Goal: Task Accomplishment & Management: Use online tool/utility

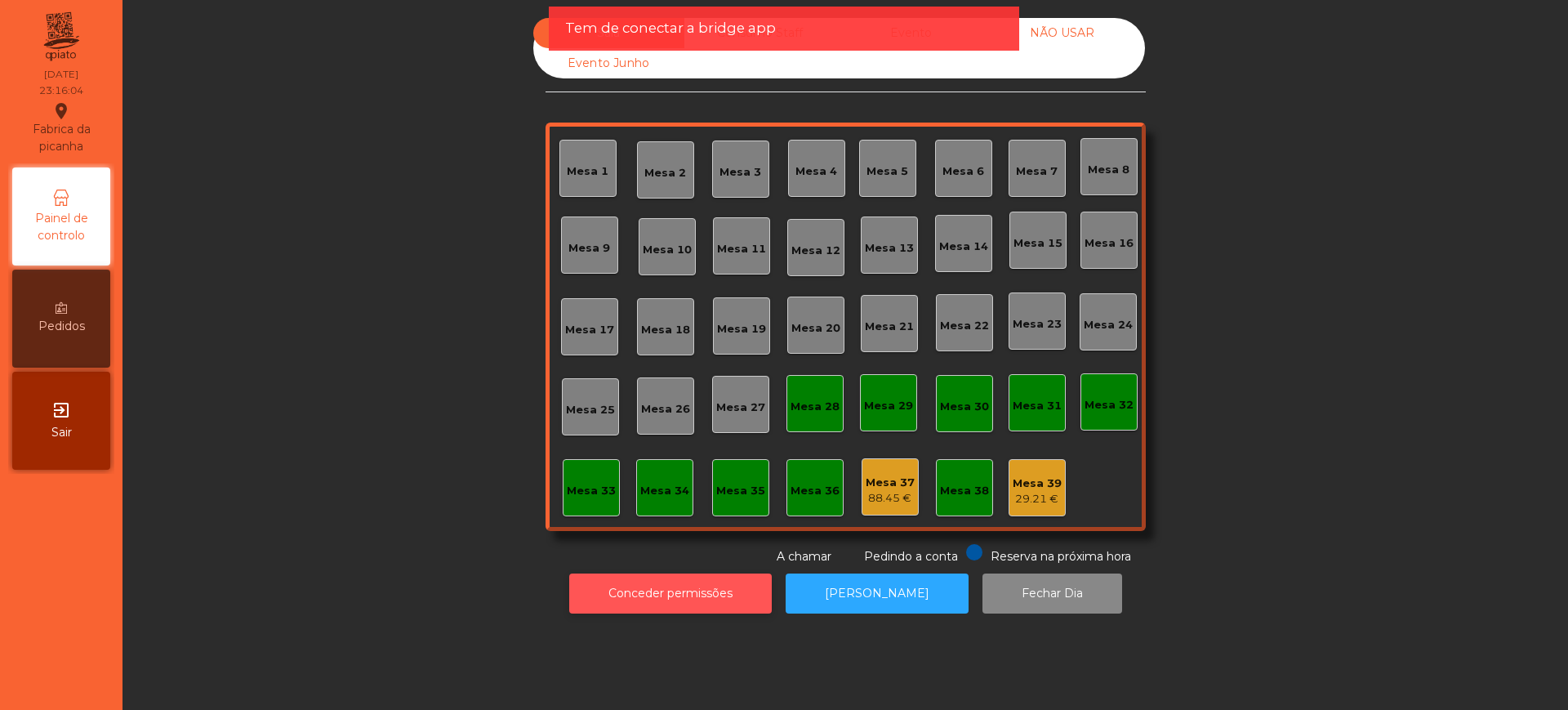
click at [594, 605] on button "Conceder permissões" at bounding box center [670, 593] width 202 height 40
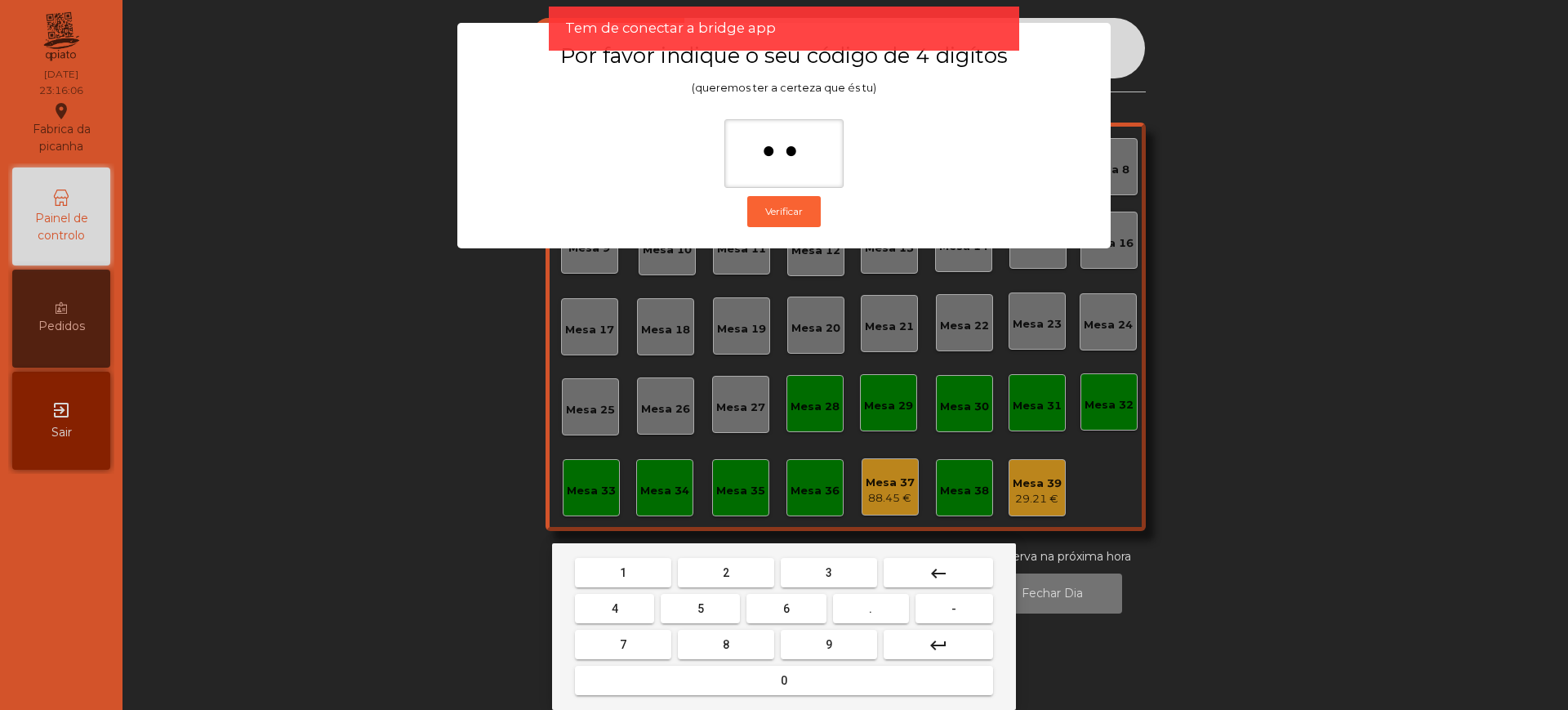
type input "***"
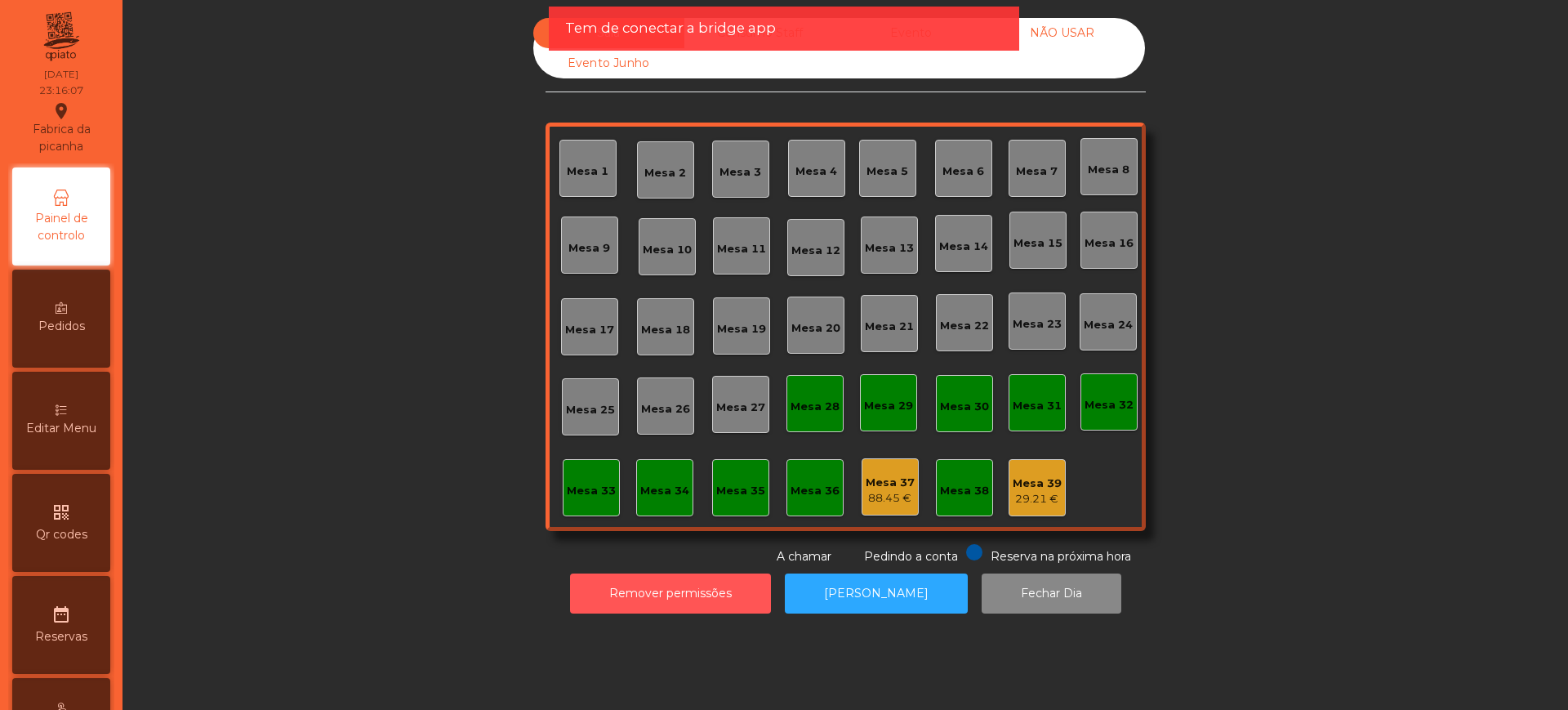
scroll to position [691, 0]
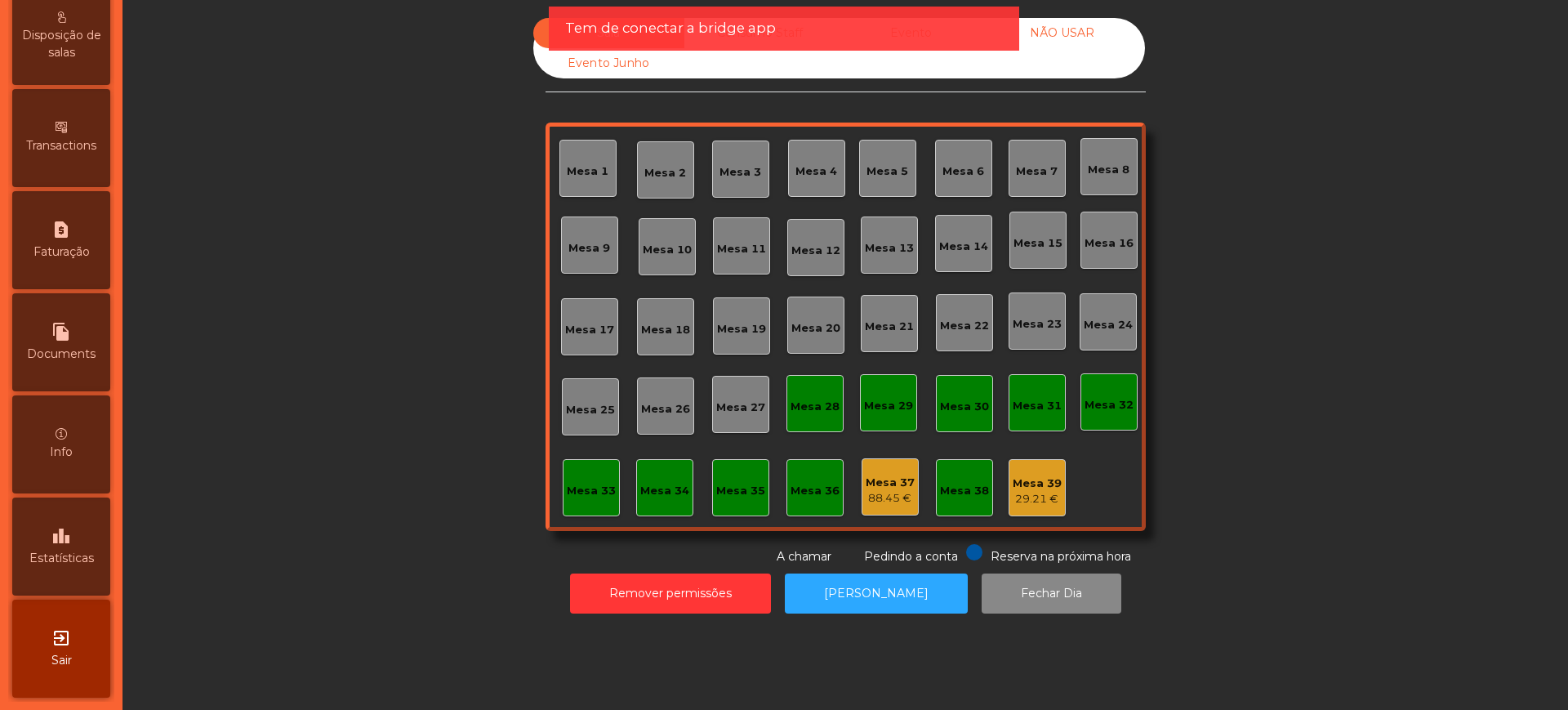
click at [62, 541] on icon "leaderboard" at bounding box center [61, 536] width 20 height 20
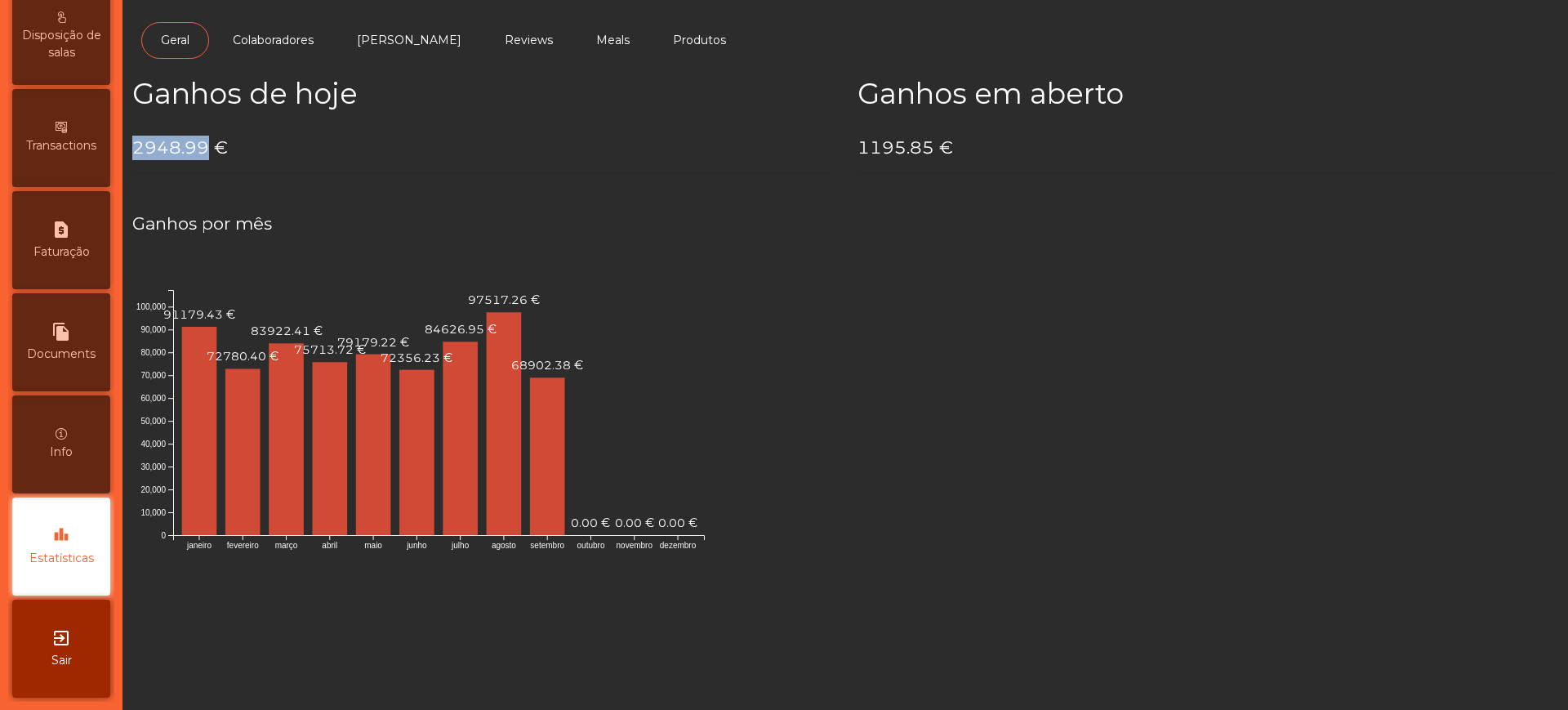
drag, startPoint x: 137, startPoint y: 151, endPoint x: 203, endPoint y: 149, distance: 66.0
click at [203, 149] on h4 "2948.99 €" at bounding box center [482, 148] width 701 height 25
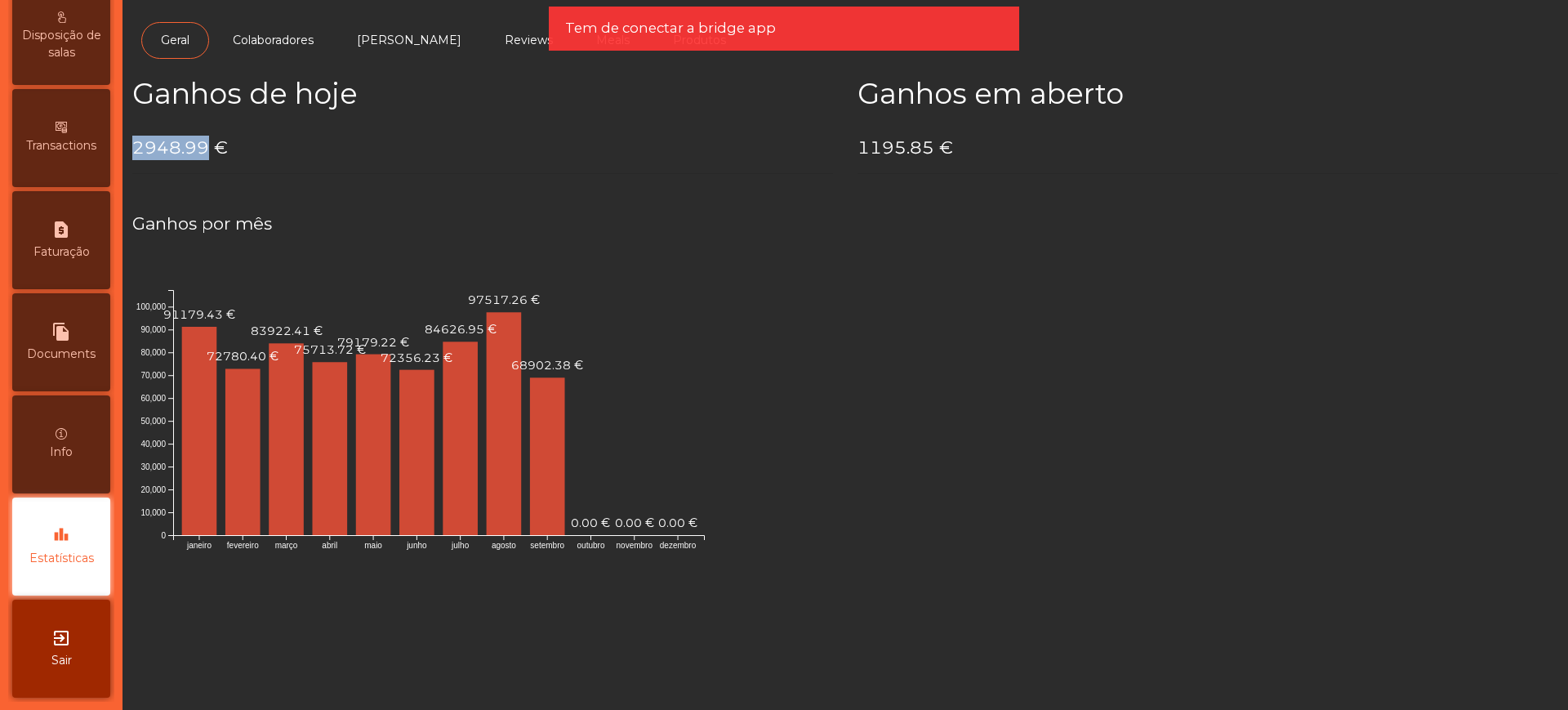
copy h4 "2948.99"
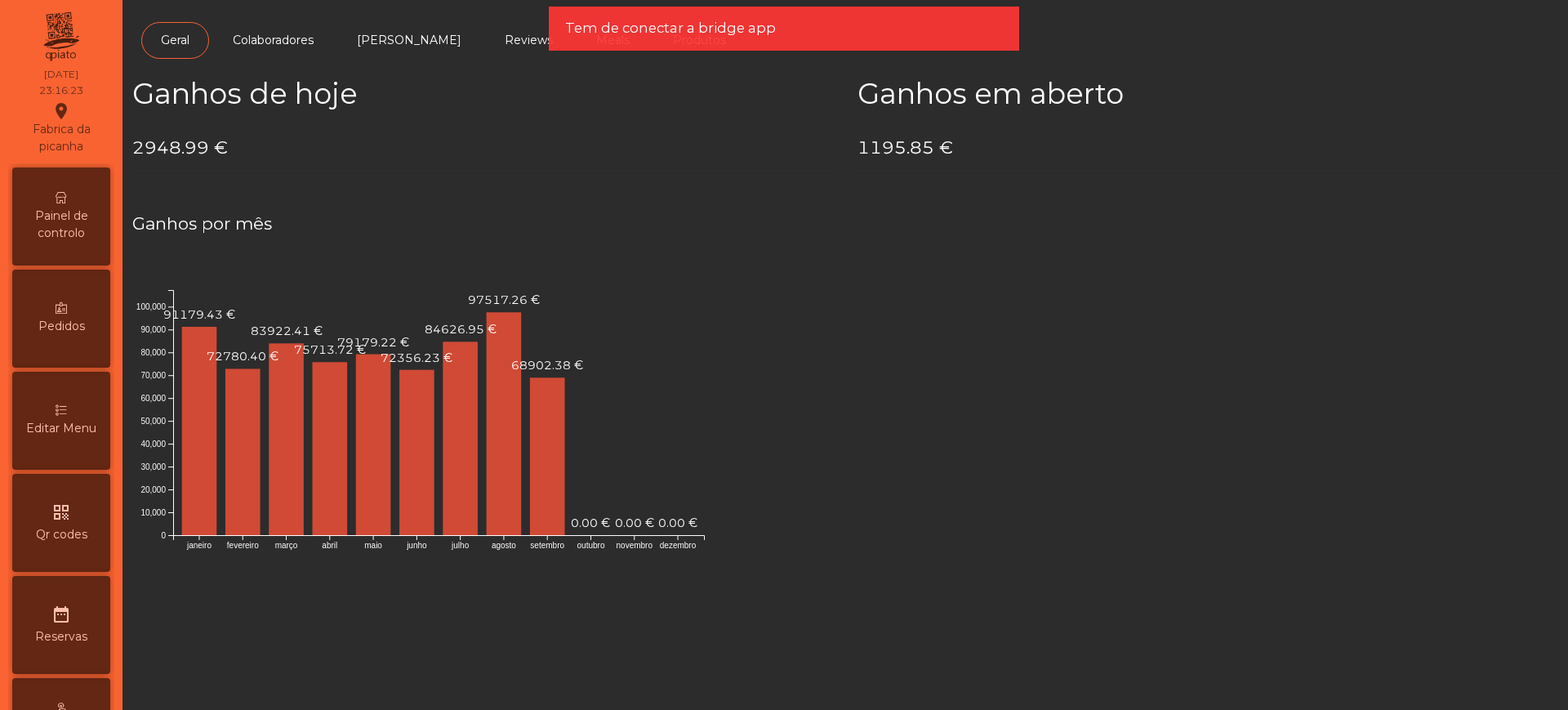
click at [64, 192] on icon at bounding box center [61, 198] width 12 height 12
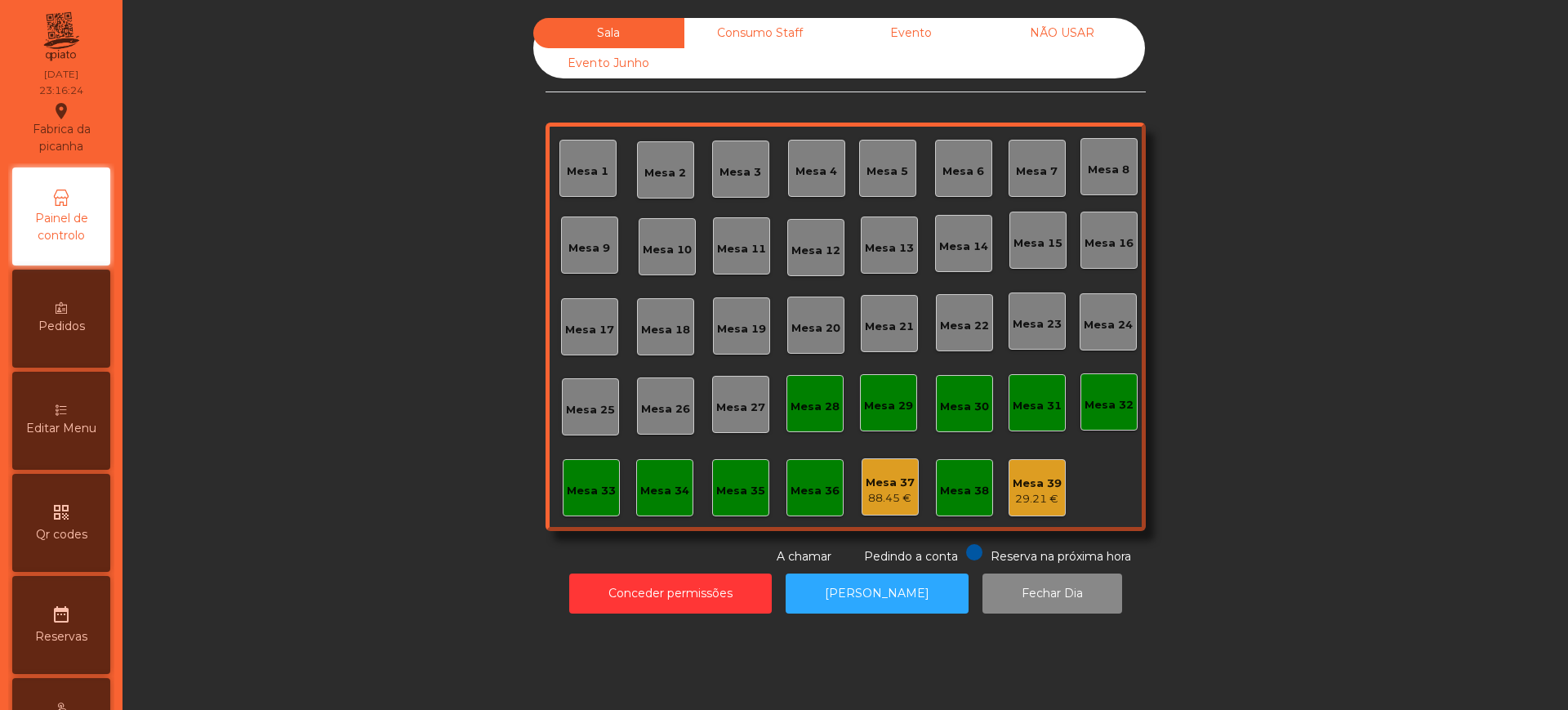
click at [899, 45] on div "Evento" at bounding box center [911, 33] width 151 height 30
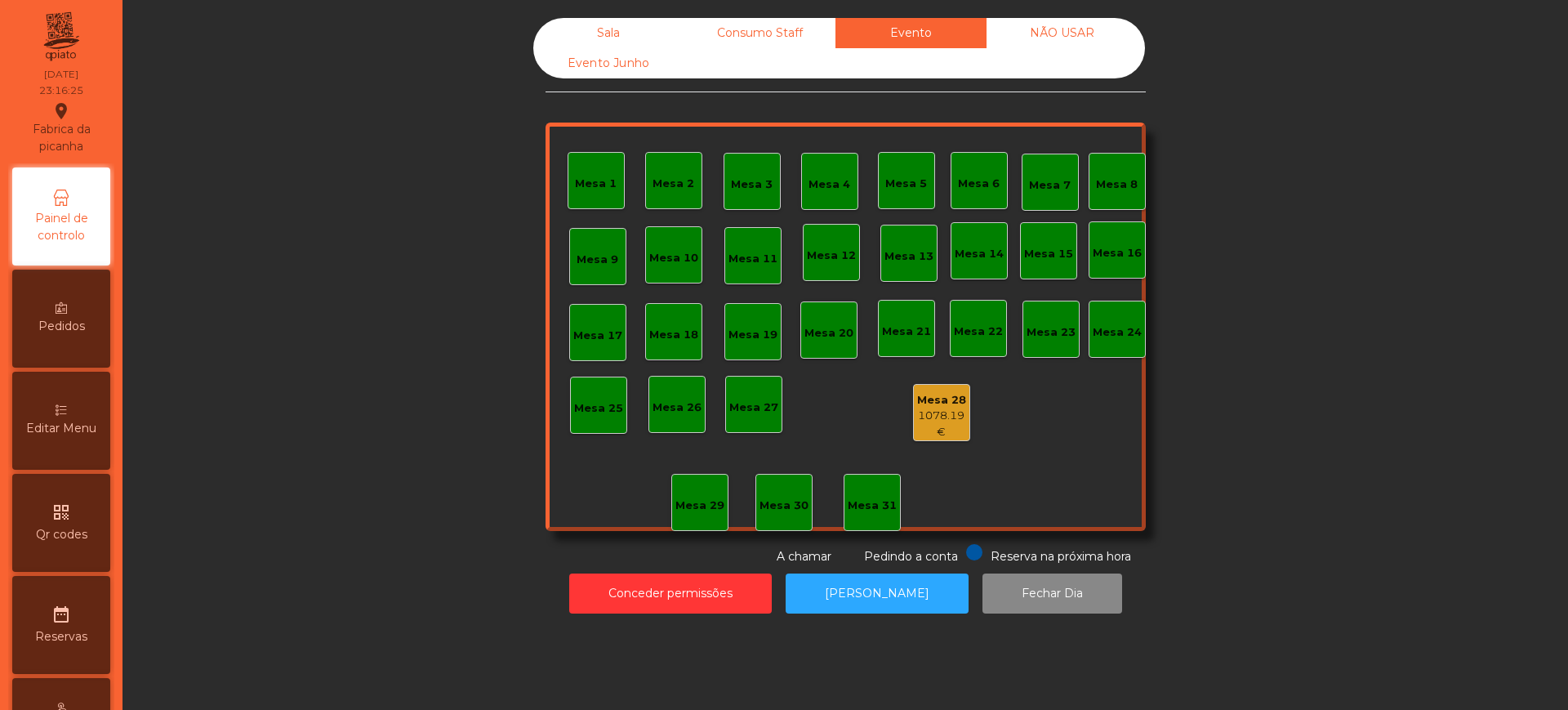
click at [932, 408] on div "1078.19 €" at bounding box center [942, 423] width 56 height 32
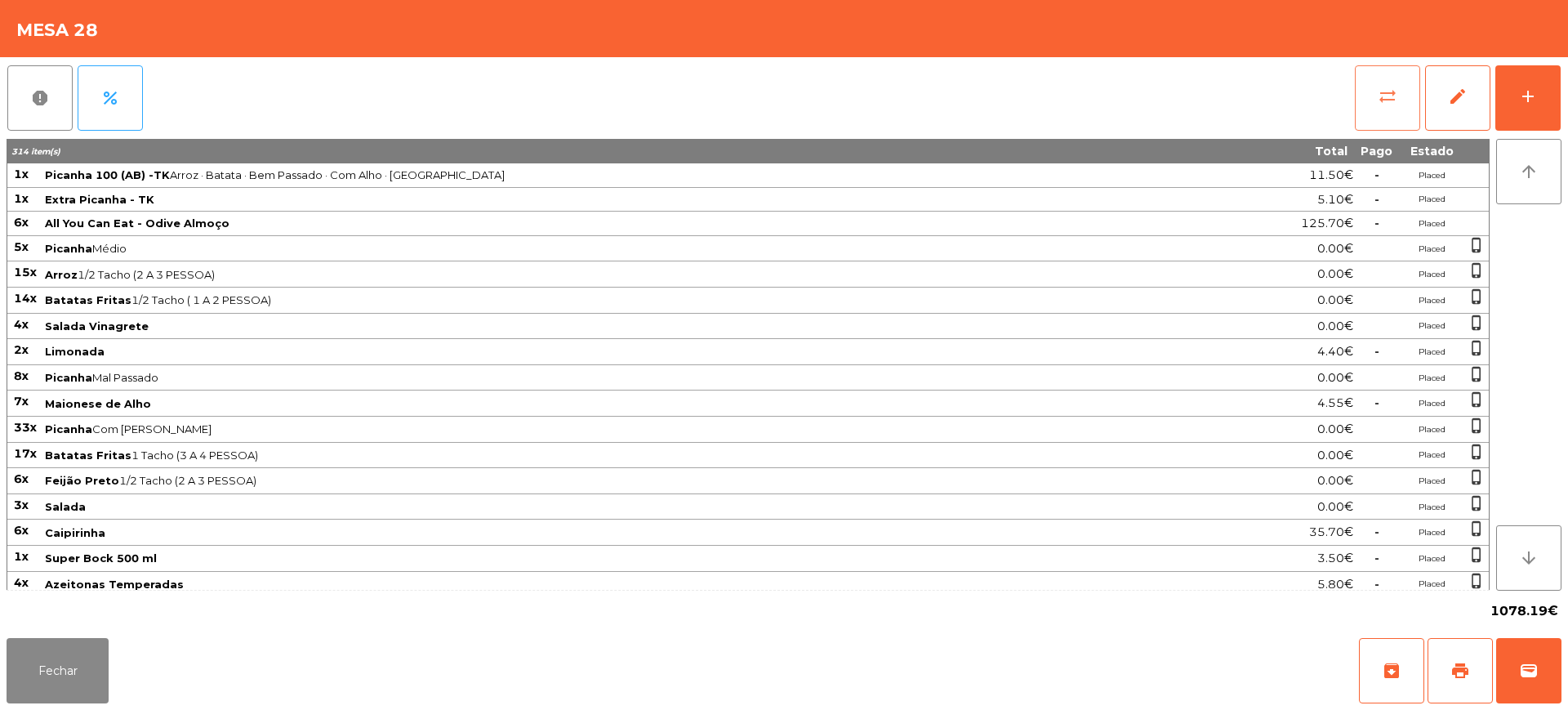
click at [1375, 113] on button "sync_alt" at bounding box center [1388, 98] width 65 height 65
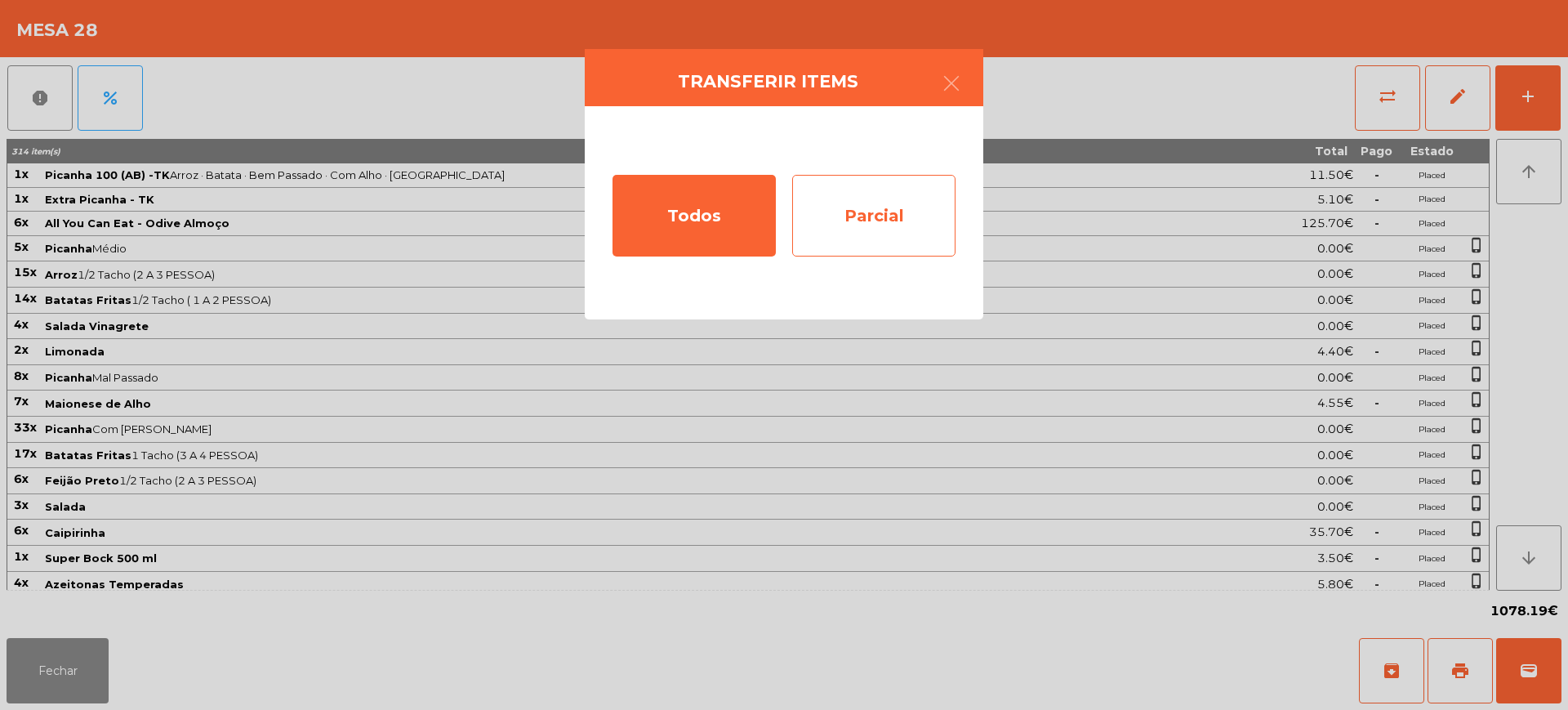
click at [921, 241] on div "Parcial" at bounding box center [873, 215] width 164 height 81
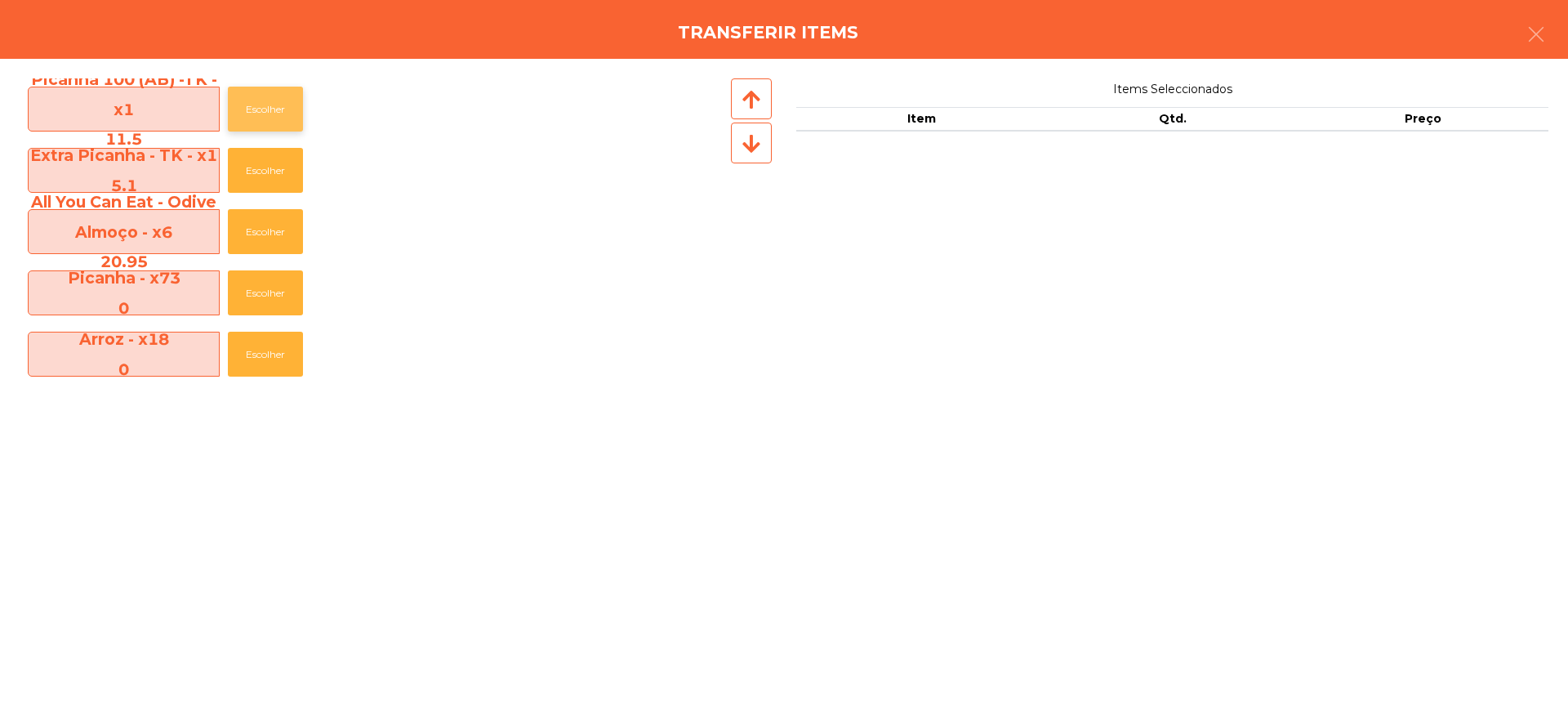
click at [277, 104] on button "Escolher" at bounding box center [266, 108] width 75 height 45
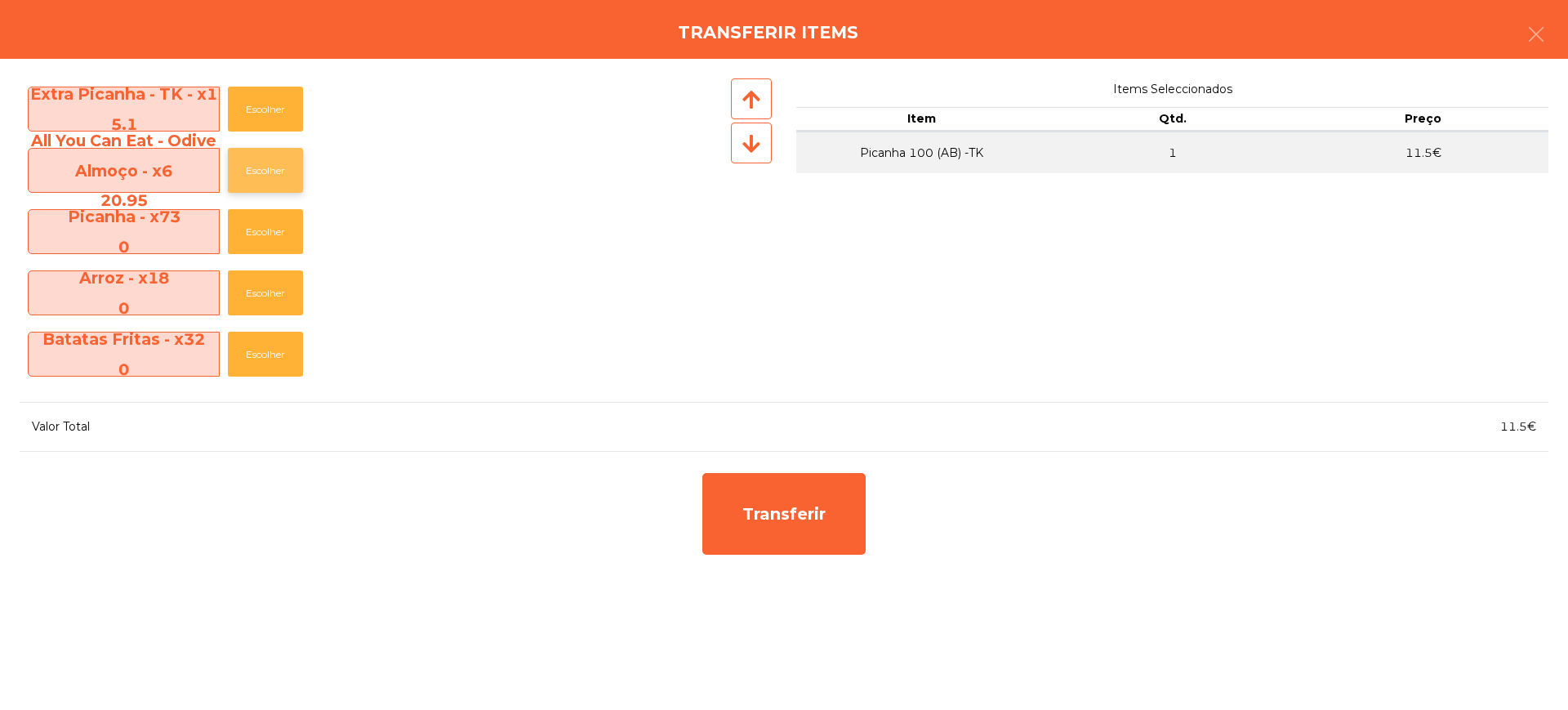
click at [286, 175] on button "Escolher" at bounding box center [266, 170] width 75 height 45
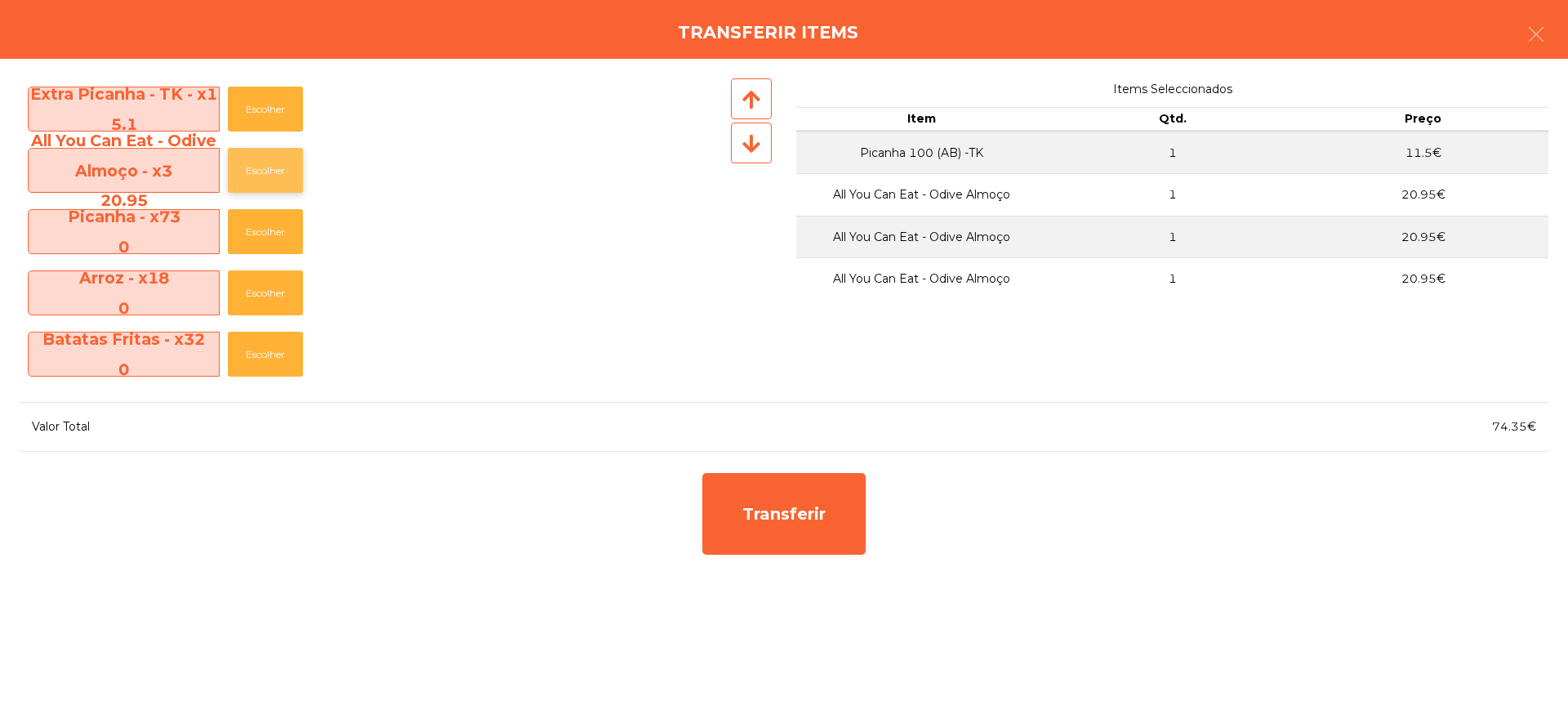
click at [286, 175] on button "Escolher" at bounding box center [266, 170] width 75 height 45
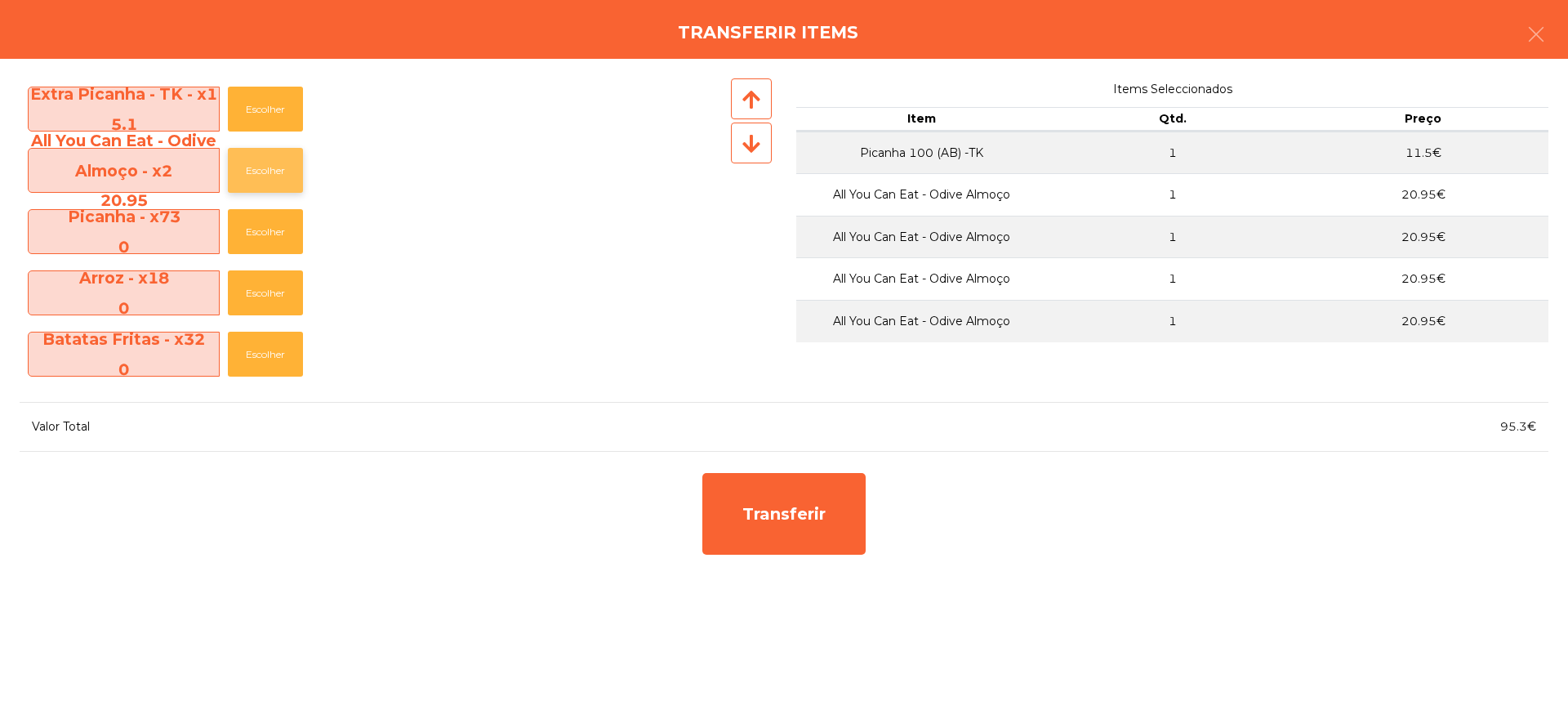
click at [286, 175] on button "Escolher" at bounding box center [266, 170] width 75 height 45
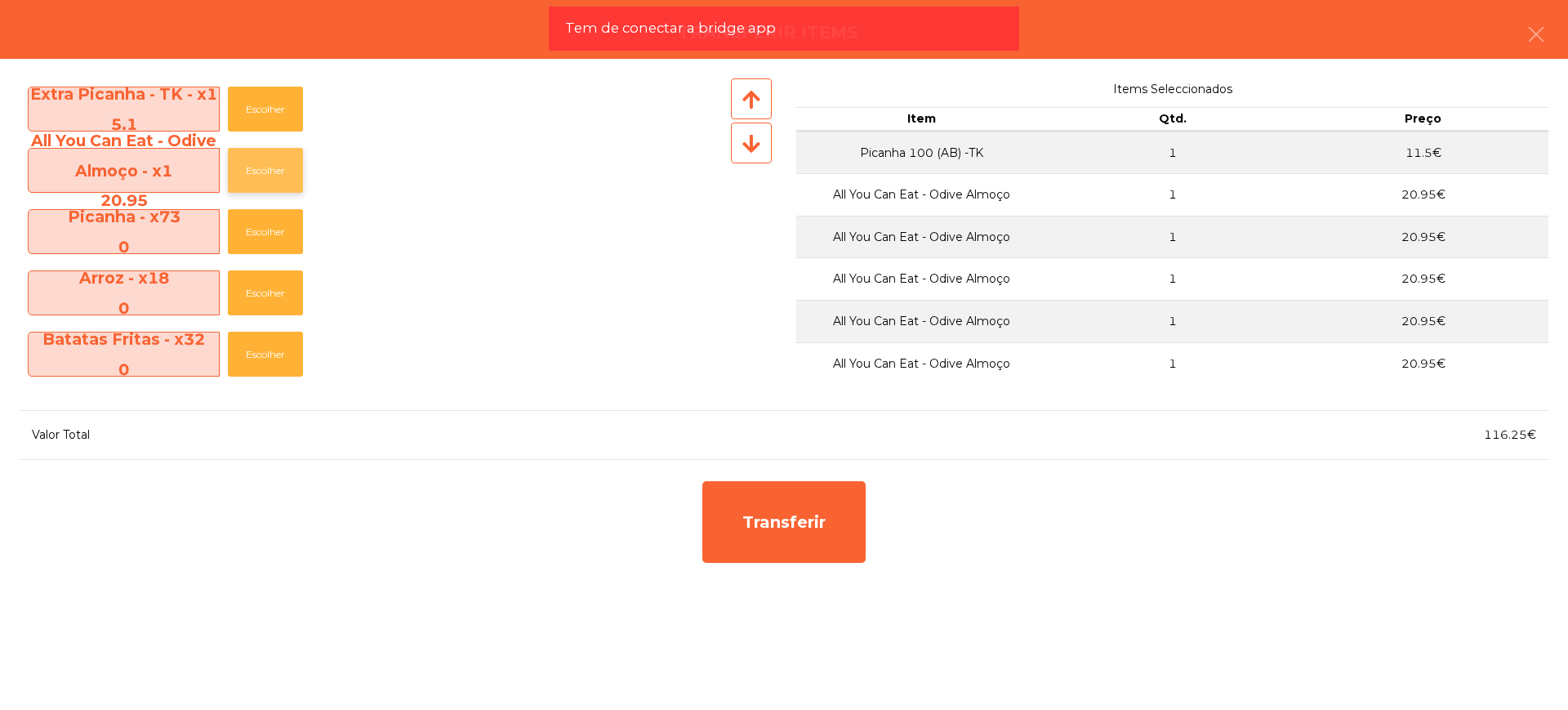
click at [283, 175] on button "Escolher" at bounding box center [266, 170] width 75 height 45
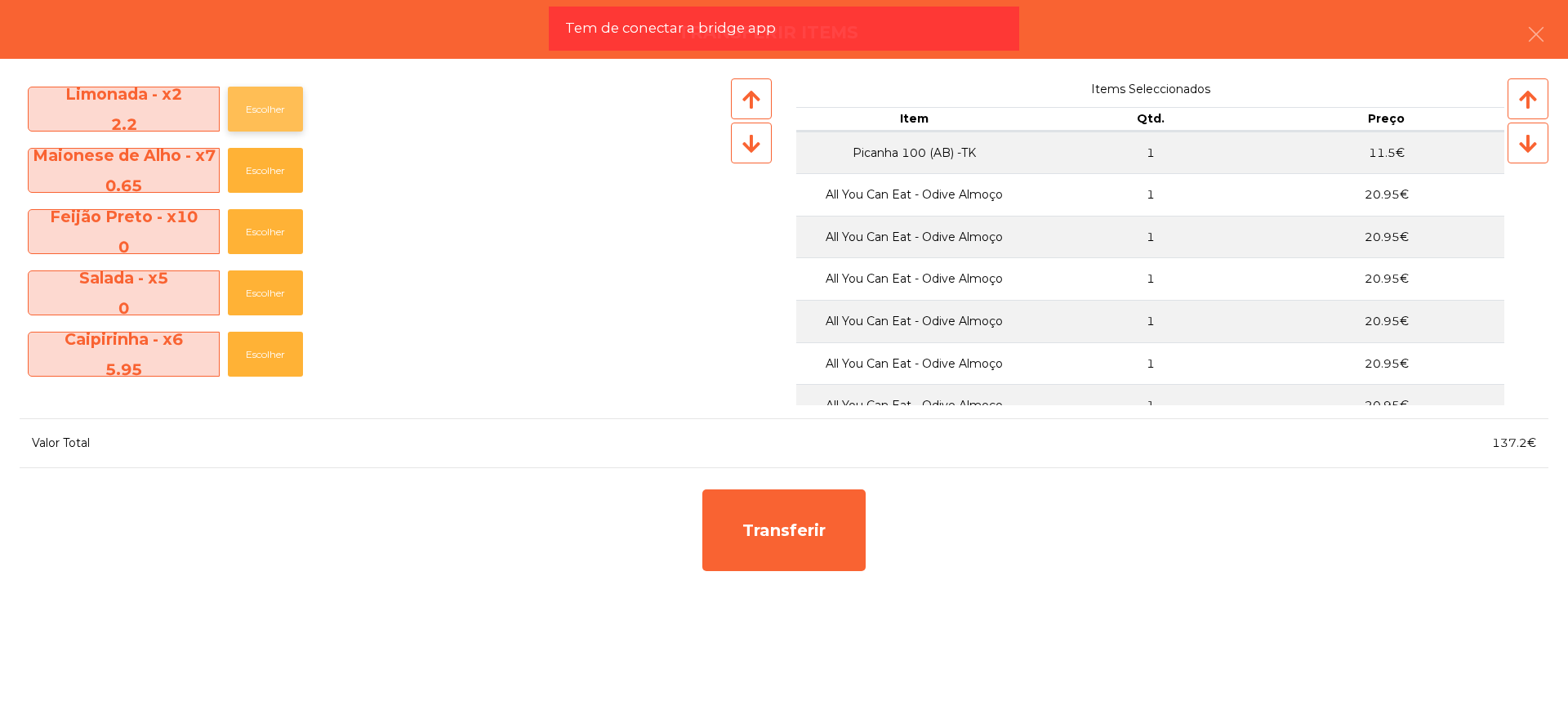
click at [262, 112] on button "Escolher" at bounding box center [266, 108] width 75 height 45
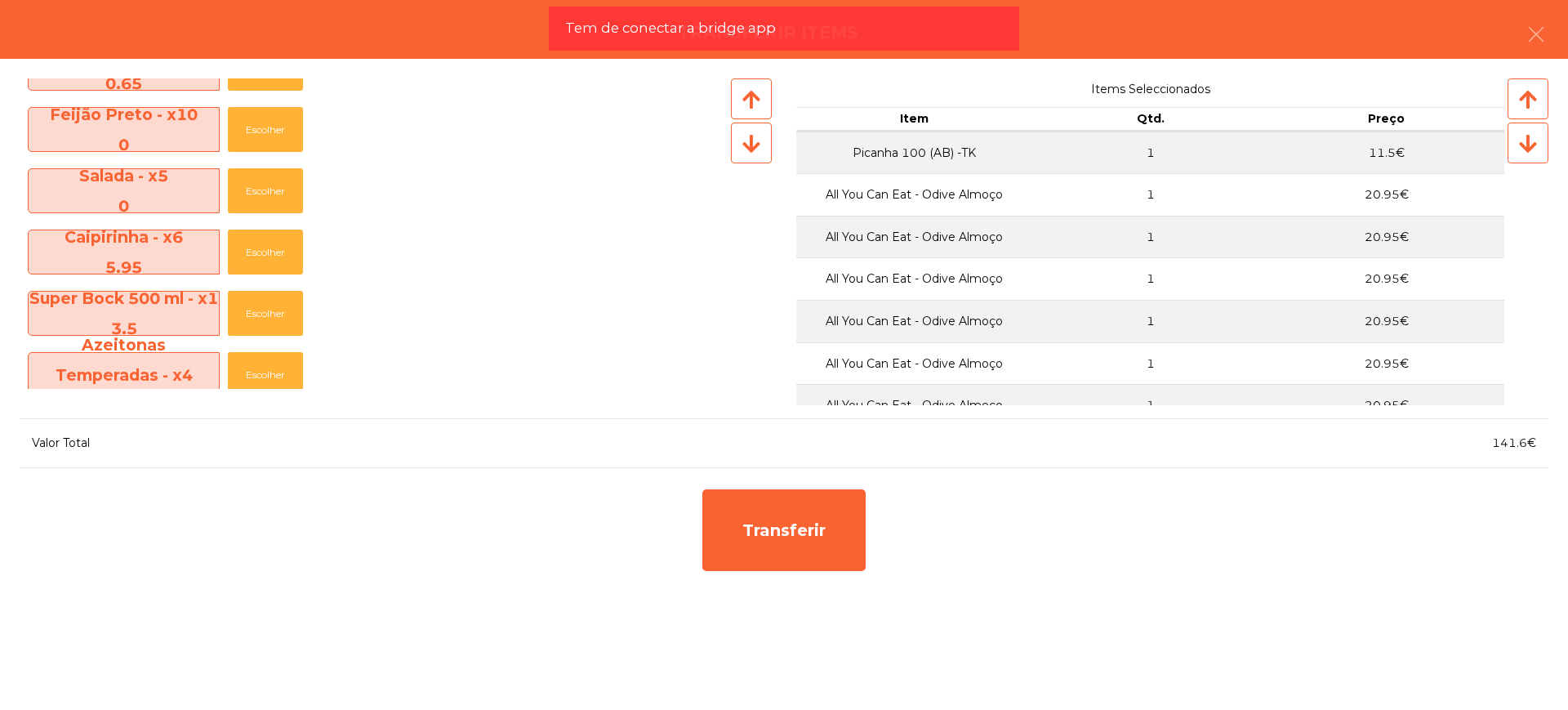
scroll to position [449, 0]
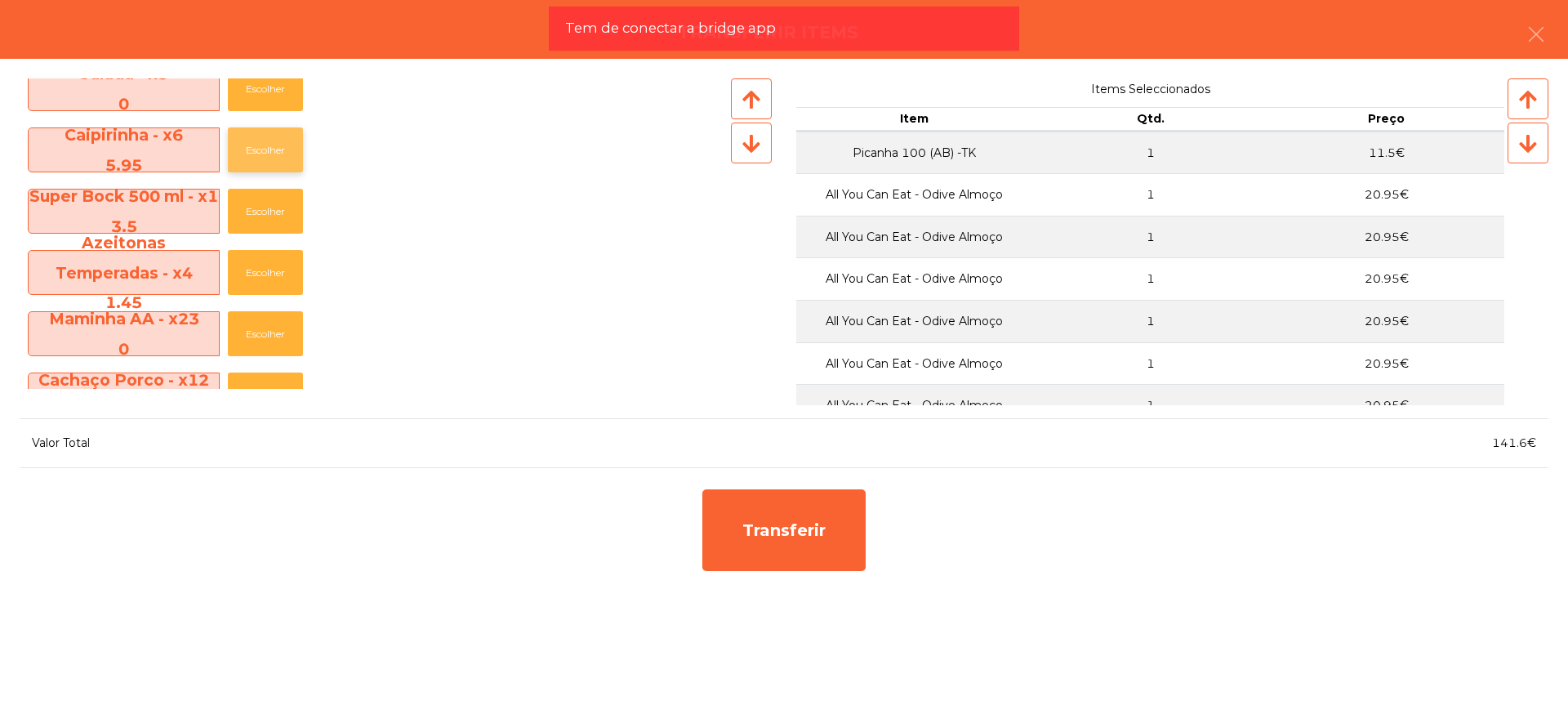
click at [253, 139] on button "Escolher" at bounding box center [266, 150] width 75 height 45
click at [253, 140] on button "Escolher" at bounding box center [266, 150] width 75 height 45
click at [256, 135] on button "Escolher" at bounding box center [266, 150] width 75 height 45
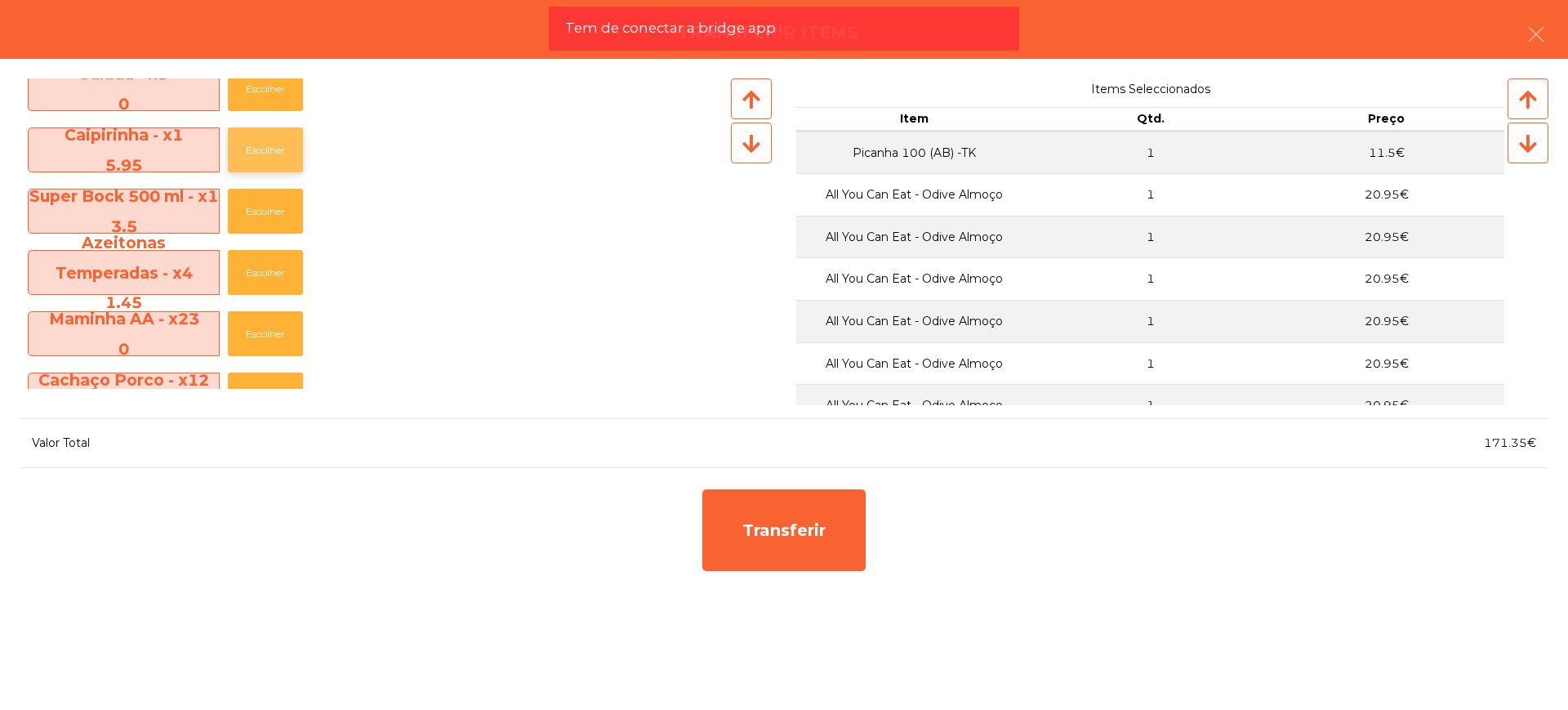
click at [256, 135] on button "Escolher" at bounding box center [266, 150] width 75 height 45
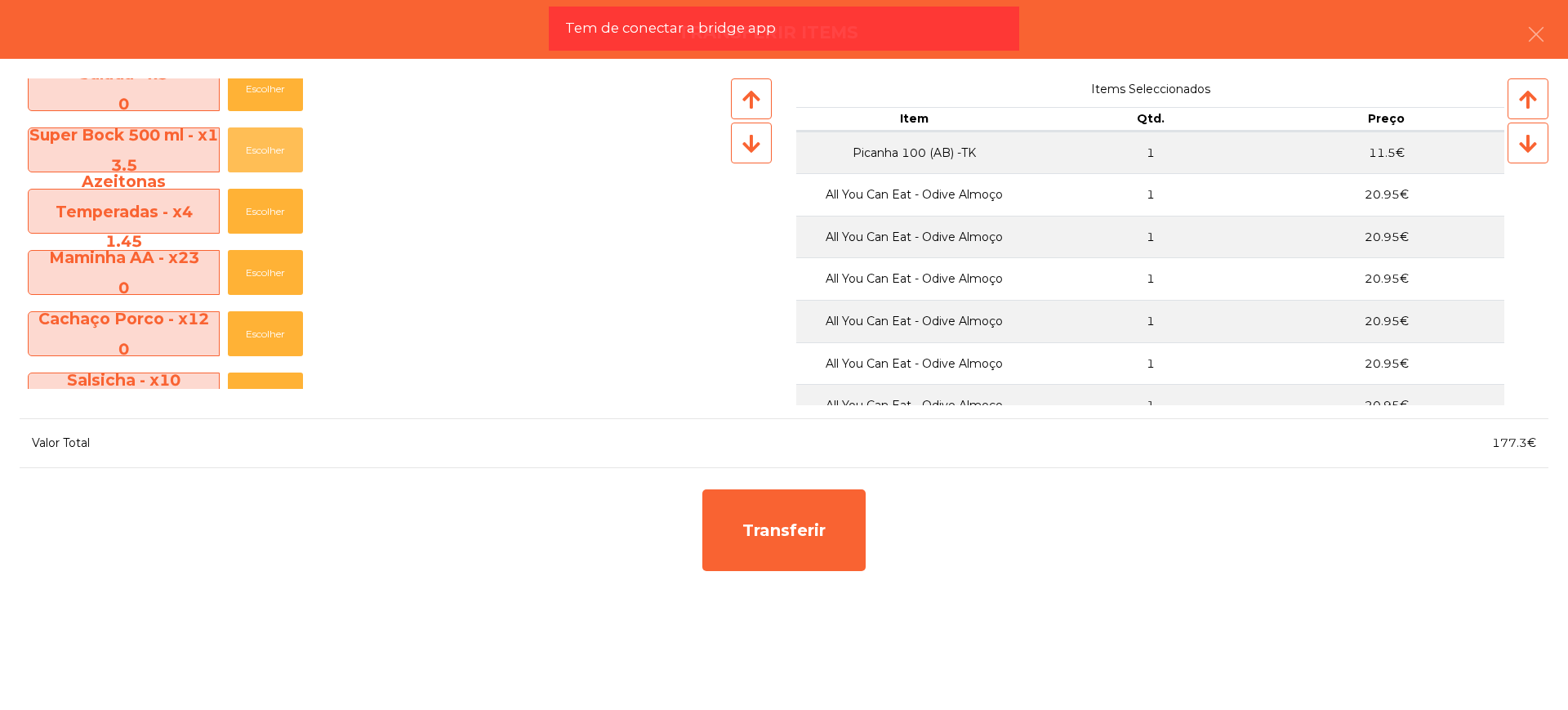
click at [256, 135] on button "Escolher" at bounding box center [266, 150] width 75 height 45
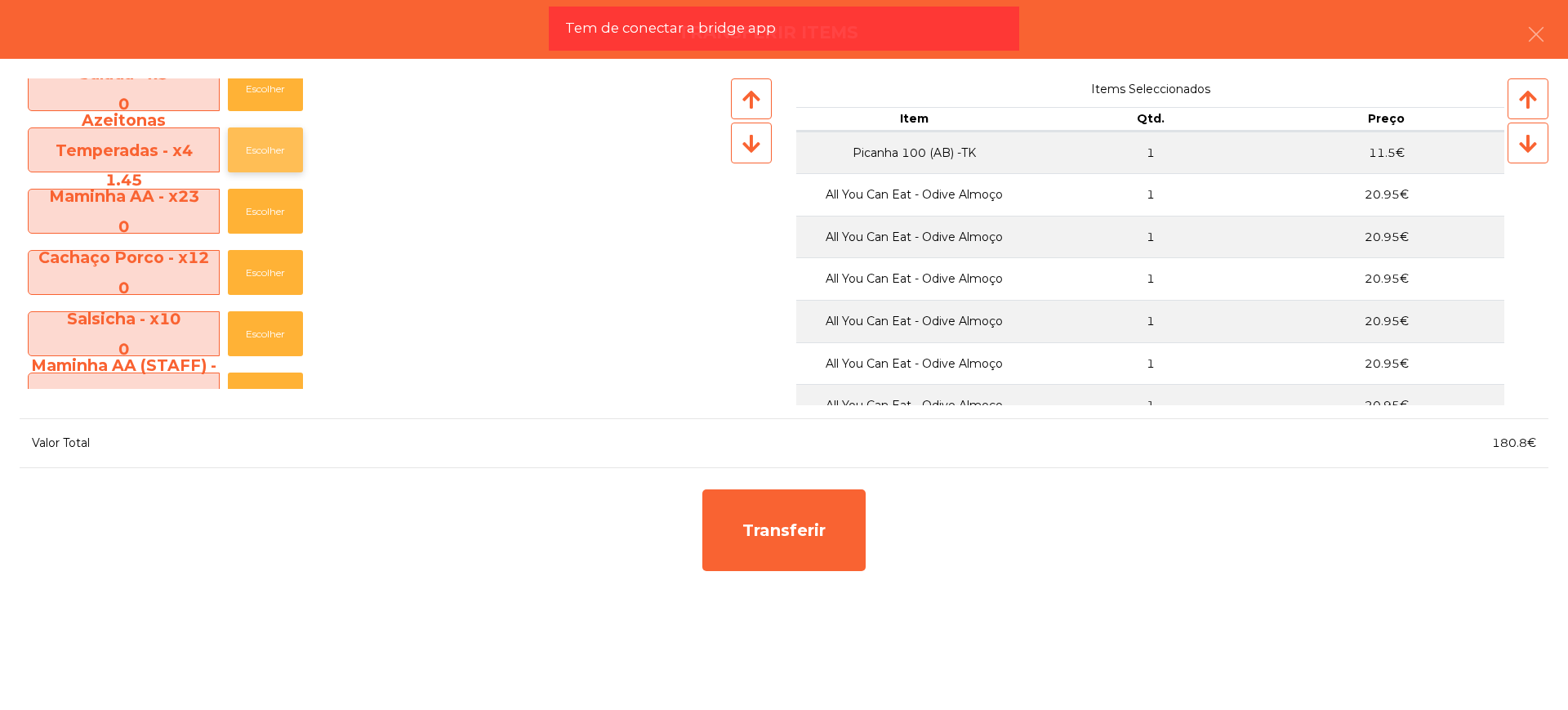
click at [256, 138] on button "Escolher" at bounding box center [266, 150] width 75 height 45
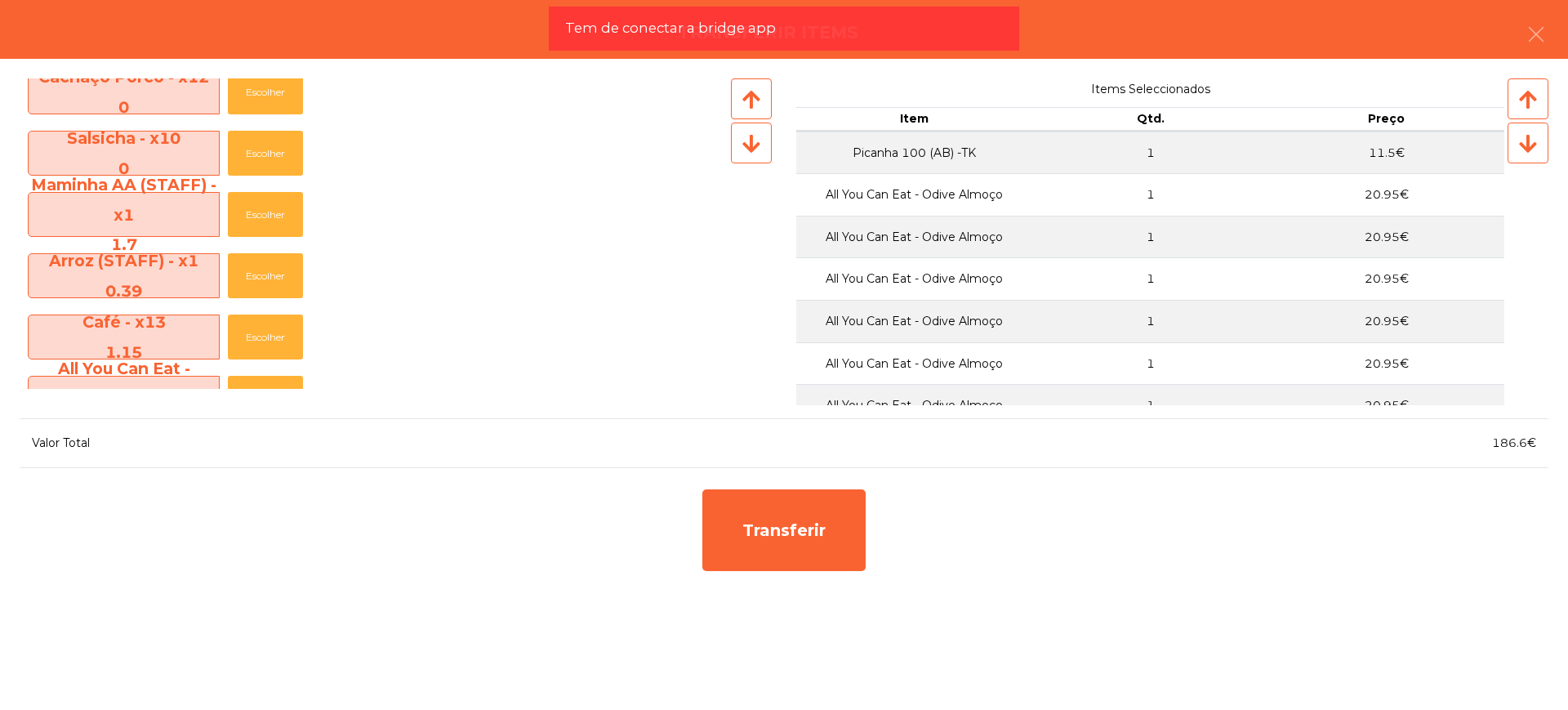
scroll to position [756, 0]
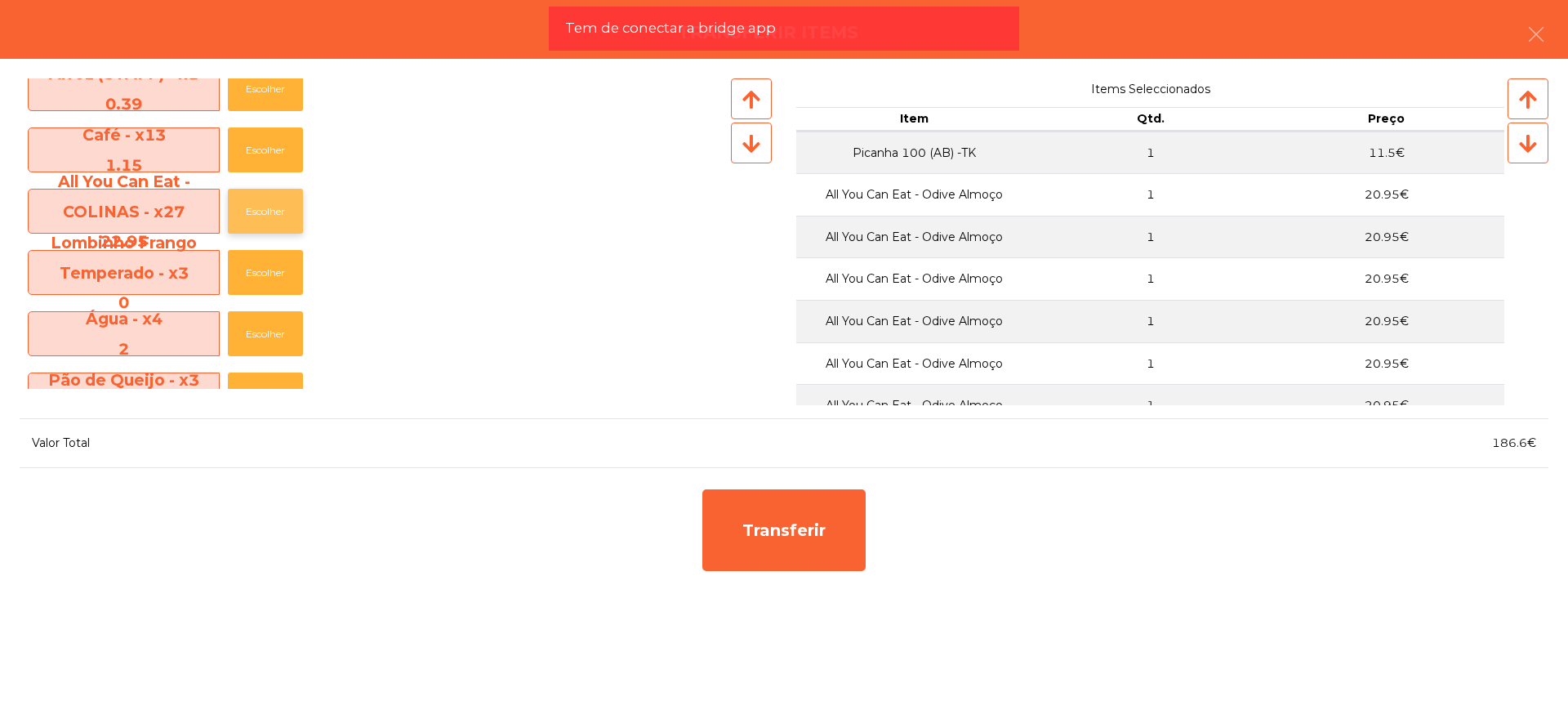
click at [261, 216] on button "Escolher" at bounding box center [266, 210] width 75 height 45
click at [262, 216] on button "Escolher" at bounding box center [266, 210] width 75 height 45
click at [264, 214] on button "Escolher" at bounding box center [266, 210] width 75 height 45
click at [265, 212] on button "Escolher" at bounding box center [266, 210] width 75 height 45
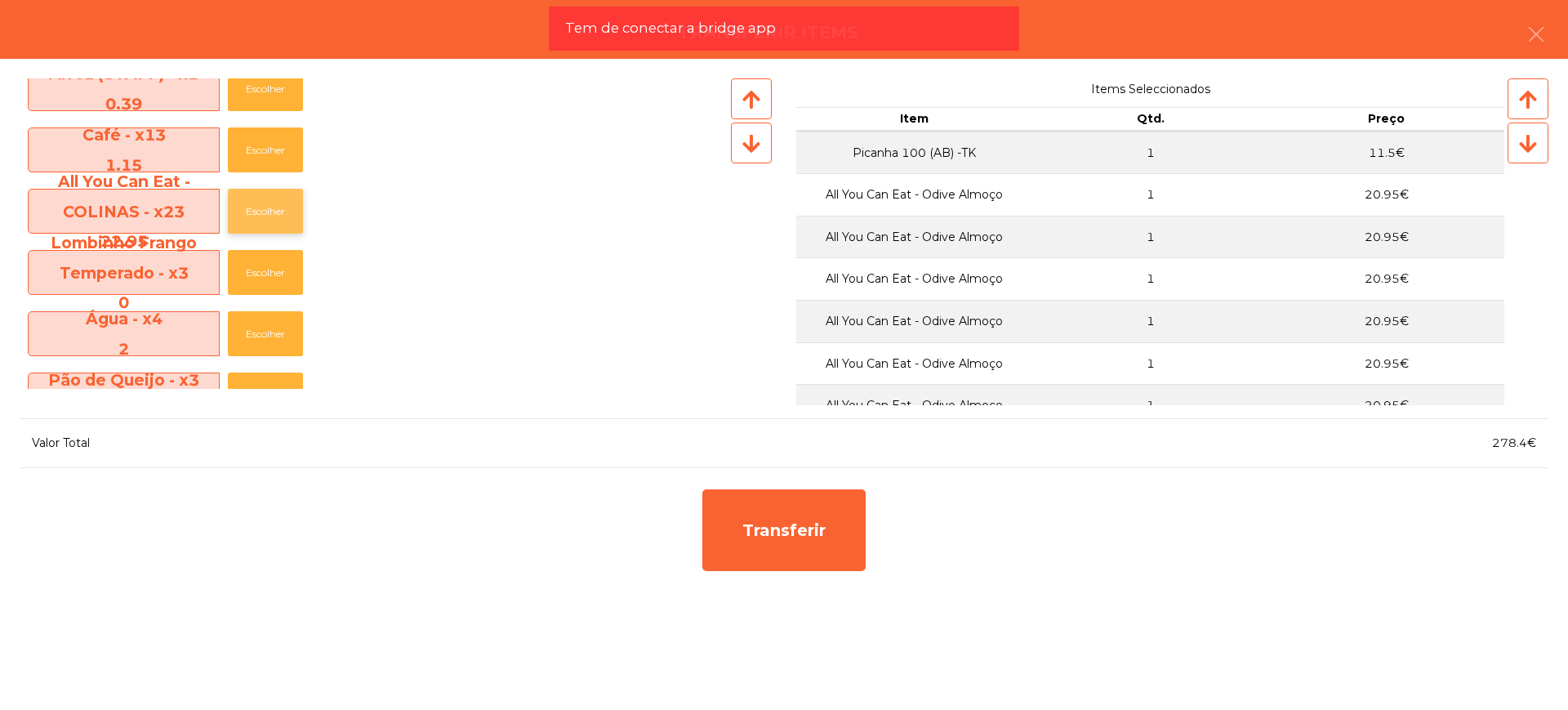
click at [266, 212] on button "Escolher" at bounding box center [266, 210] width 75 height 45
click at [268, 211] on button "Escolher" at bounding box center [266, 210] width 75 height 45
click at [271, 208] on button "Escolher" at bounding box center [266, 210] width 75 height 45
click at [271, 207] on button "Escolher" at bounding box center [266, 210] width 75 height 45
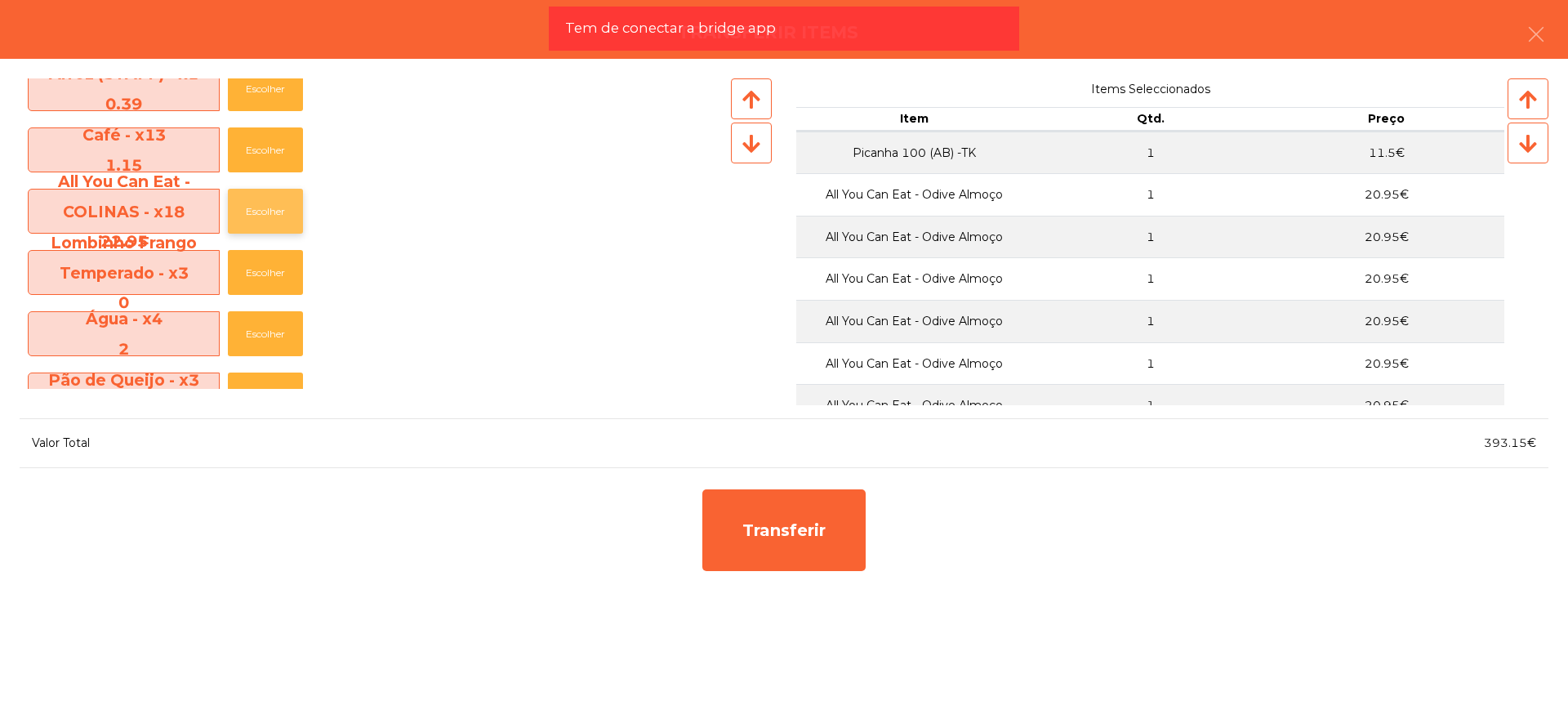
click at [271, 207] on button "Escolher" at bounding box center [266, 210] width 75 height 45
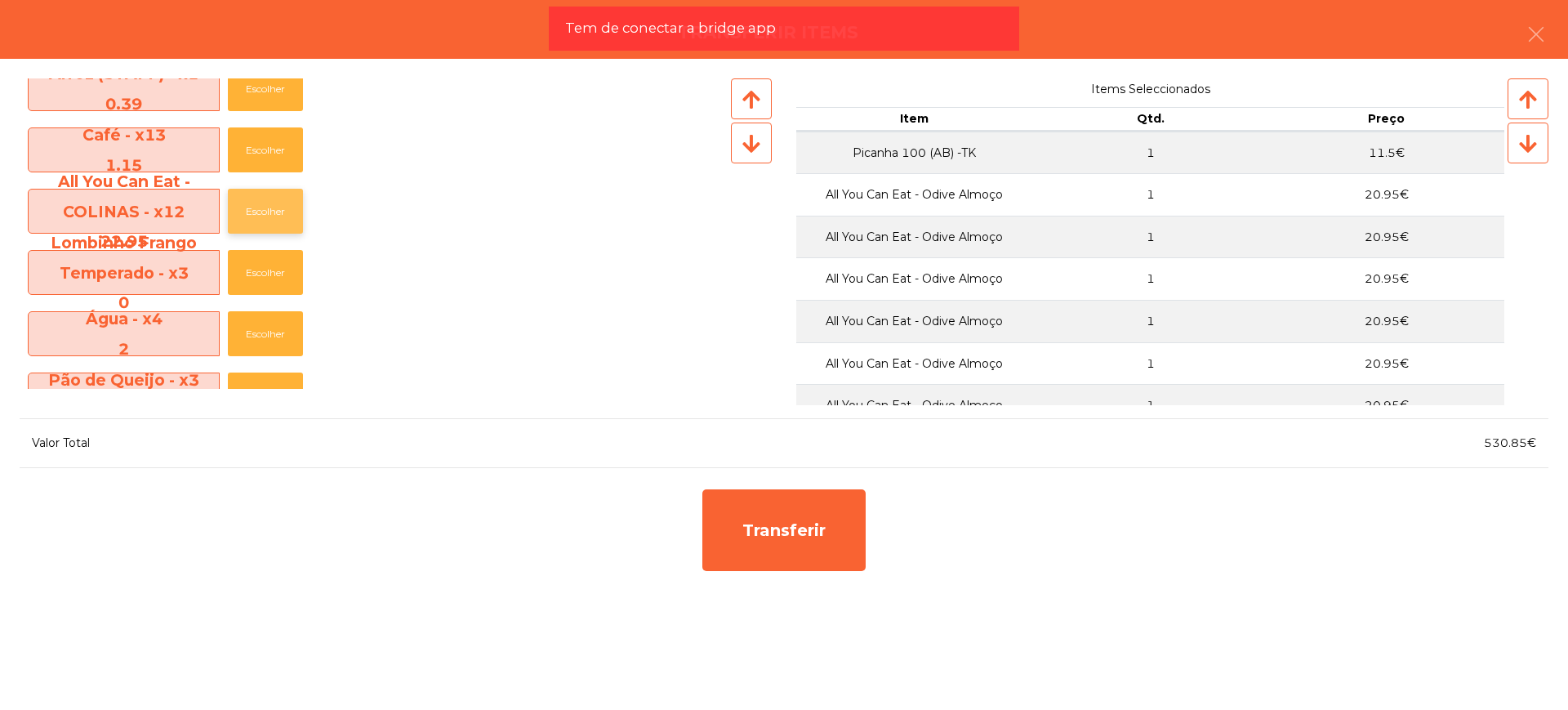
click at [271, 207] on button "Escolher" at bounding box center [266, 210] width 75 height 45
click at [272, 206] on button "Escolher" at bounding box center [266, 210] width 75 height 45
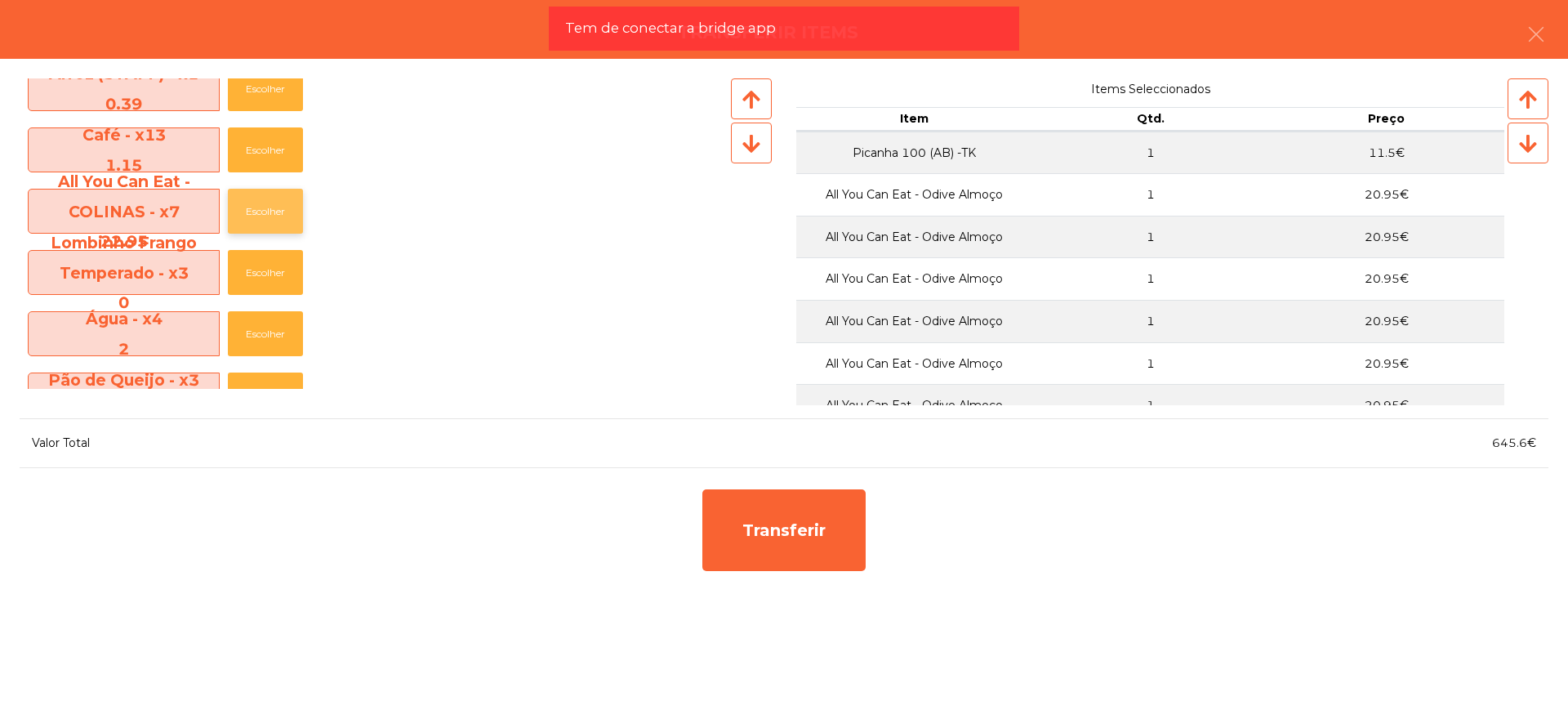
click at [272, 206] on button "Escolher" at bounding box center [266, 210] width 75 height 45
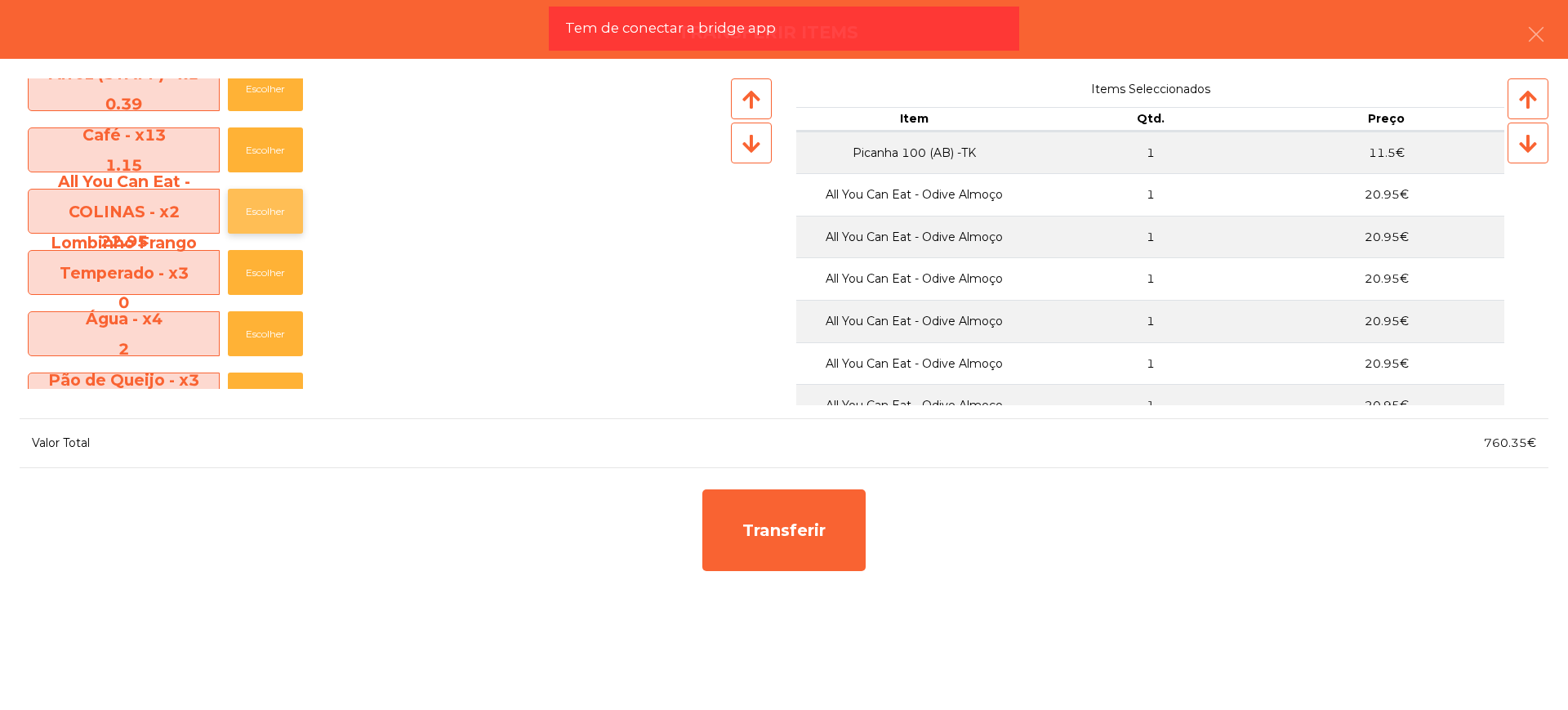
click at [272, 206] on button "Escolher" at bounding box center [266, 210] width 75 height 45
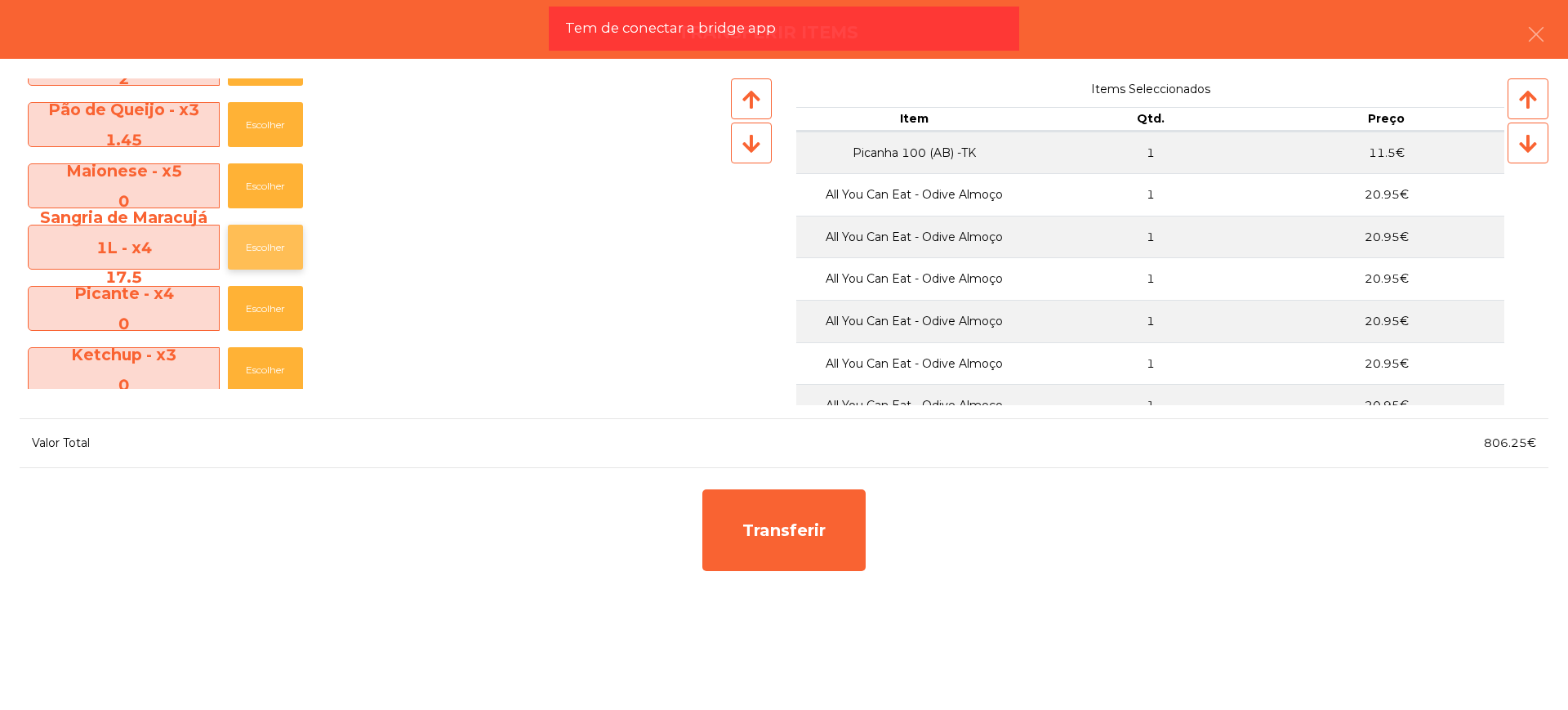
scroll to position [960, 0]
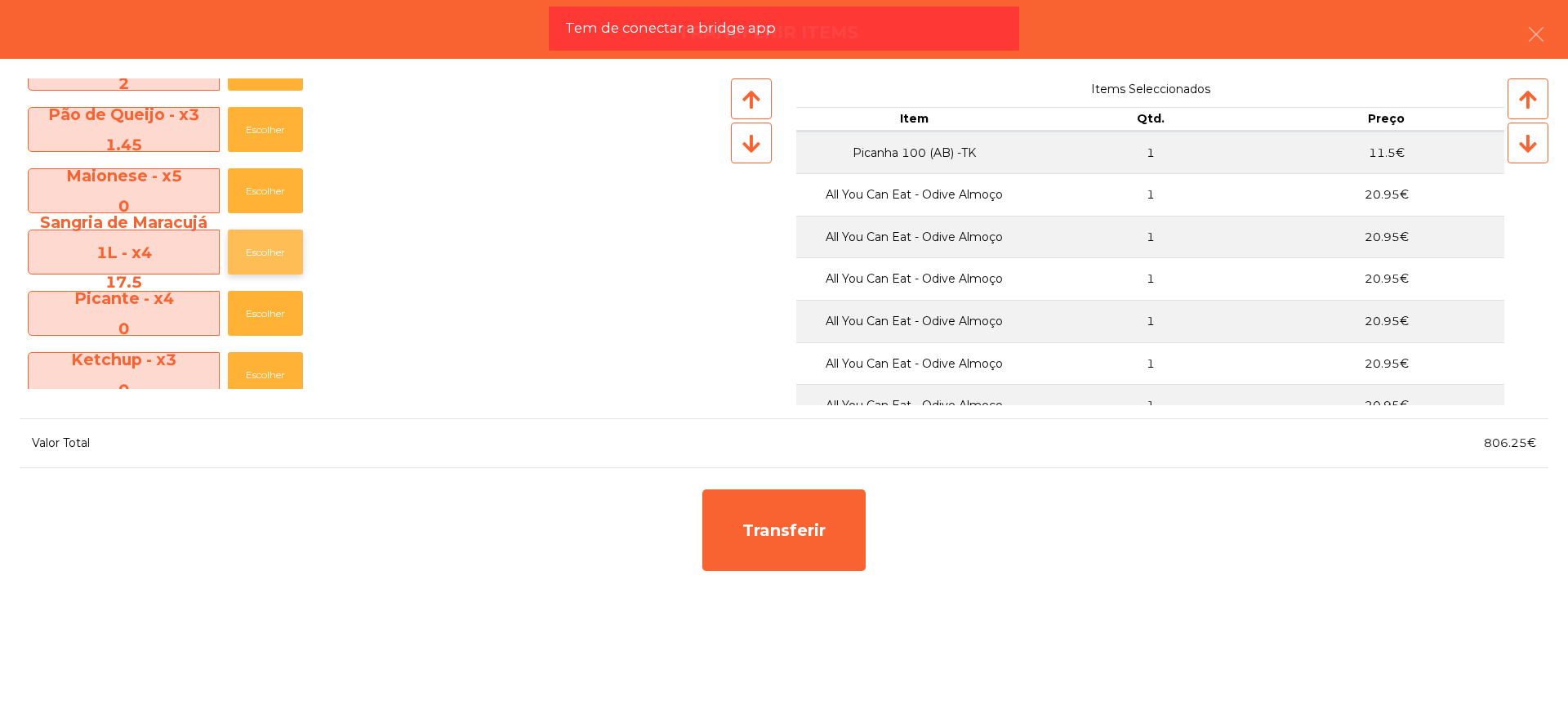
click at [270, 246] on button "Escolher" at bounding box center [266, 251] width 75 height 45
click at [272, 245] on button "Escolher" at bounding box center [266, 251] width 75 height 45
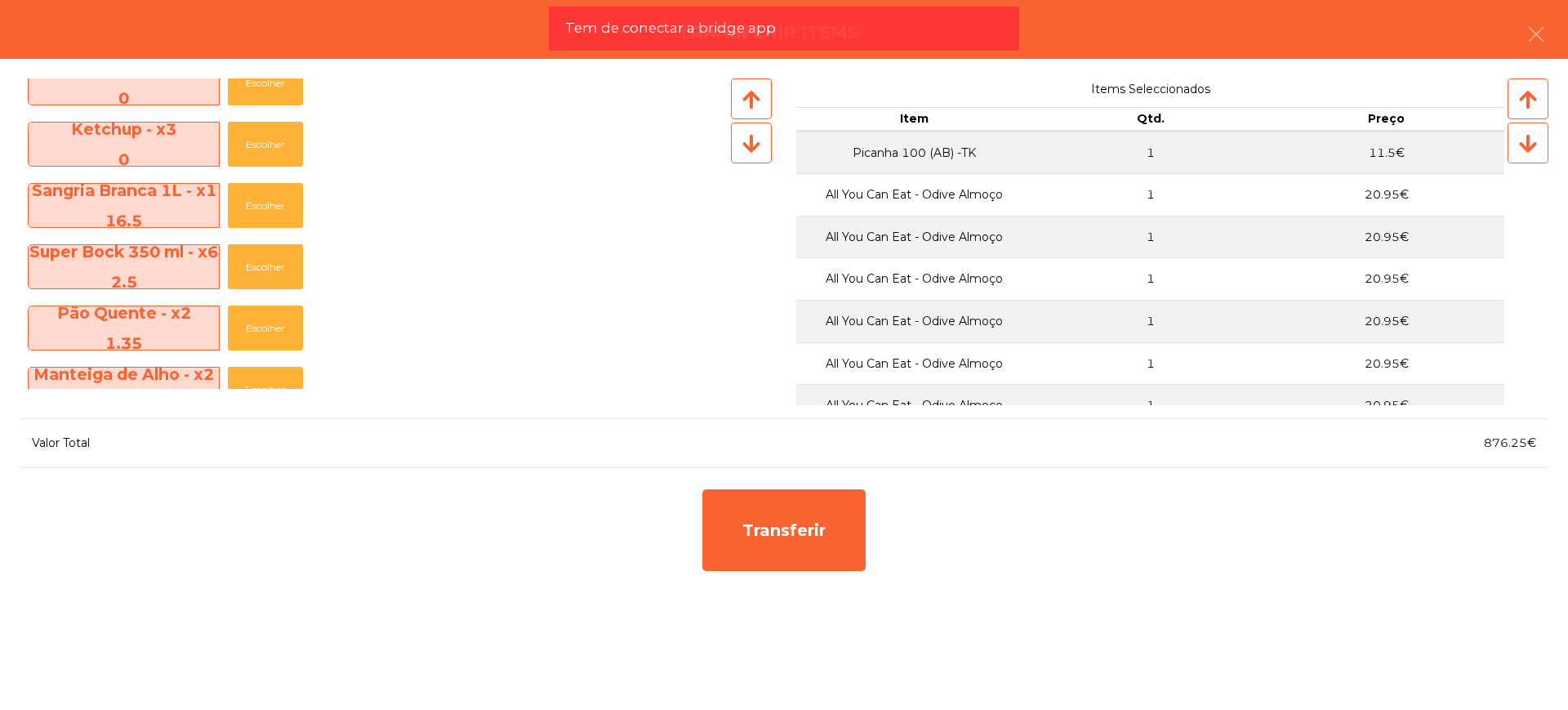
scroll to position [1164, 0]
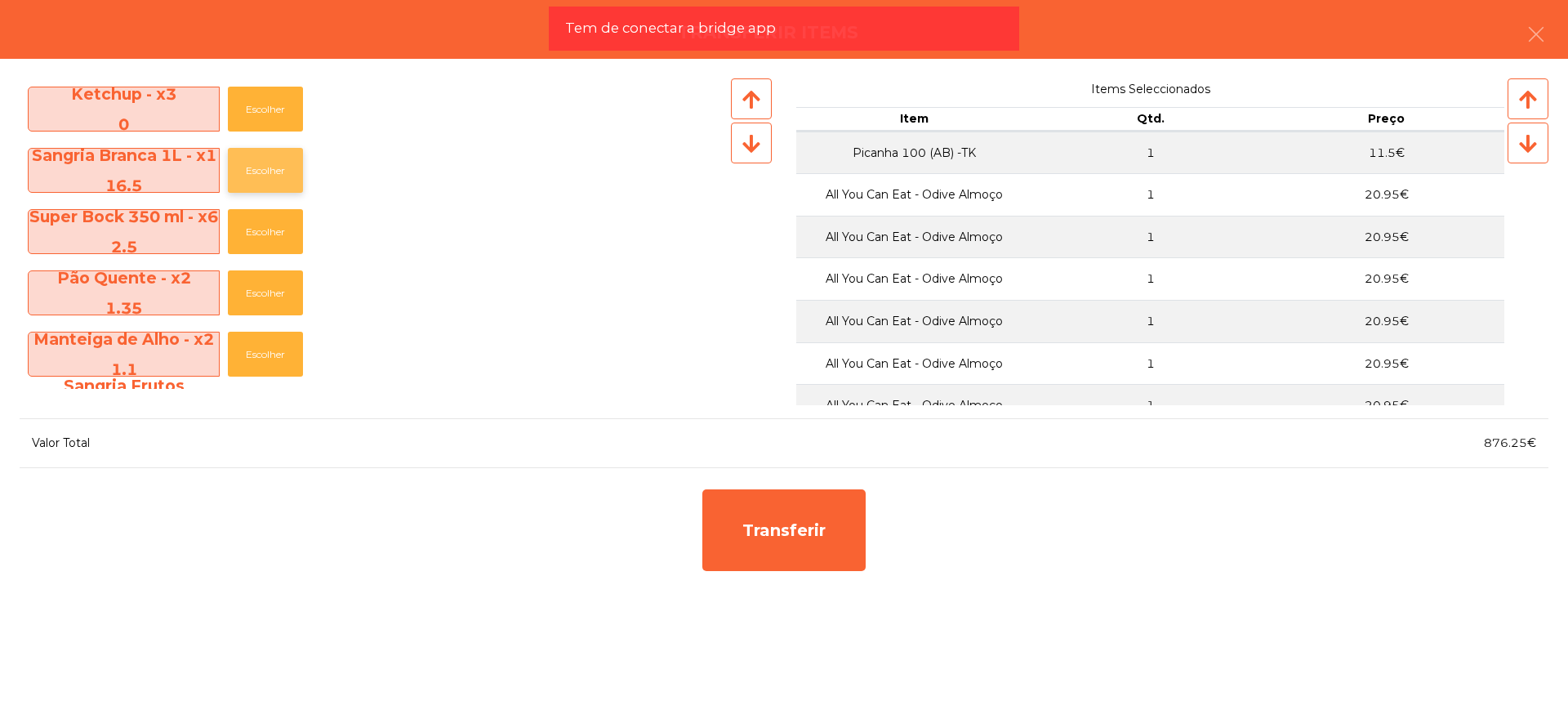
click at [270, 170] on button "Escolher" at bounding box center [266, 170] width 75 height 45
click at [273, 171] on button "Escolher" at bounding box center [266, 170] width 75 height 45
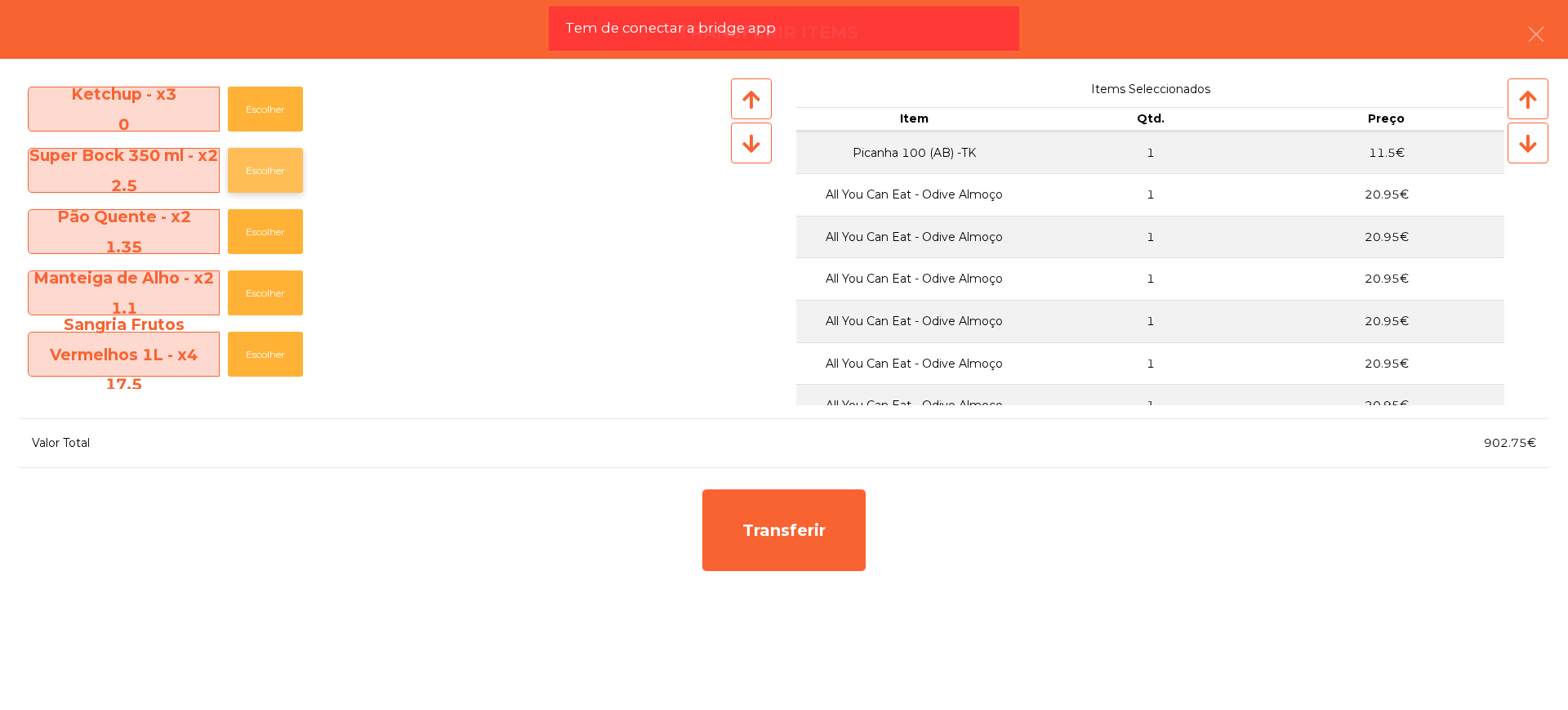
click at [273, 171] on button "Escolher" at bounding box center [266, 170] width 75 height 45
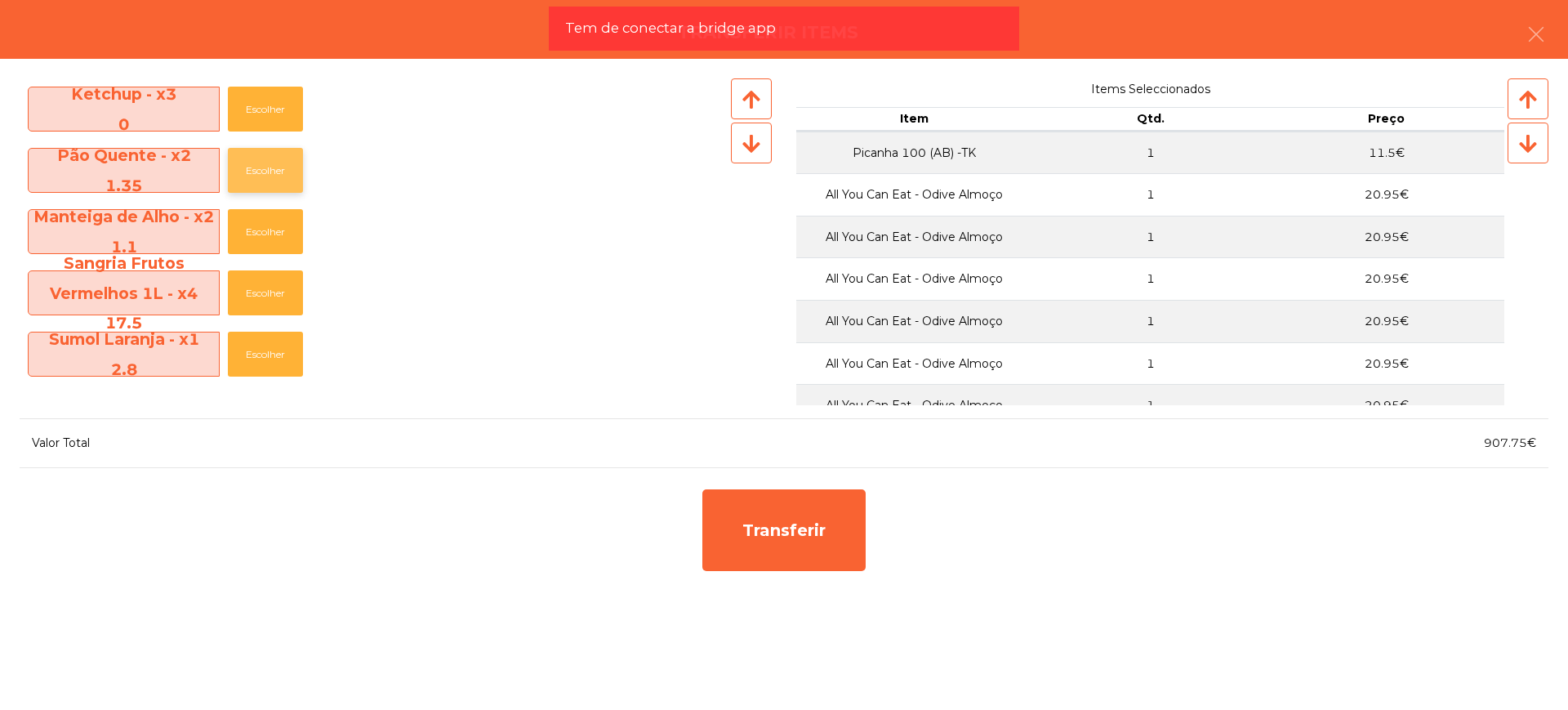
click at [277, 158] on button "Escolher" at bounding box center [266, 170] width 75 height 45
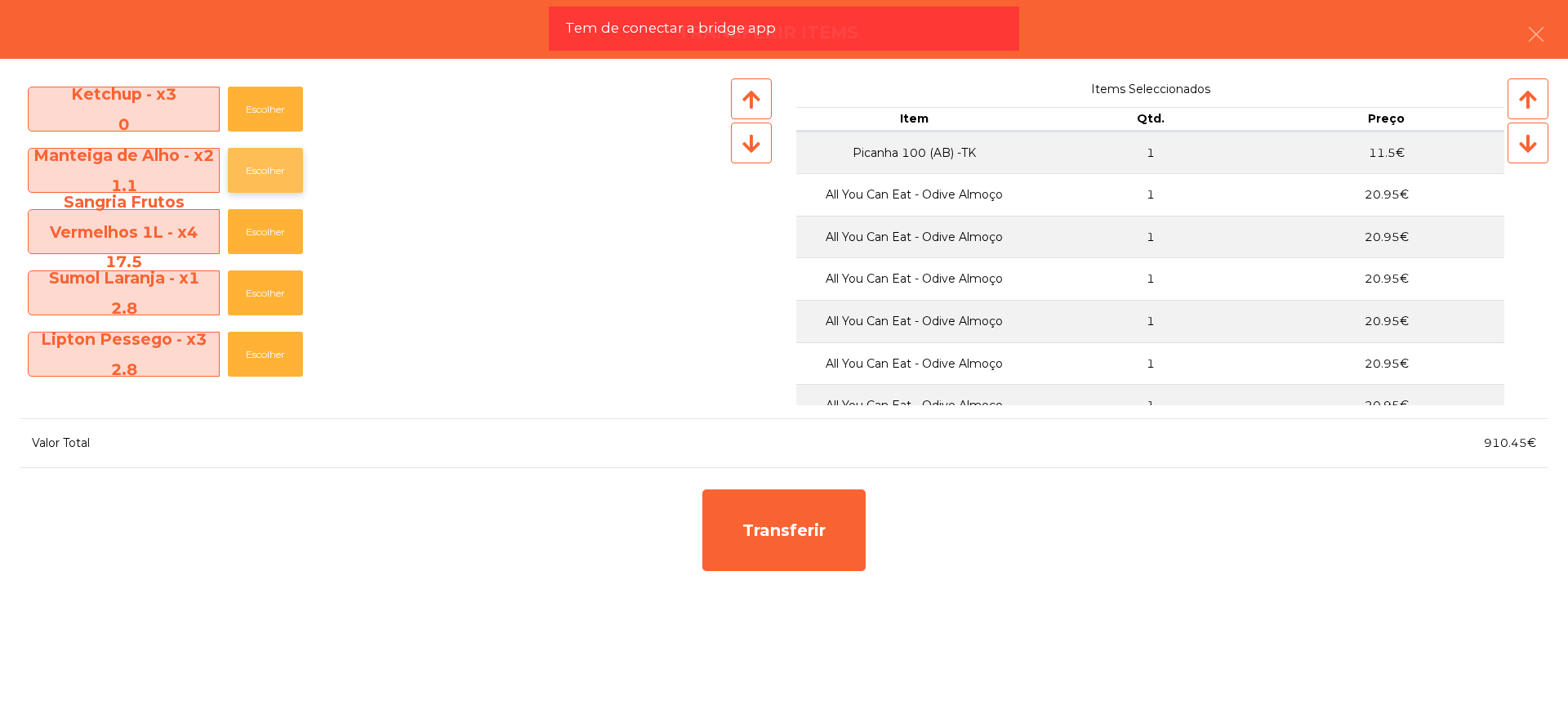
click at [264, 180] on button "Escolher" at bounding box center [266, 170] width 75 height 45
click at [262, 178] on button "Escolher" at bounding box center [266, 170] width 75 height 45
click at [264, 177] on button "Escolher" at bounding box center [266, 170] width 75 height 45
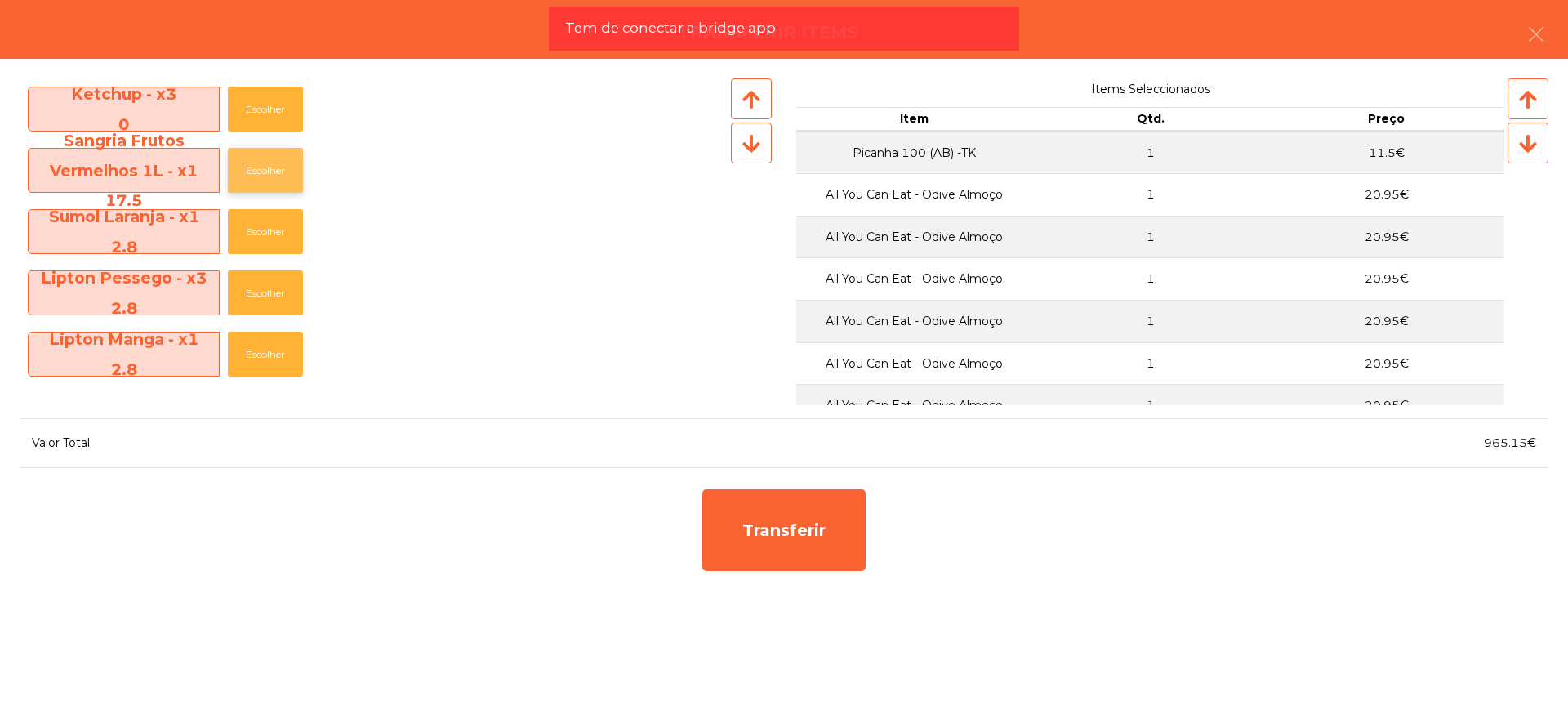
click at [264, 177] on button "Escolher" at bounding box center [266, 170] width 75 height 45
click at [264, 175] on button "Escolher" at bounding box center [266, 170] width 75 height 45
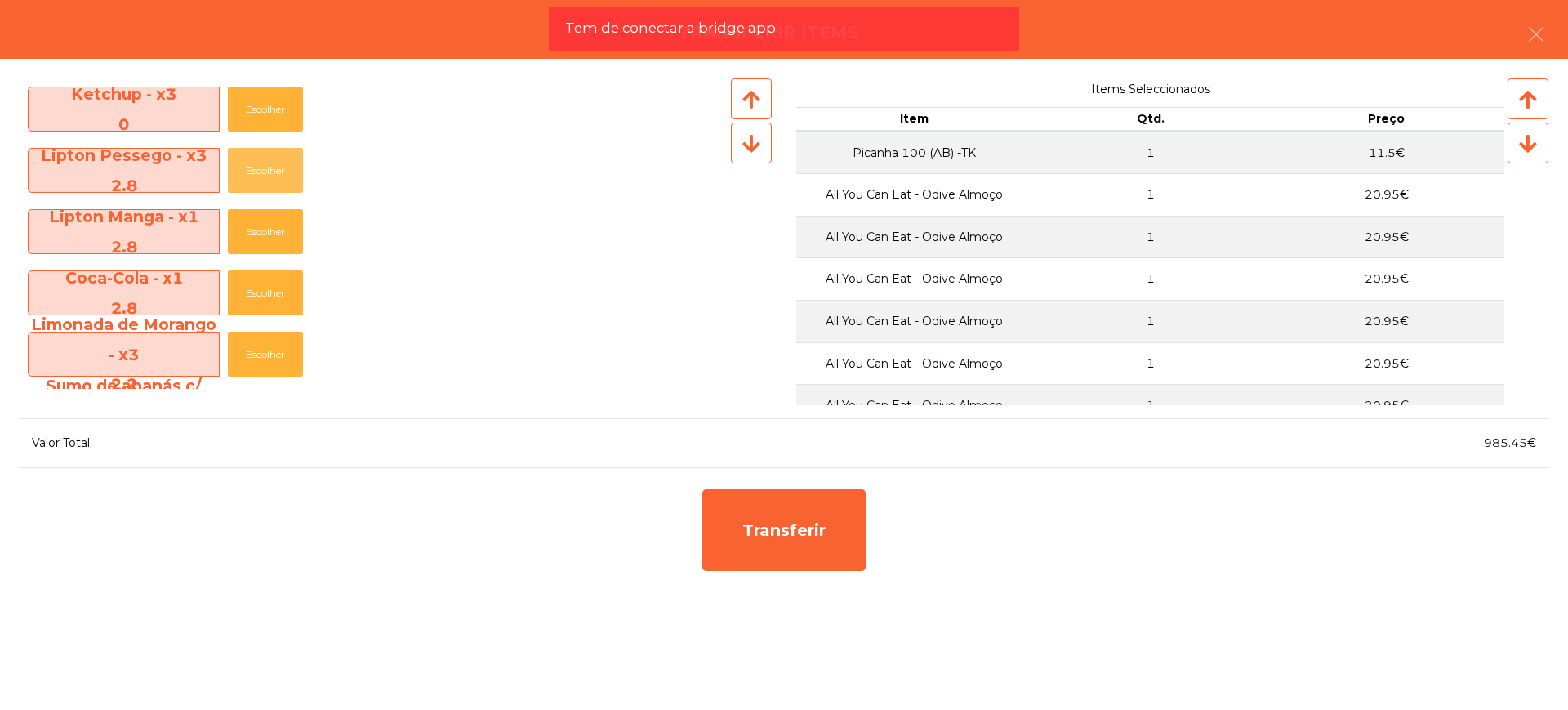
click at [264, 175] on button "Escolher" at bounding box center [266, 170] width 75 height 45
click at [270, 175] on button "Escolher" at bounding box center [266, 170] width 75 height 45
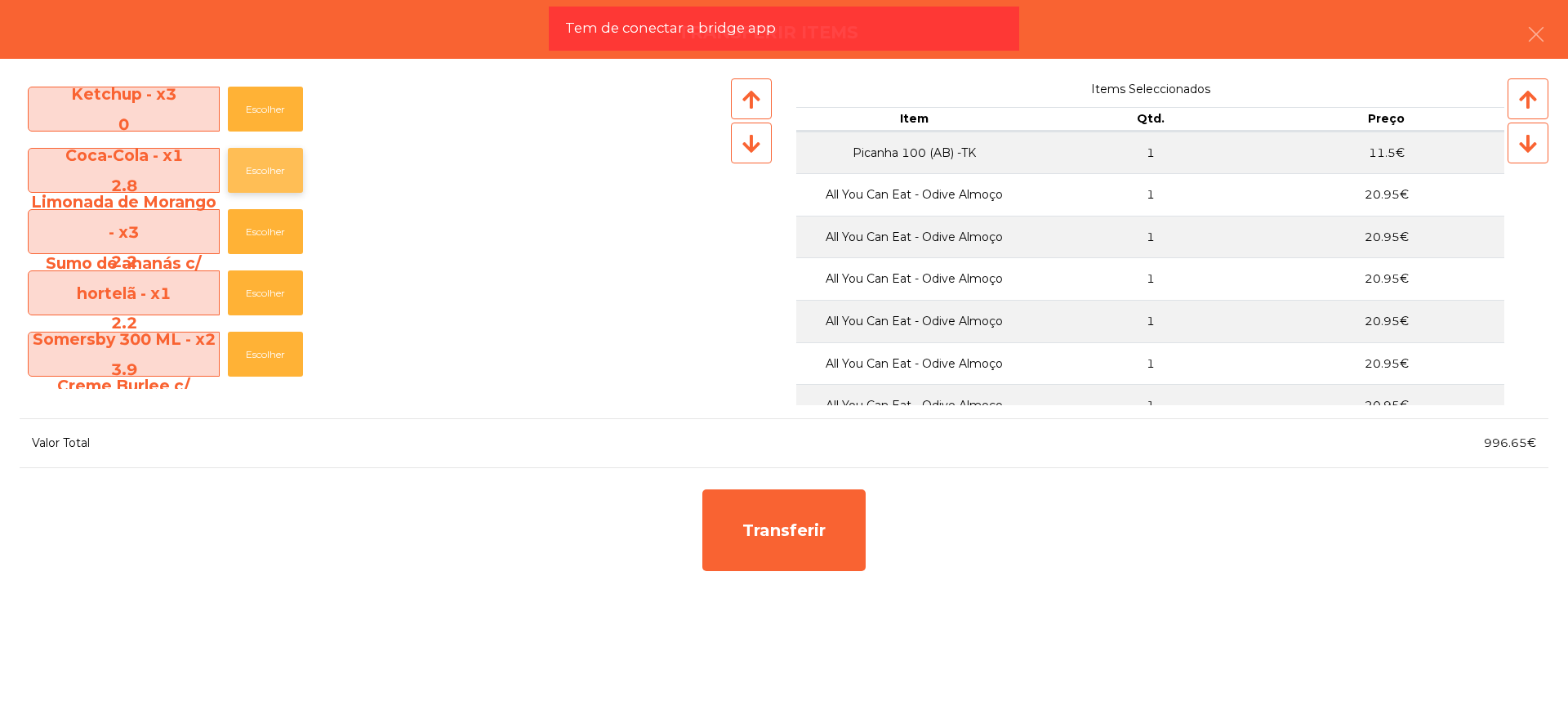
click at [276, 168] on button "Escolher" at bounding box center [266, 170] width 75 height 45
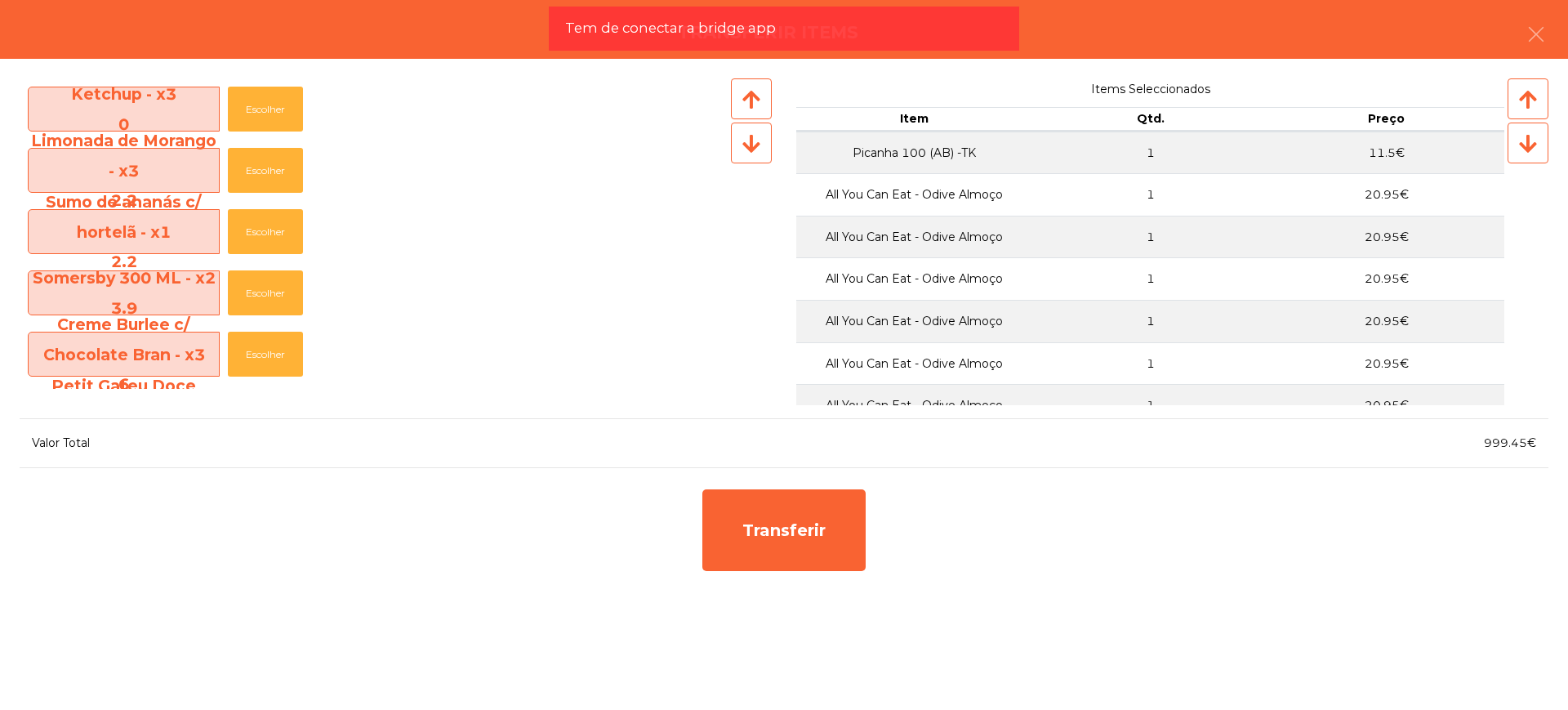
scroll to position [1236, 0]
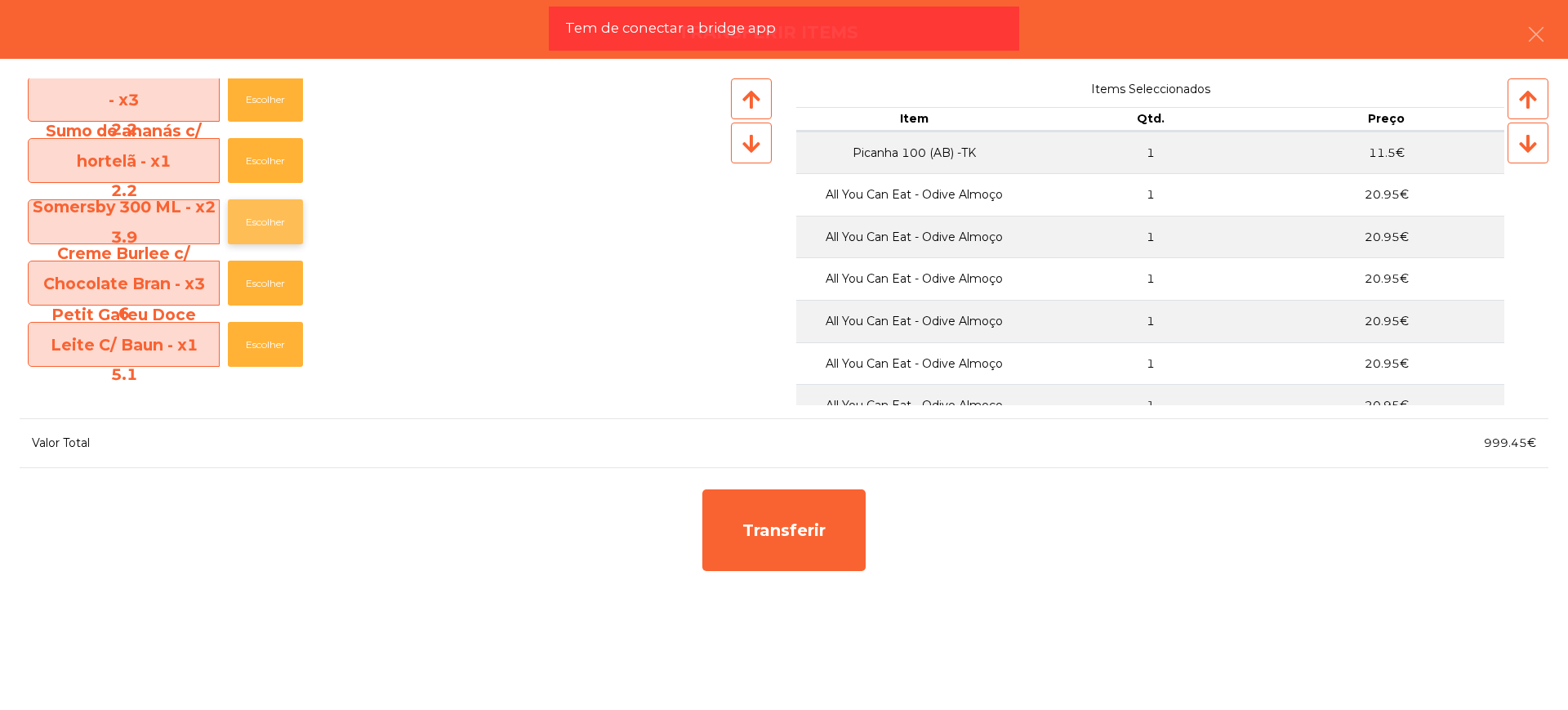
click at [269, 215] on button "Escolher" at bounding box center [266, 221] width 75 height 45
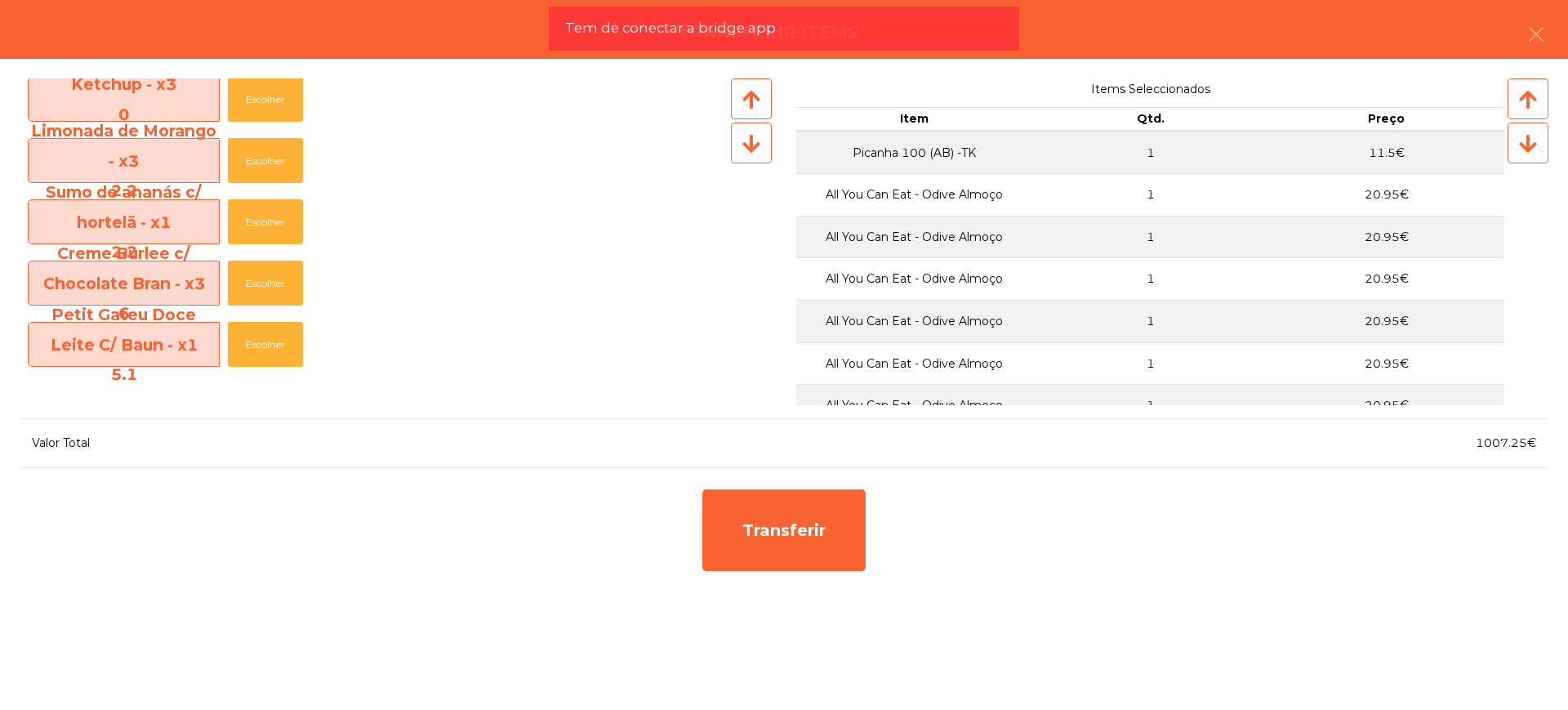
scroll to position [1174, 0]
click at [273, 339] on button "Escolher" at bounding box center [266, 344] width 75 height 45
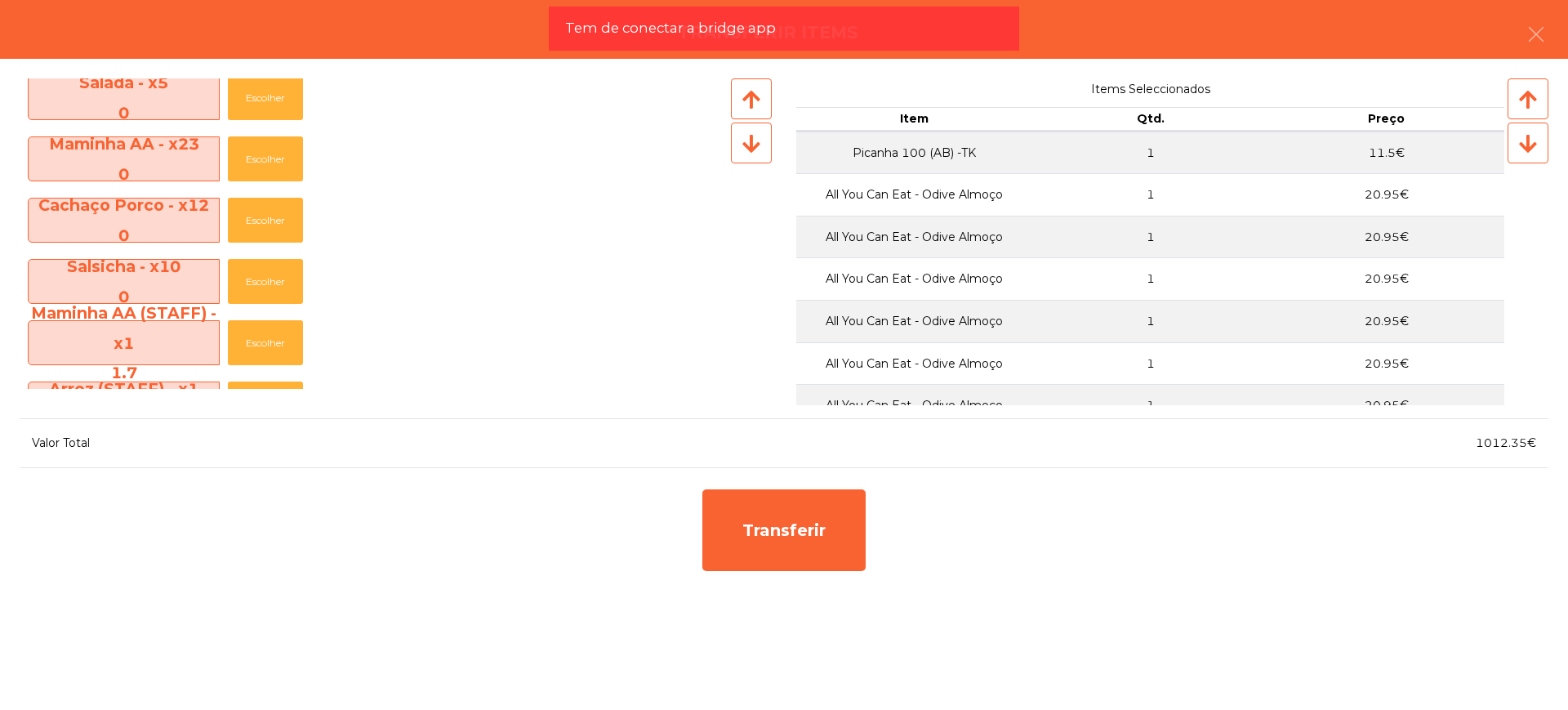
scroll to position [613, 0]
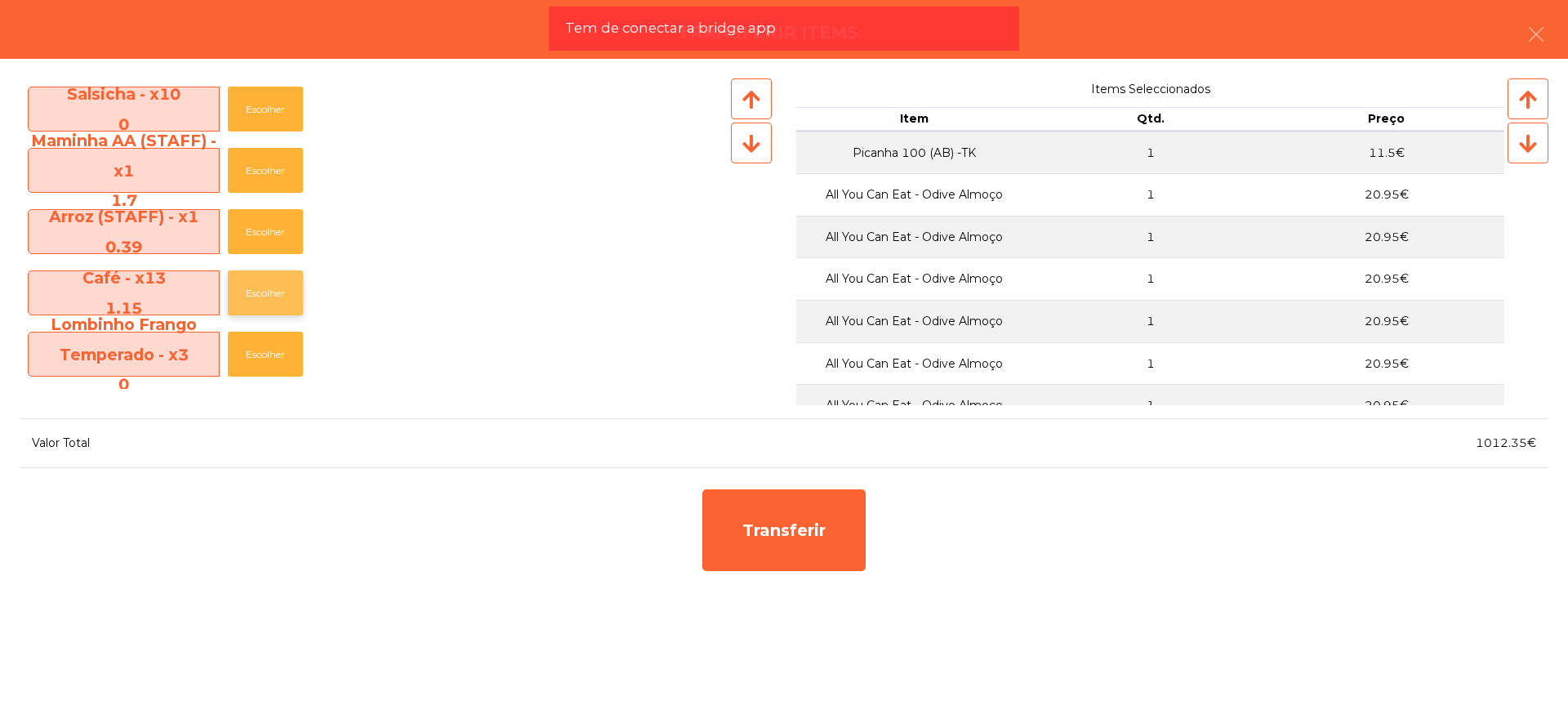
click at [265, 290] on button "Escolher" at bounding box center [266, 293] width 75 height 45
click at [266, 290] on button "Escolher" at bounding box center [266, 293] width 75 height 45
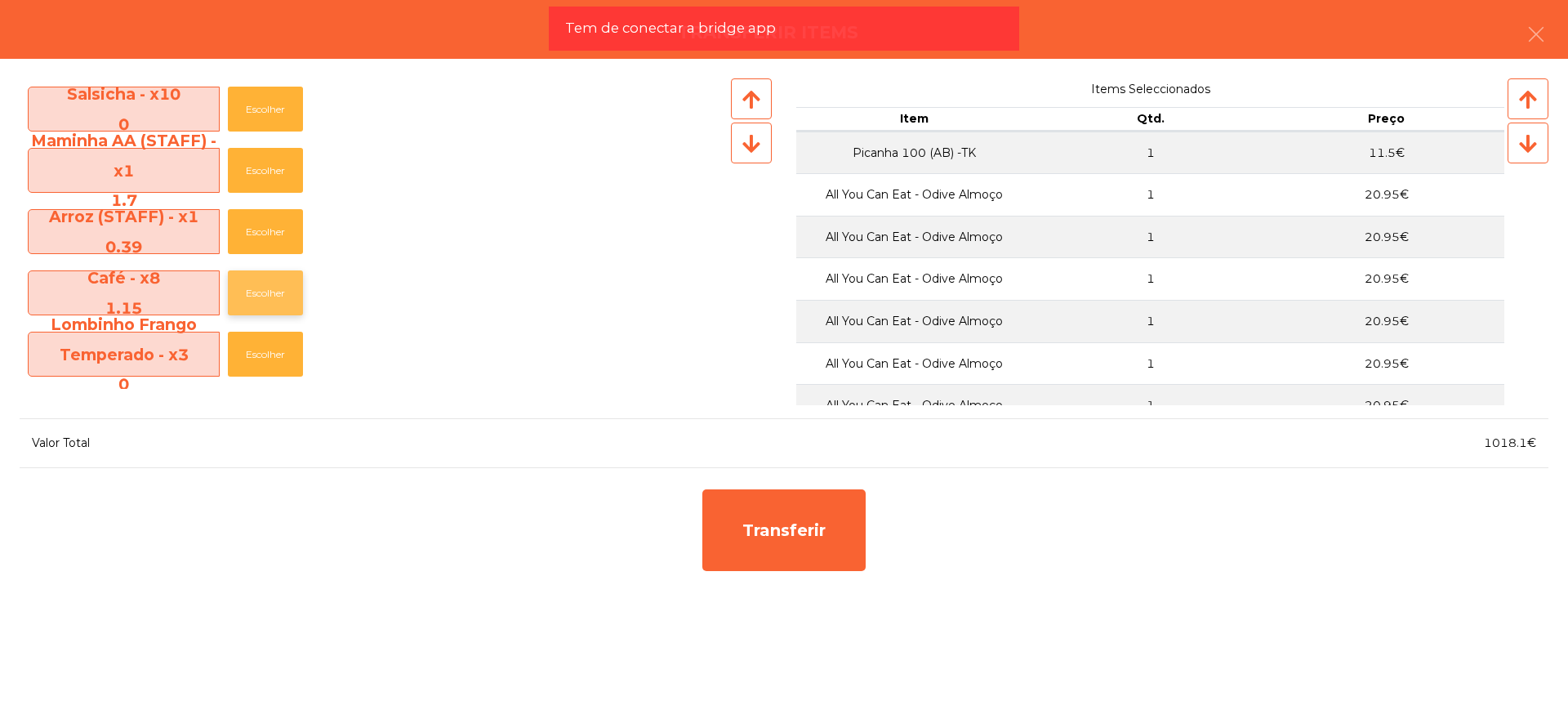
click at [266, 290] on button "Escolher" at bounding box center [266, 293] width 75 height 45
click at [267, 289] on button "Escolher" at bounding box center [266, 293] width 75 height 45
click at [273, 289] on button "Escolher" at bounding box center [266, 293] width 75 height 45
click at [279, 295] on button "Escolher" at bounding box center [266, 293] width 75 height 45
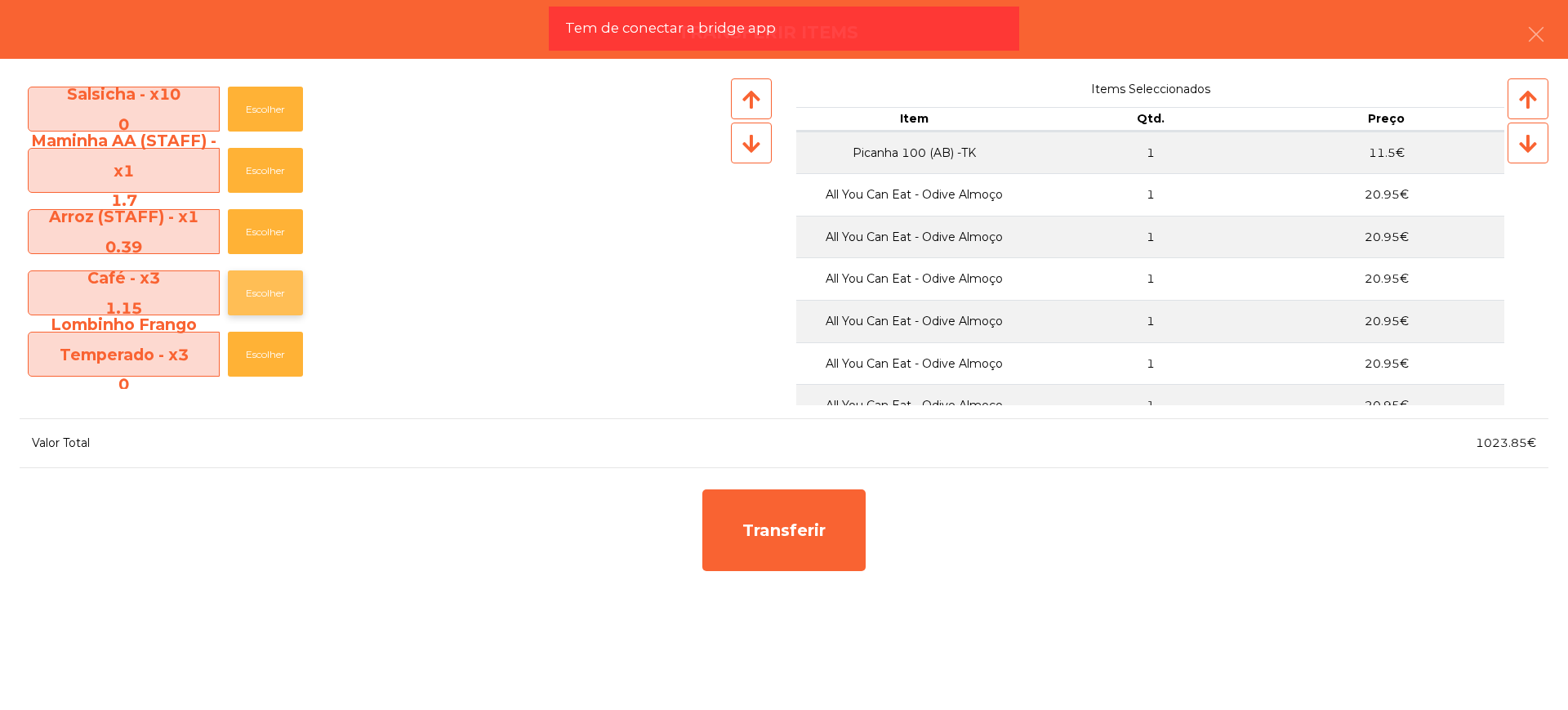
click at [279, 295] on button "Escolher" at bounding box center [266, 293] width 75 height 45
click at [276, 293] on button "Escolher" at bounding box center [266, 293] width 75 height 45
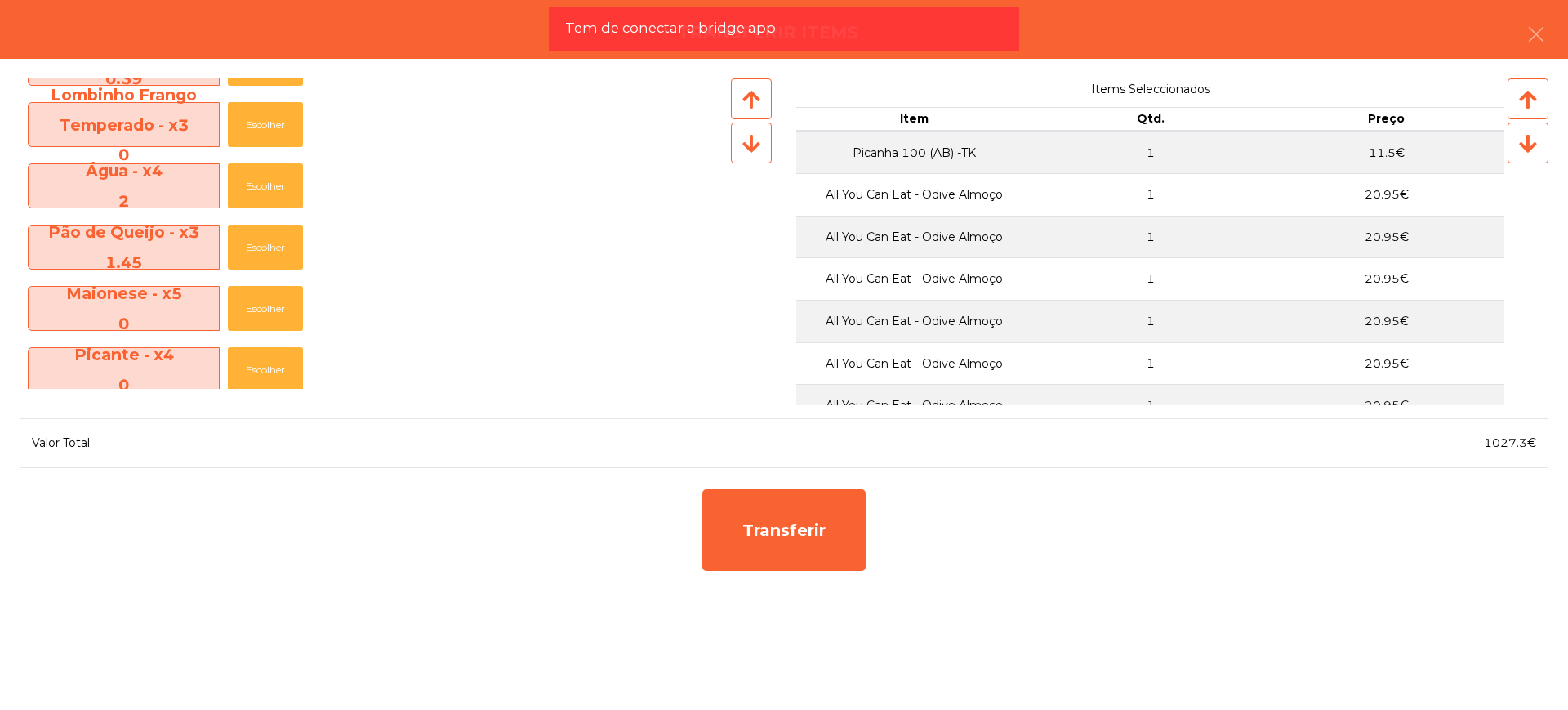
scroll to position [817, 0]
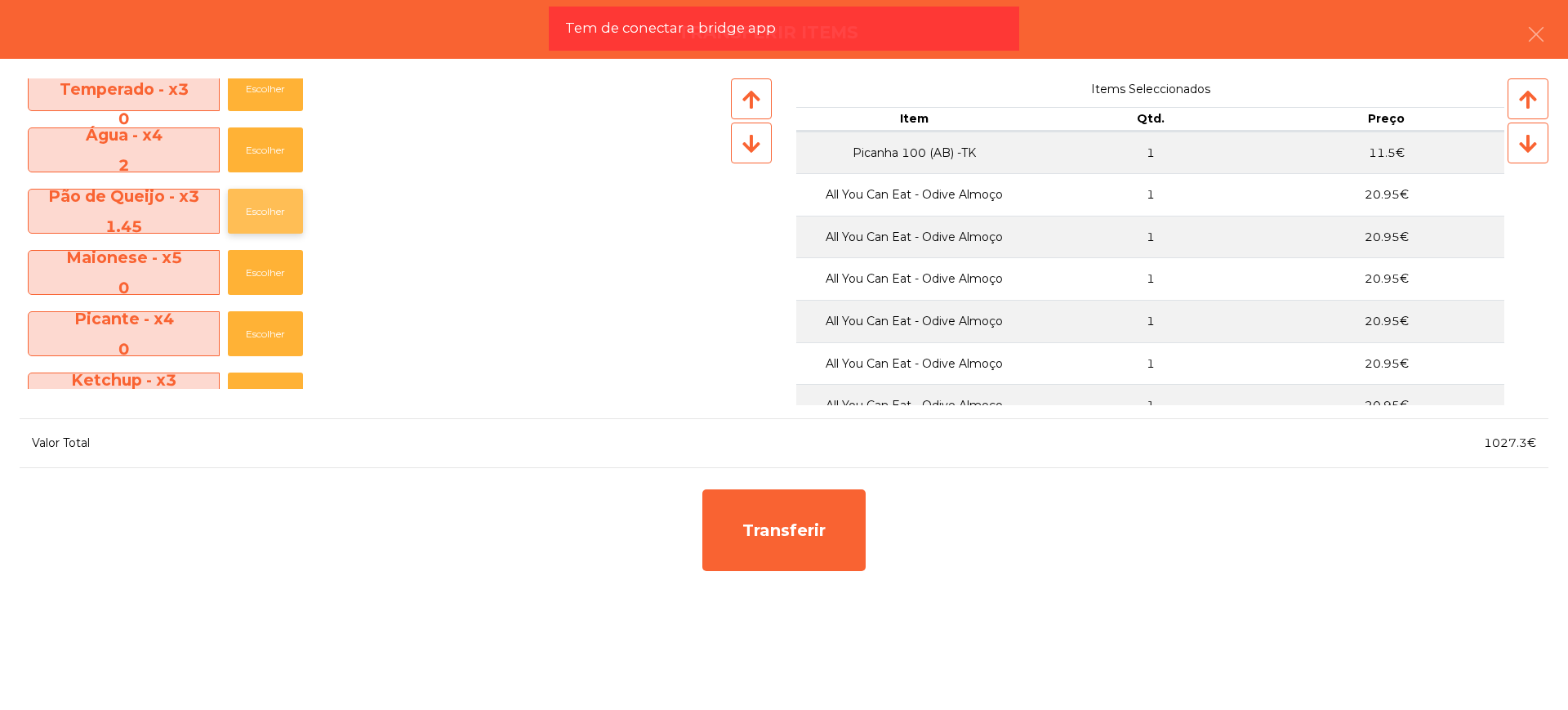
click at [285, 211] on button "Escolher" at bounding box center [266, 210] width 75 height 45
click at [281, 208] on button "Escolher" at bounding box center [266, 210] width 75 height 45
click at [276, 204] on button "Escolher" at bounding box center [266, 210] width 75 height 45
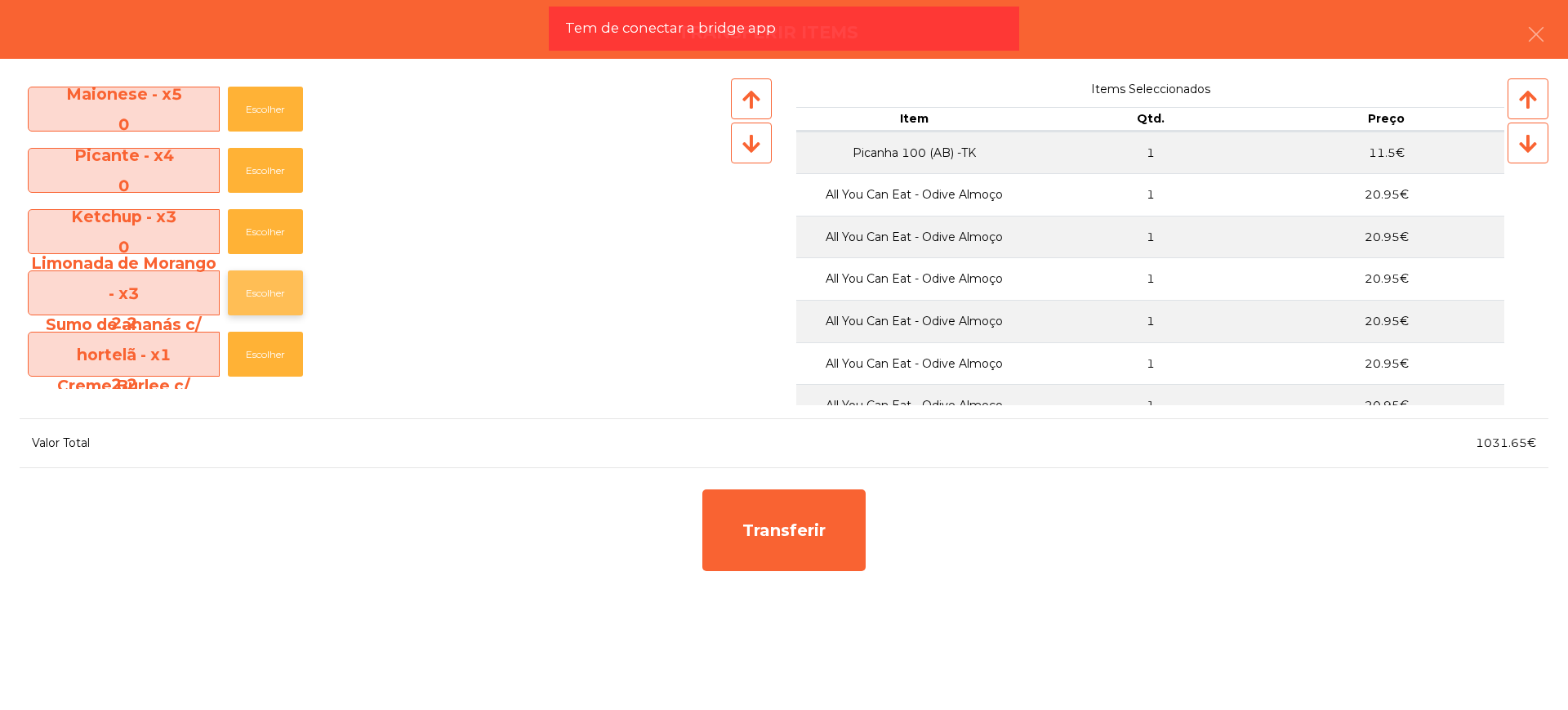
click at [258, 283] on button "Escolher" at bounding box center [266, 293] width 75 height 45
click at [260, 283] on button "Escolher" at bounding box center [266, 293] width 75 height 45
click at [245, 280] on button "Escolher" at bounding box center [266, 293] width 75 height 45
click at [273, 285] on button "Escolher" at bounding box center [266, 293] width 75 height 45
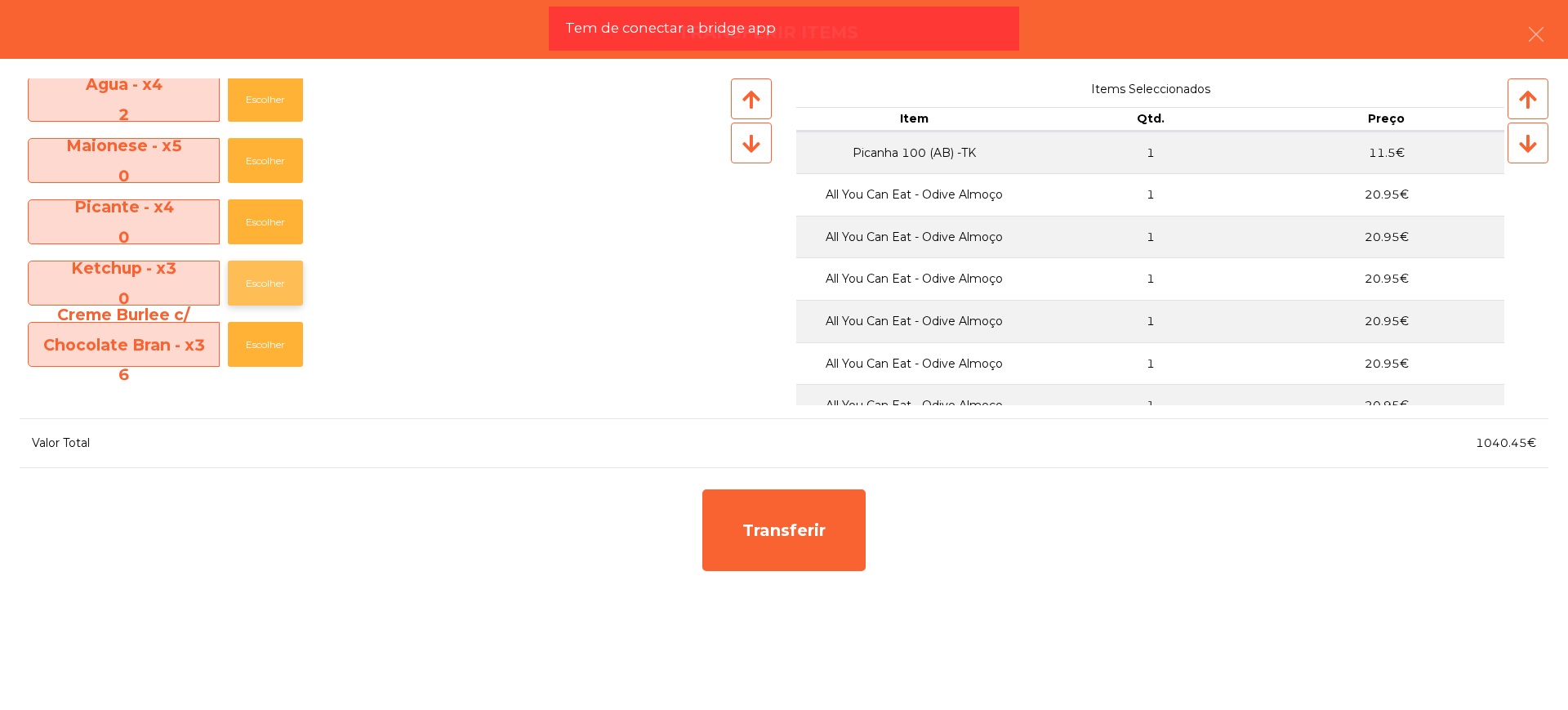
scroll to position [868, 0]
click at [280, 342] on button "Escolher" at bounding box center [266, 344] width 75 height 45
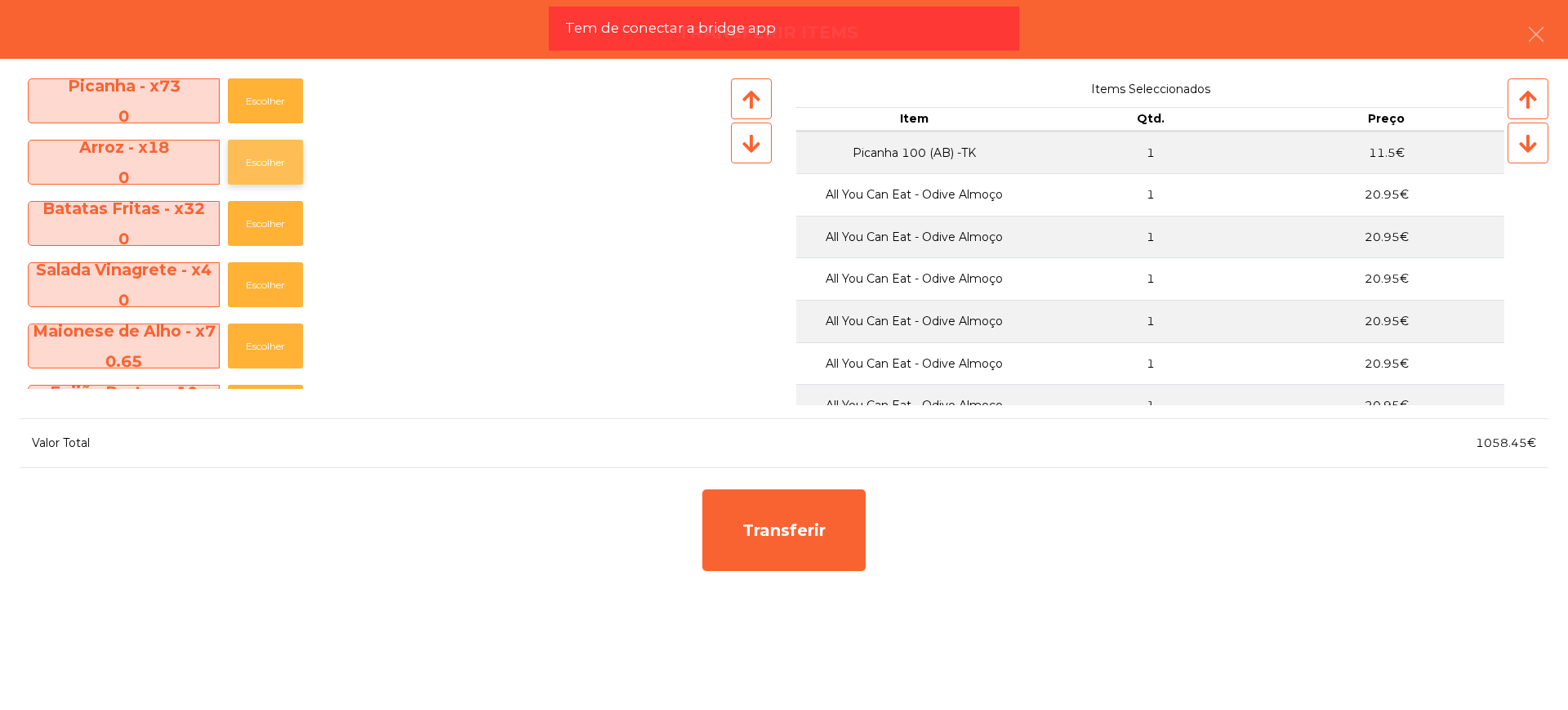
scroll to position [0, 0]
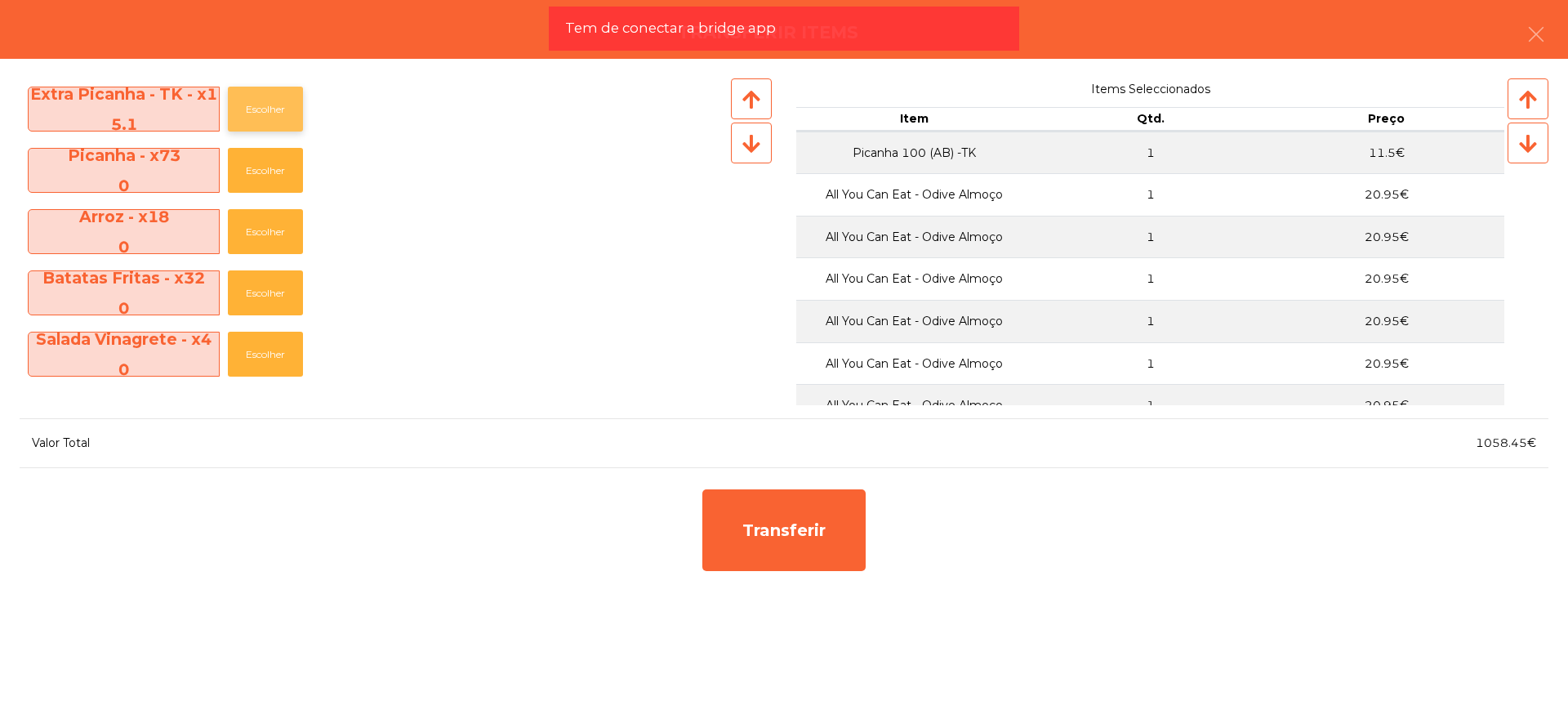
click at [294, 111] on button "Escolher" at bounding box center [266, 108] width 75 height 45
click at [356, 166] on div "Salada - x5 0 Escolher" at bounding box center [374, 171] width 708 height 61
click at [1555, 38] on button "button" at bounding box center [1536, 36] width 46 height 49
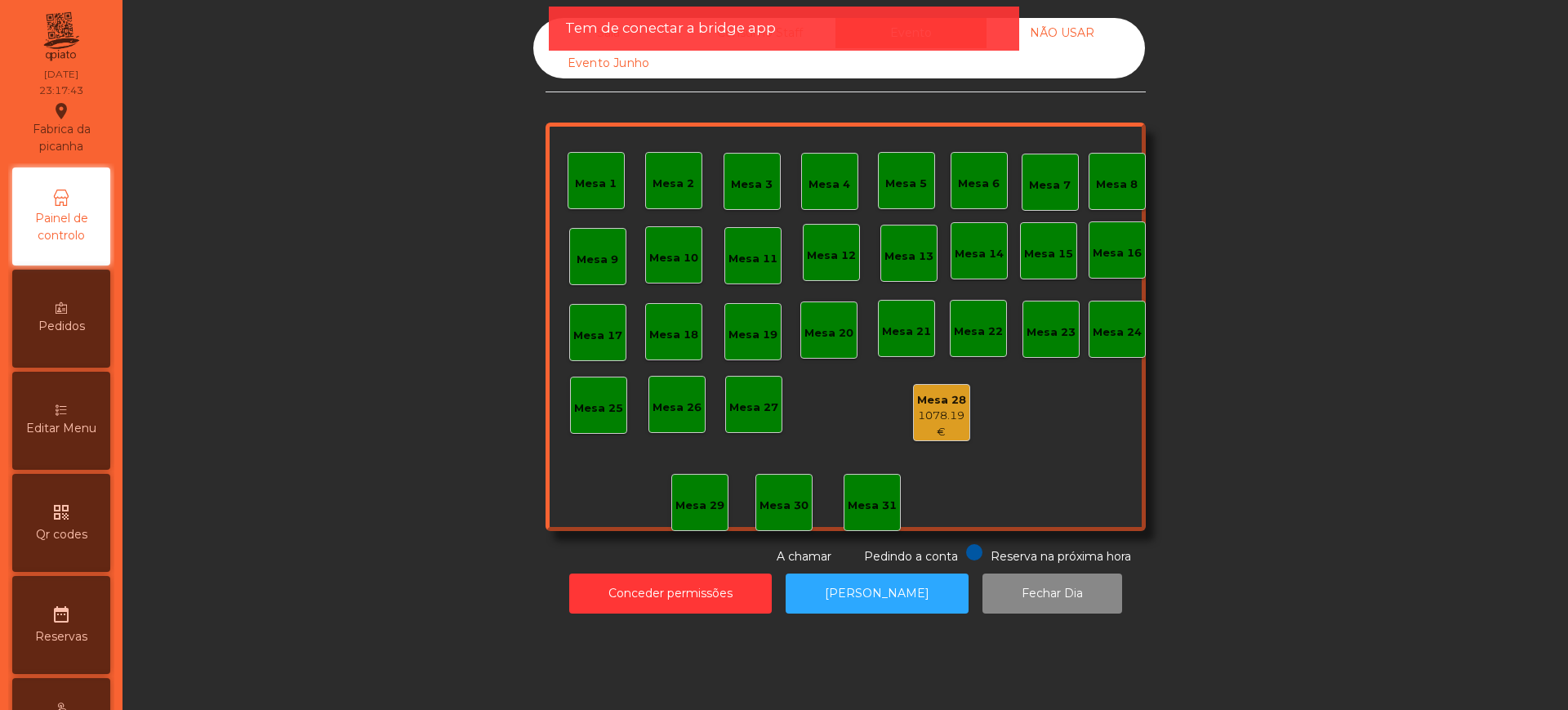
click at [1274, 332] on div "Sala Consumo Staff Evento NÃO USAR Evento Junho Mesa 1 Mesa 2 Mesa 3 Mesa 4 Mes…" at bounding box center [845, 292] width 1401 height 547
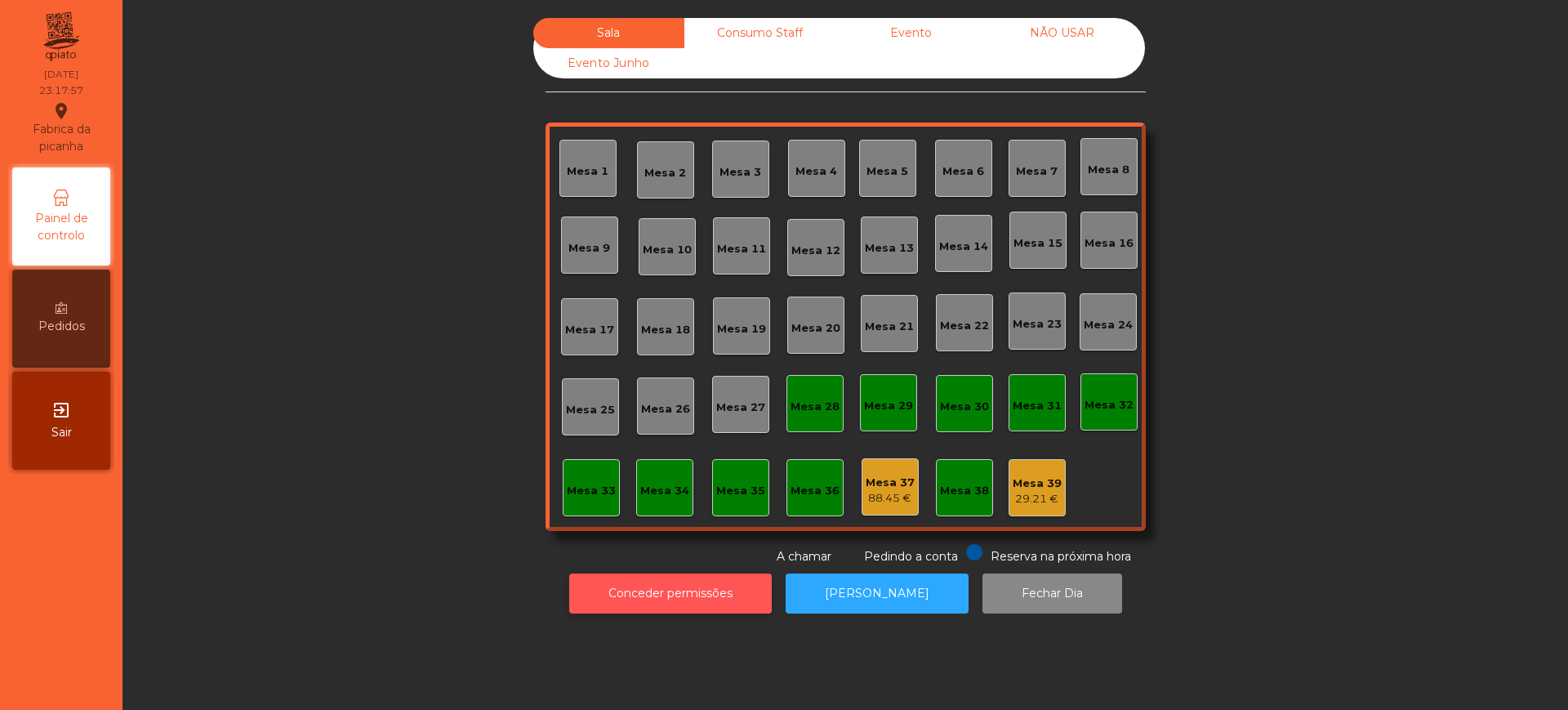
click at [661, 600] on button "Conceder permissões" at bounding box center [670, 593] width 202 height 40
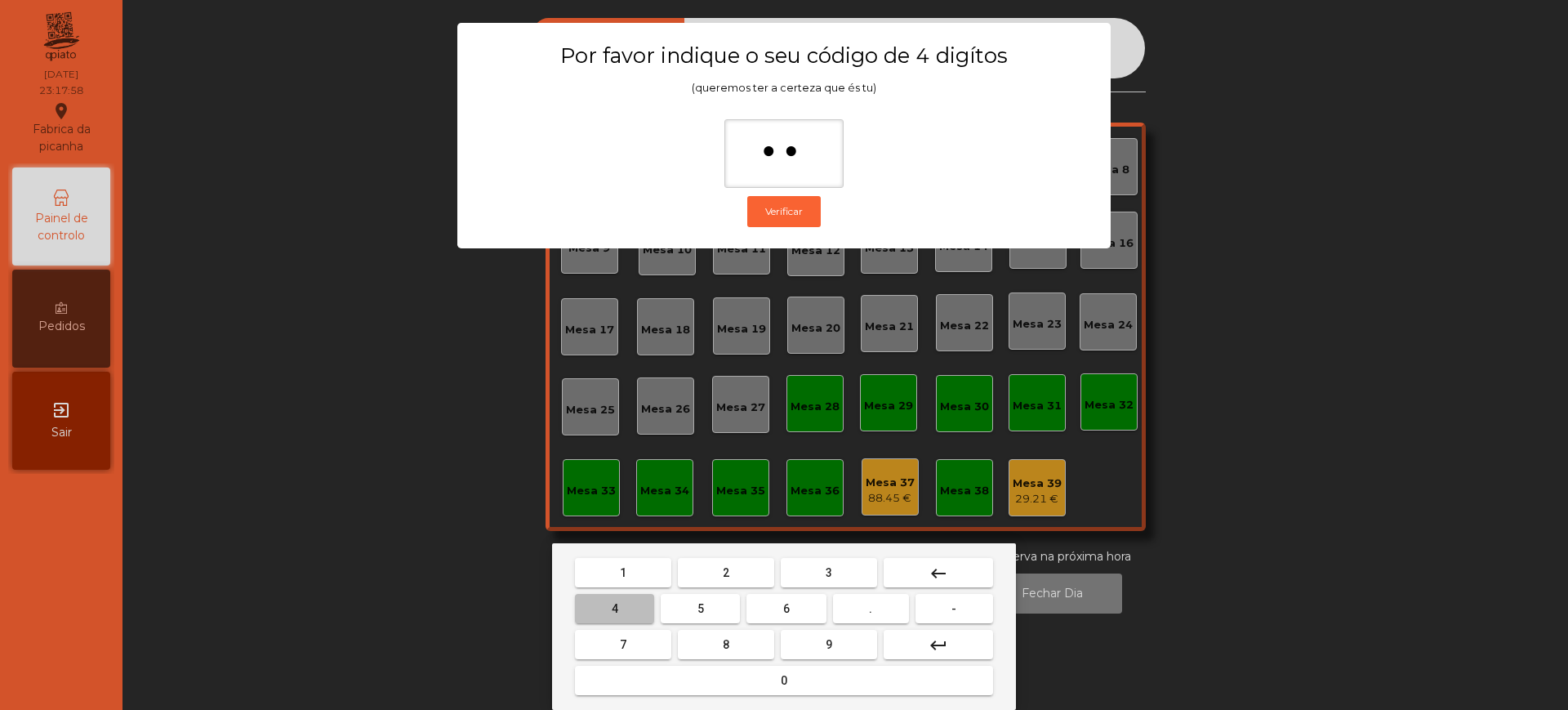
type input "***"
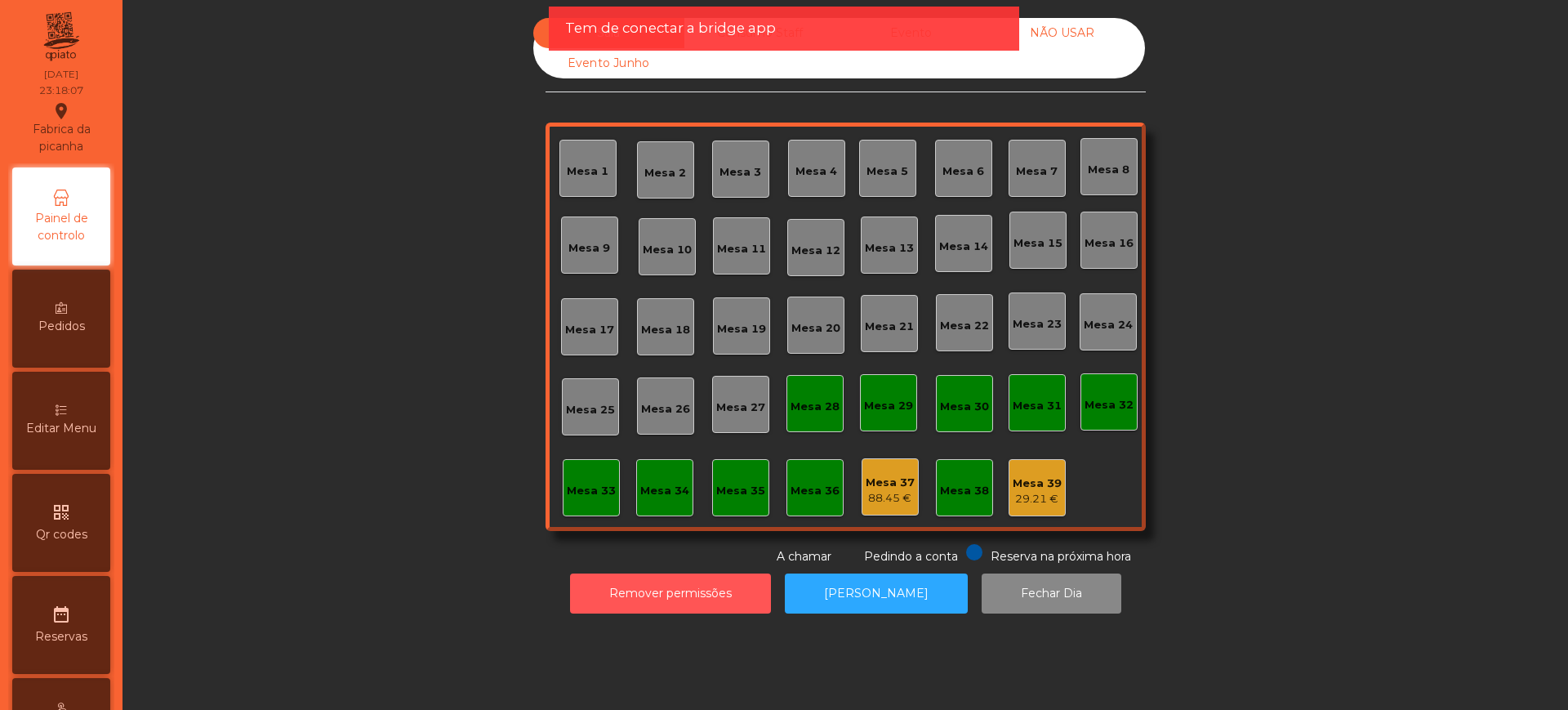
scroll to position [691, 0]
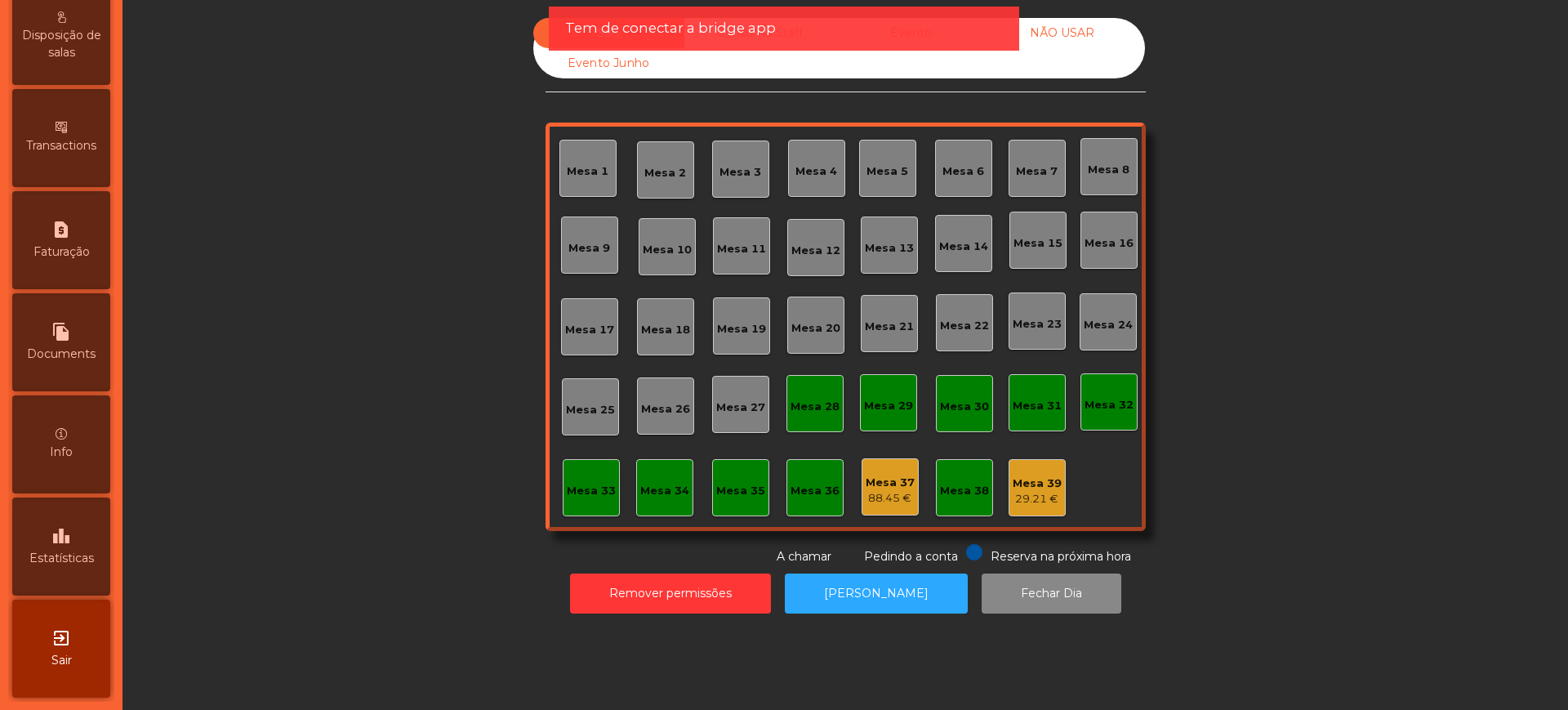
click at [67, 545] on div "leaderboard Estatísticas" at bounding box center [60, 546] width 98 height 98
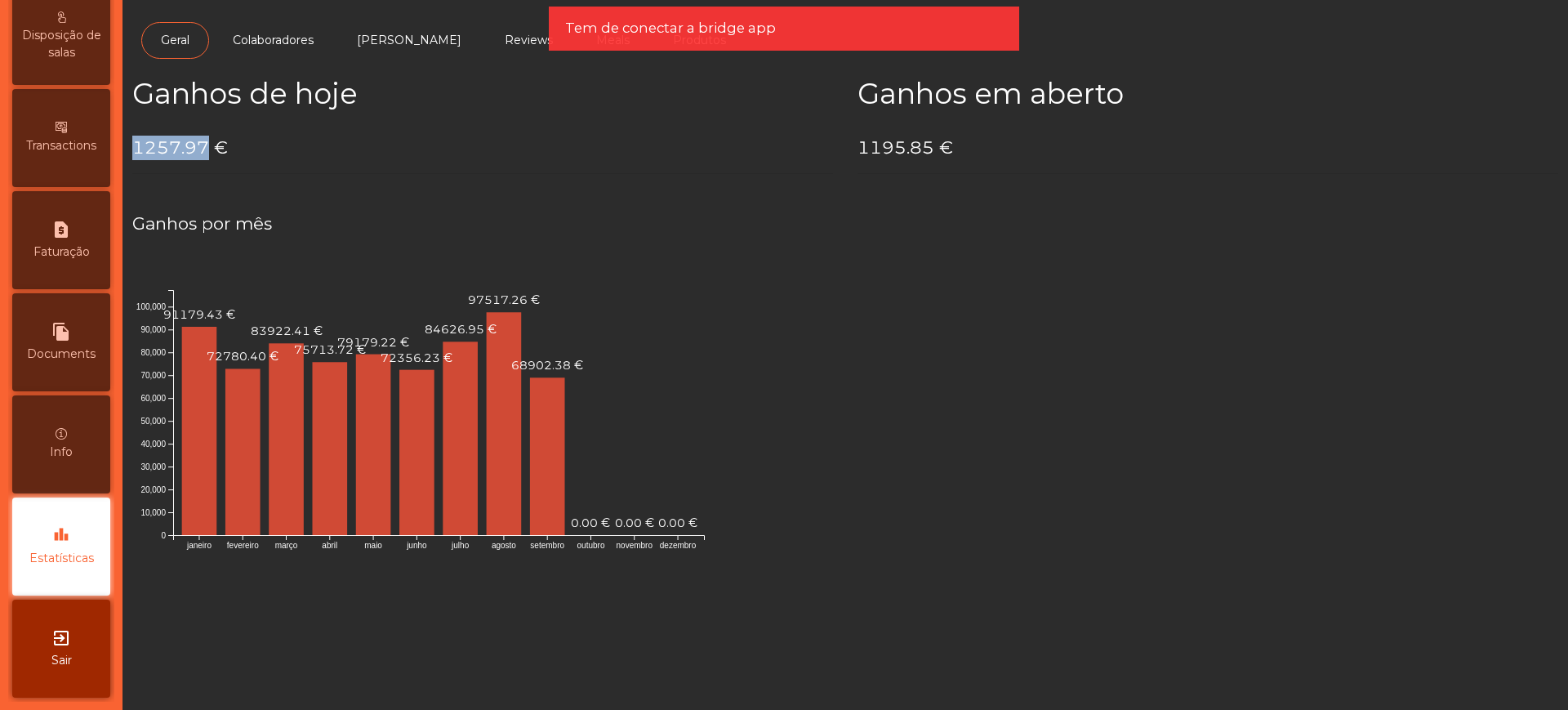
drag, startPoint x: 132, startPoint y: 151, endPoint x: 206, endPoint y: 147, distance: 74.1
click at [206, 147] on h4 "1257.97 €" at bounding box center [482, 148] width 701 height 25
copy h4 "1257.97"
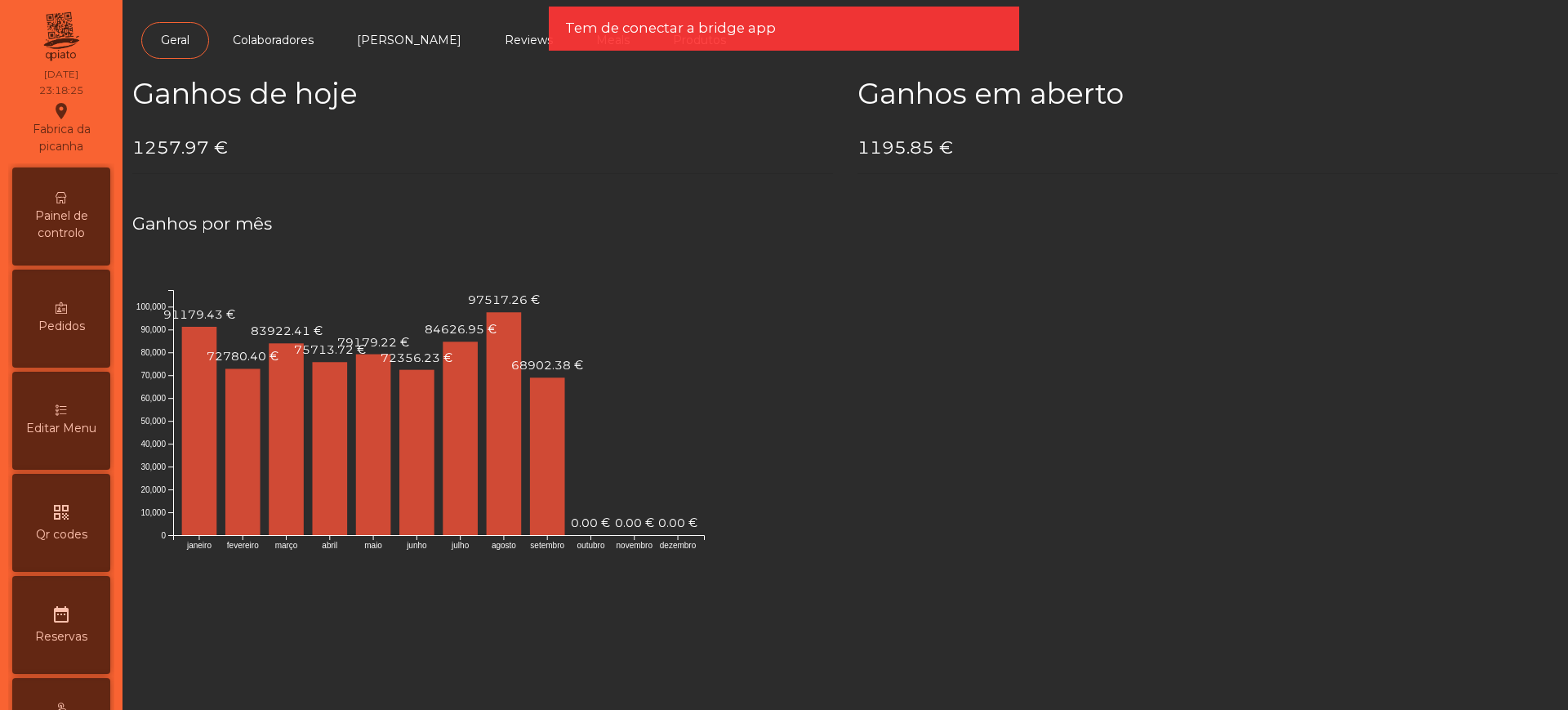
click at [36, 215] on span "Painel de controlo" at bounding box center [60, 224] width 90 height 35
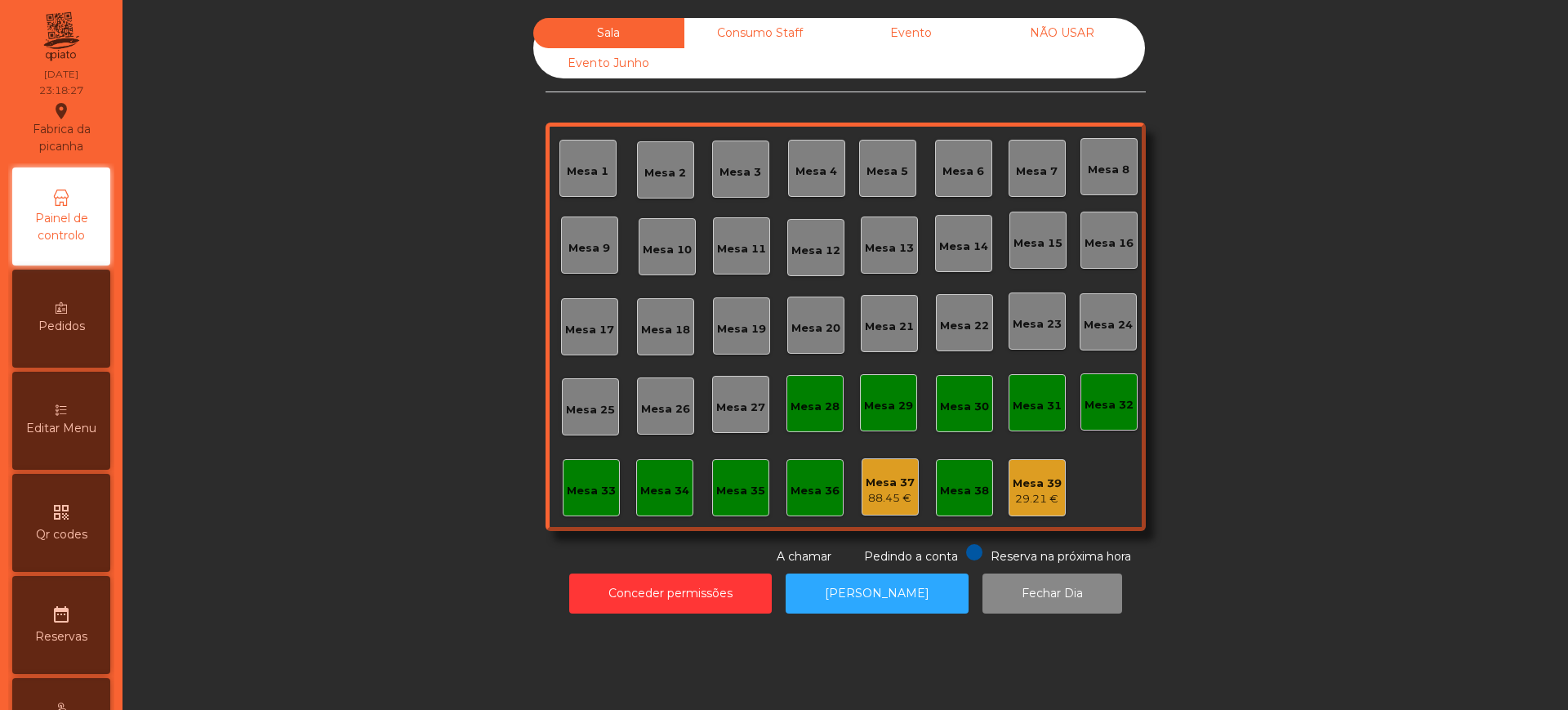
click at [926, 48] on div "Evento" at bounding box center [911, 33] width 151 height 30
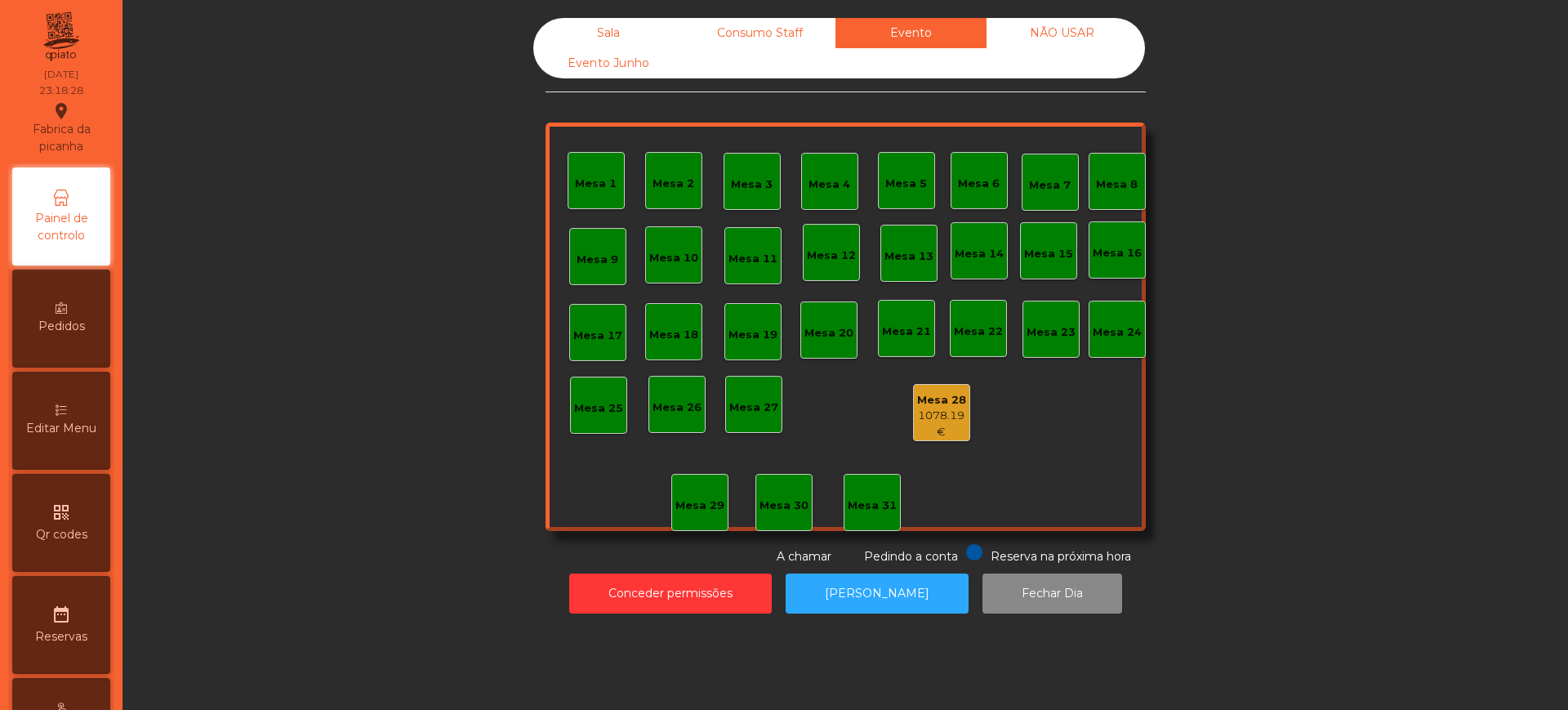
click at [960, 408] on div "1078.19 €" at bounding box center [942, 423] width 56 height 32
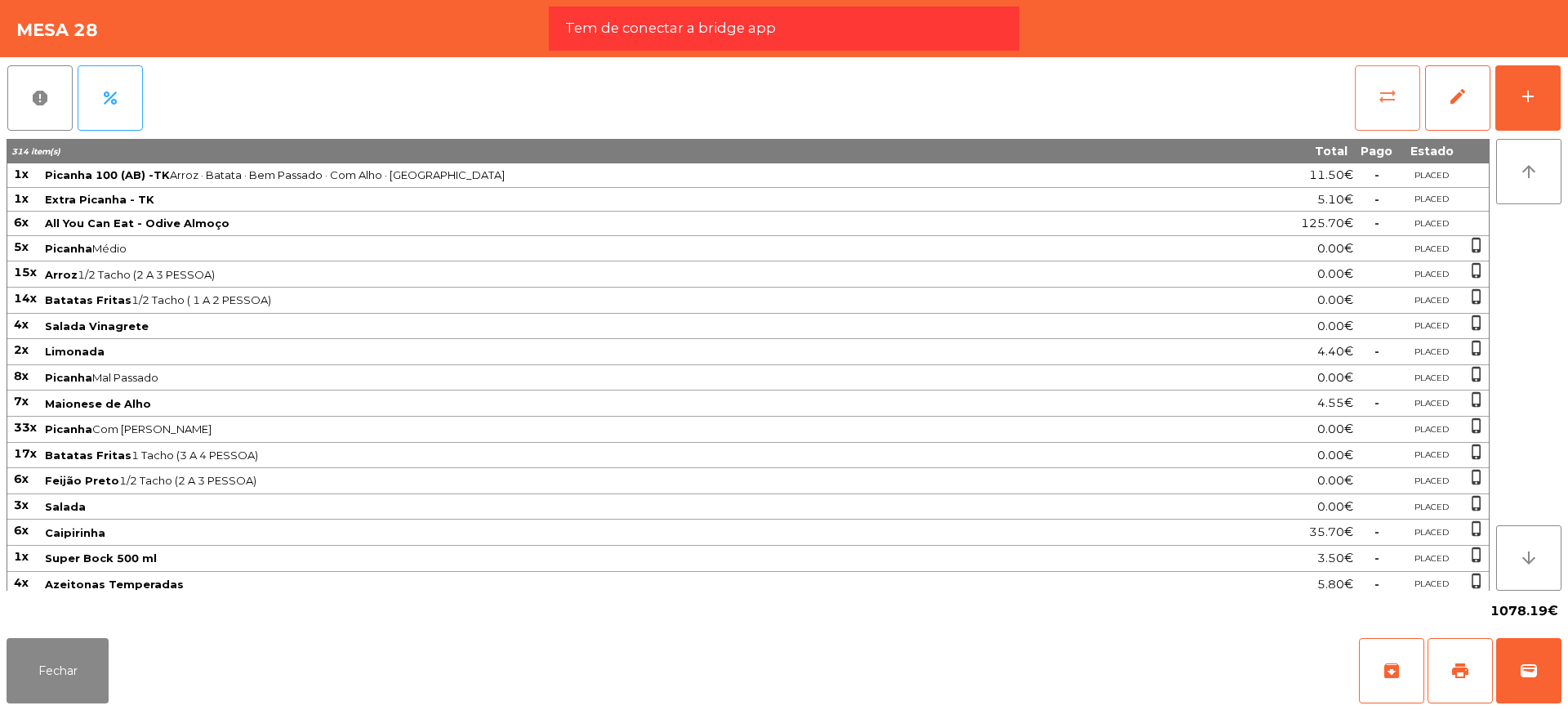
click at [1365, 101] on button "sync_alt" at bounding box center [1388, 98] width 65 height 65
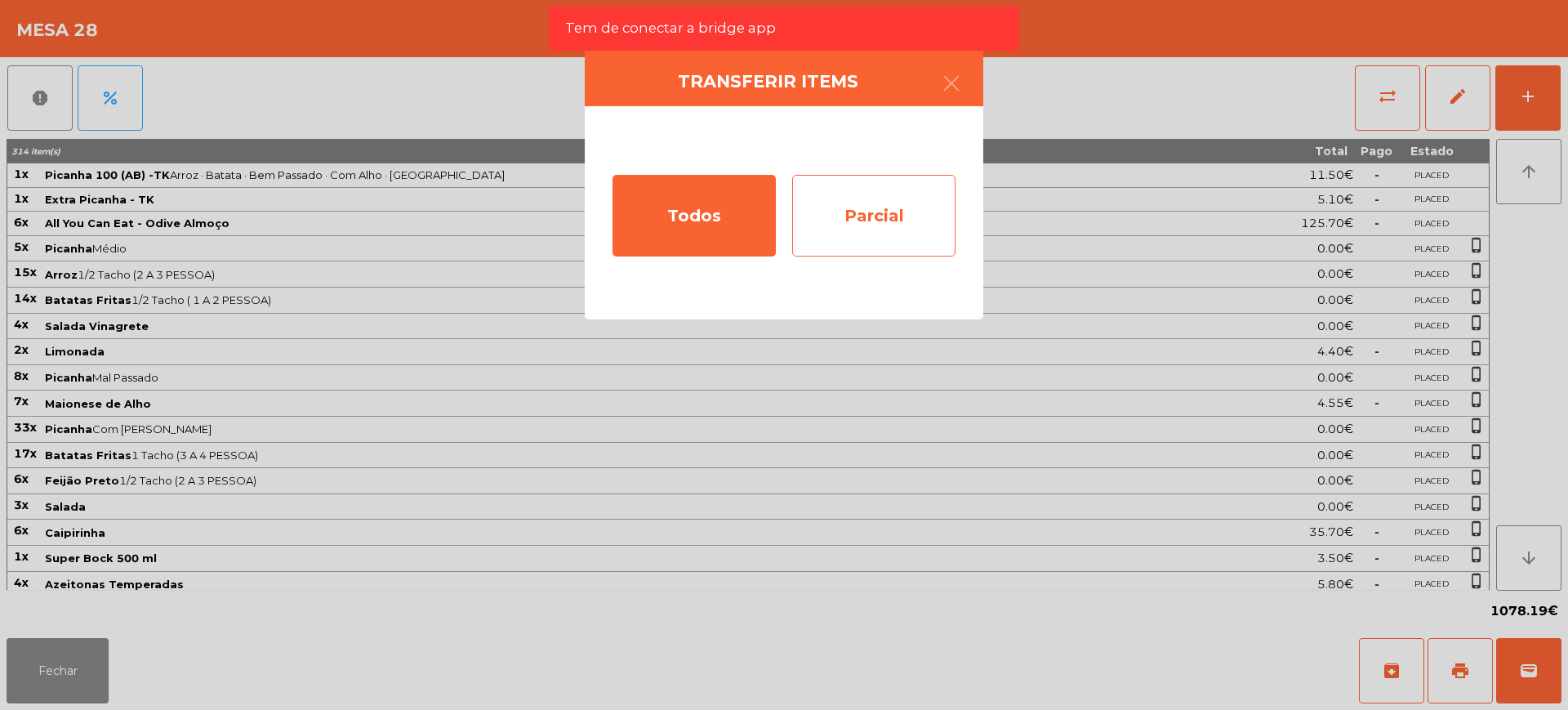
click at [875, 211] on div "Parcial" at bounding box center [873, 215] width 164 height 81
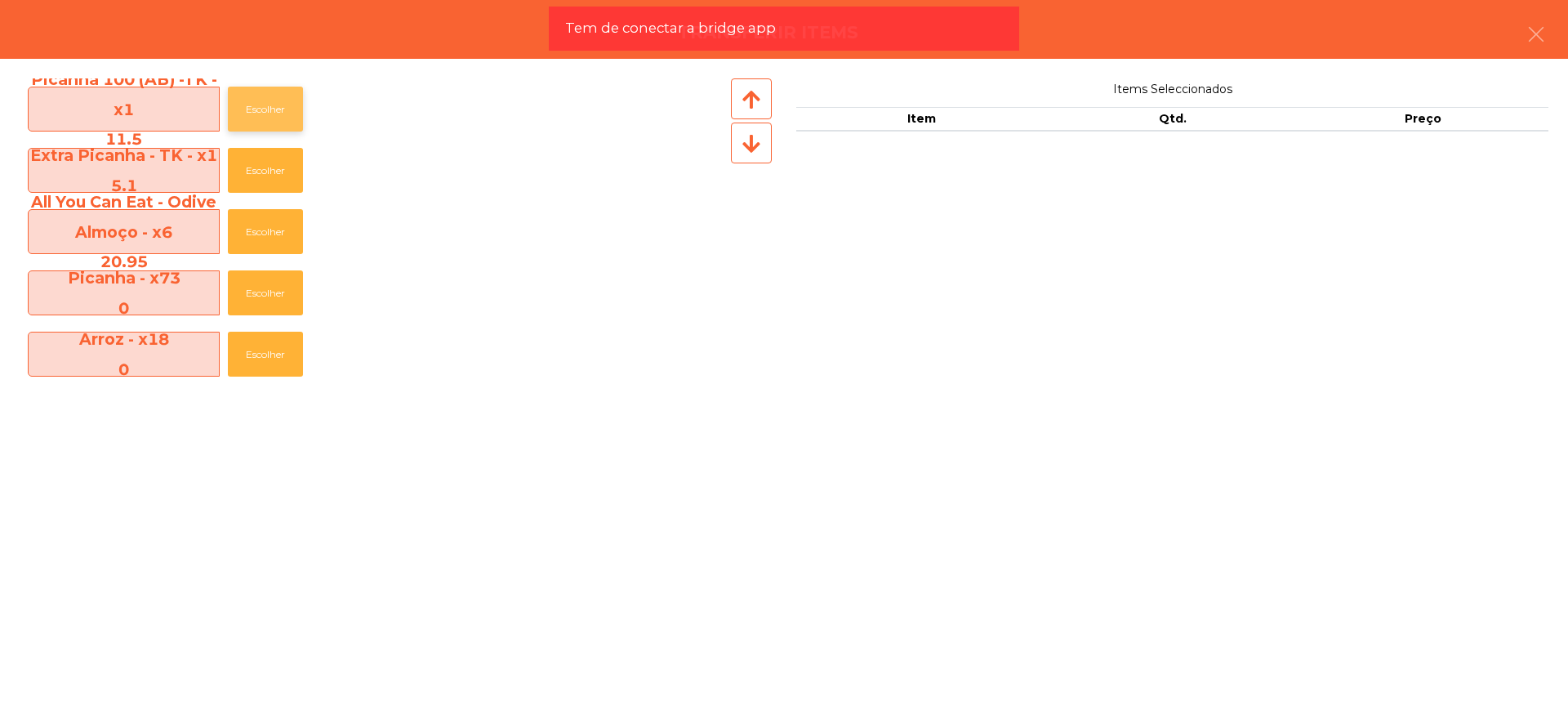
click at [288, 114] on button "Escolher" at bounding box center [266, 108] width 75 height 45
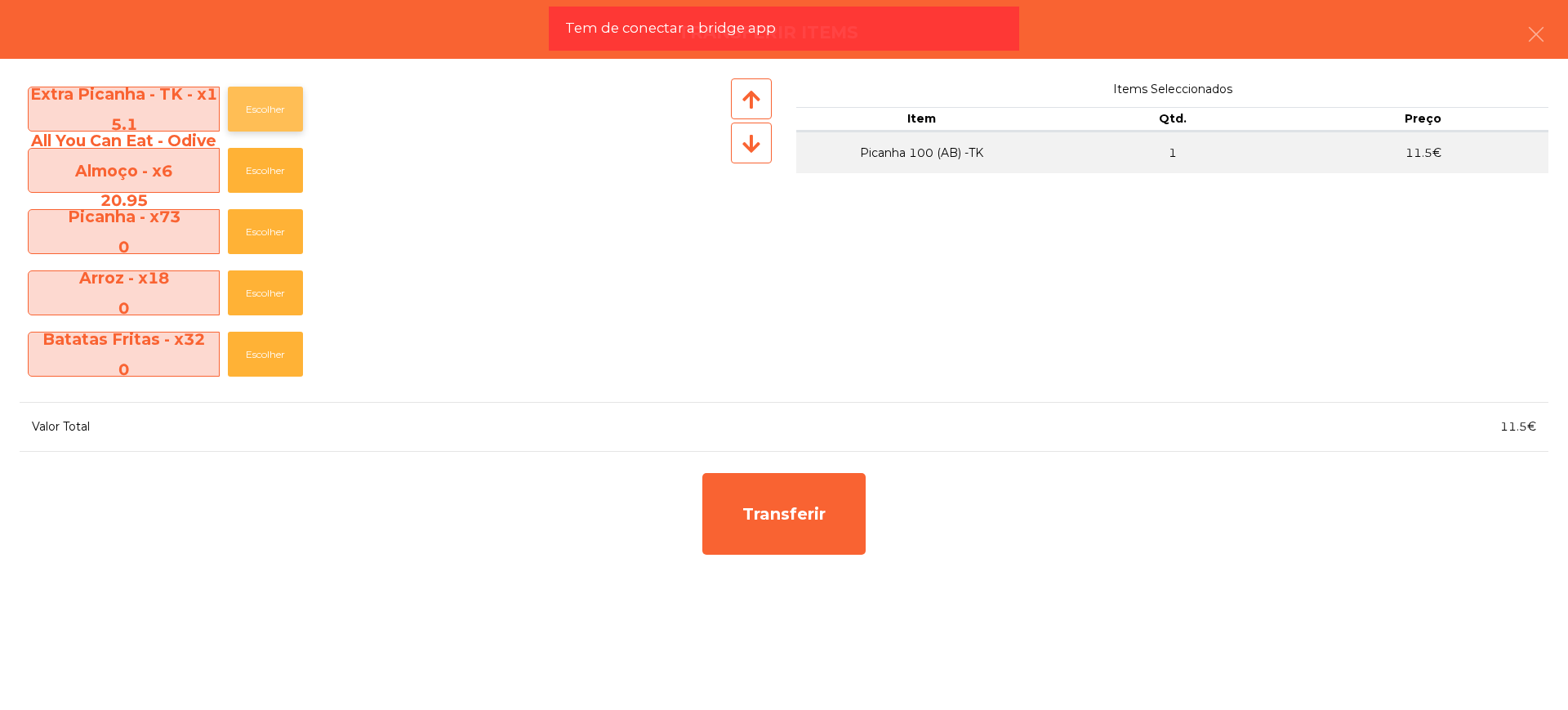
click at [288, 110] on button "Escolher" at bounding box center [266, 108] width 75 height 45
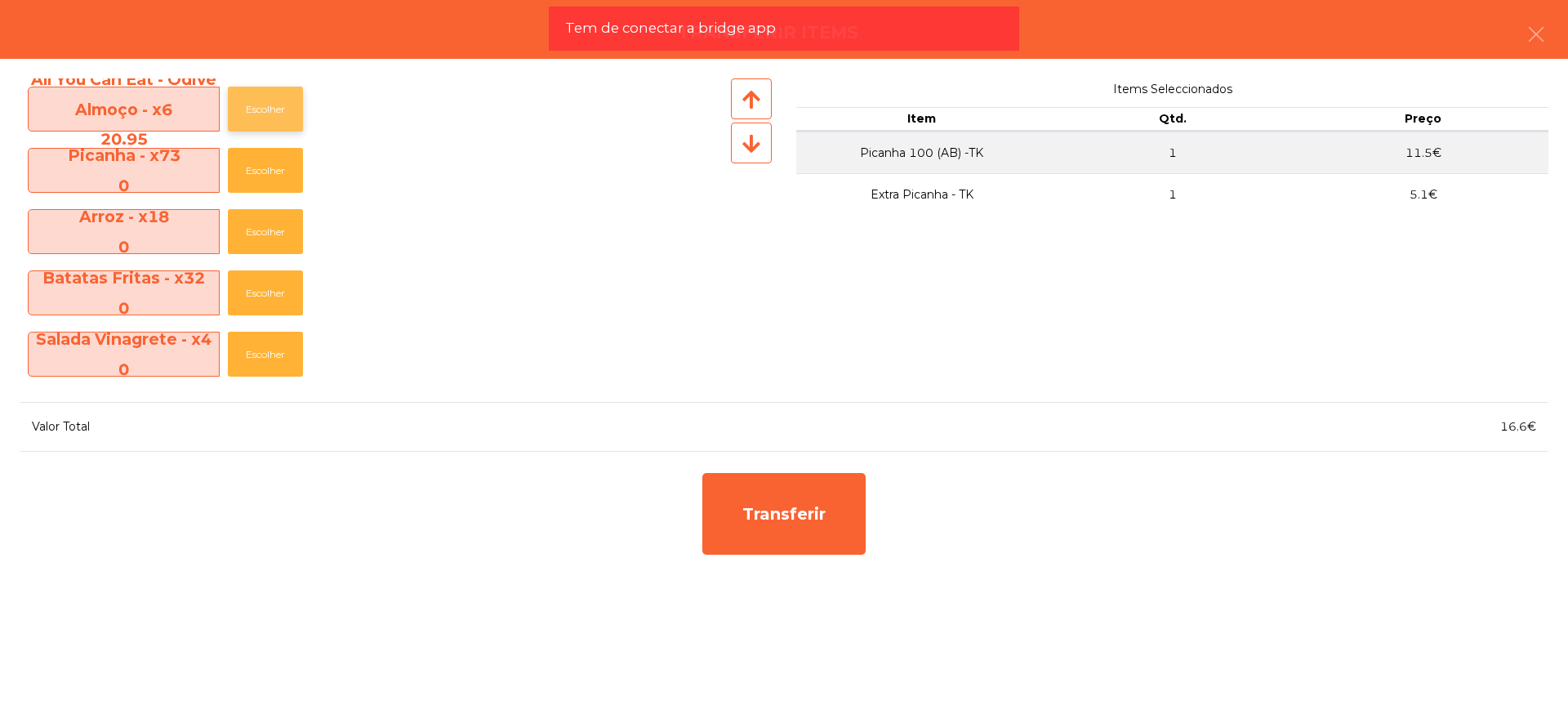
click at [285, 99] on button "Escolher" at bounding box center [266, 108] width 75 height 45
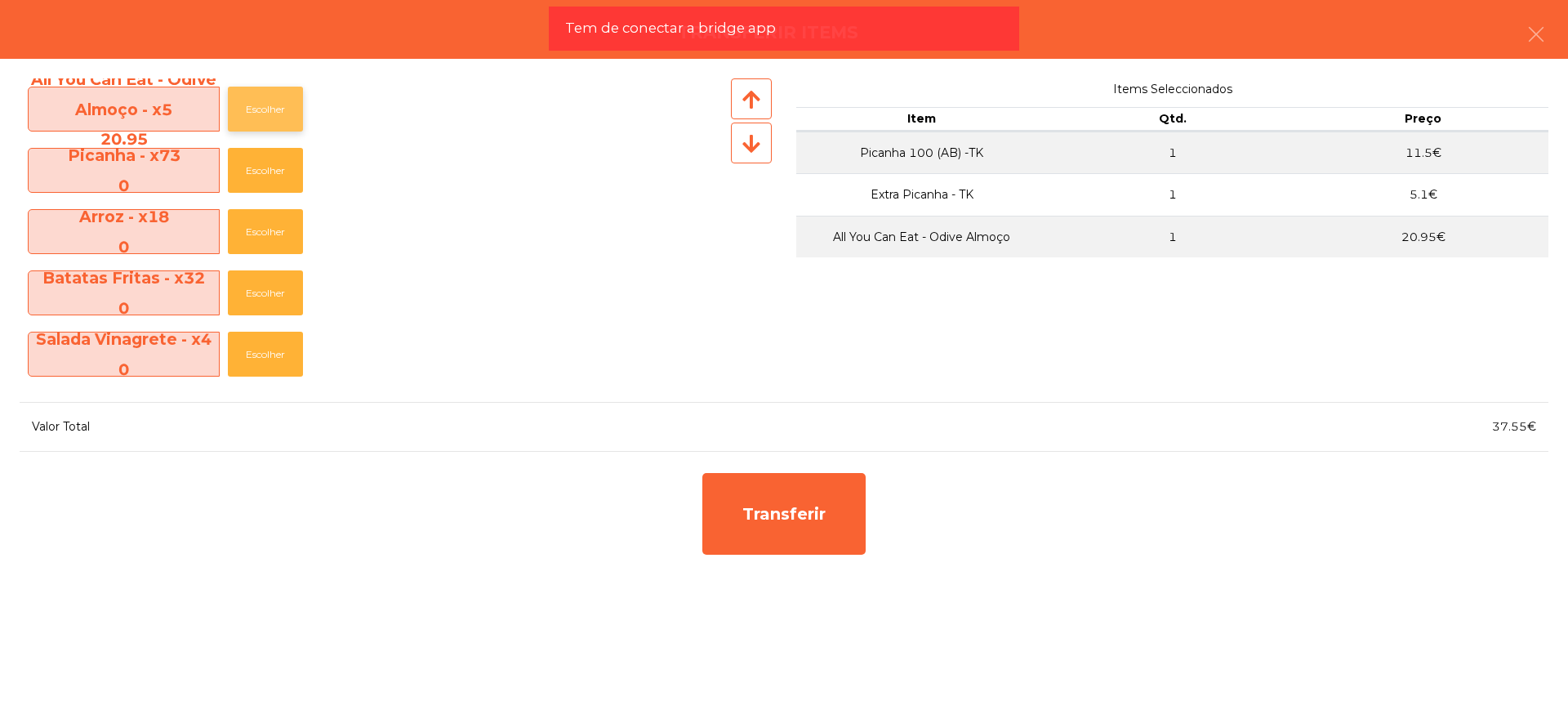
click at [285, 99] on button "Escolher" at bounding box center [266, 108] width 75 height 45
click at [285, 100] on button "Escolher" at bounding box center [266, 108] width 75 height 45
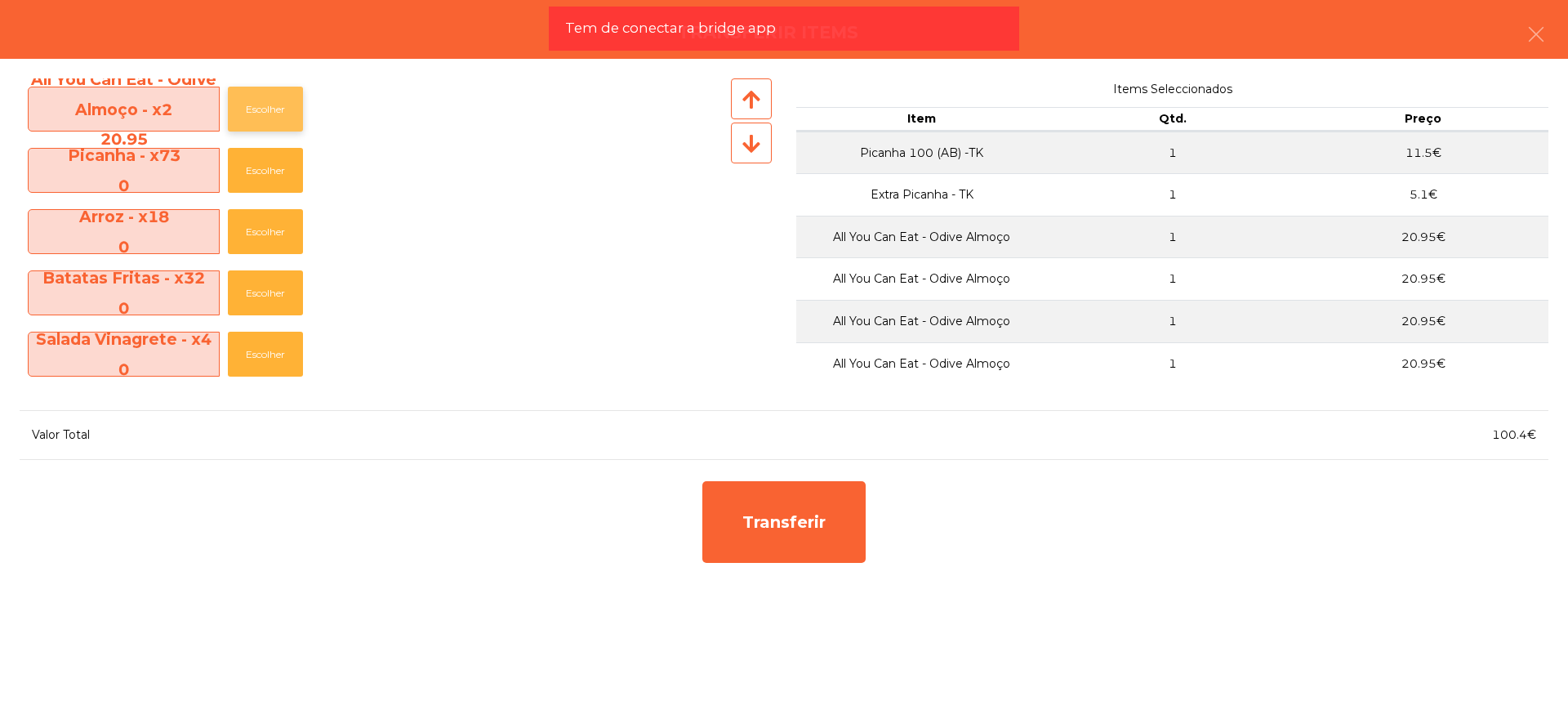
click at [285, 100] on button "Escolher" at bounding box center [266, 108] width 75 height 45
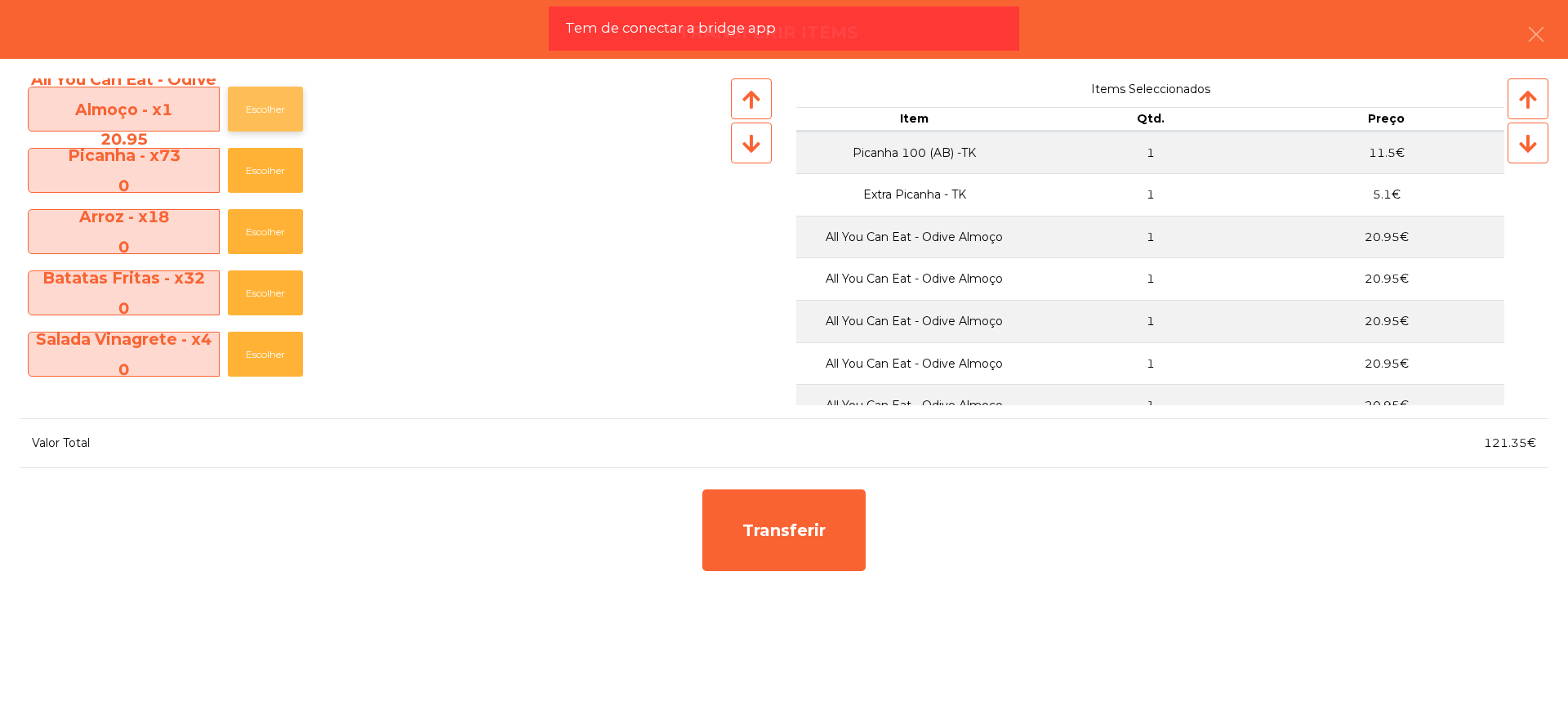
click at [285, 100] on button "Escolher" at bounding box center [266, 108] width 75 height 45
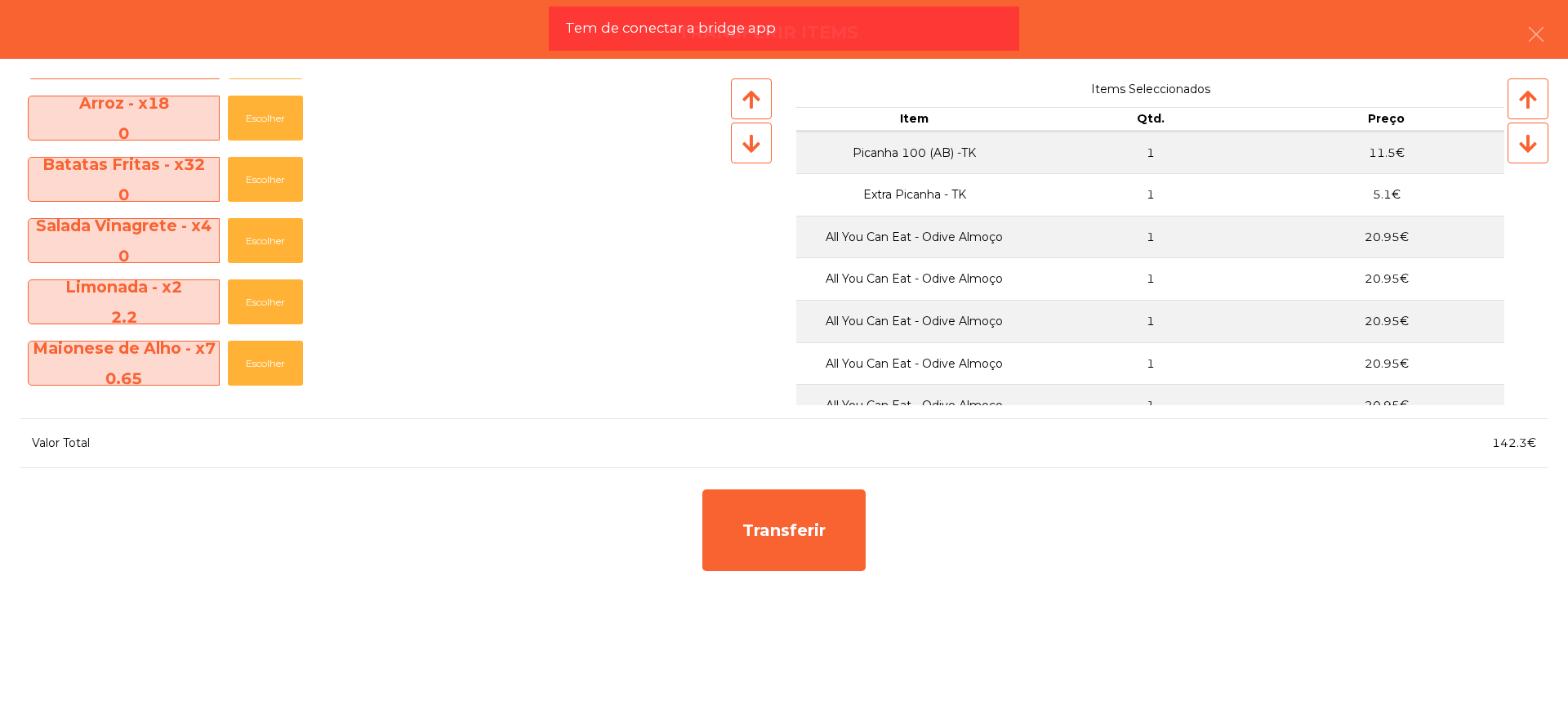
scroll to position [102, 0]
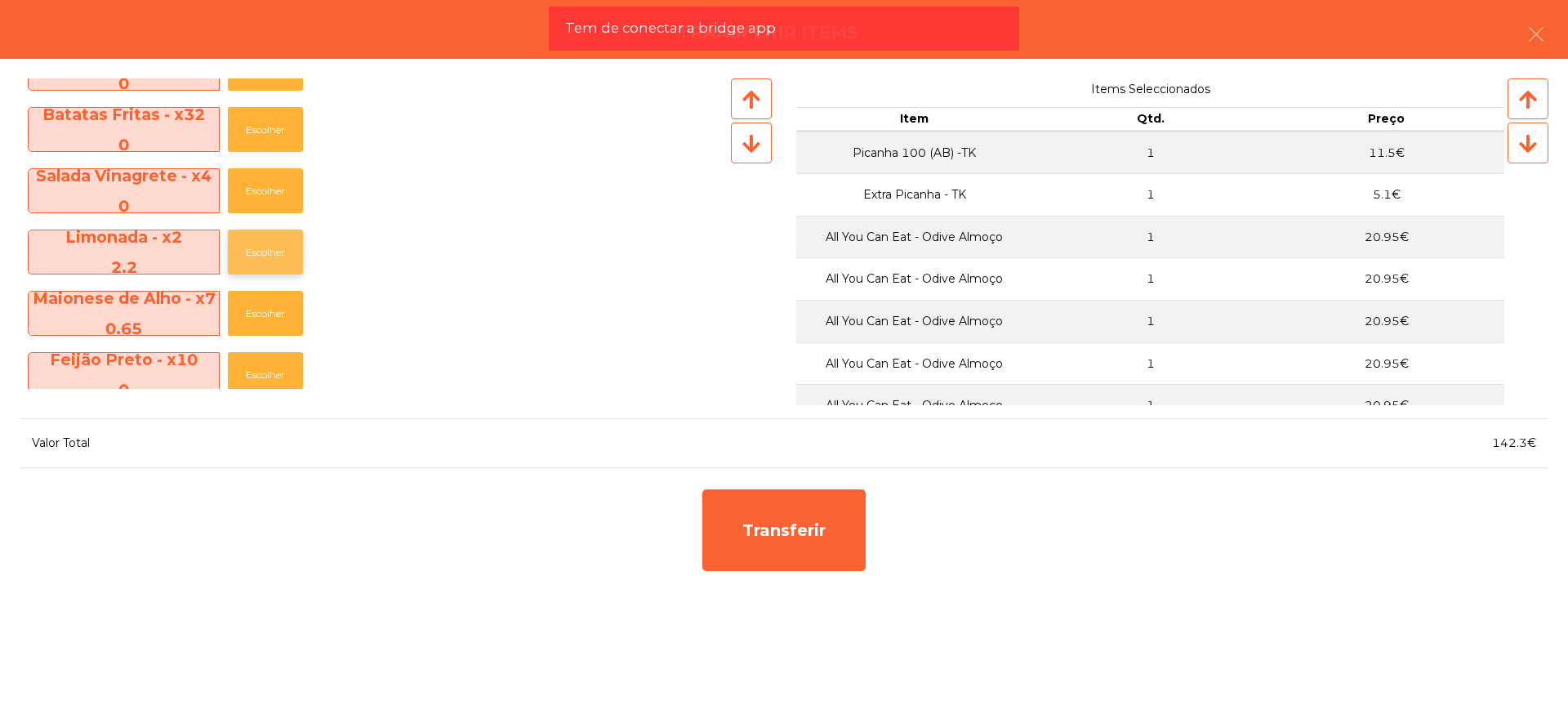
click at [262, 248] on button "Escolher" at bounding box center [266, 251] width 75 height 45
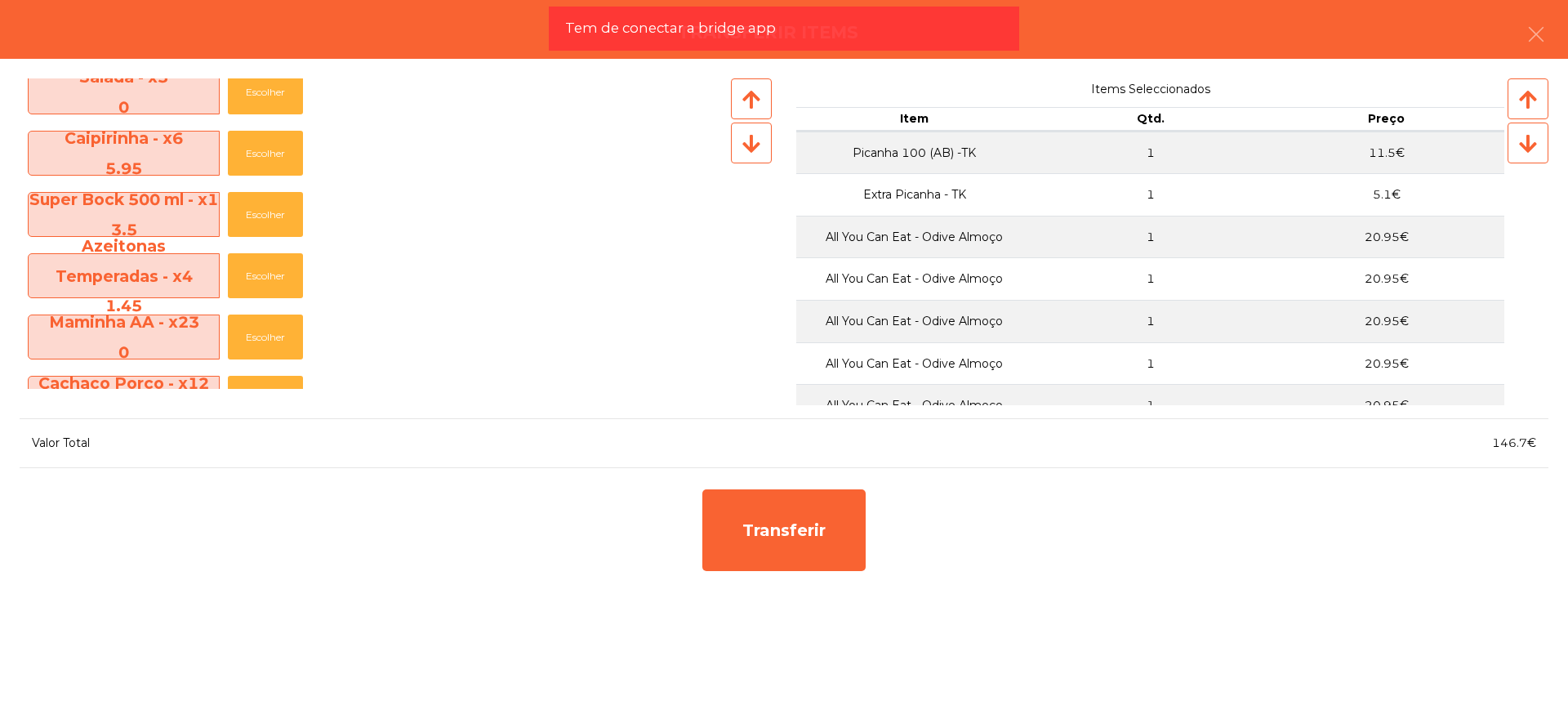
scroll to position [409, 0]
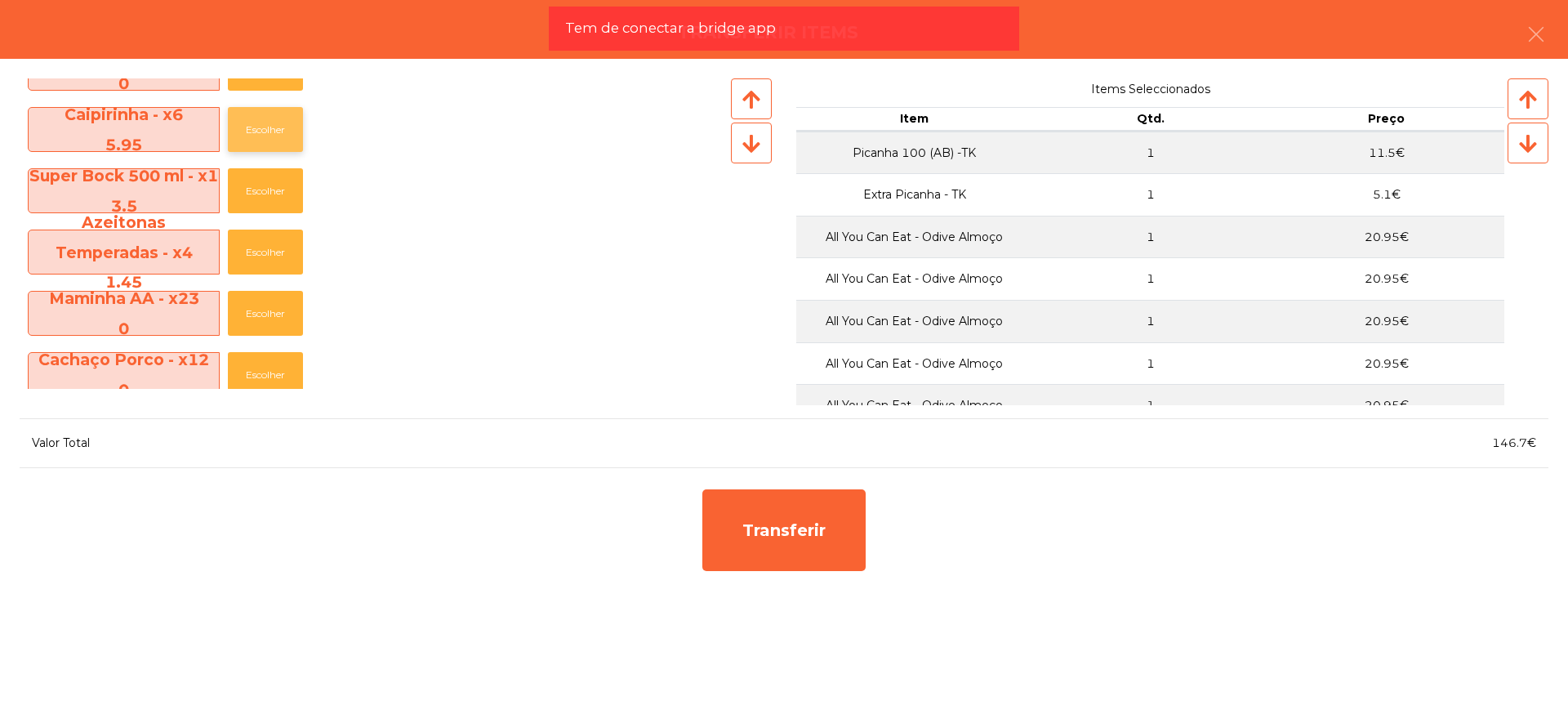
click at [293, 130] on button "Escolher" at bounding box center [266, 129] width 75 height 45
click at [286, 130] on button "Escolher" at bounding box center [266, 129] width 75 height 45
click at [285, 130] on button "Escolher" at bounding box center [266, 129] width 75 height 45
click at [283, 130] on button "Escolher" at bounding box center [266, 129] width 75 height 45
click at [280, 130] on button "Escolher" at bounding box center [266, 129] width 75 height 45
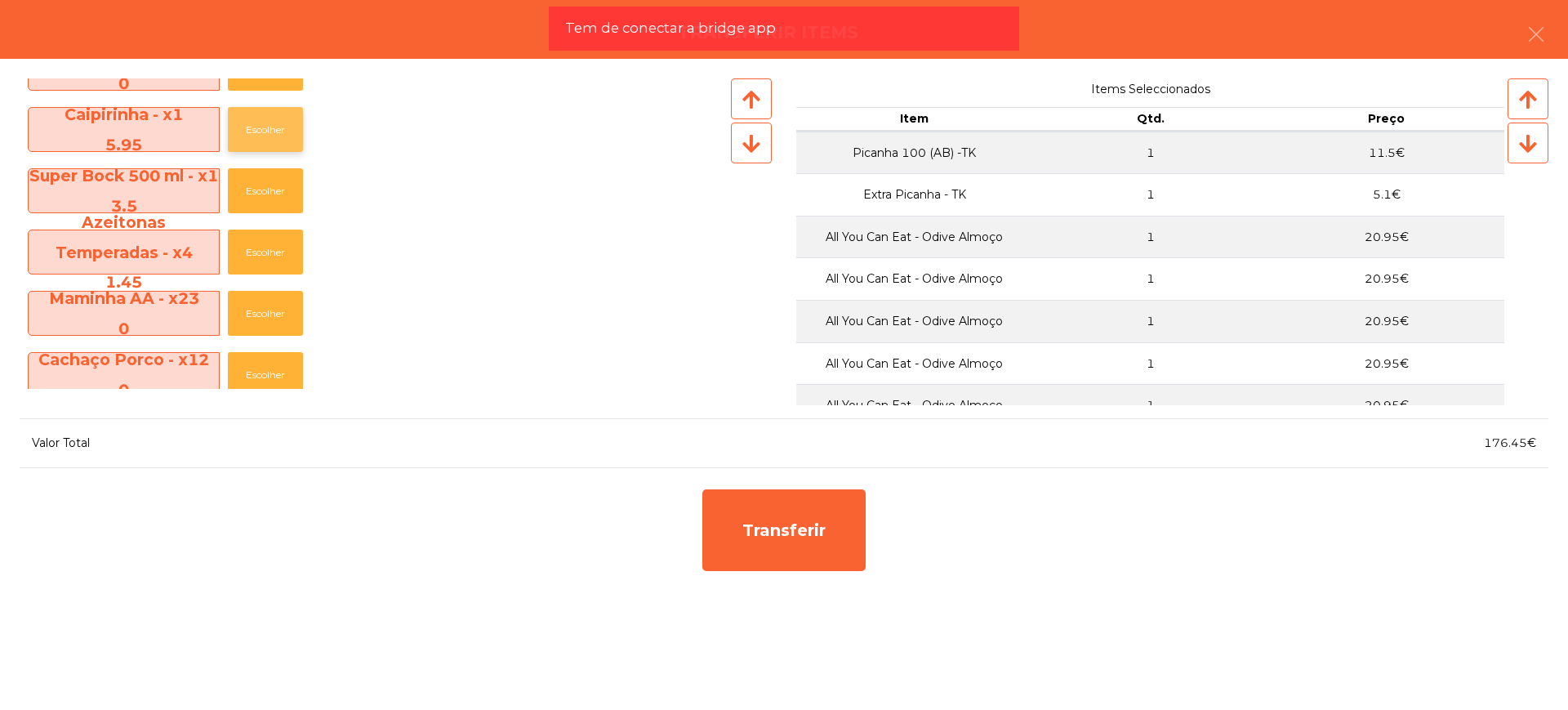
click at [280, 130] on button "Escolher" at bounding box center [266, 129] width 75 height 45
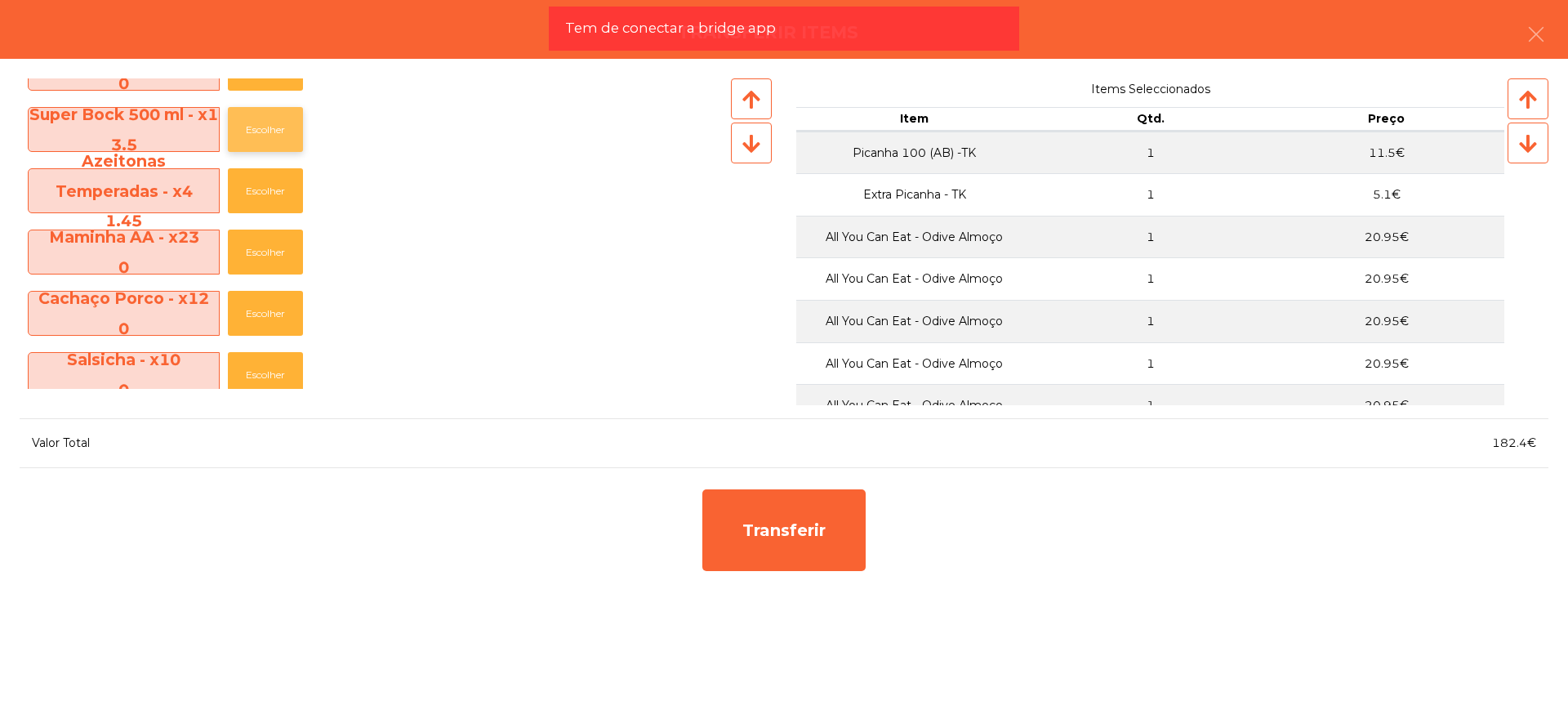
click at [276, 130] on button "Escolher" at bounding box center [266, 129] width 75 height 45
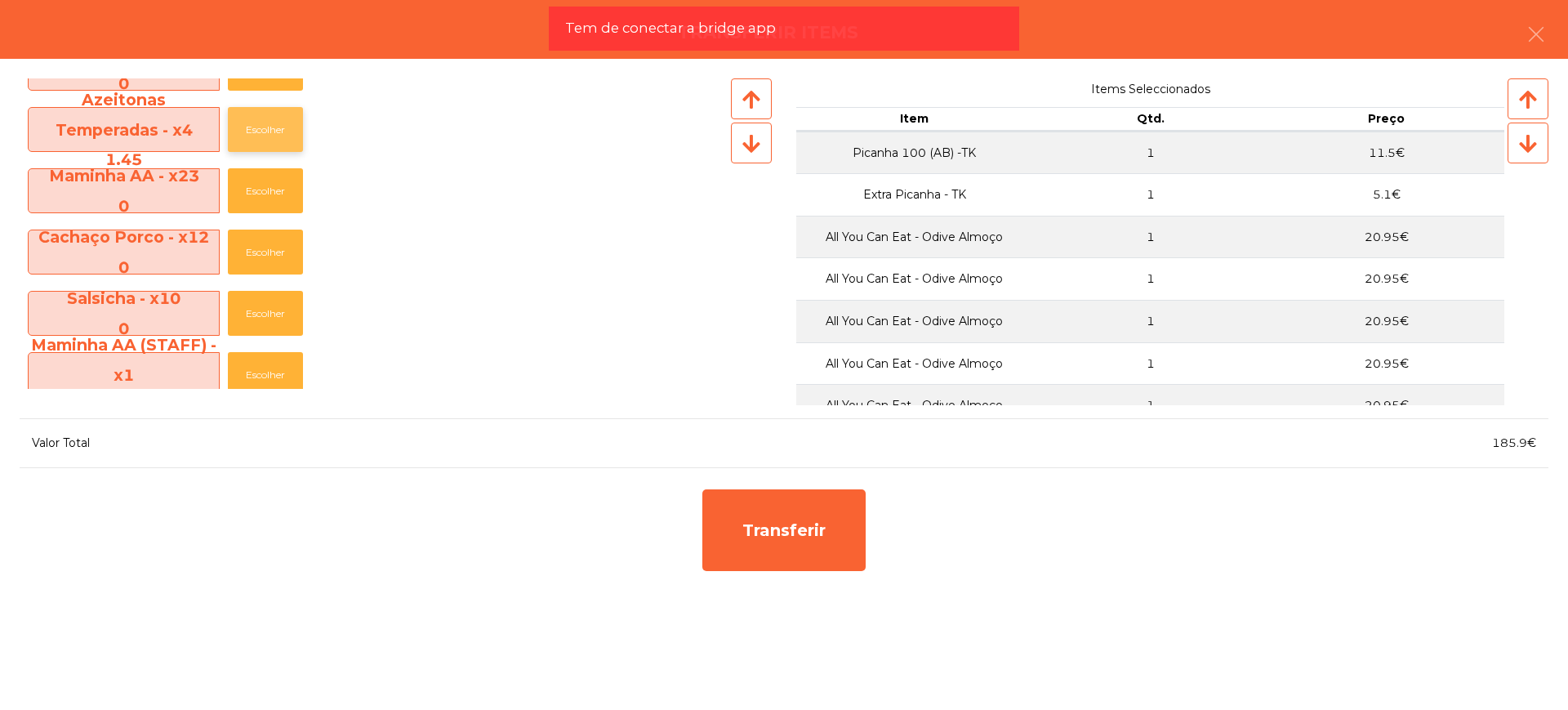
click at [276, 130] on button "Escolher" at bounding box center [266, 129] width 75 height 45
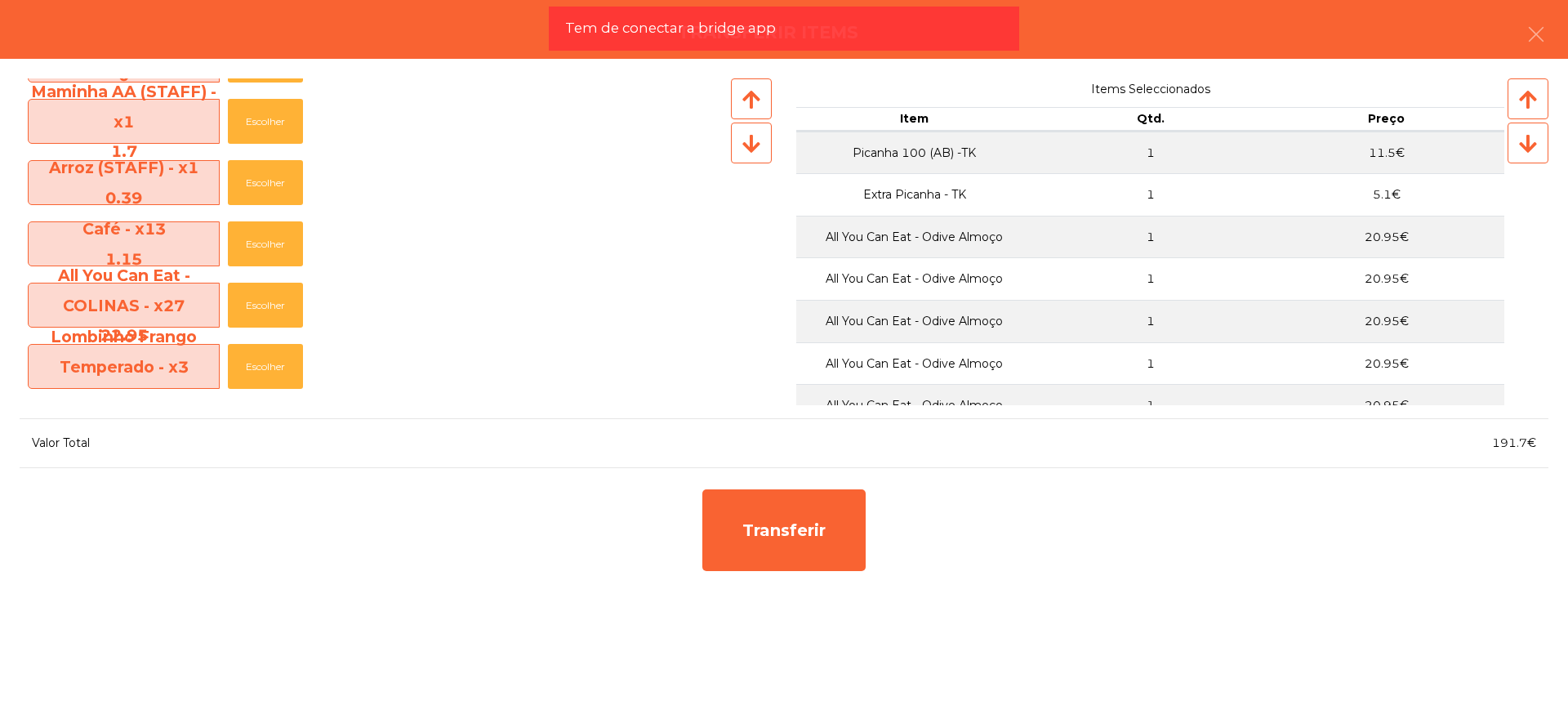
scroll to position [613, 0]
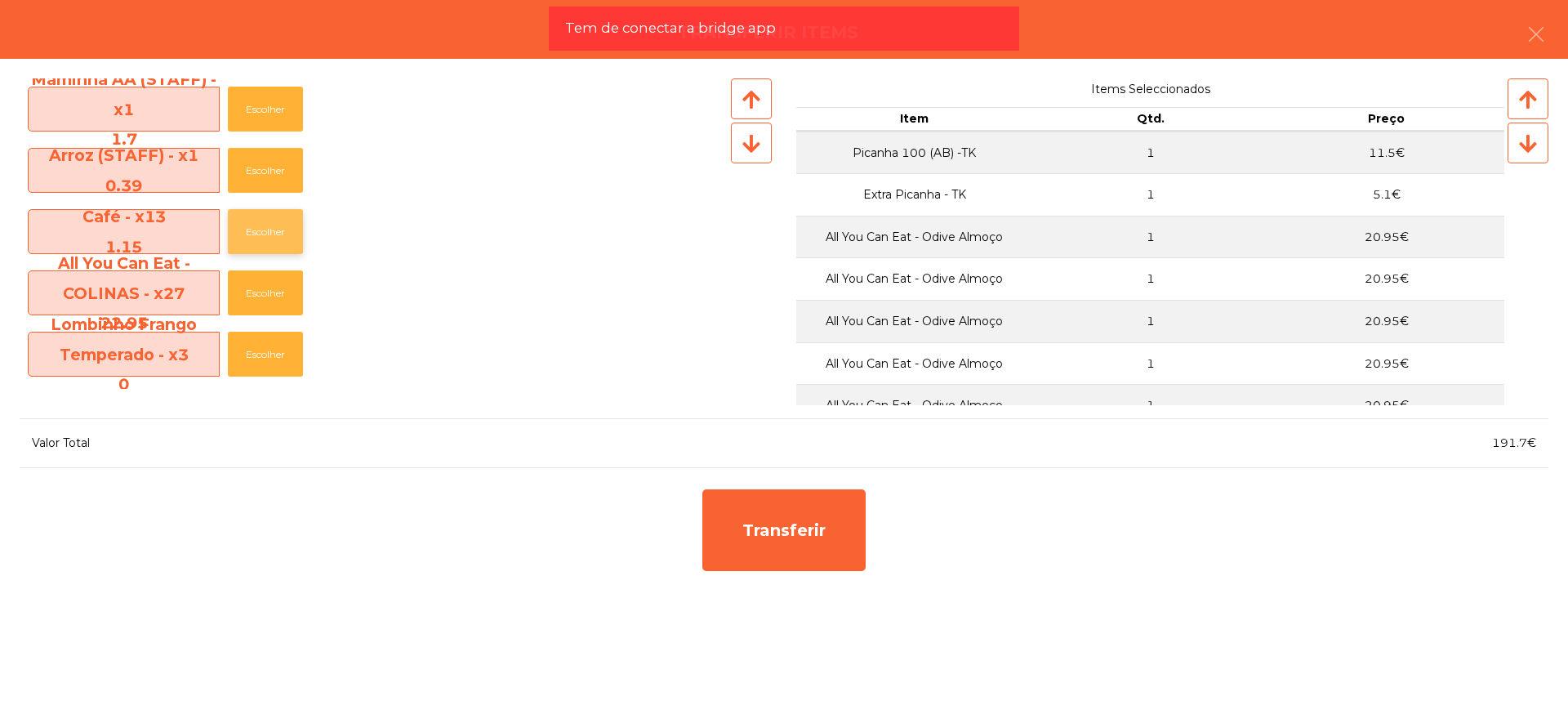
click at [267, 228] on button "Escolher" at bounding box center [266, 231] width 75 height 45
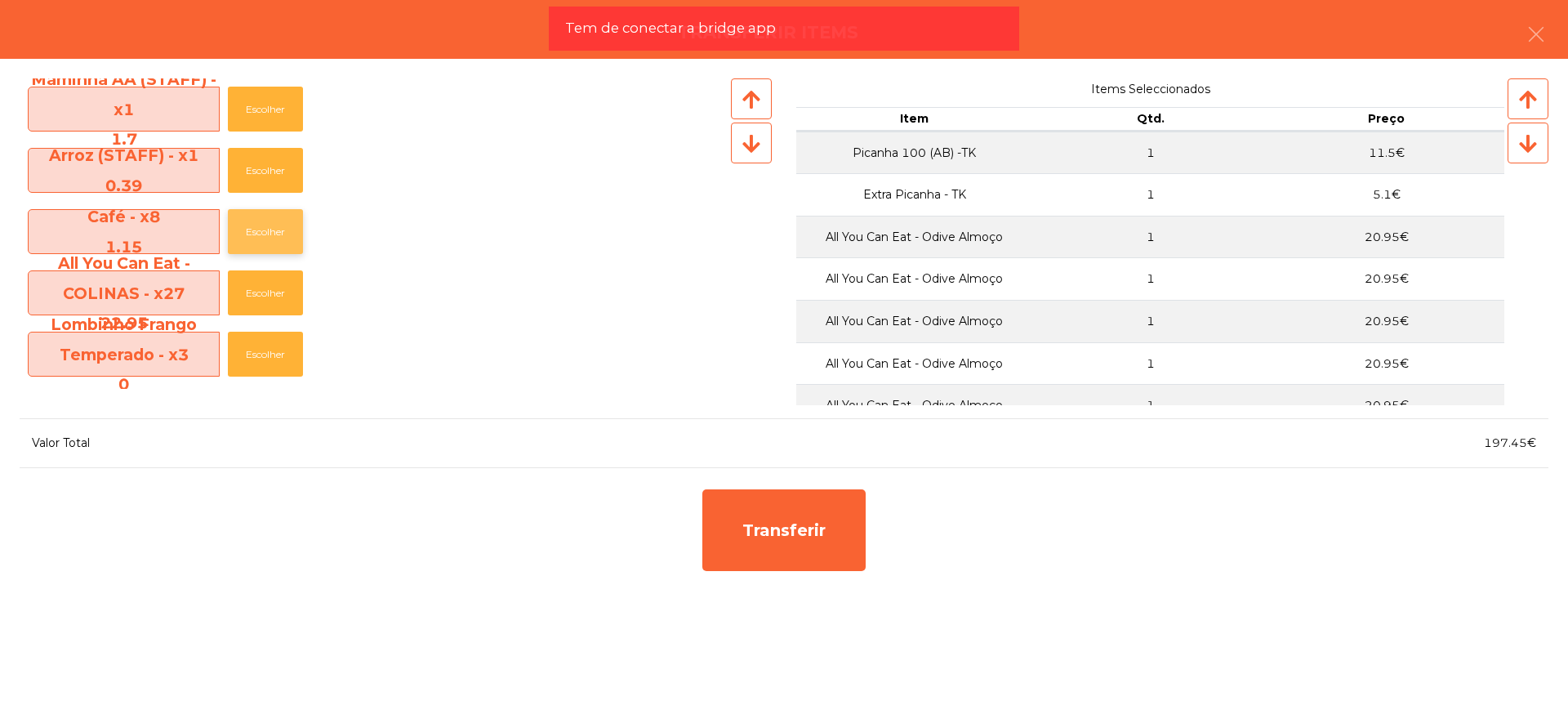
click at [267, 228] on button "Escolher" at bounding box center [266, 231] width 75 height 45
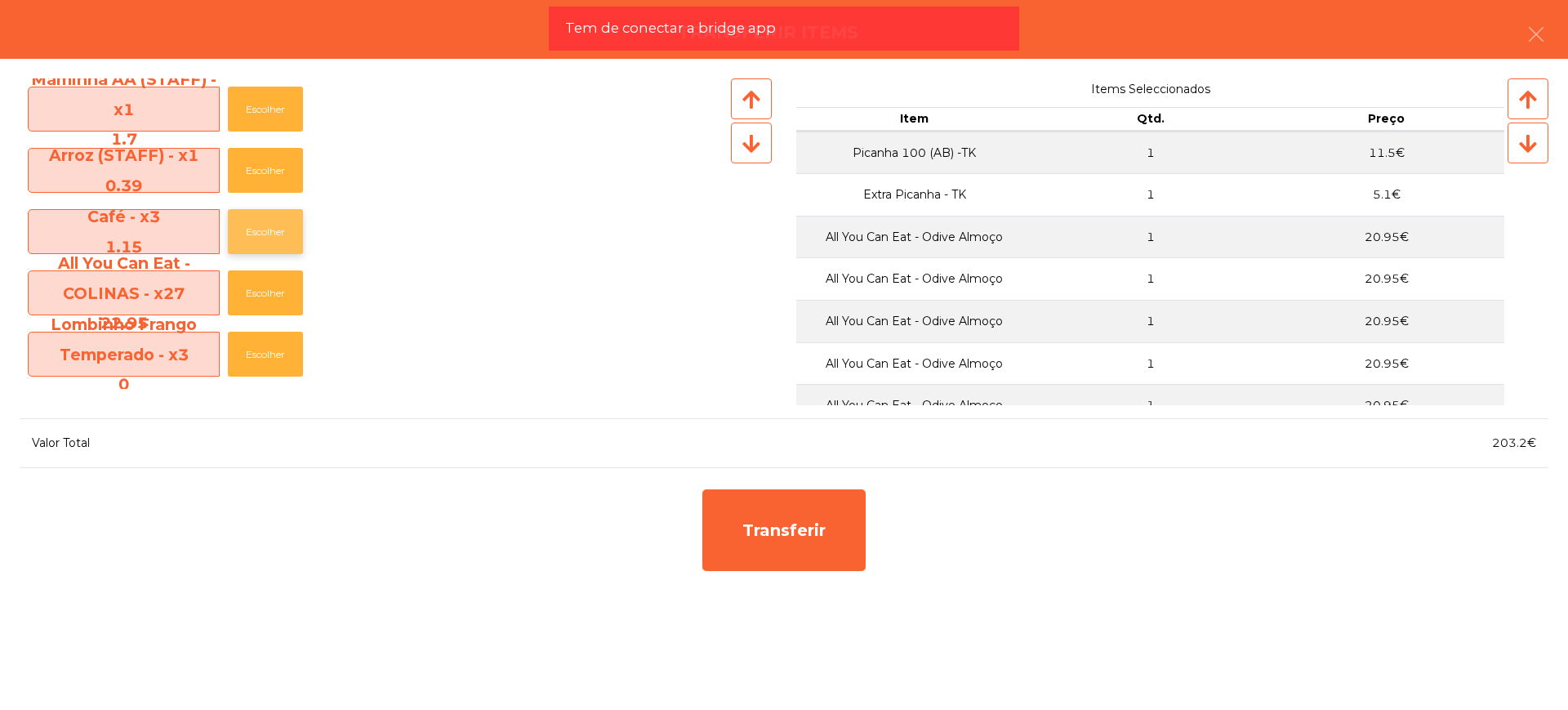
click at [267, 228] on button "Escolher" at bounding box center [266, 231] width 75 height 45
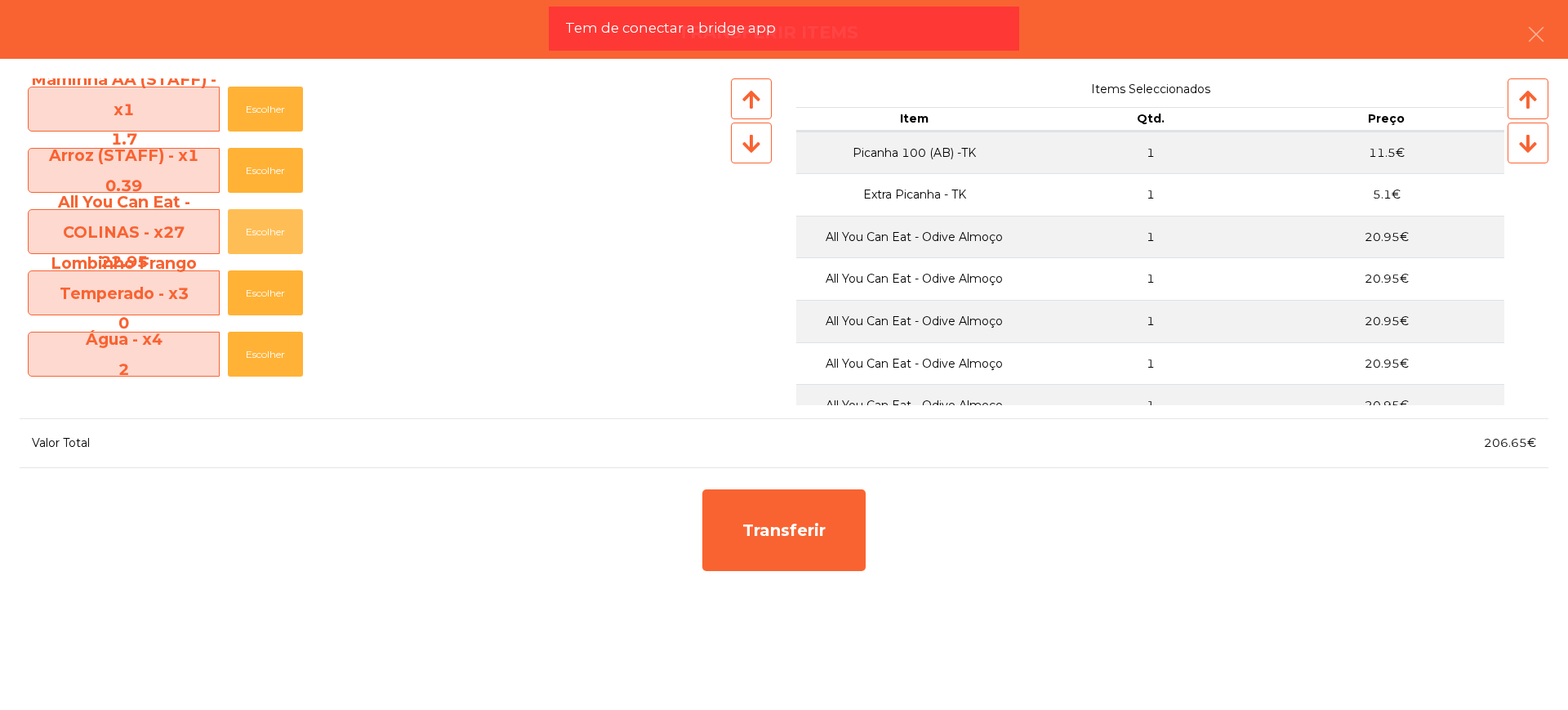
click at [267, 228] on button "Escolher" at bounding box center [266, 231] width 75 height 45
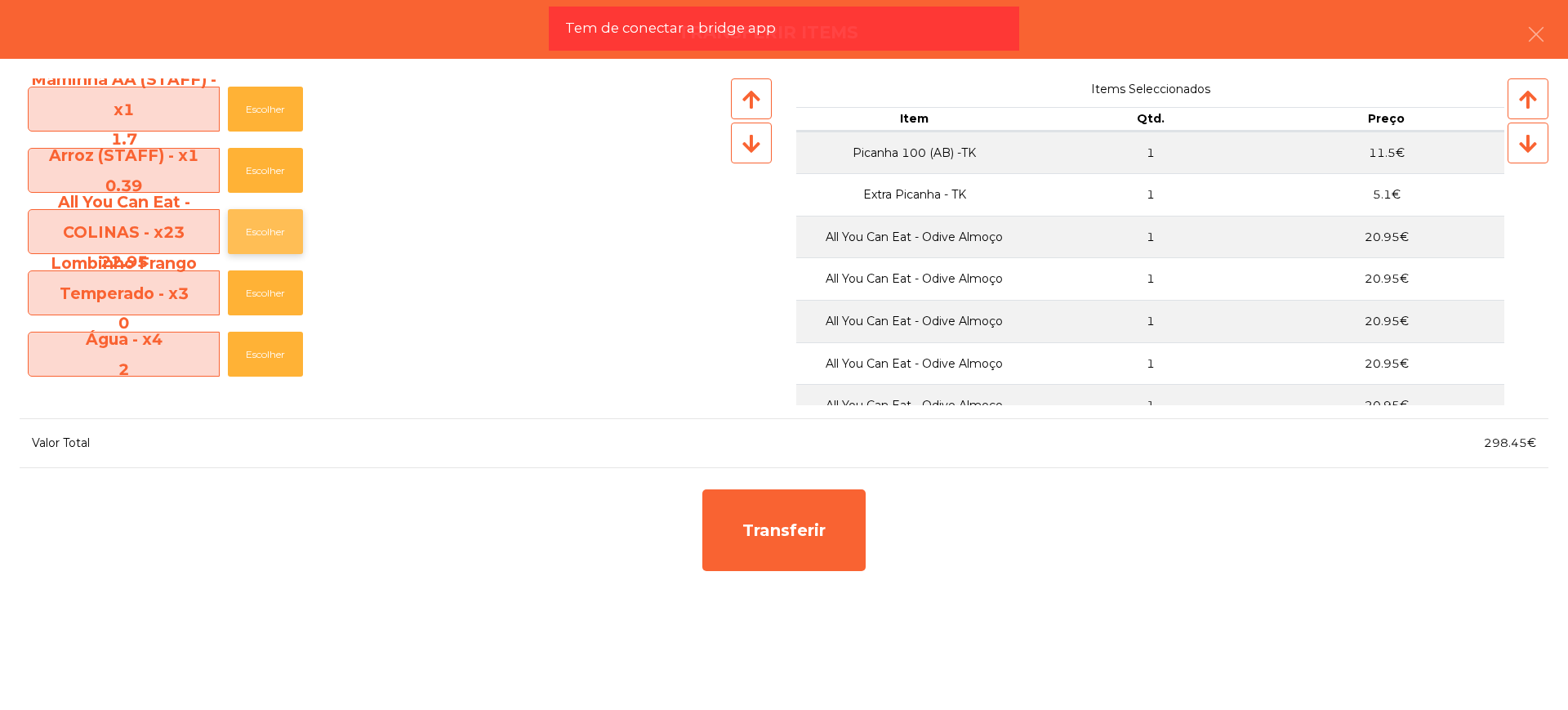
click at [267, 229] on button "Escolher" at bounding box center [266, 231] width 75 height 45
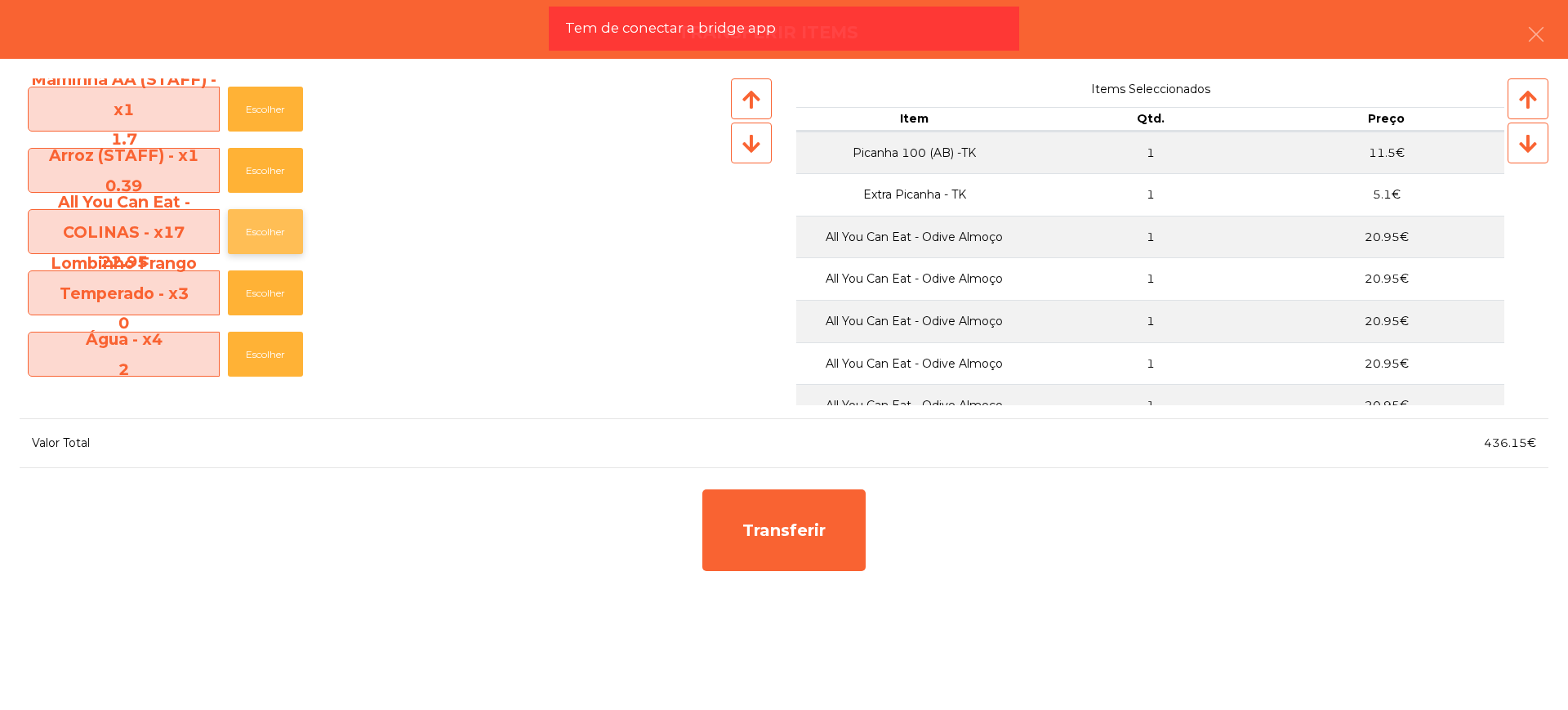
click at [267, 229] on button "Escolher" at bounding box center [266, 231] width 75 height 45
click at [278, 234] on button "Escolher" at bounding box center [266, 231] width 75 height 45
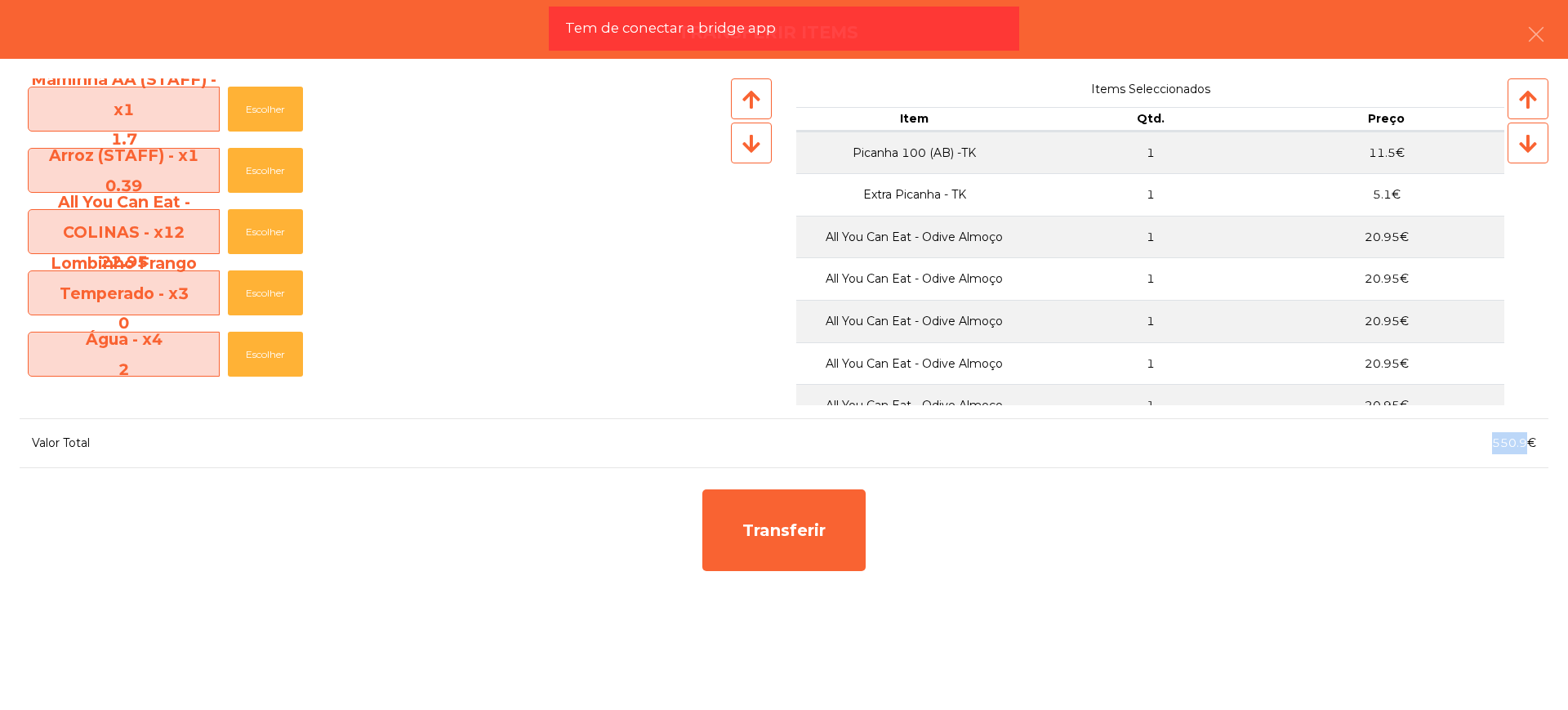
drag, startPoint x: 1495, startPoint y: 439, endPoint x: 1528, endPoint y: 442, distance: 33.1
click at [1528, 442] on span "550.9€" at bounding box center [1513, 442] width 44 height 15
copy span "550.9"
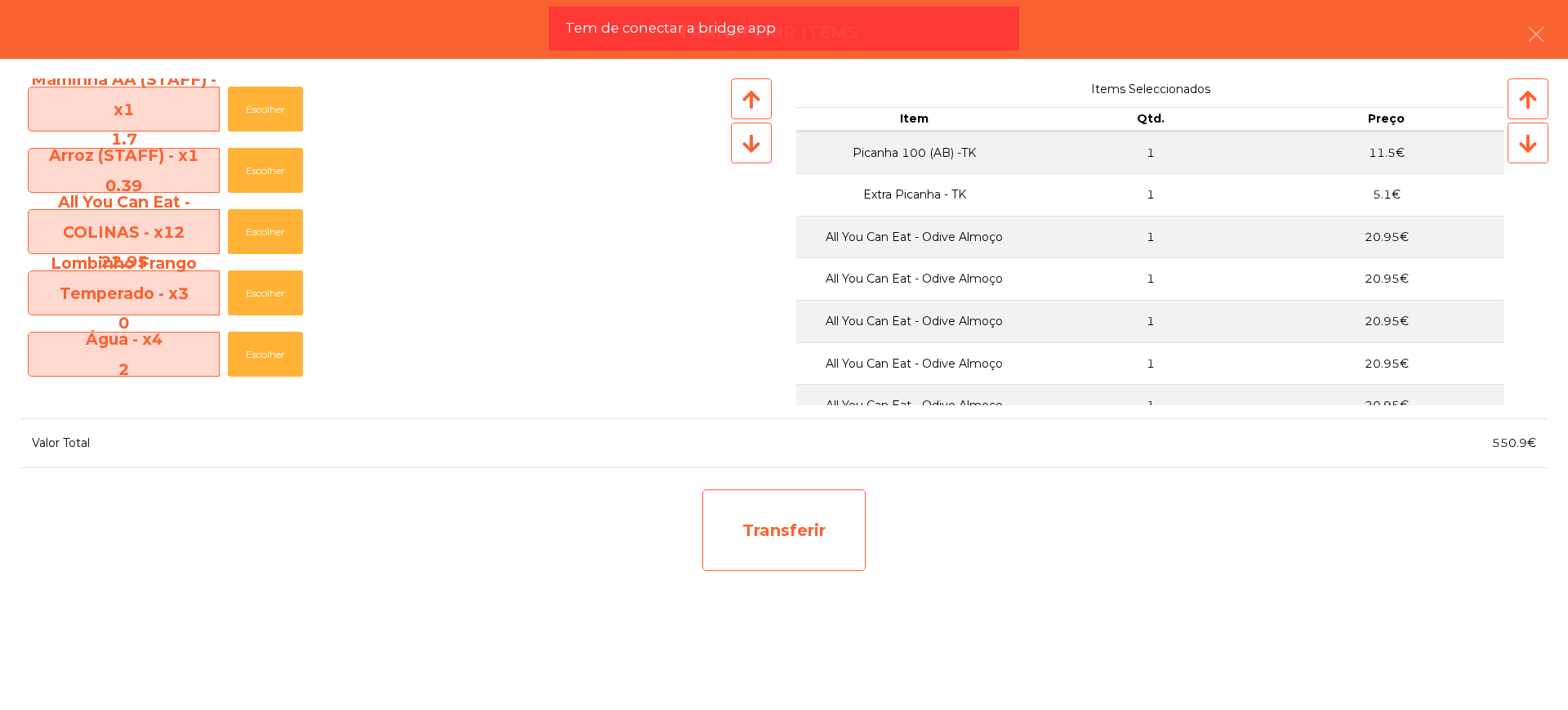
click at [767, 553] on div "Transferir" at bounding box center [784, 530] width 164 height 81
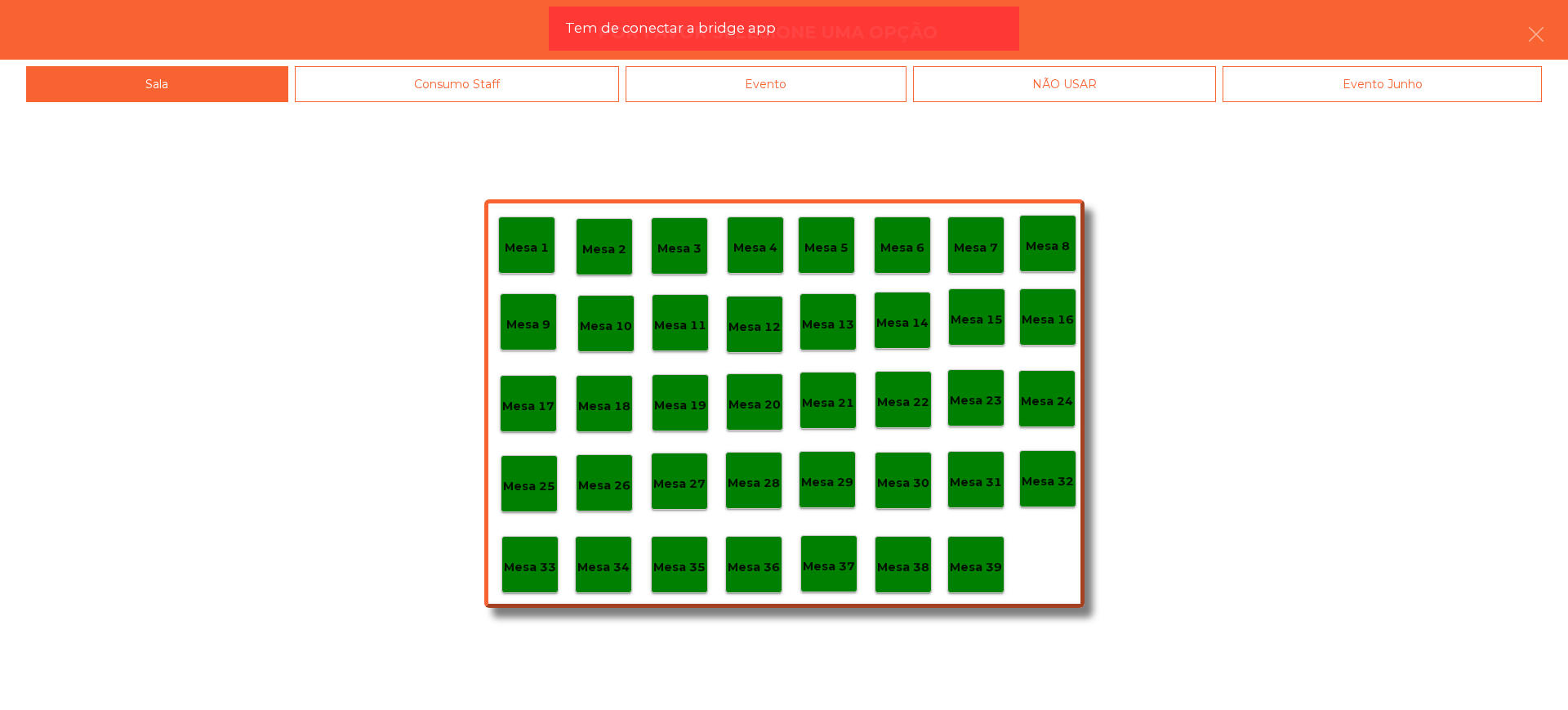
click at [766, 478] on p "Mesa 28" at bounding box center [753, 483] width 53 height 19
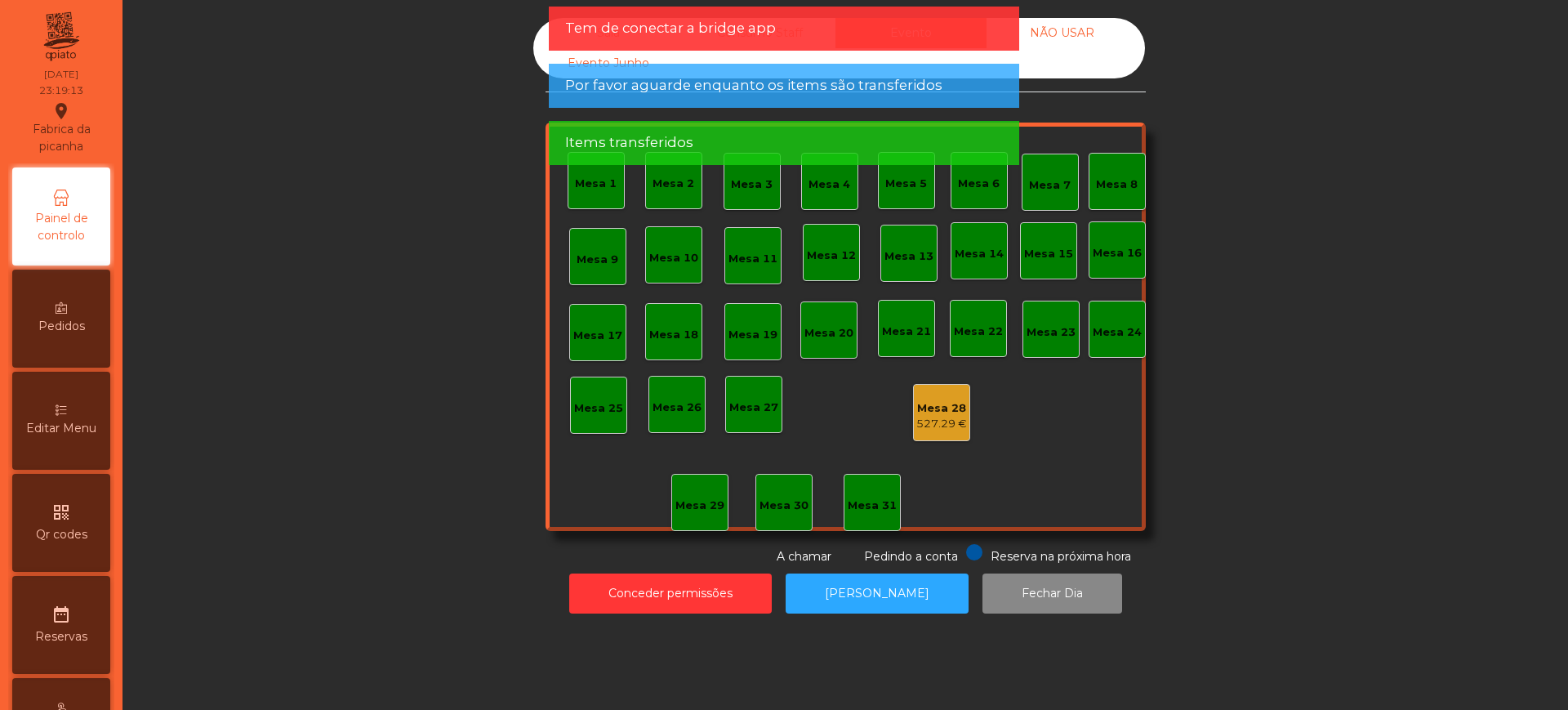
click at [933, 421] on div "527.29 €" at bounding box center [941, 423] width 51 height 16
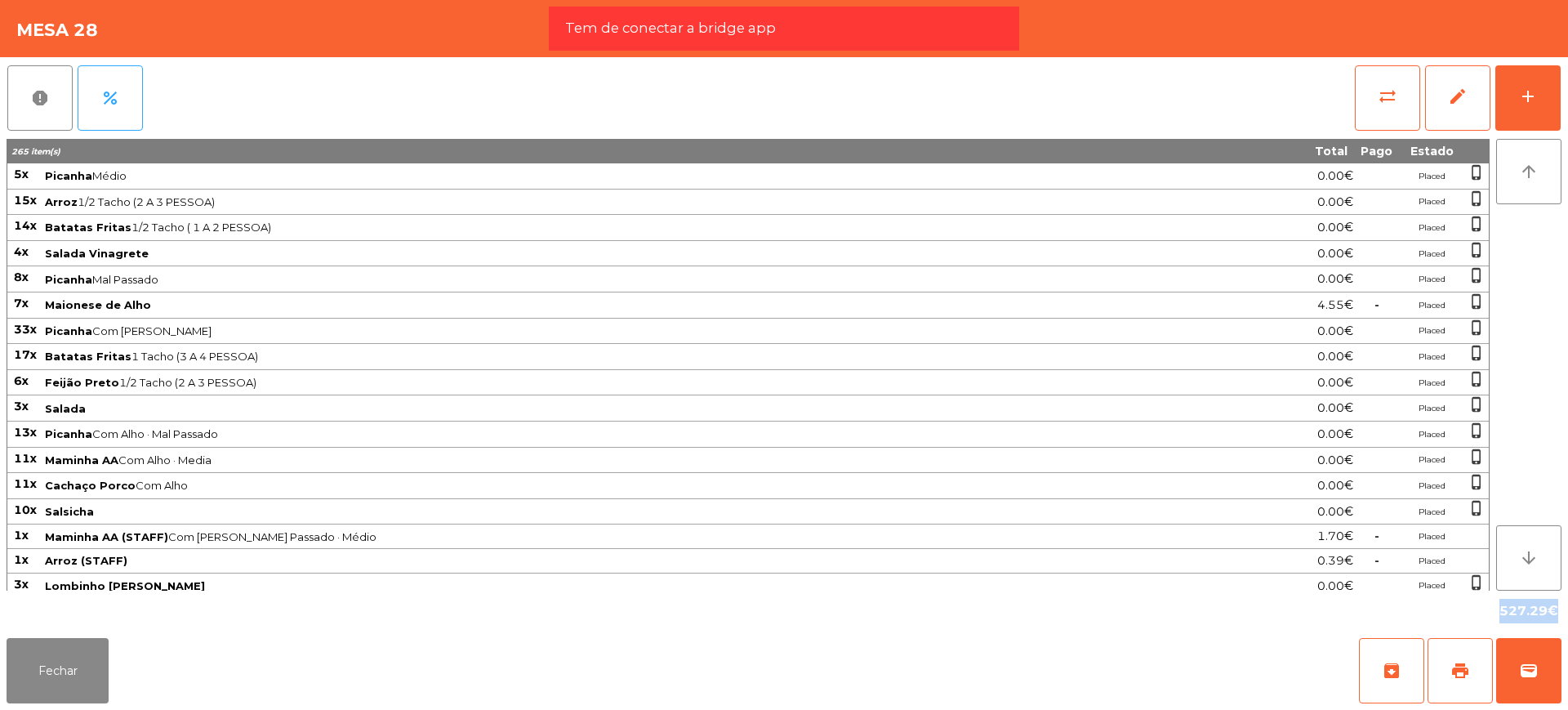
drag, startPoint x: 1477, startPoint y: 611, endPoint x: 1544, endPoint y: 612, distance: 67.0
click at [1544, 612] on div "527.29€" at bounding box center [784, 611] width 1555 height 41
copy div "527.29"
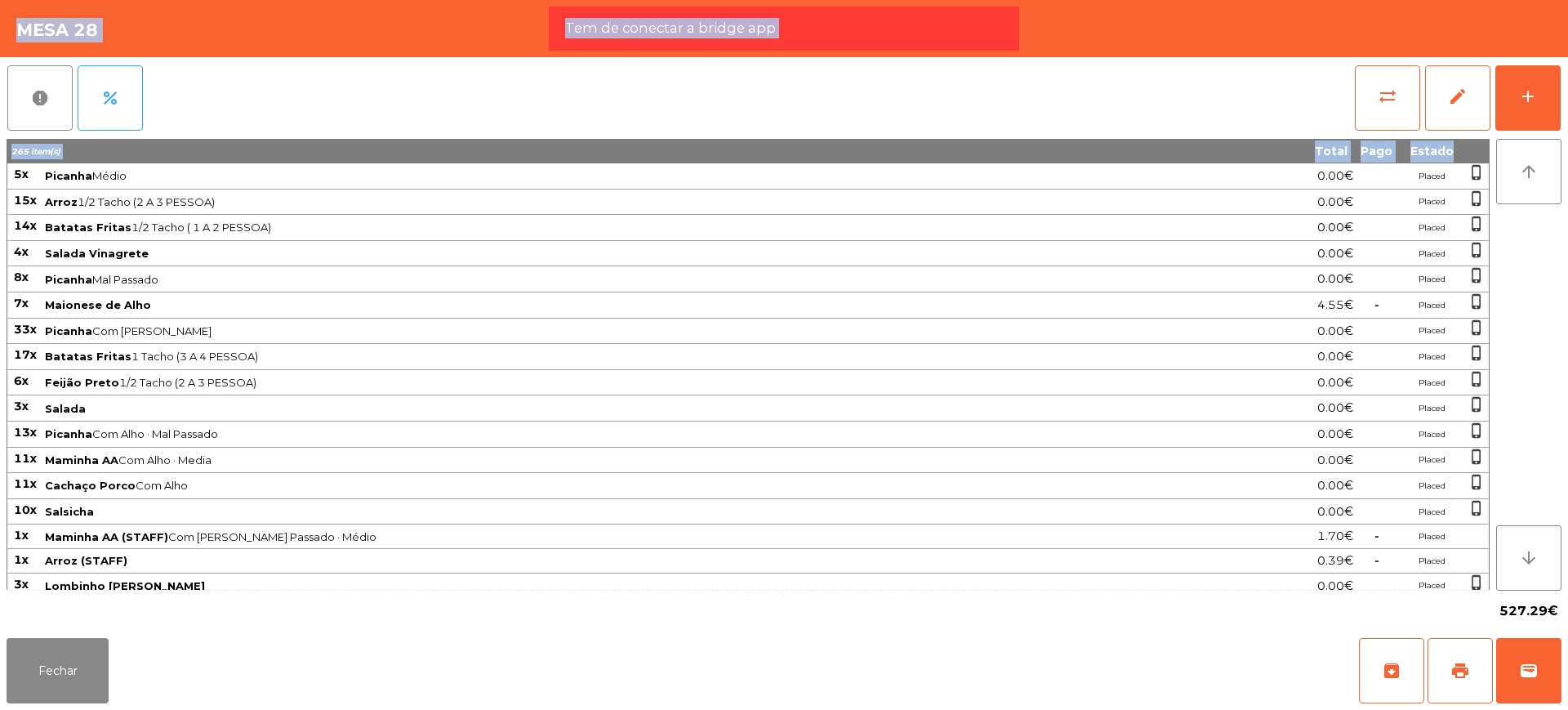
scroll to position [1245, 0]
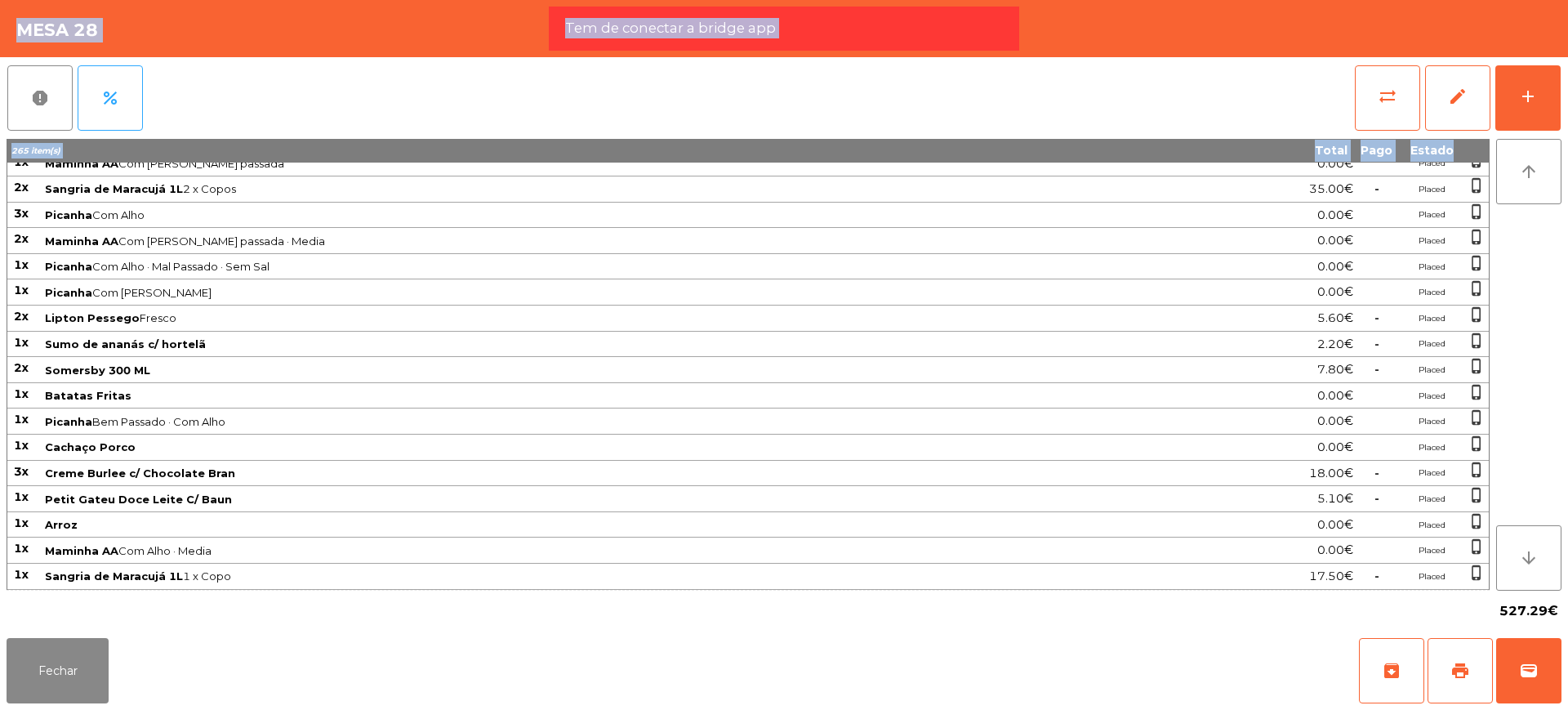
drag, startPoint x: 10, startPoint y: 174, endPoint x: 1486, endPoint y: 575, distance: 1529.5
copy tbody "6l Ipsumdo Sitam 1.42€ Consec adipi_elitse 68d Eiusm 3/4 Tempo (4 I 1 UTLABO) 0…"
click at [1445, 103] on button "edit" at bounding box center [1458, 98] width 65 height 65
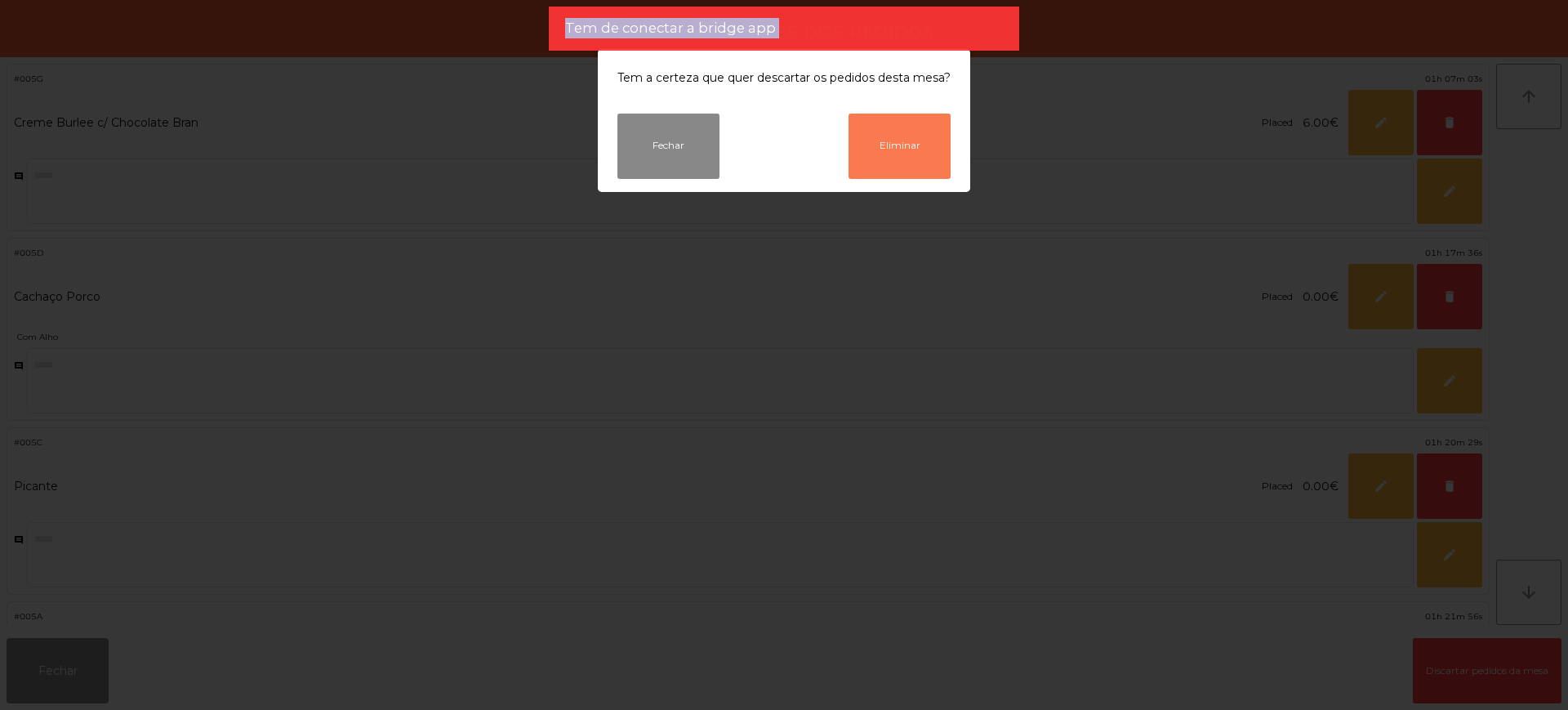
click at [906, 172] on button "Eliminar" at bounding box center [899, 147] width 102 height 65
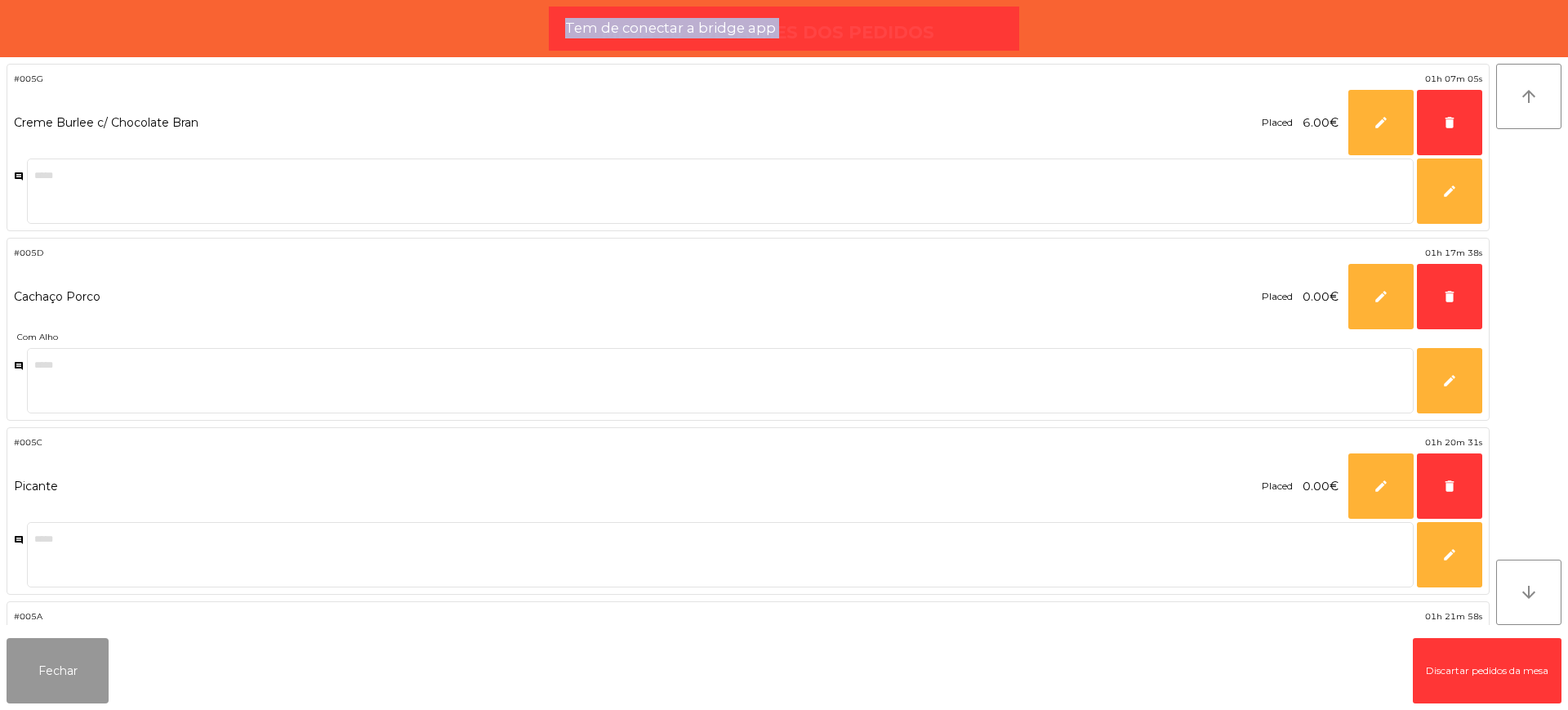
click at [83, 671] on button "Fechar" at bounding box center [57, 670] width 102 height 65
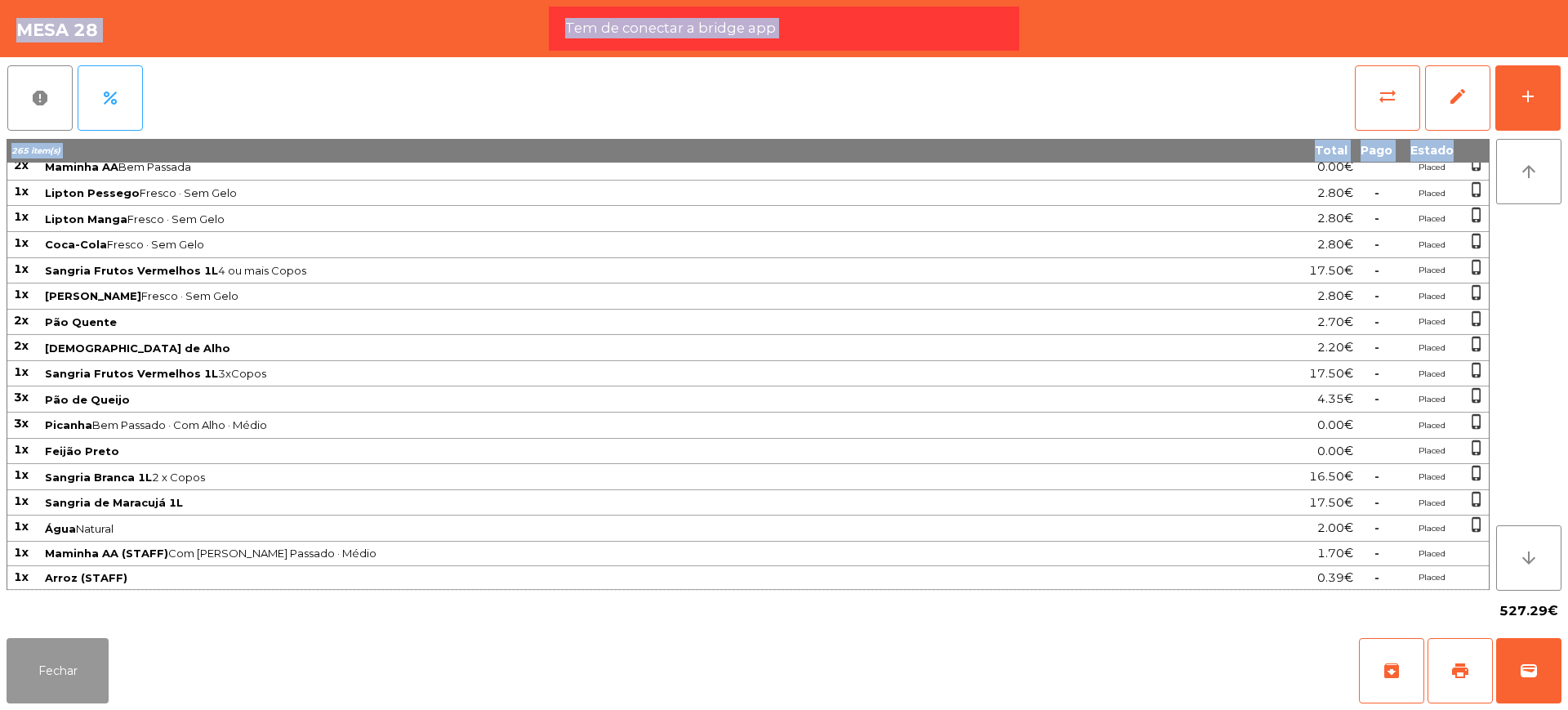
click at [73, 658] on button "Fechar" at bounding box center [57, 670] width 102 height 65
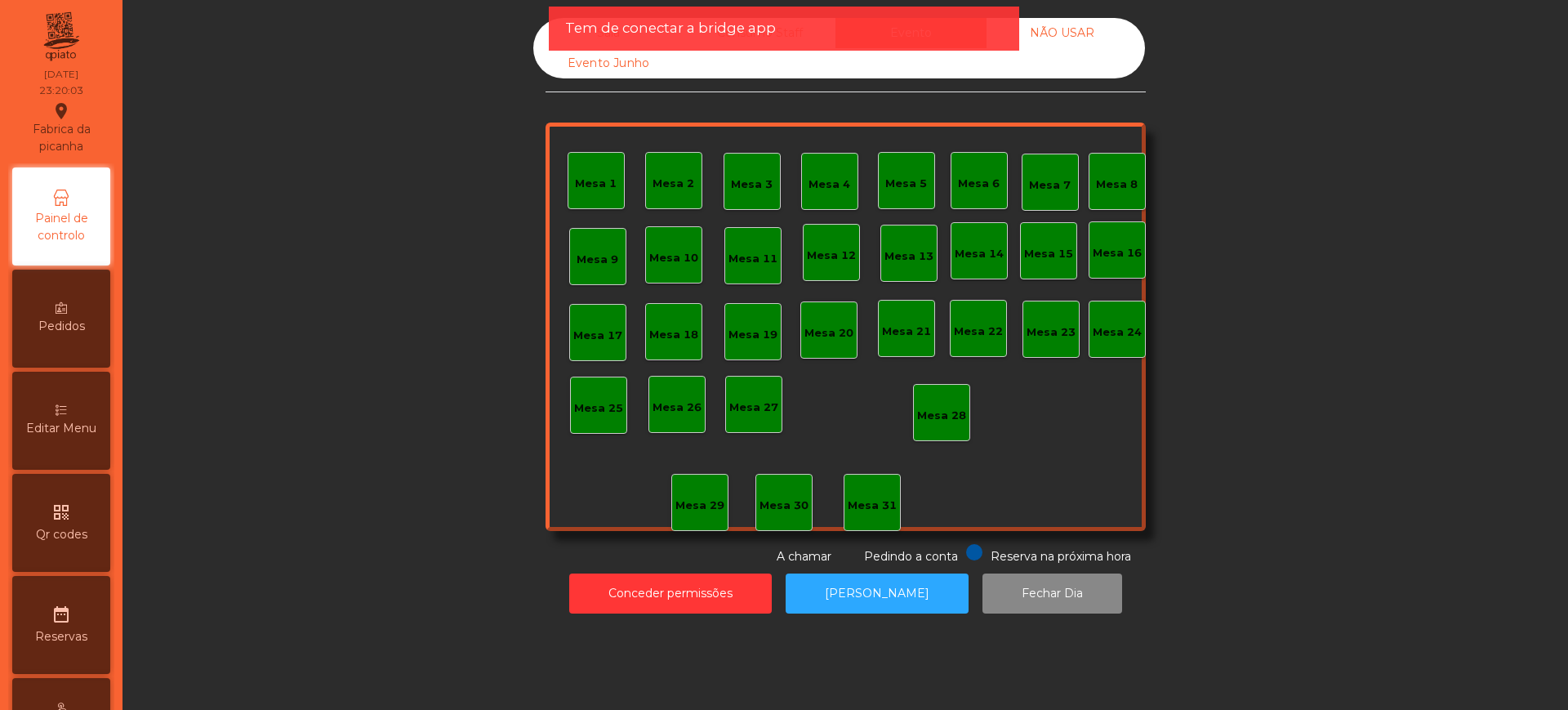
click at [549, 36] on div "Tem de conectar a bridge app" at bounding box center [784, 29] width 471 height 44
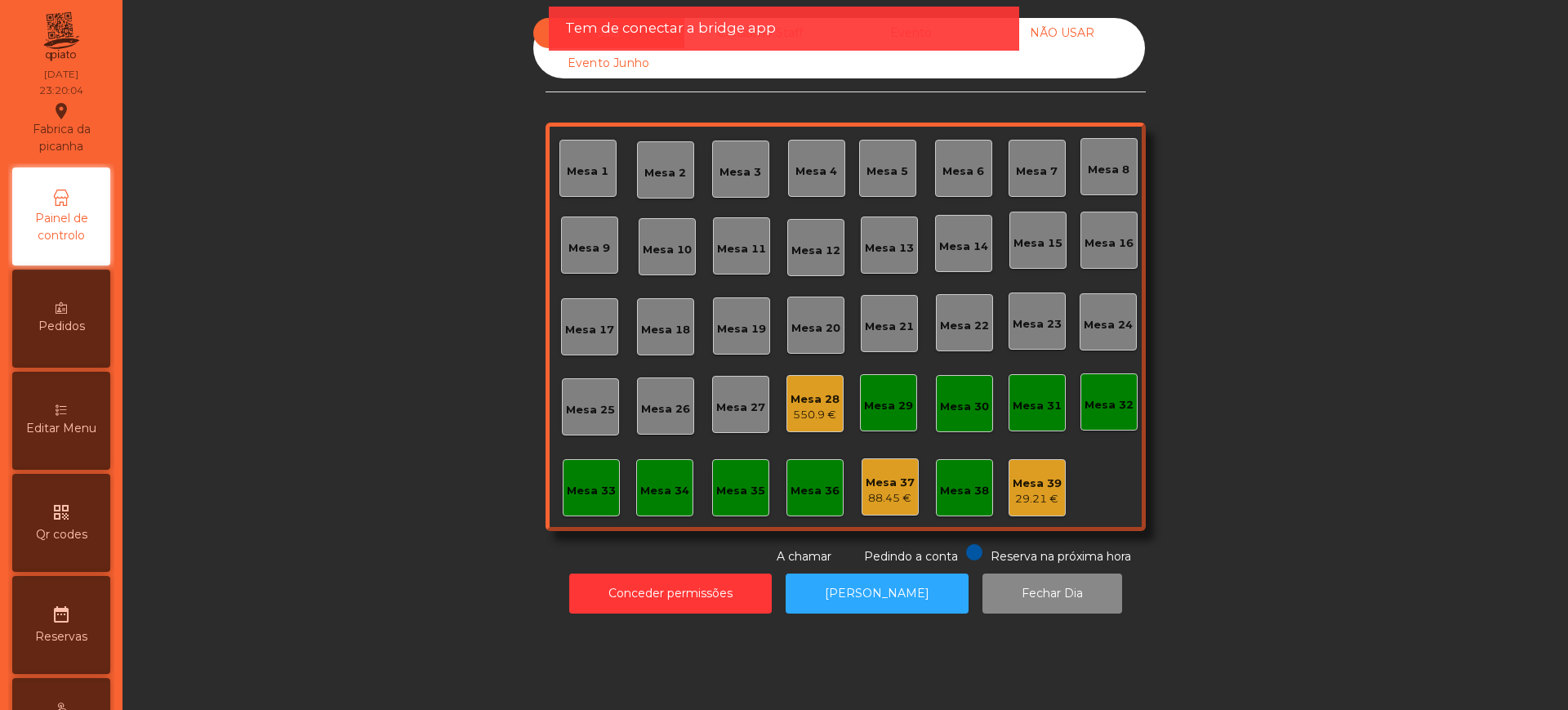
click at [790, 411] on div "550.9 €" at bounding box center [814, 414] width 49 height 16
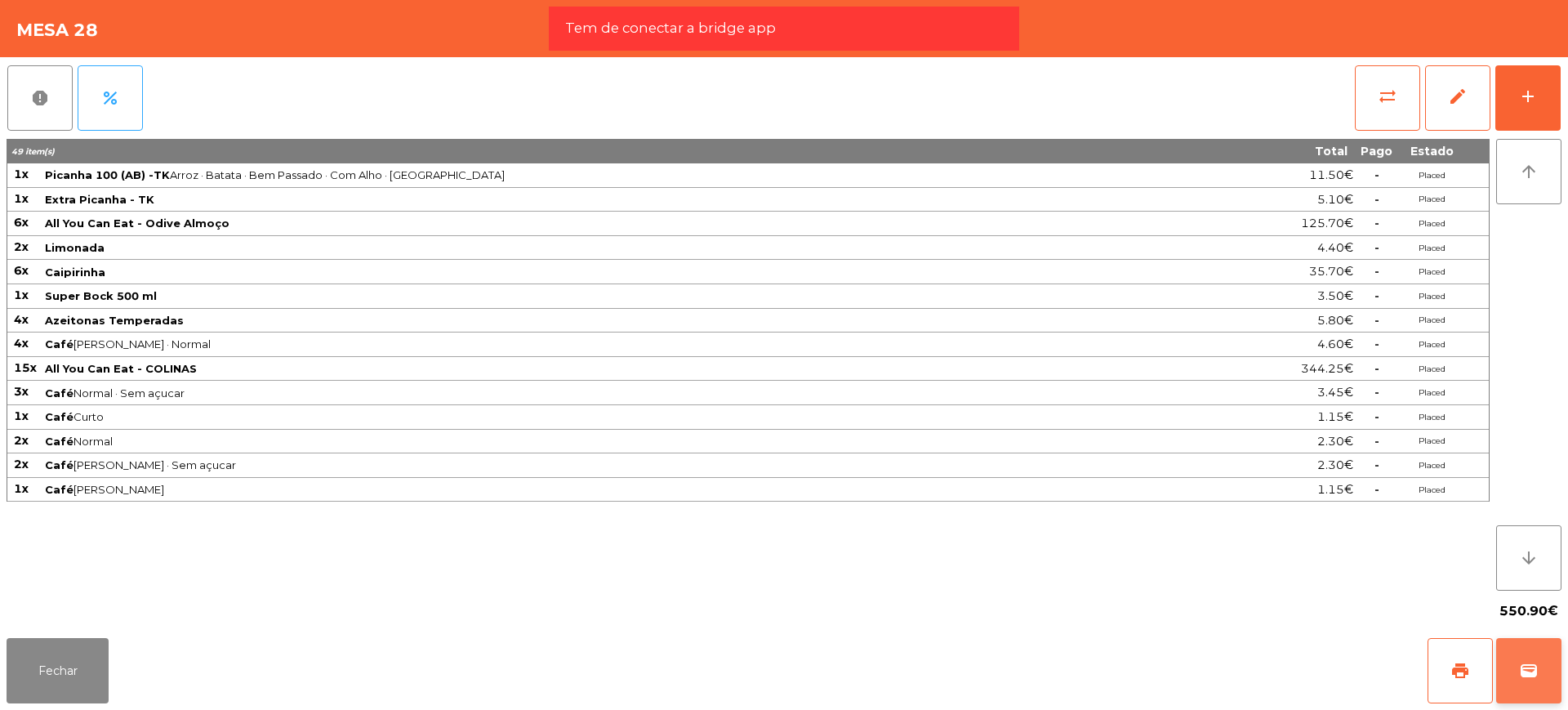
click at [1533, 675] on span "wallet" at bounding box center [1528, 670] width 20 height 20
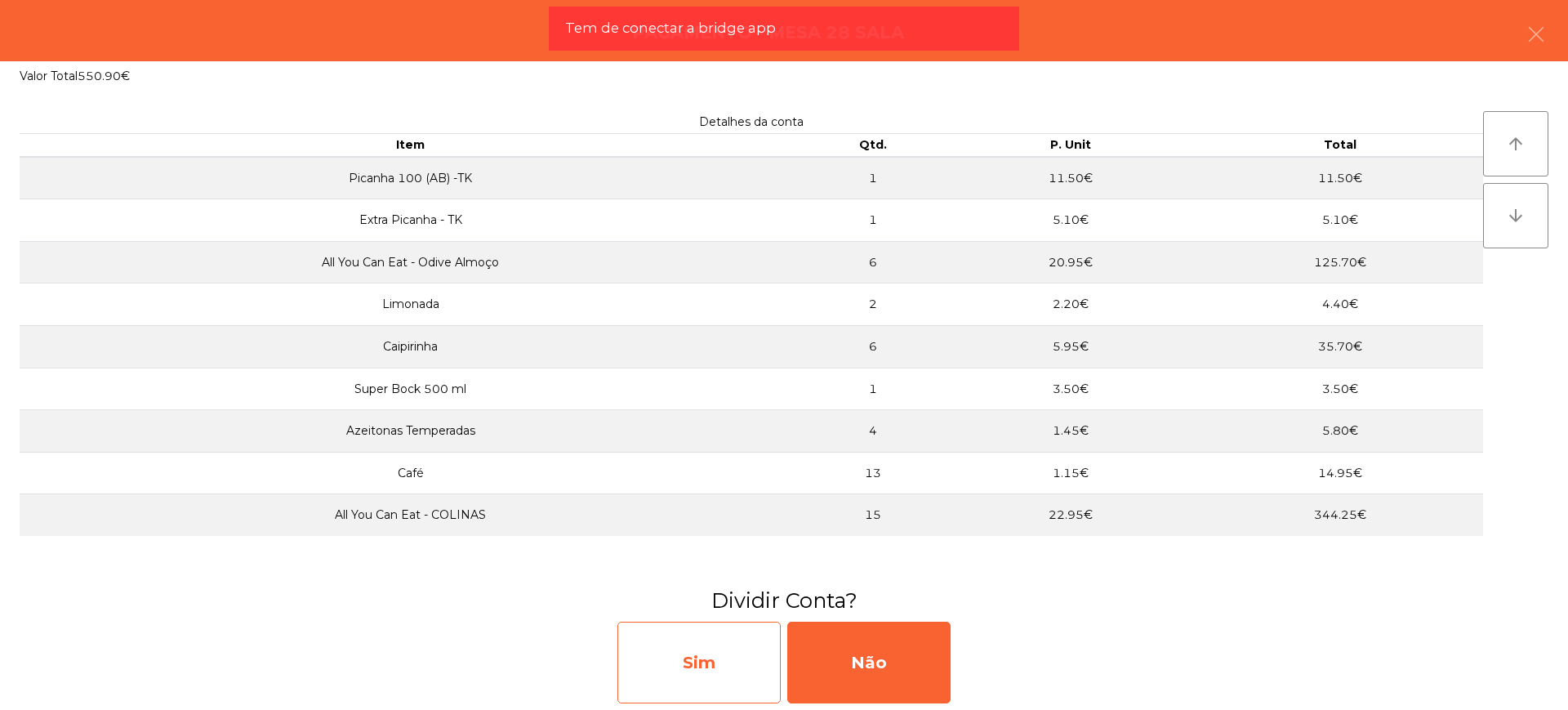
click at [721, 673] on div "Sim" at bounding box center [699, 662] width 164 height 81
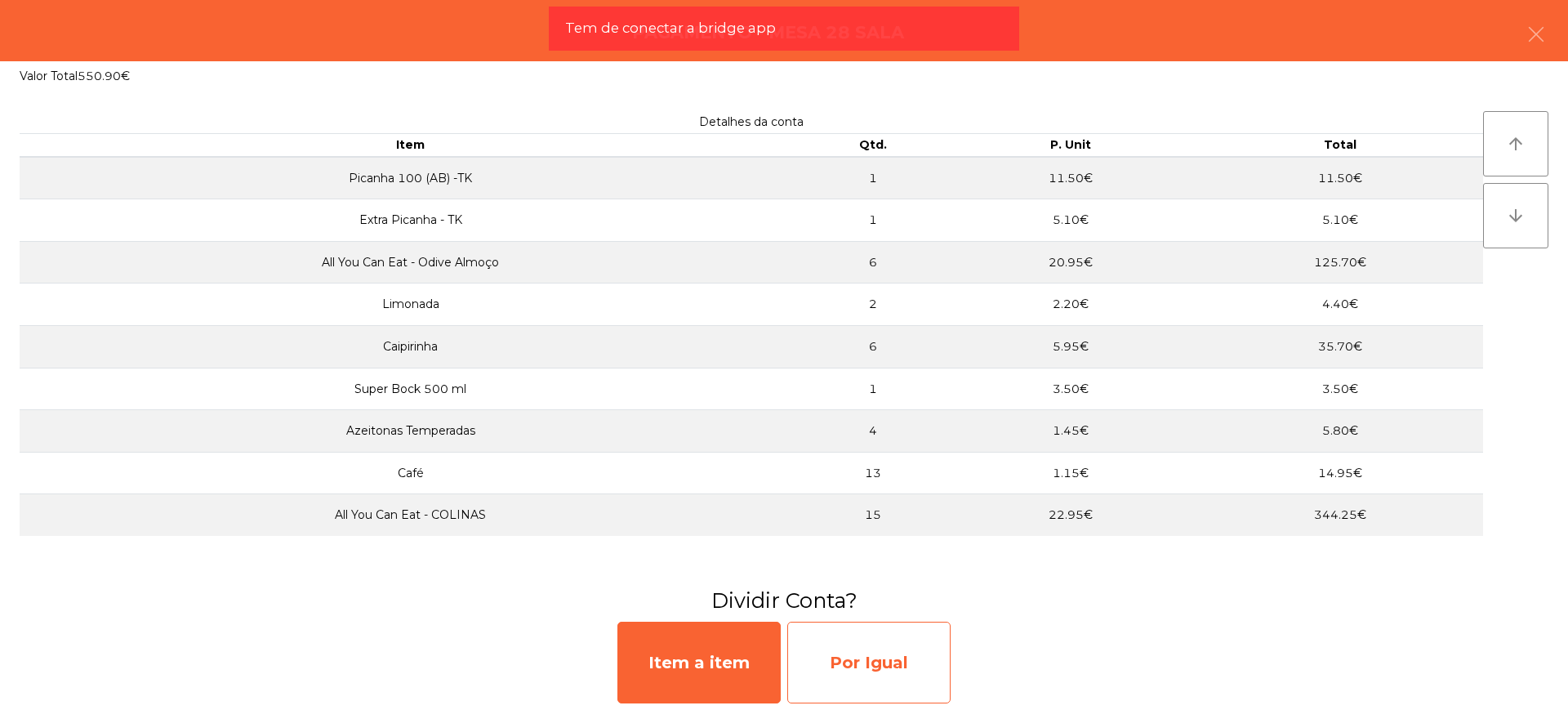
click at [838, 650] on div "Por Igual" at bounding box center [868, 662] width 164 height 81
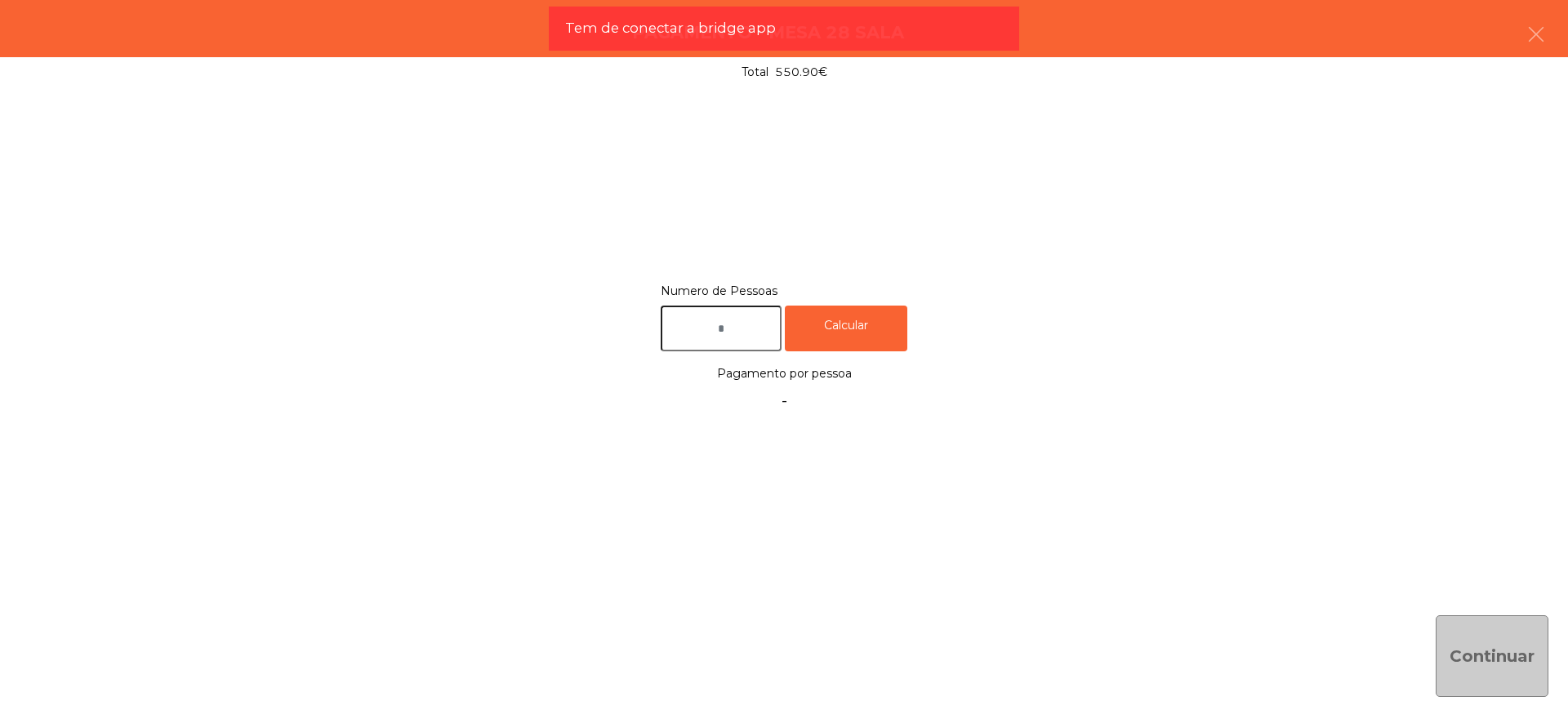
click at [703, 347] on input "text" at bounding box center [721, 328] width 121 height 47
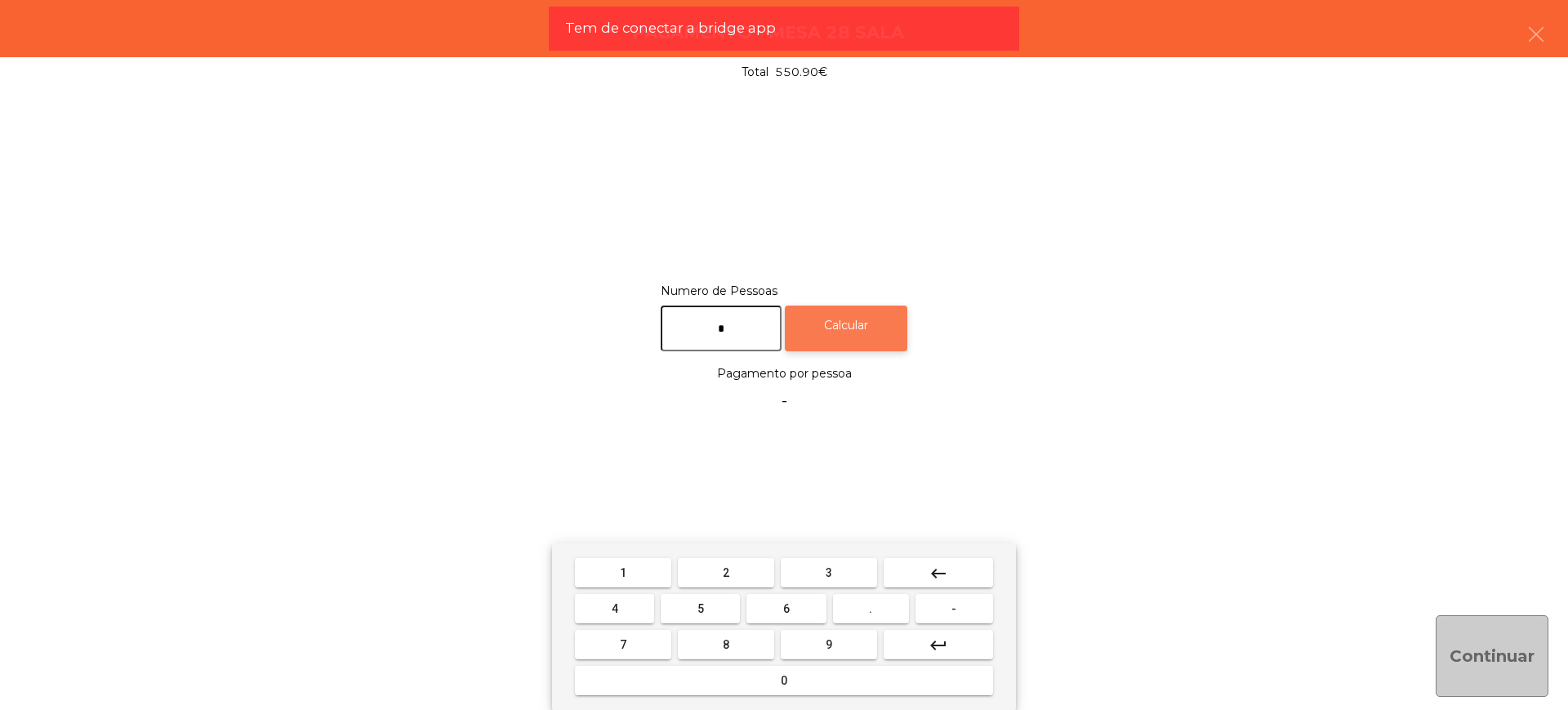
type input "*"
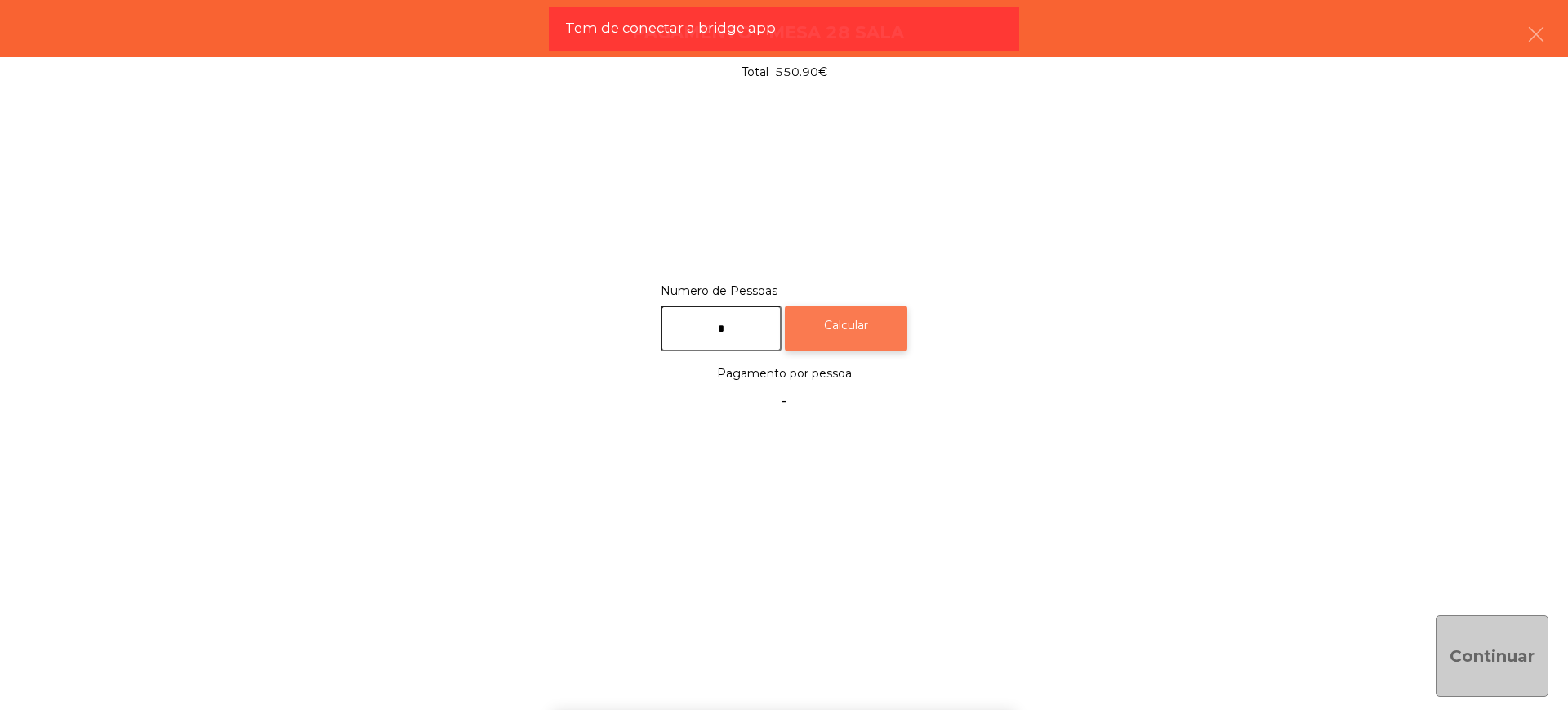
click at [838, 331] on div "Calcular" at bounding box center [846, 328] width 123 height 47
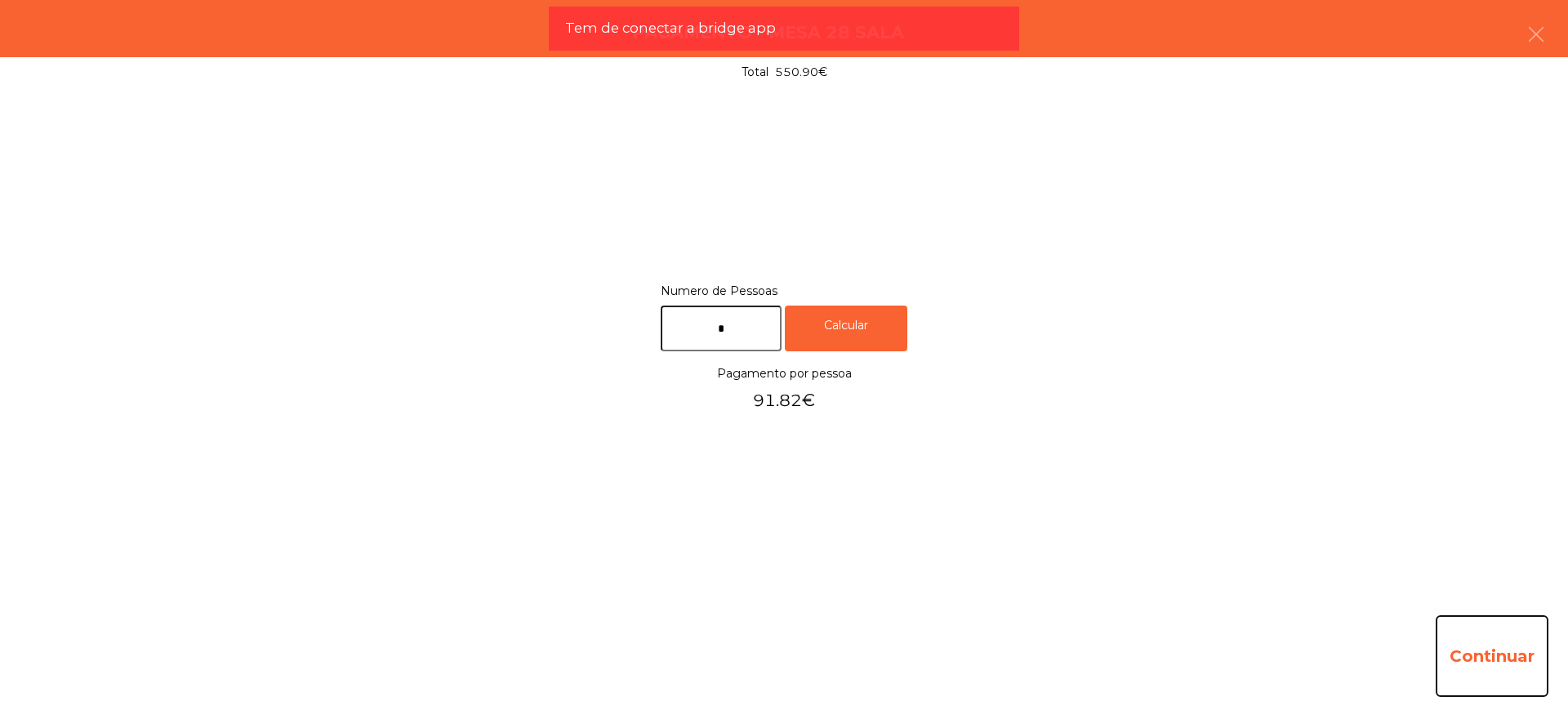
click at [1443, 652] on button "Continuar" at bounding box center [1492, 655] width 113 height 81
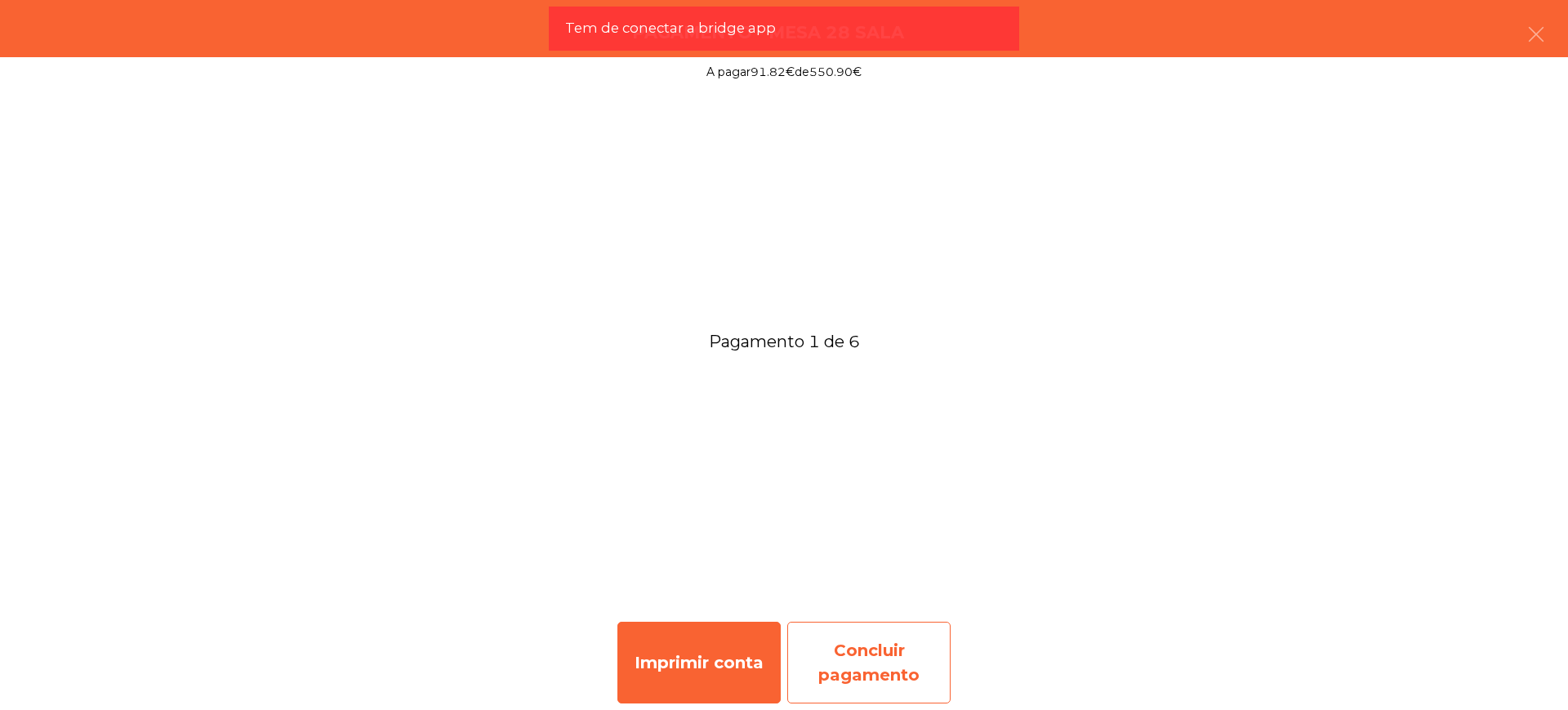
click at [943, 667] on div "Concluir pagamento" at bounding box center [868, 662] width 164 height 81
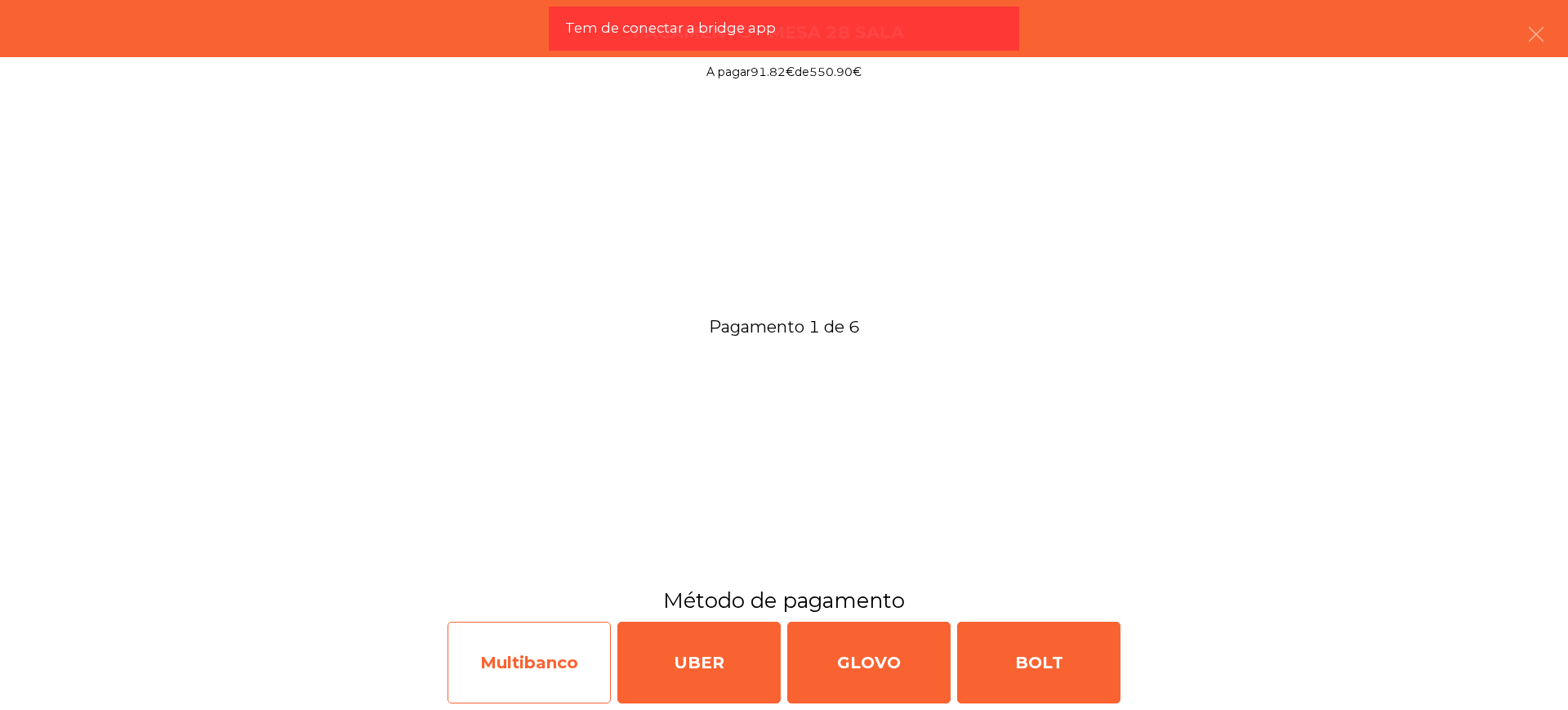
click at [561, 666] on div "Multibanco" at bounding box center [528, 662] width 164 height 81
select select "**"
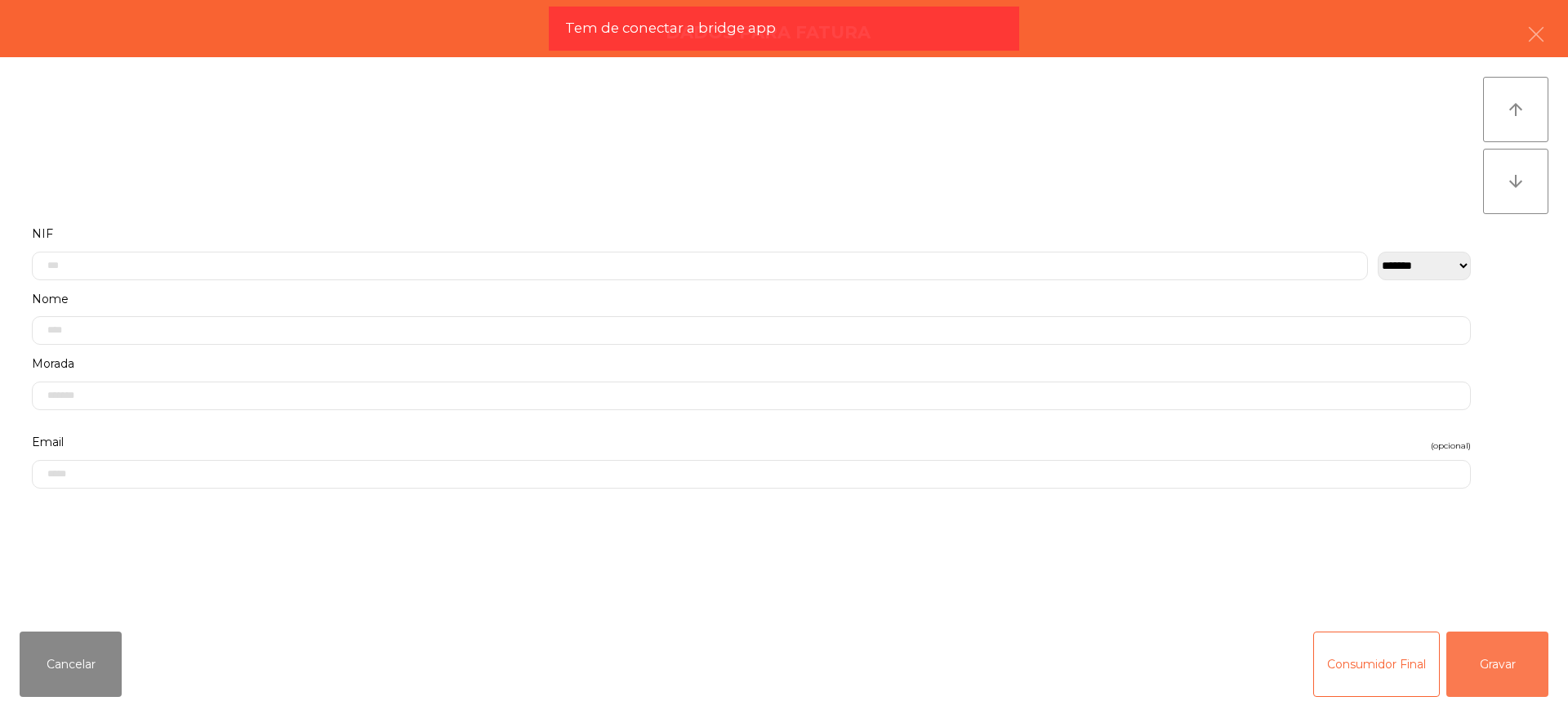
click at [1472, 667] on button "Gravar" at bounding box center [1497, 664] width 102 height 65
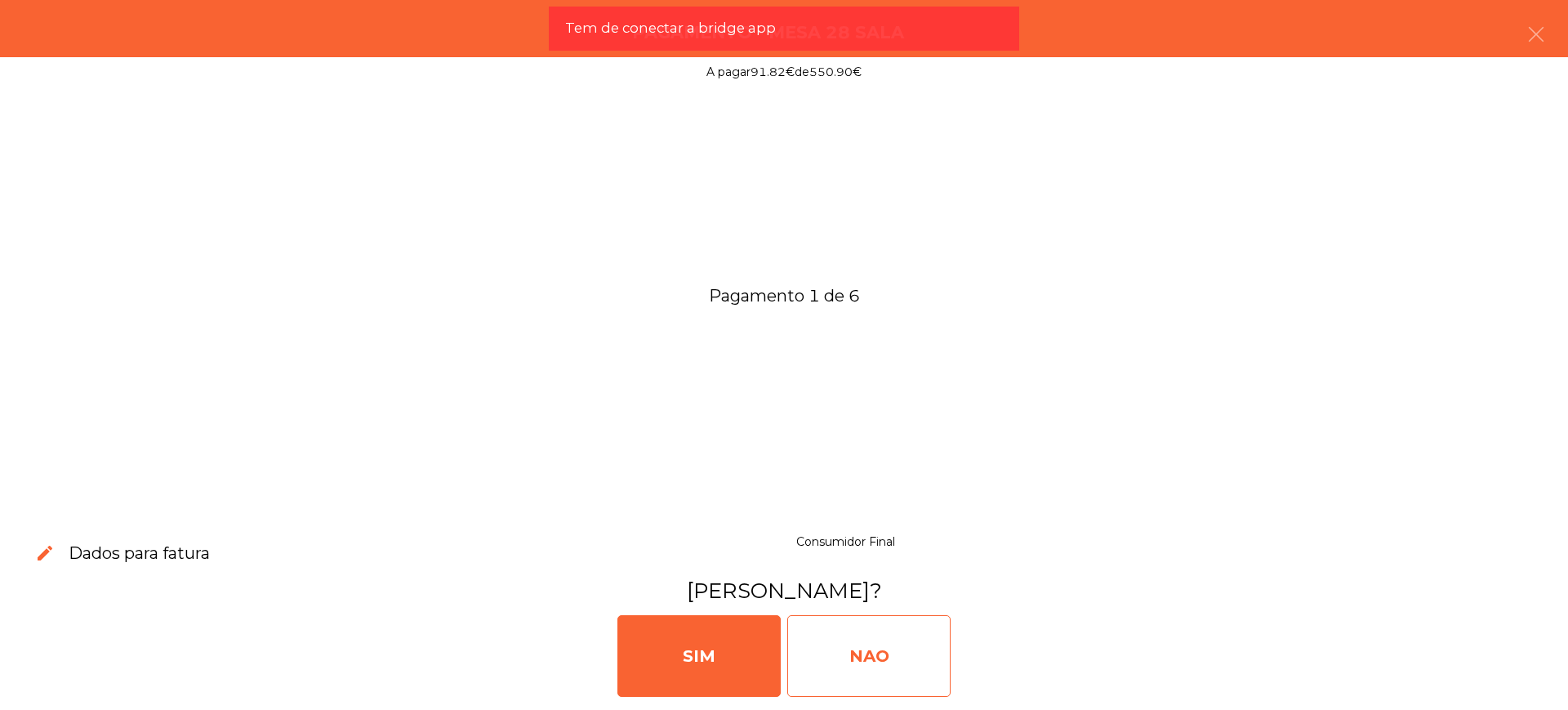
click at [911, 651] on div "NAO" at bounding box center [868, 655] width 164 height 81
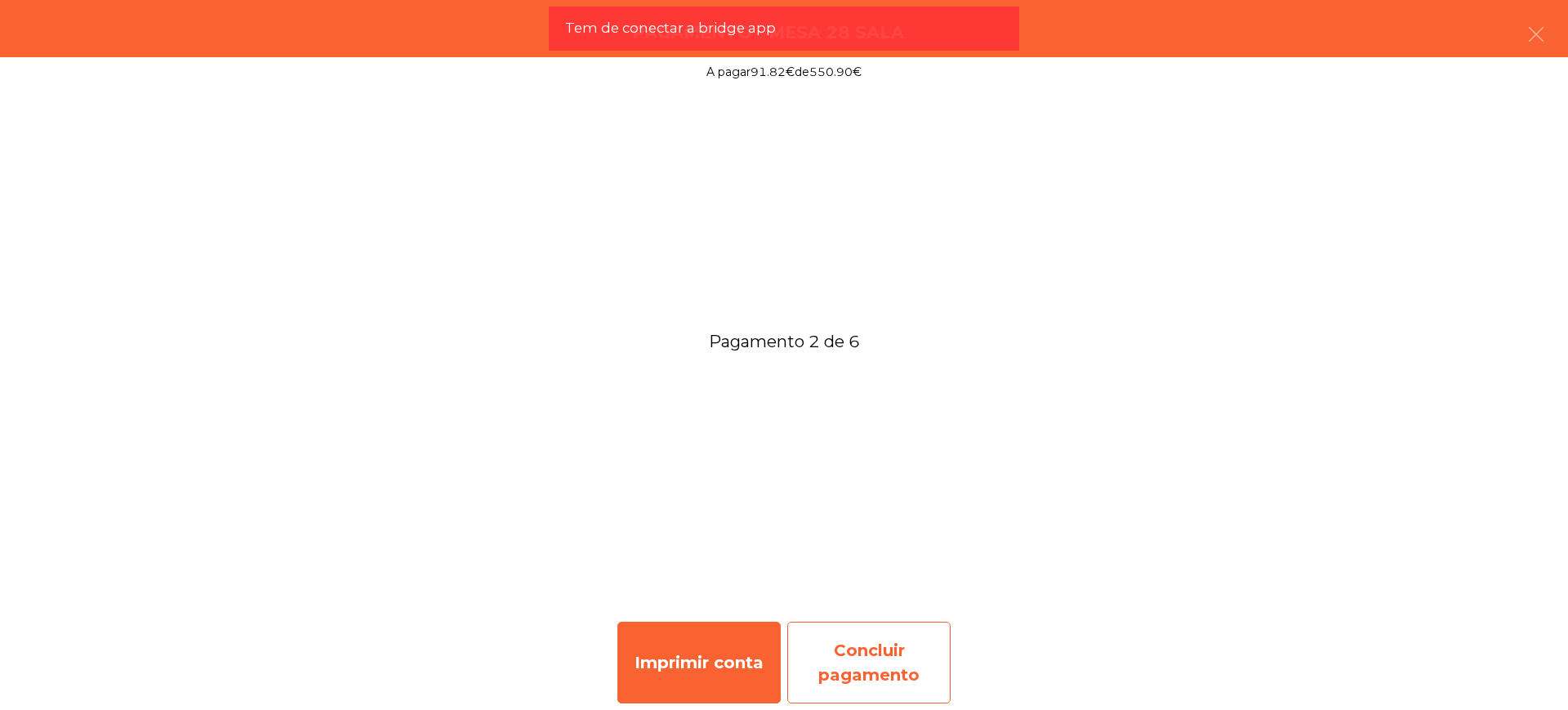
click at [916, 702] on div "Concluir pagamento" at bounding box center [868, 662] width 164 height 81
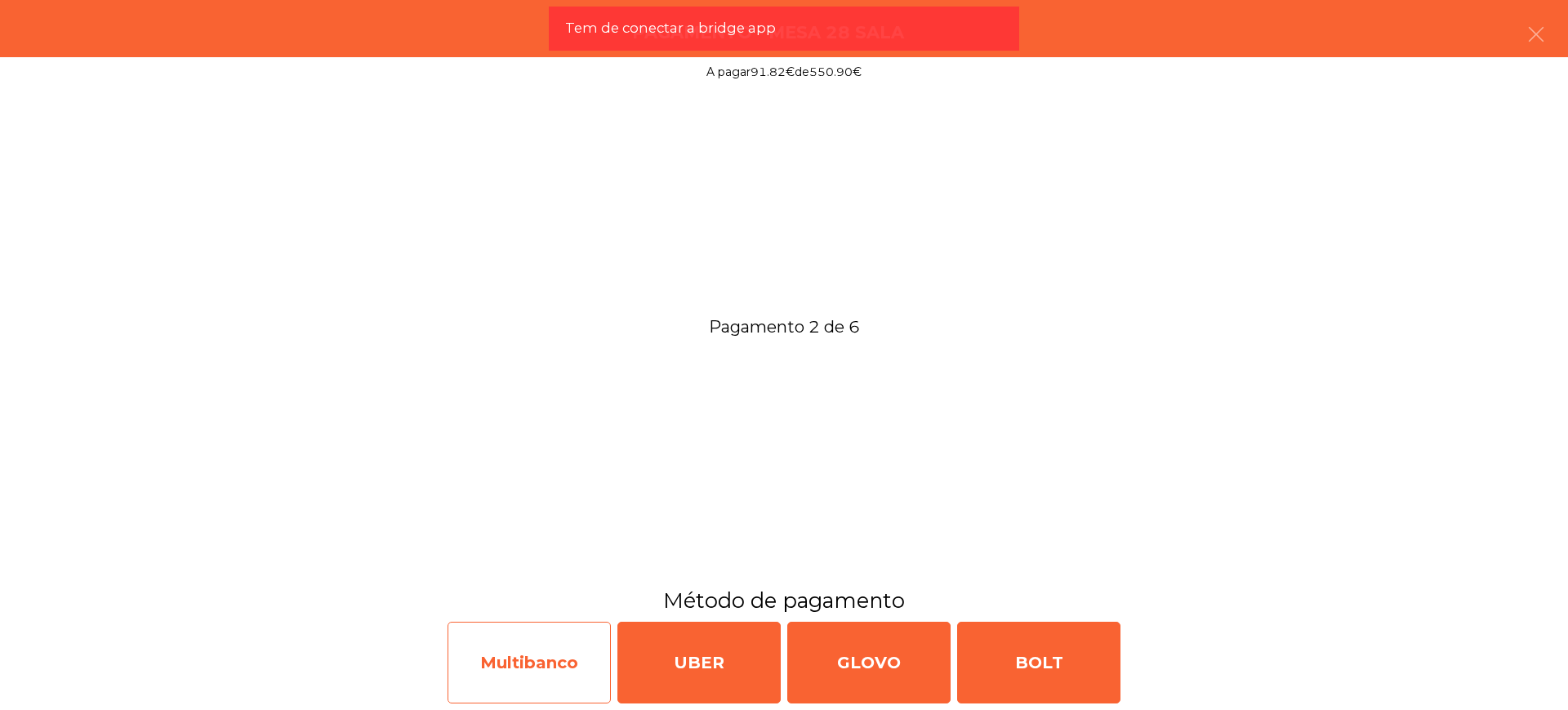
click at [517, 642] on div "Multibanco" at bounding box center [528, 662] width 164 height 81
select select "**"
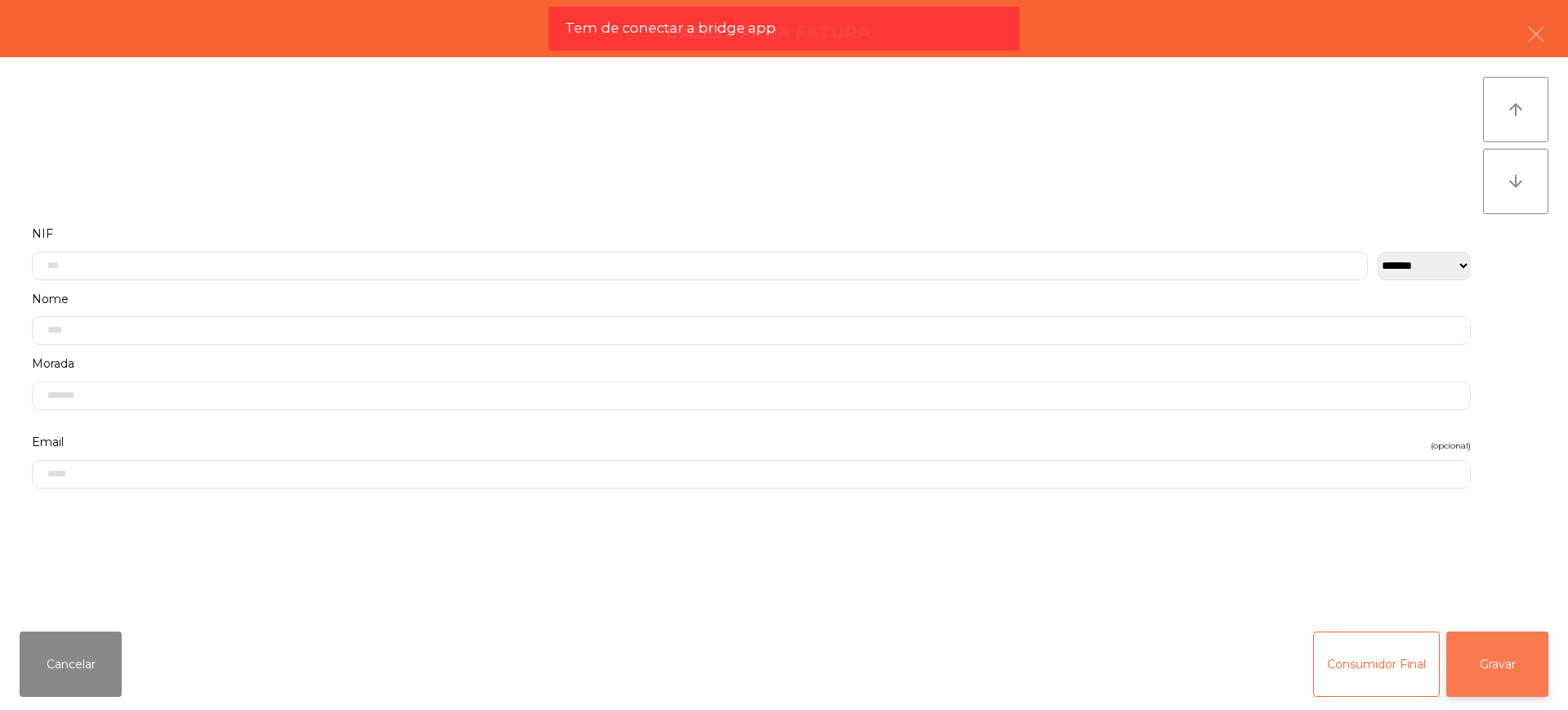
click at [1513, 678] on button "Gravar" at bounding box center [1497, 664] width 102 height 65
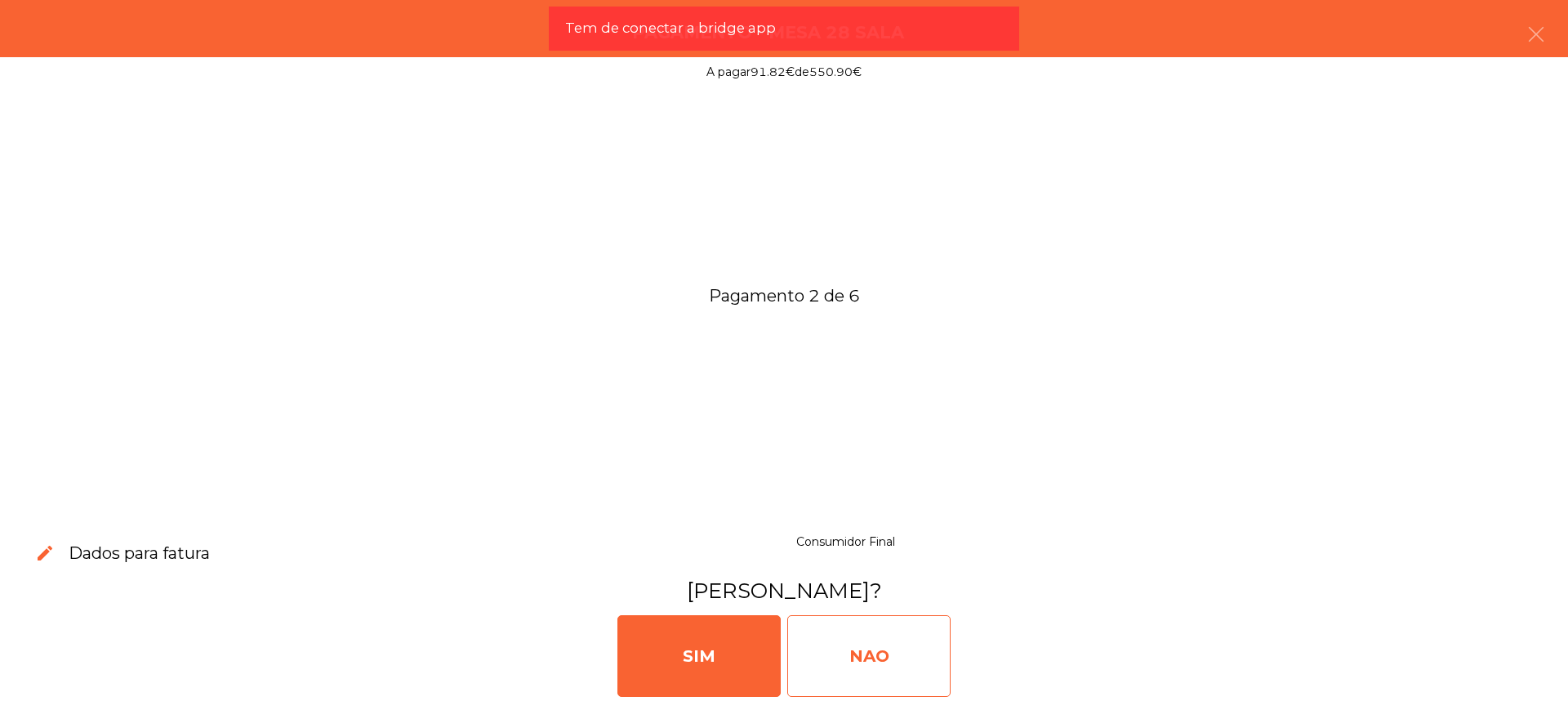
click at [876, 669] on div "NAO" at bounding box center [868, 655] width 164 height 81
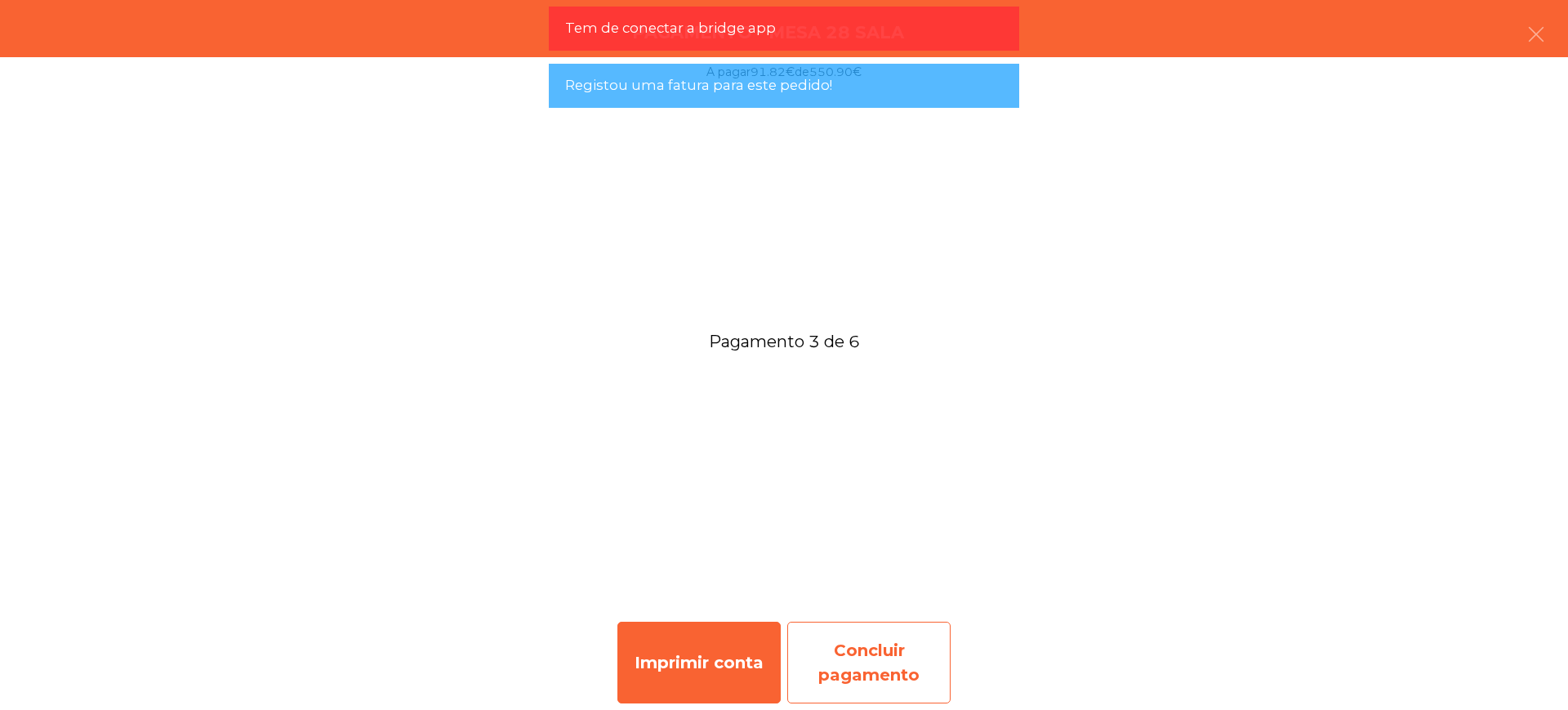
click at [854, 676] on div "Concluir pagamento" at bounding box center [868, 662] width 164 height 81
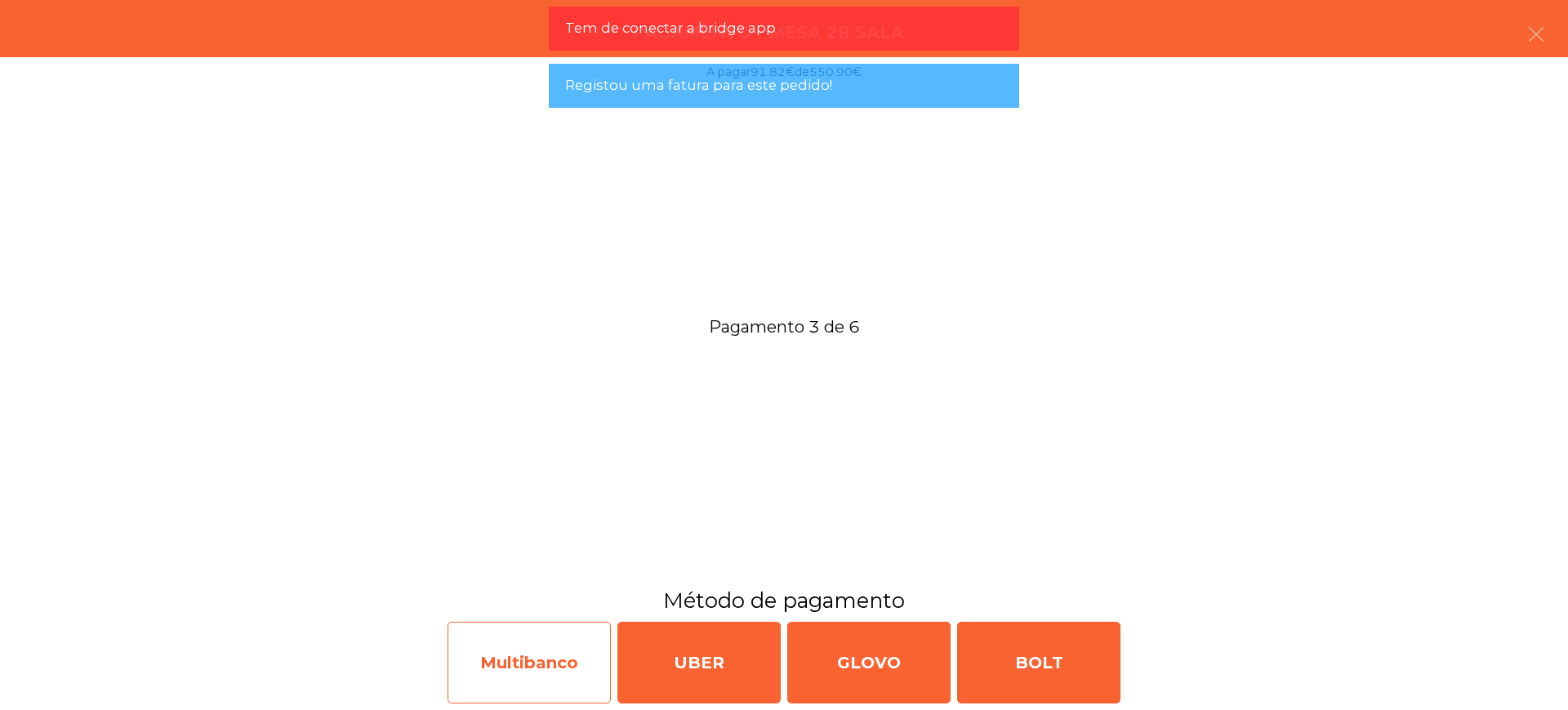
click at [484, 663] on div "Multibanco" at bounding box center [528, 662] width 164 height 81
select select "**"
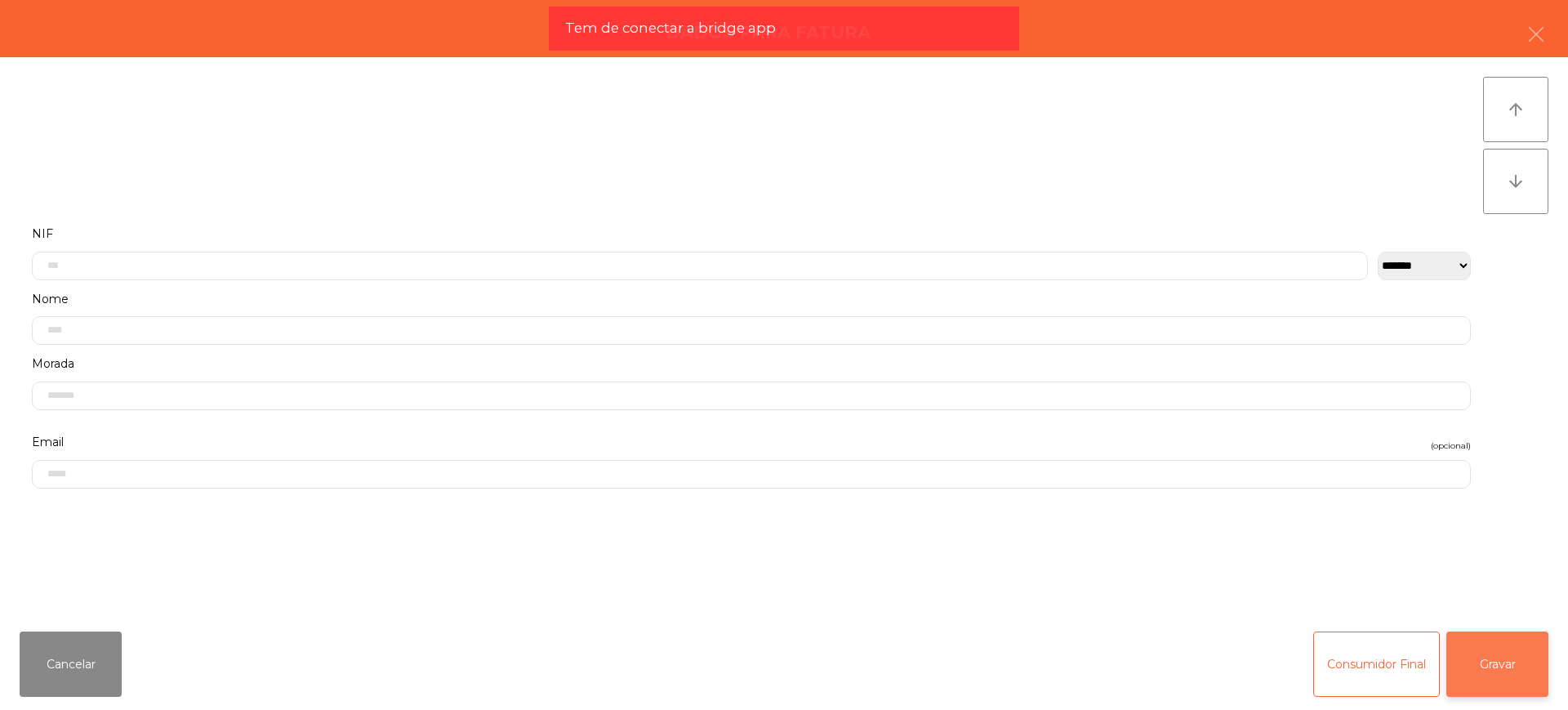
click at [1498, 638] on button "Gravar" at bounding box center [1497, 664] width 102 height 65
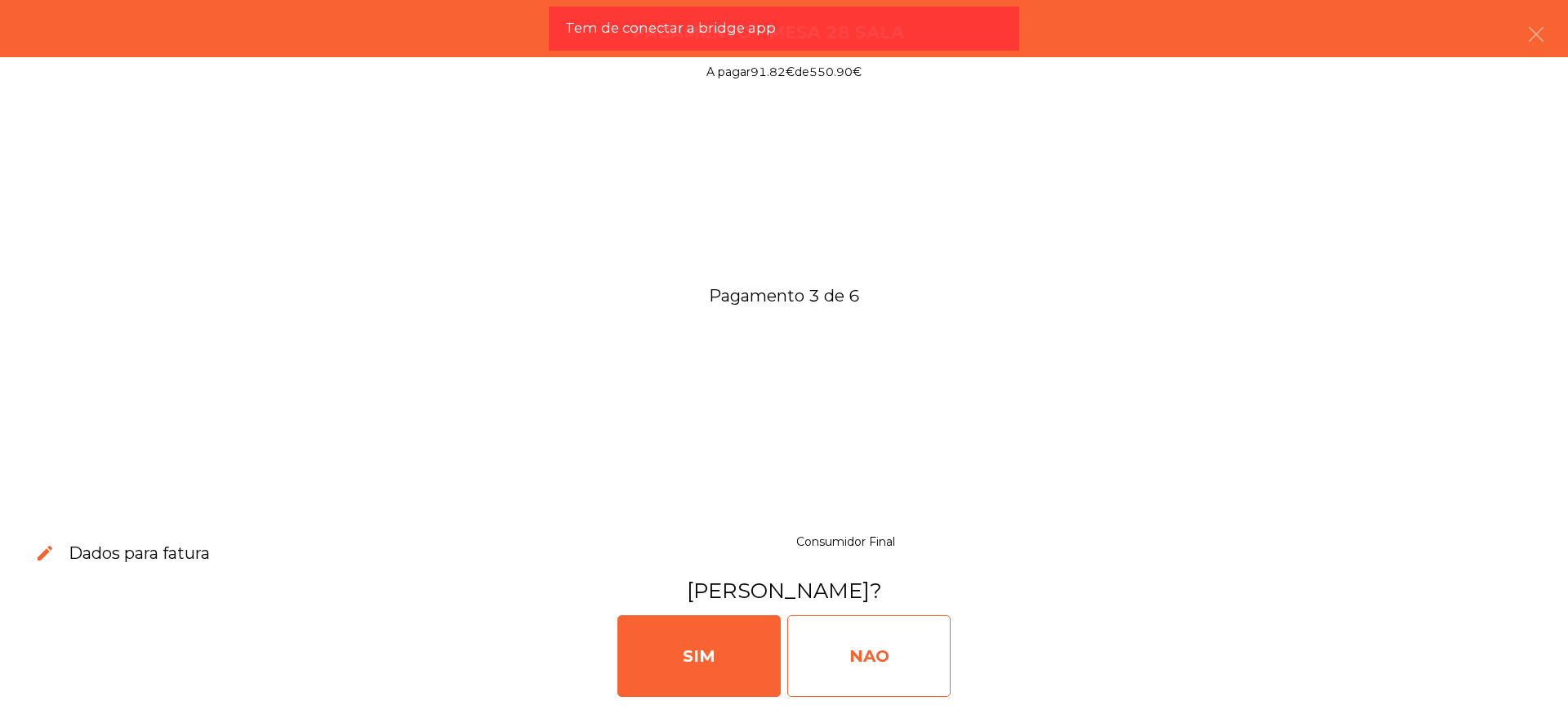
drag, startPoint x: 953, startPoint y: 627, endPoint x: 931, endPoint y: 627, distance: 22.0
drag, startPoint x: 931, startPoint y: 627, endPoint x: 850, endPoint y: 644, distance: 82.8
click at [854, 643] on div "NAO" at bounding box center [868, 655] width 164 height 81
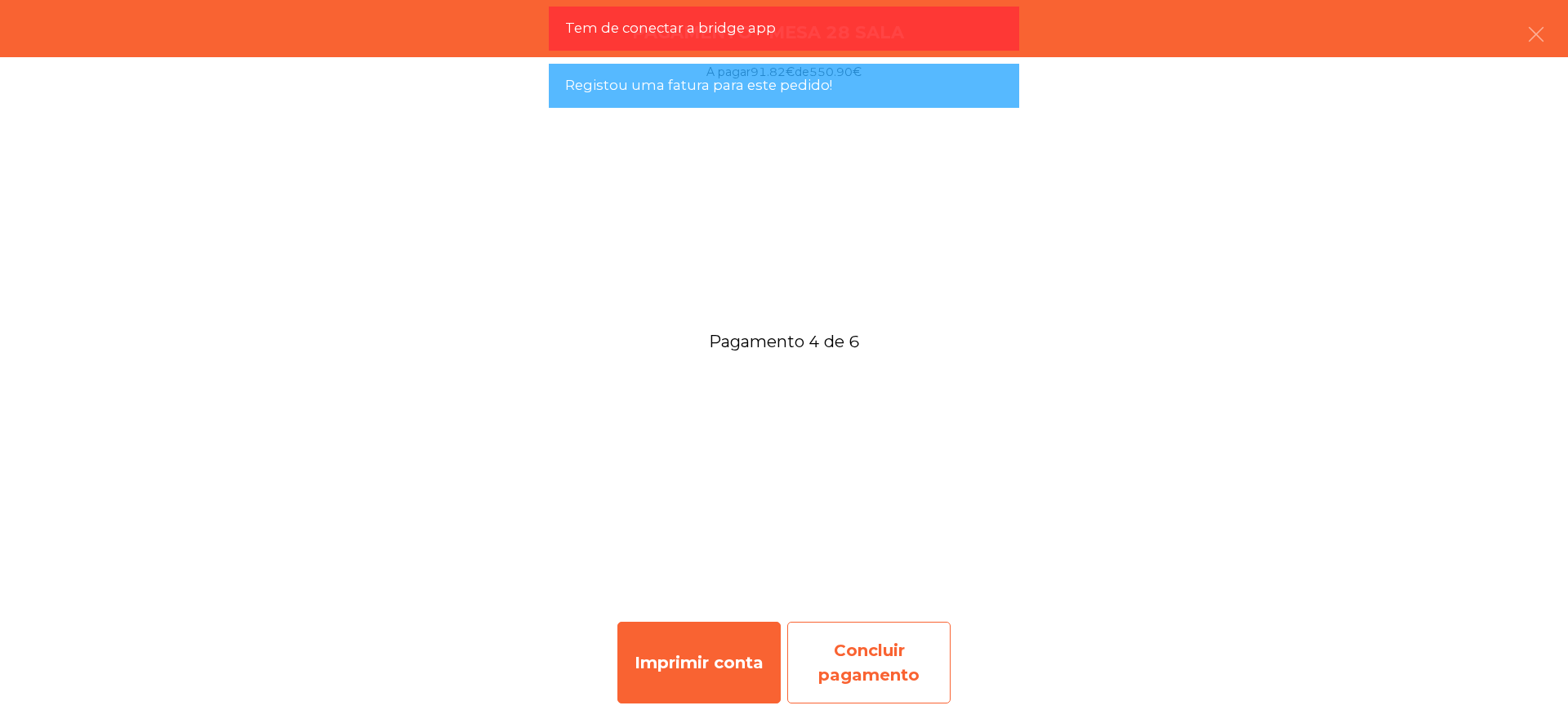
click at [846, 676] on div "Concluir pagamento" at bounding box center [868, 662] width 164 height 81
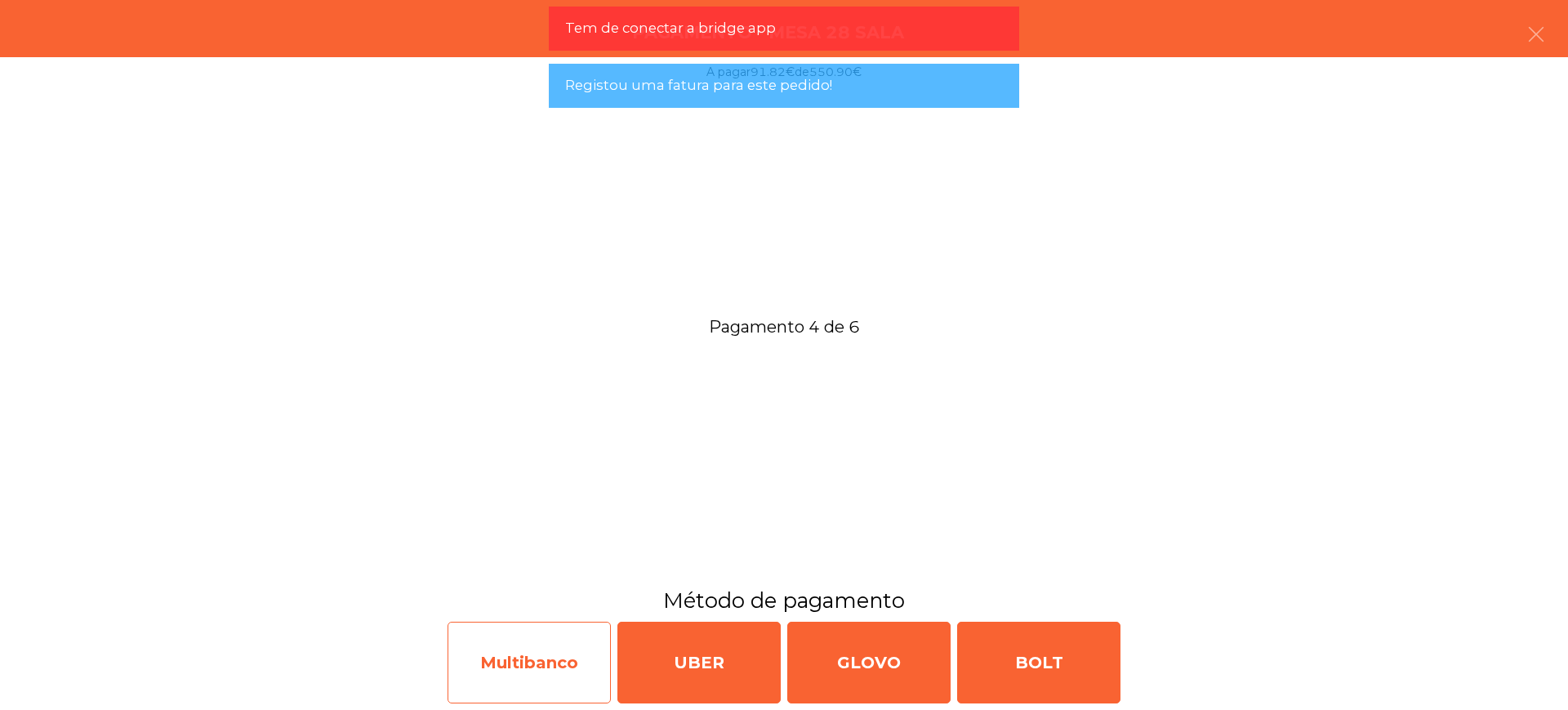
click at [559, 670] on div "Multibanco" at bounding box center [528, 662] width 164 height 81
select select "**"
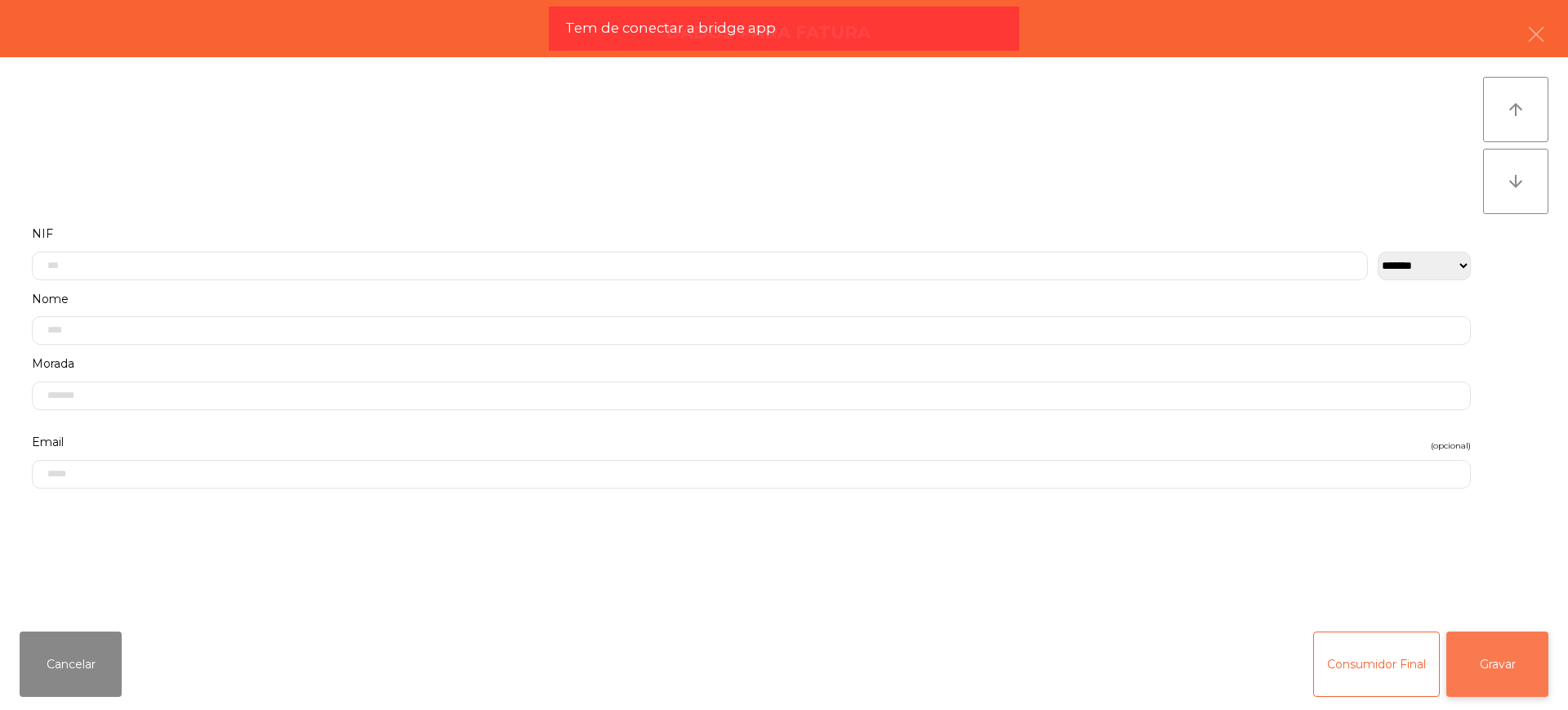
click at [1489, 670] on button "Gravar" at bounding box center [1497, 664] width 102 height 65
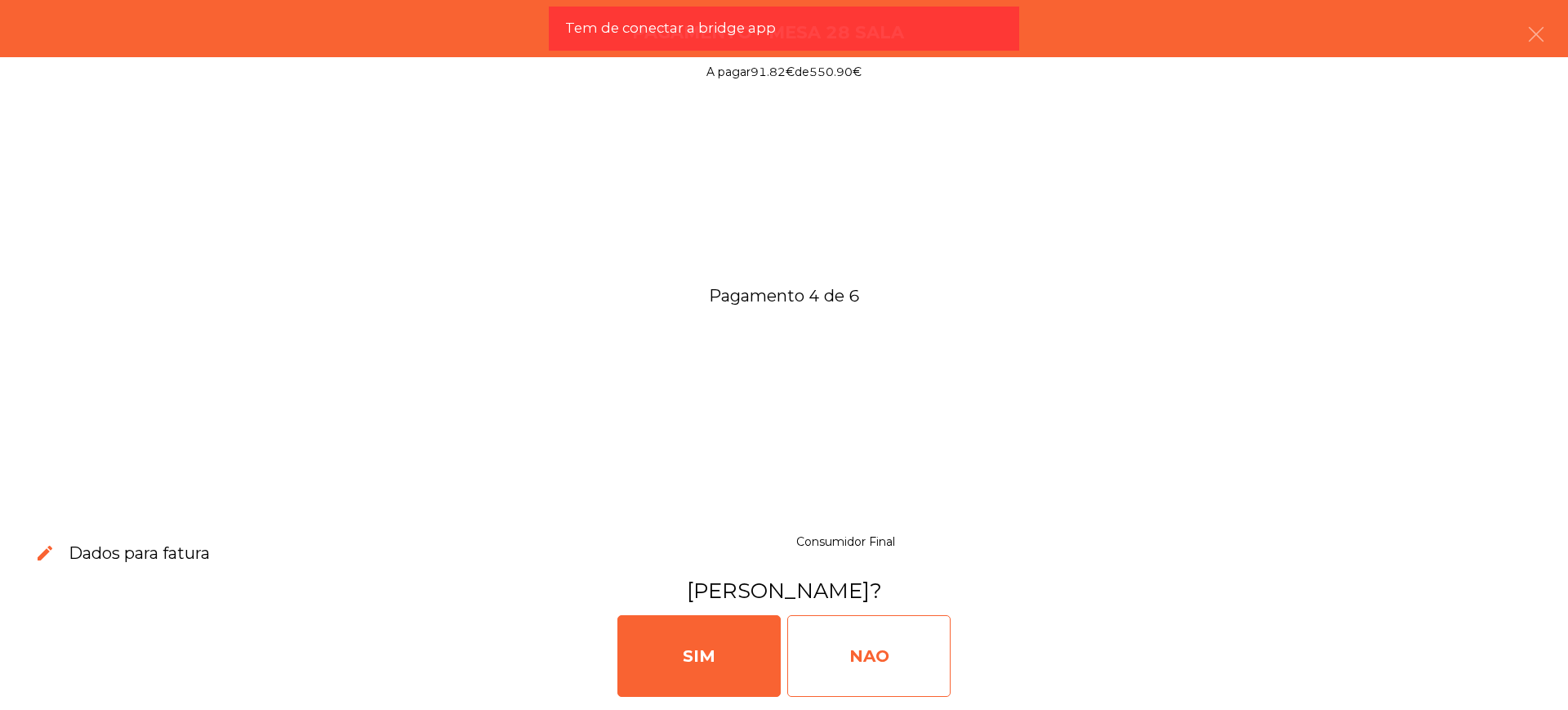
click at [908, 652] on div "NAO" at bounding box center [868, 655] width 164 height 81
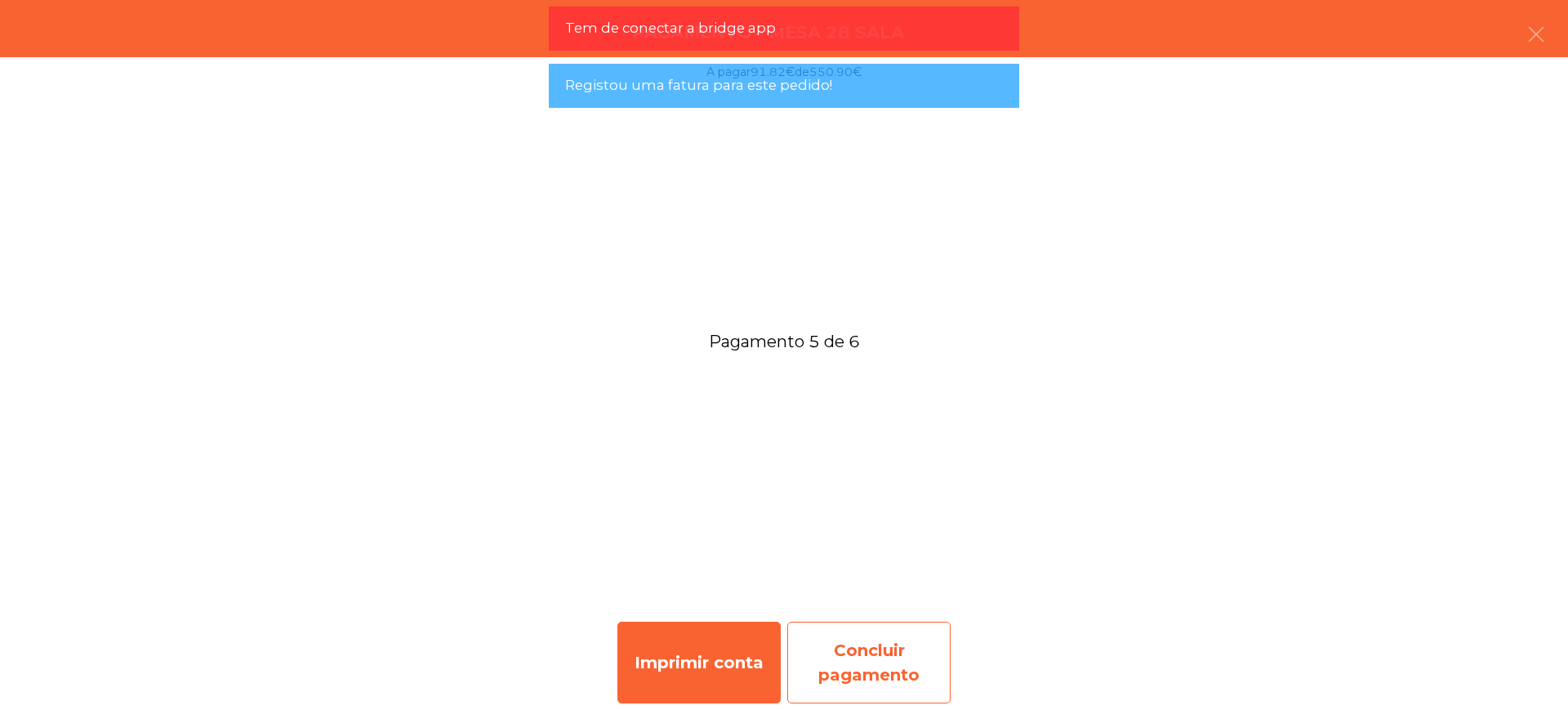
click at [858, 651] on div "Concluir pagamento" at bounding box center [868, 662] width 164 height 81
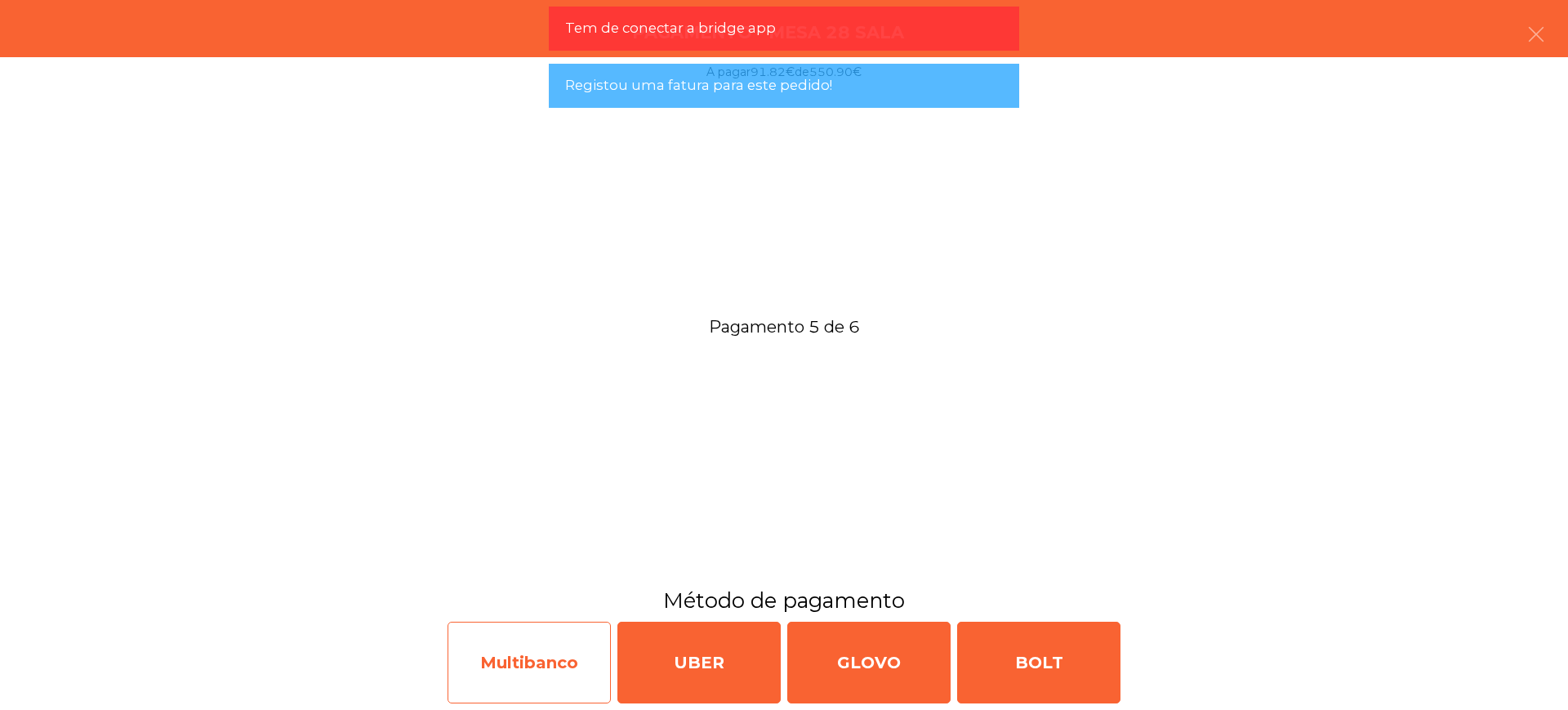
click at [496, 641] on div "Multibanco" at bounding box center [528, 662] width 164 height 81
select select "**"
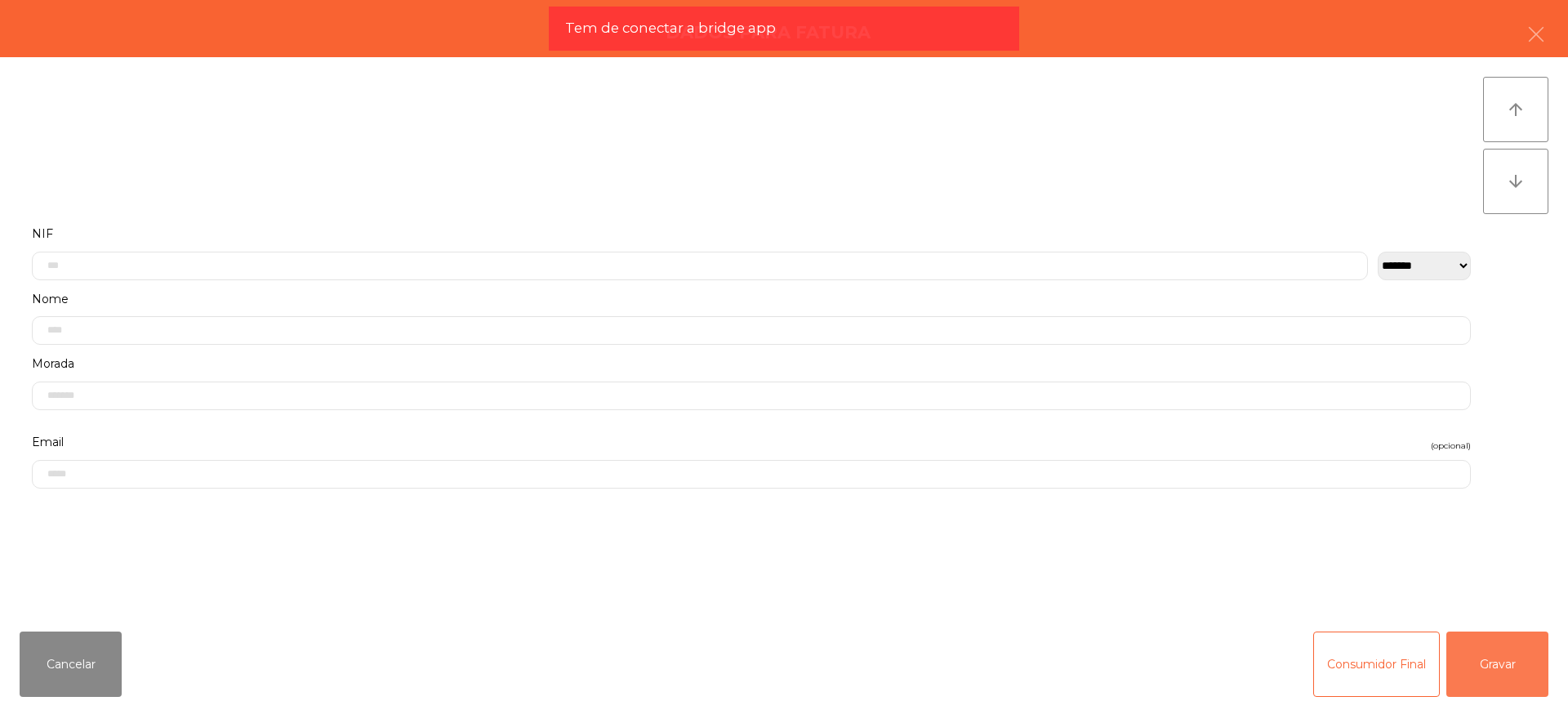
click at [1496, 684] on button "Gravar" at bounding box center [1497, 664] width 102 height 65
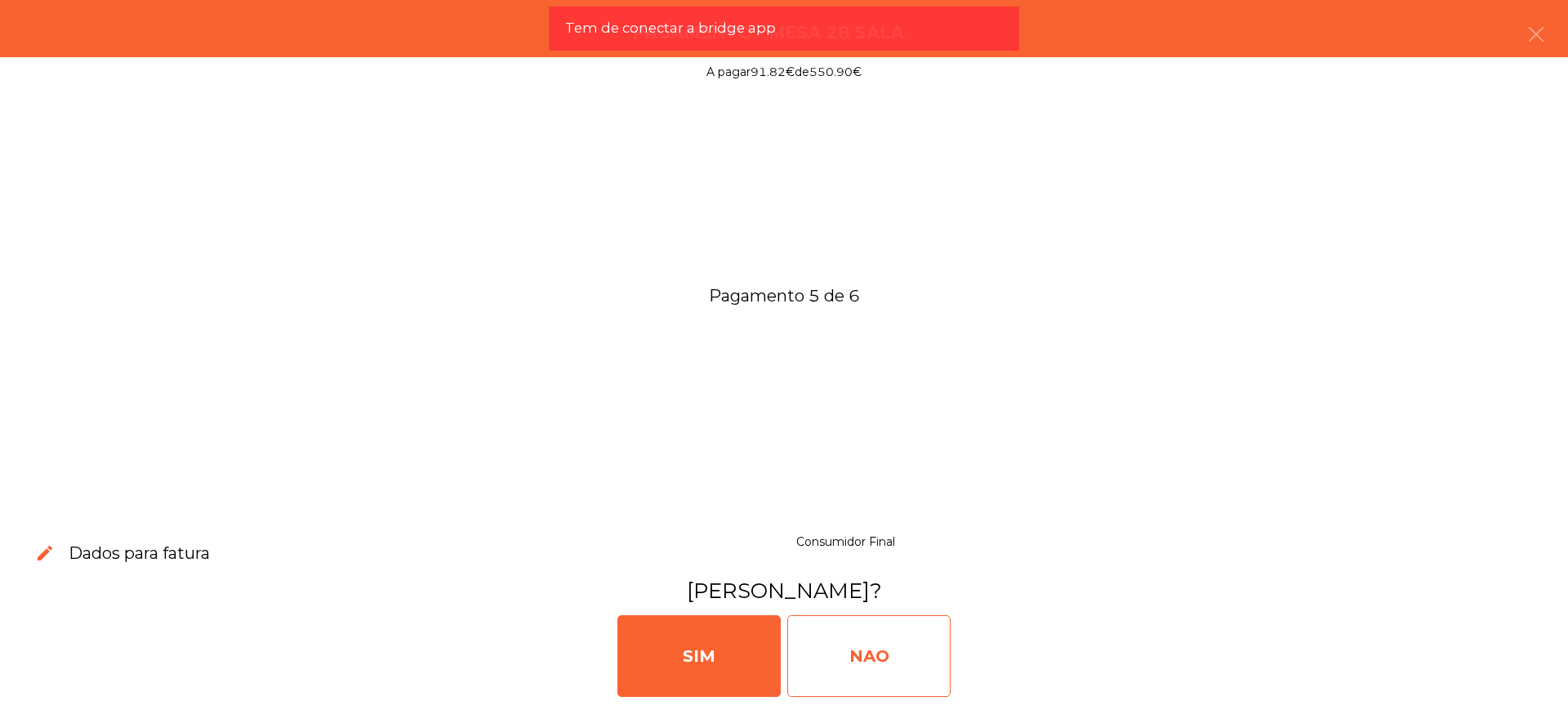
click at [880, 661] on div "NAO" at bounding box center [868, 655] width 164 height 81
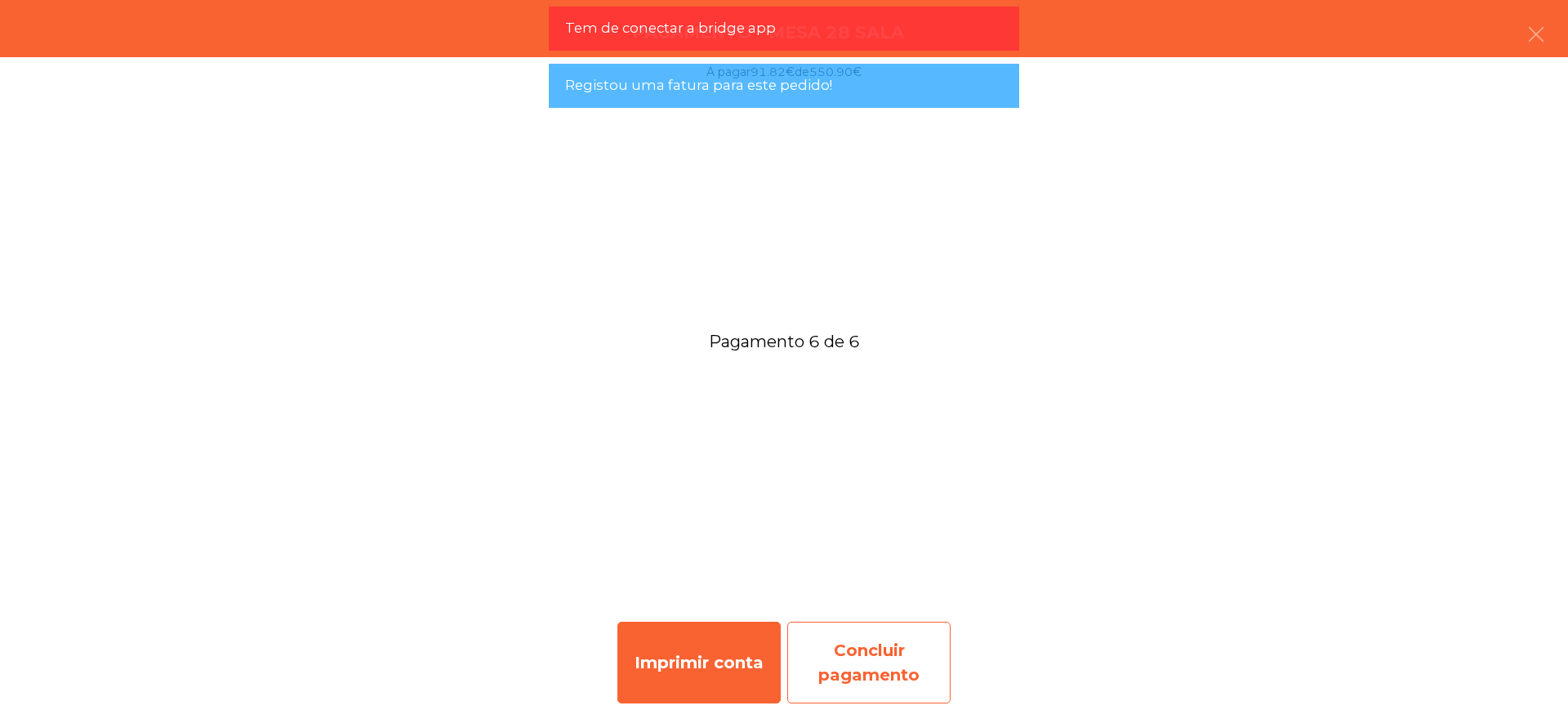
click at [883, 665] on div "Concluir pagamento" at bounding box center [868, 662] width 164 height 81
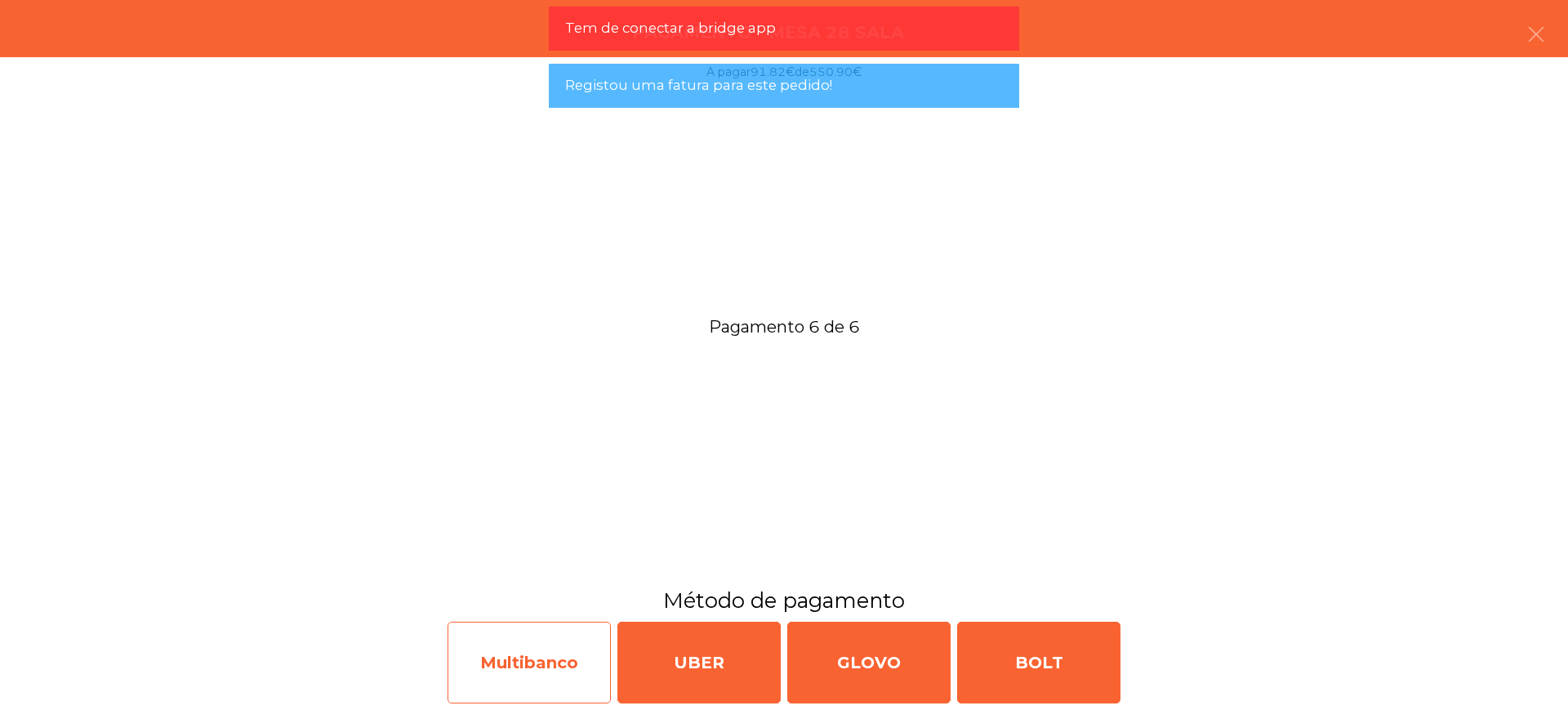
click at [562, 662] on div "Multibanco" at bounding box center [528, 662] width 164 height 81
select select "**"
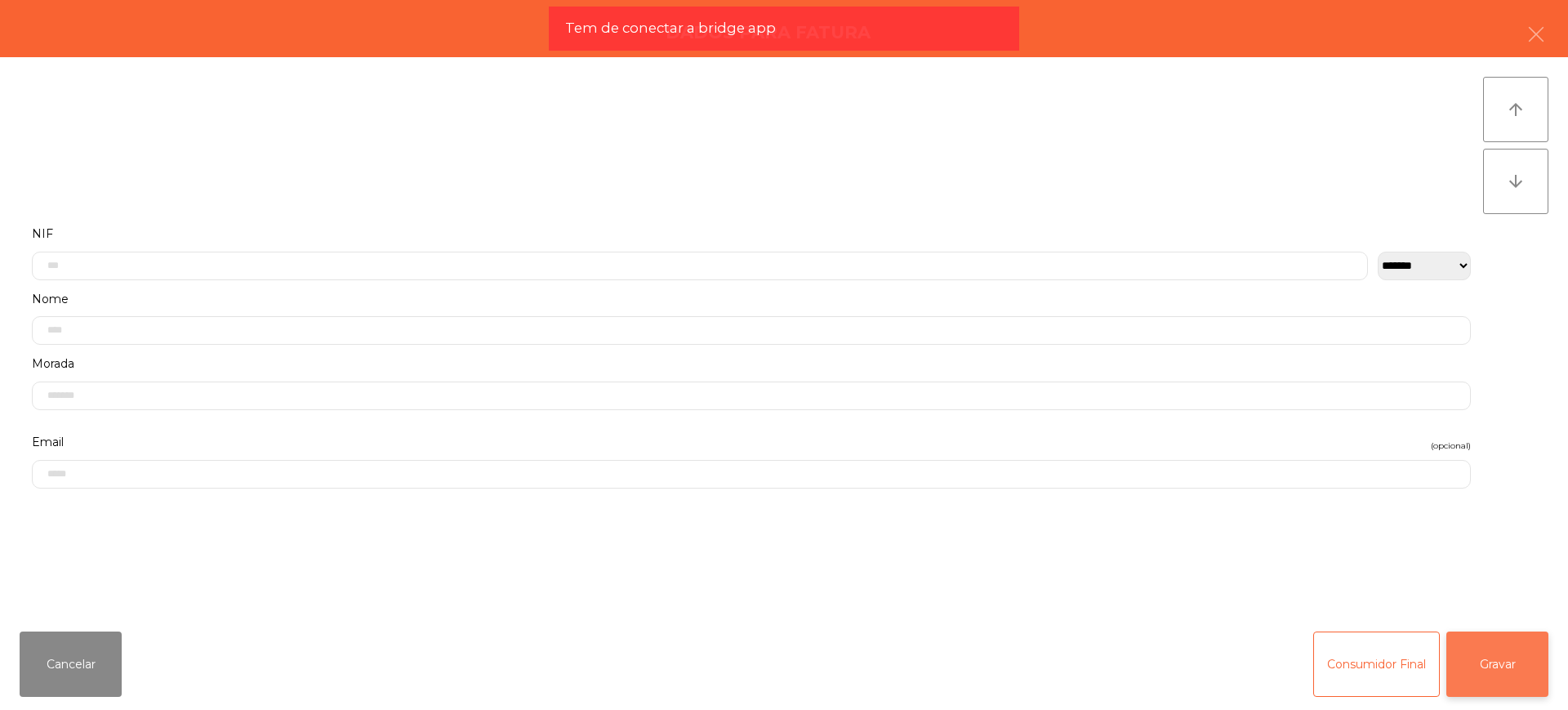
click at [1548, 678] on div "Cancelar Consumidor Final Gravar" at bounding box center [784, 664] width 1568 height 91
click at [1518, 665] on button "Gravar" at bounding box center [1497, 664] width 102 height 65
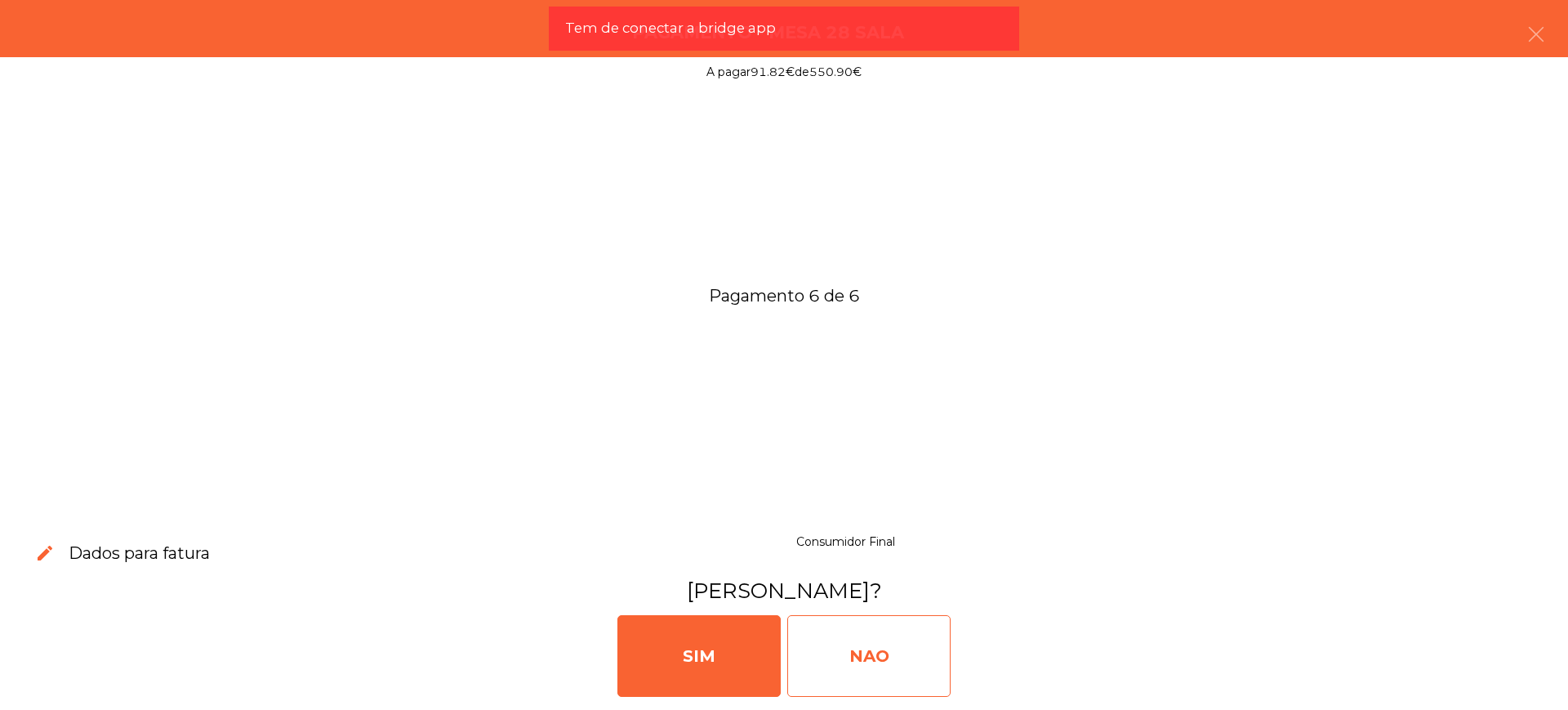
click at [859, 646] on div "NAO" at bounding box center [868, 655] width 164 height 81
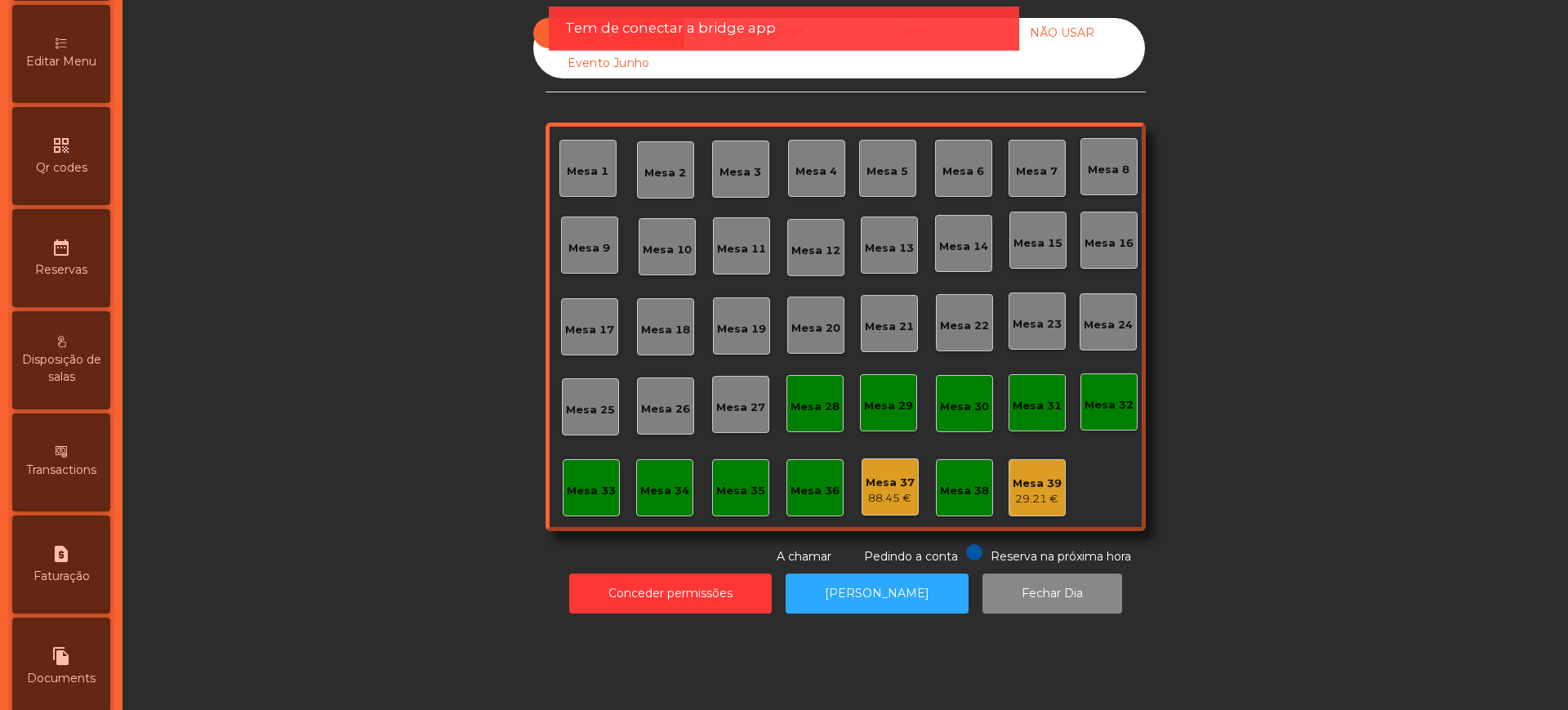
scroll to position [691, 0]
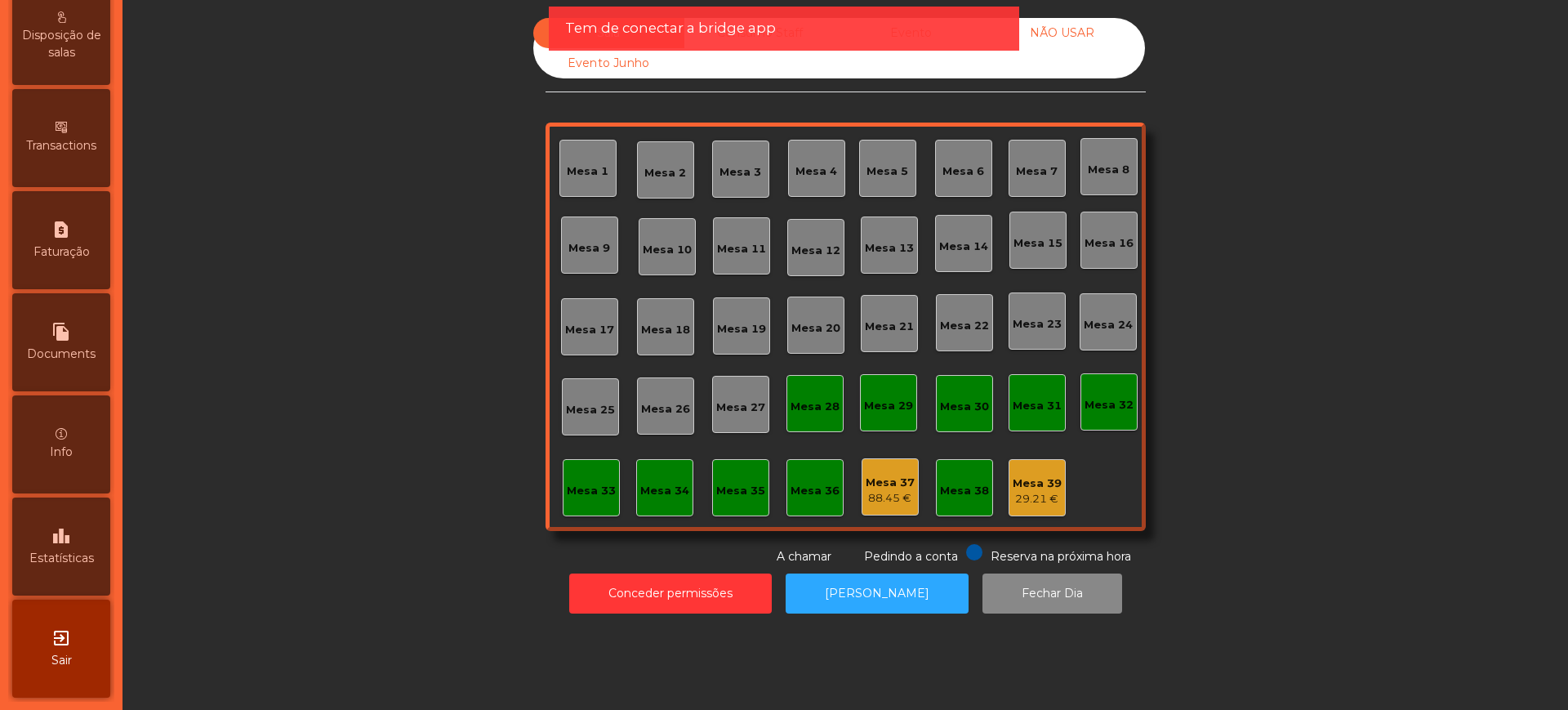
click at [79, 532] on div "leaderboard Estatísticas" at bounding box center [60, 546] width 98 height 98
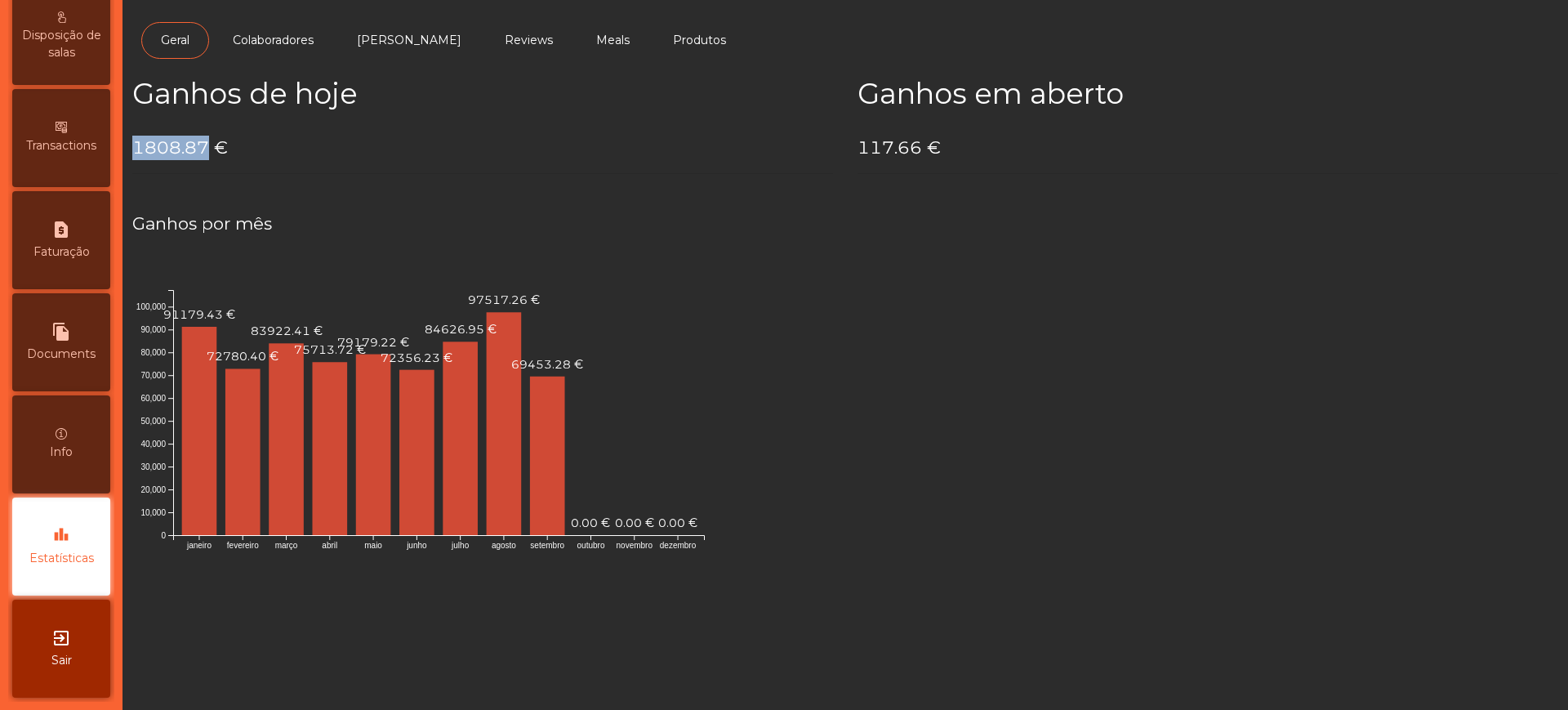
drag, startPoint x: 137, startPoint y: 144, endPoint x: 206, endPoint y: 144, distance: 69.0
click at [206, 144] on h4 "1808.87 €" at bounding box center [482, 148] width 701 height 25
copy h4 "1808.87"
